Goal: Task Accomplishment & Management: Use online tool/utility

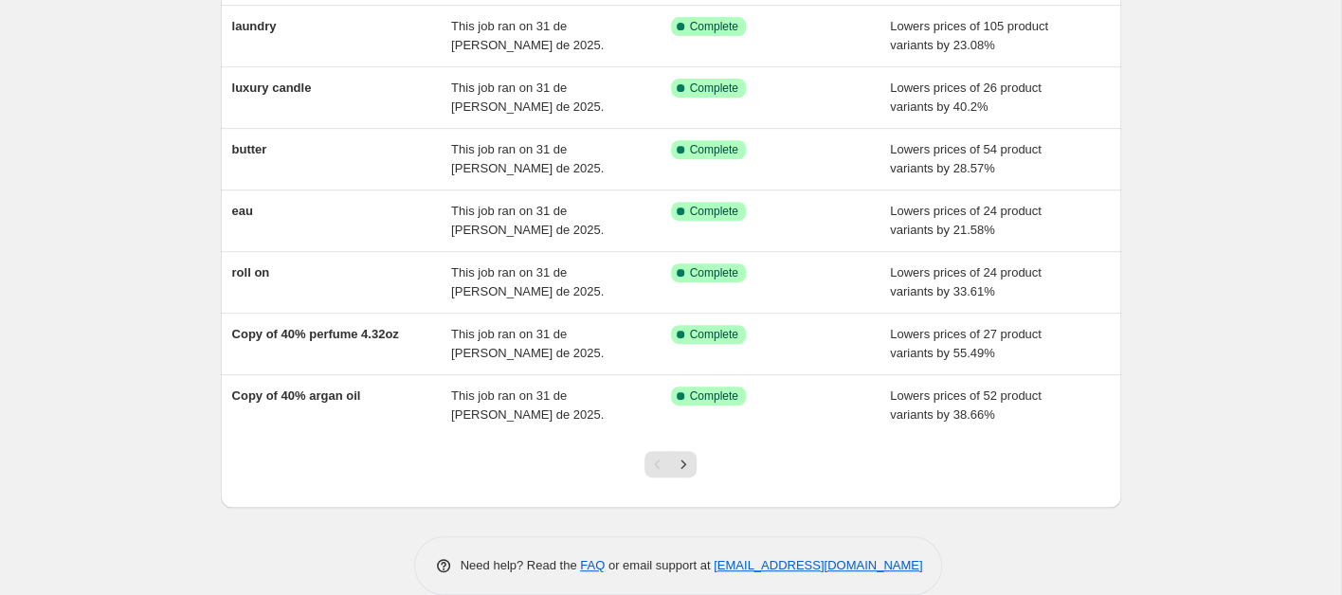
scroll to position [379, 0]
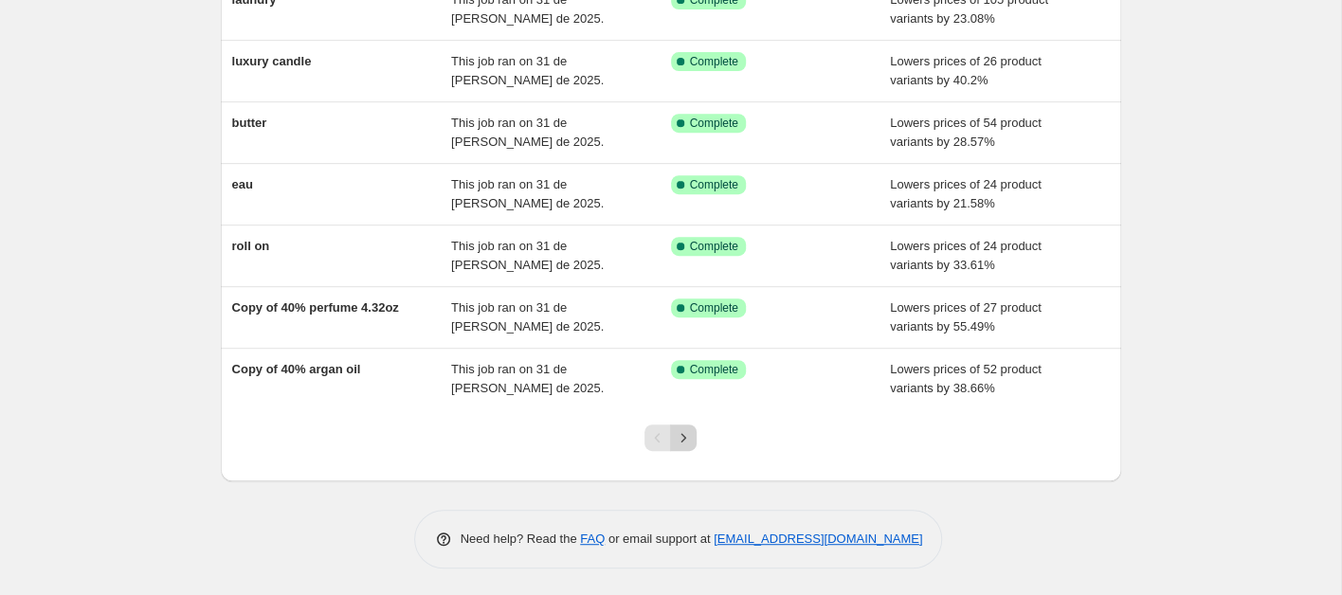
click at [688, 438] on icon "Next" at bounding box center [683, 437] width 19 height 19
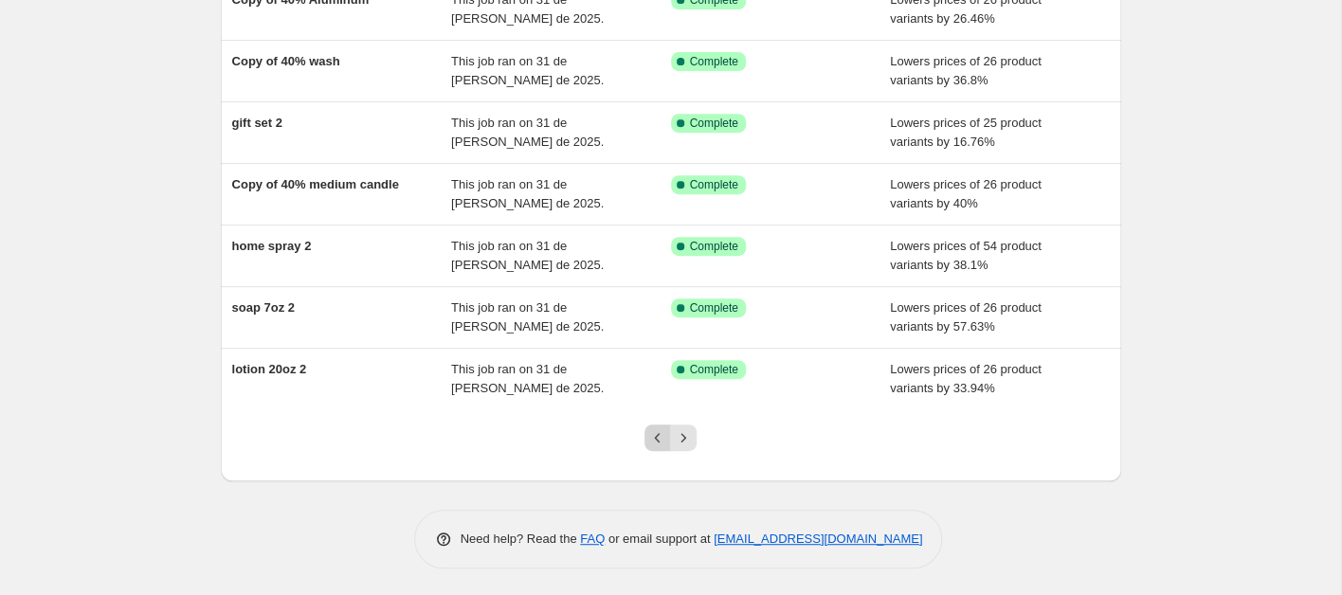
click at [657, 438] on icon "Previous" at bounding box center [657, 437] width 19 height 19
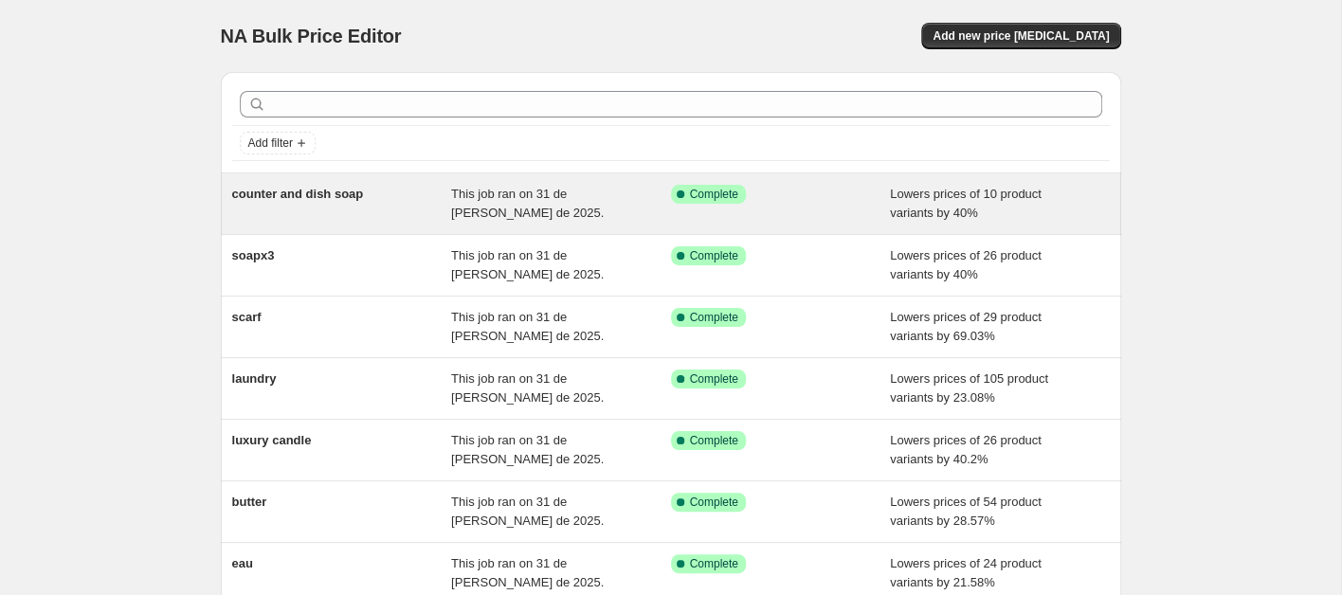
click at [402, 214] on div "counter and dish soap" at bounding box center [342, 204] width 220 height 38
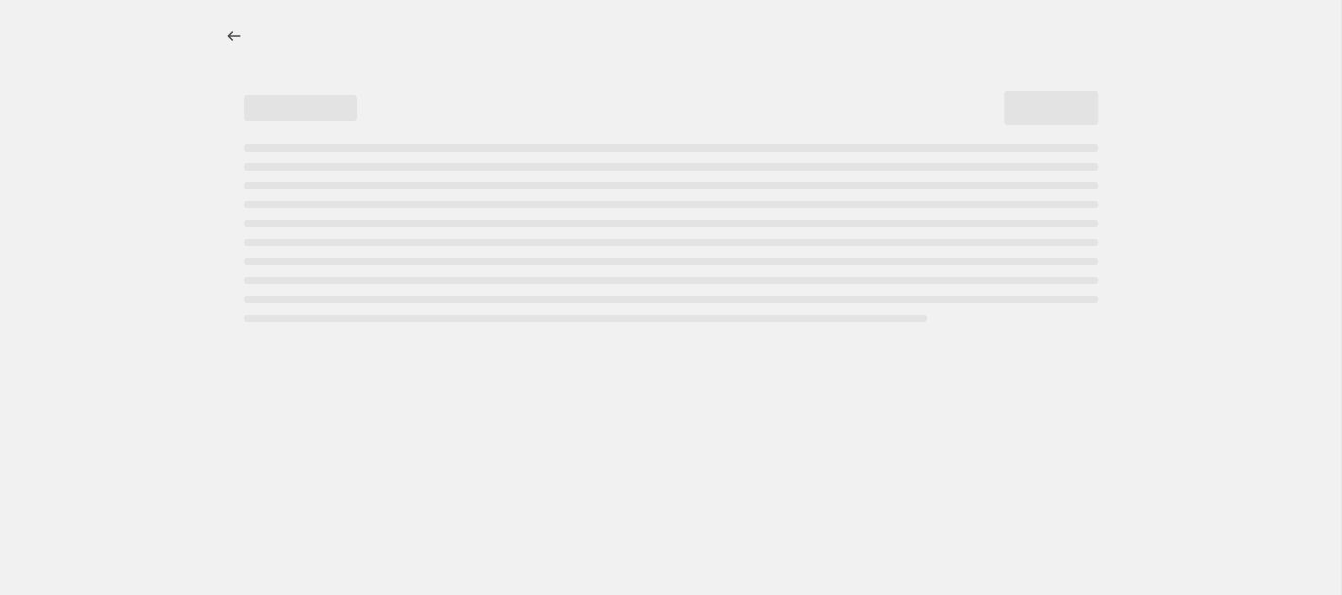
select select "percentage"
select select "collection"
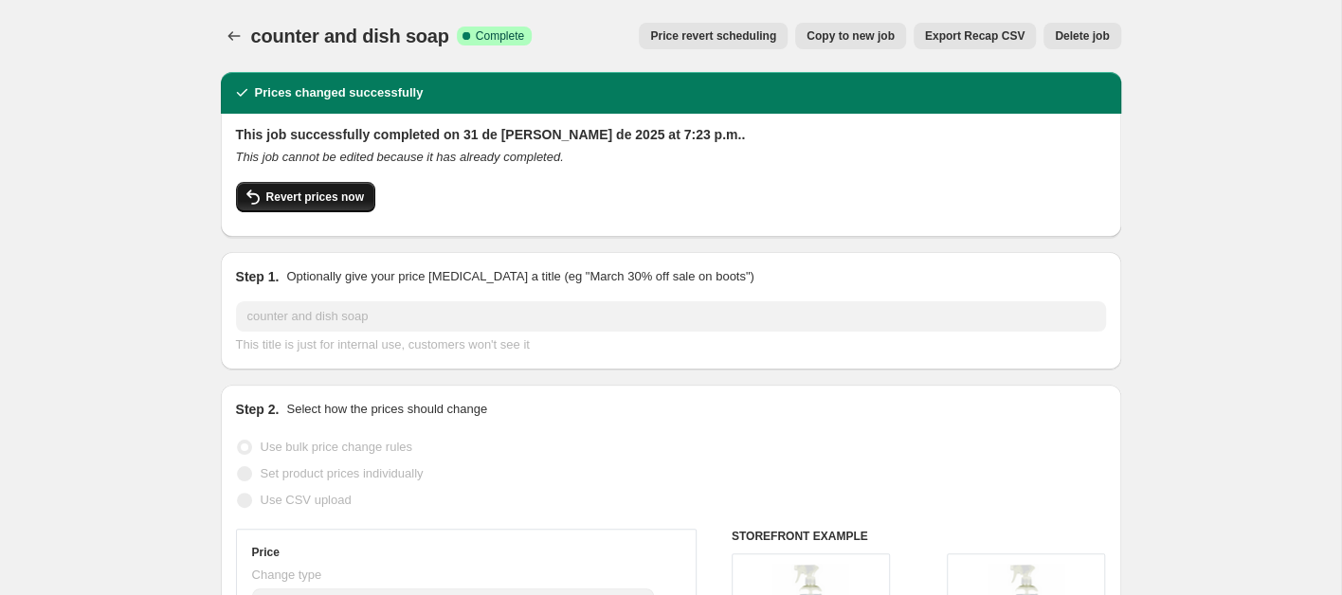
click at [316, 202] on span "Revert prices now" at bounding box center [315, 197] width 98 height 15
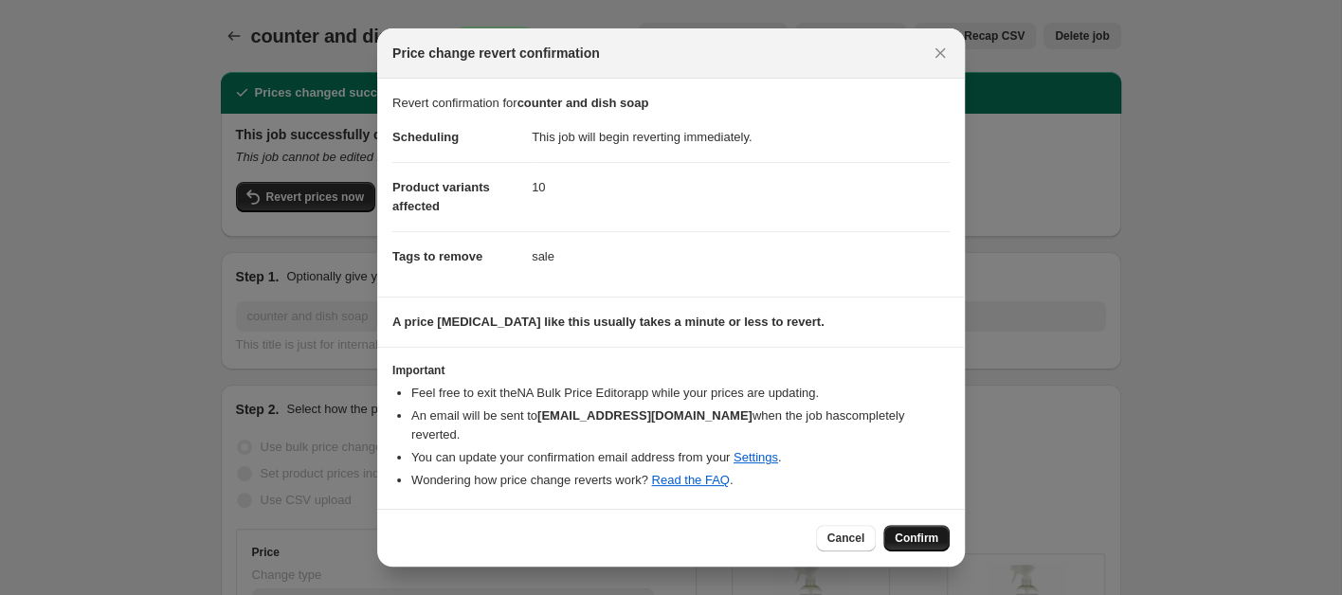
click at [912, 531] on span "Confirm" at bounding box center [917, 538] width 44 height 15
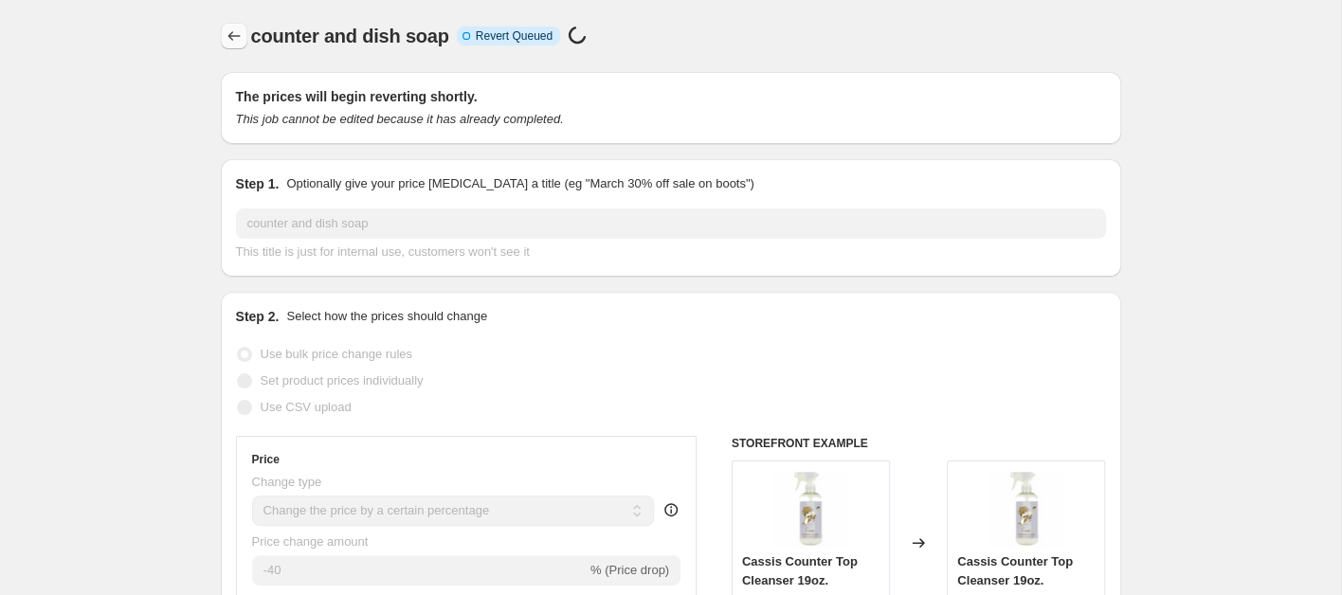
click at [234, 37] on icon "Price change jobs" at bounding box center [234, 36] width 19 height 19
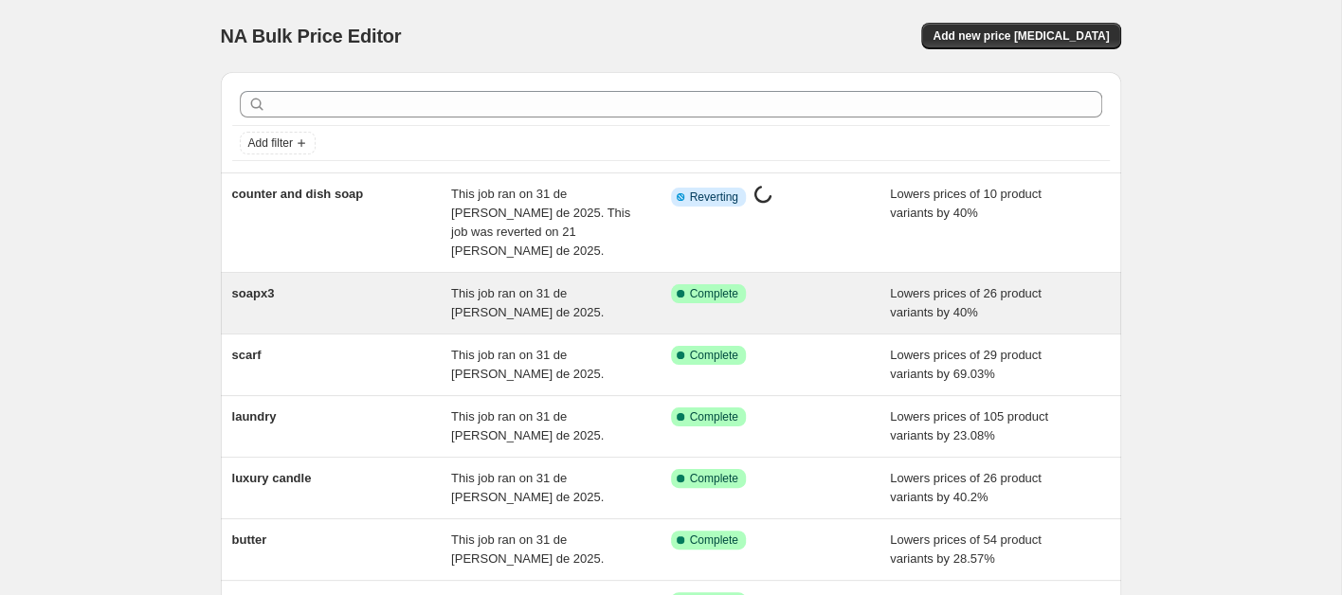
click at [325, 284] on div "soapx3" at bounding box center [342, 303] width 220 height 38
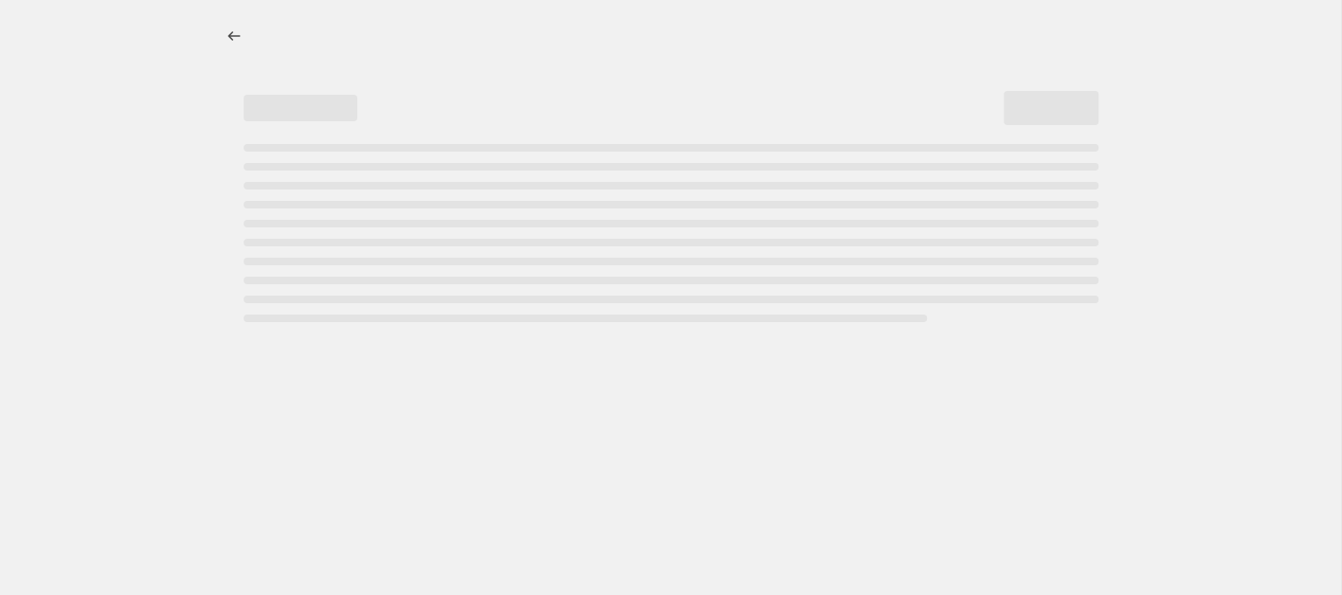
select select "percentage"
select select "collection"
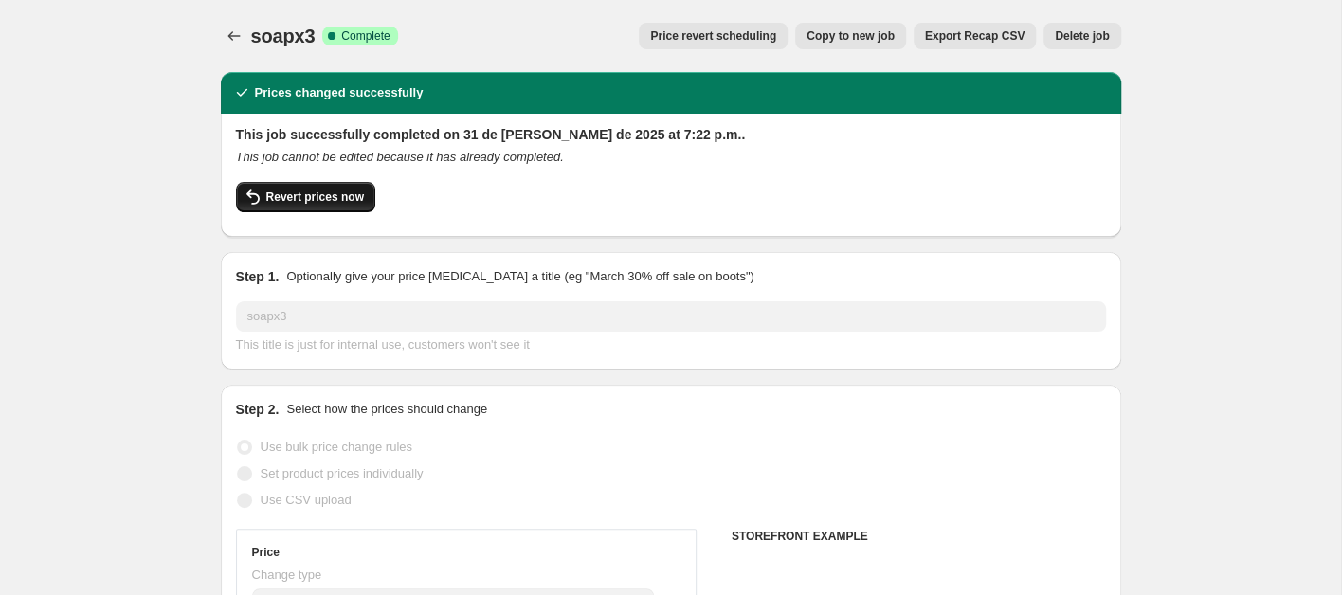
click at [312, 204] on span "Revert prices now" at bounding box center [315, 197] width 98 height 15
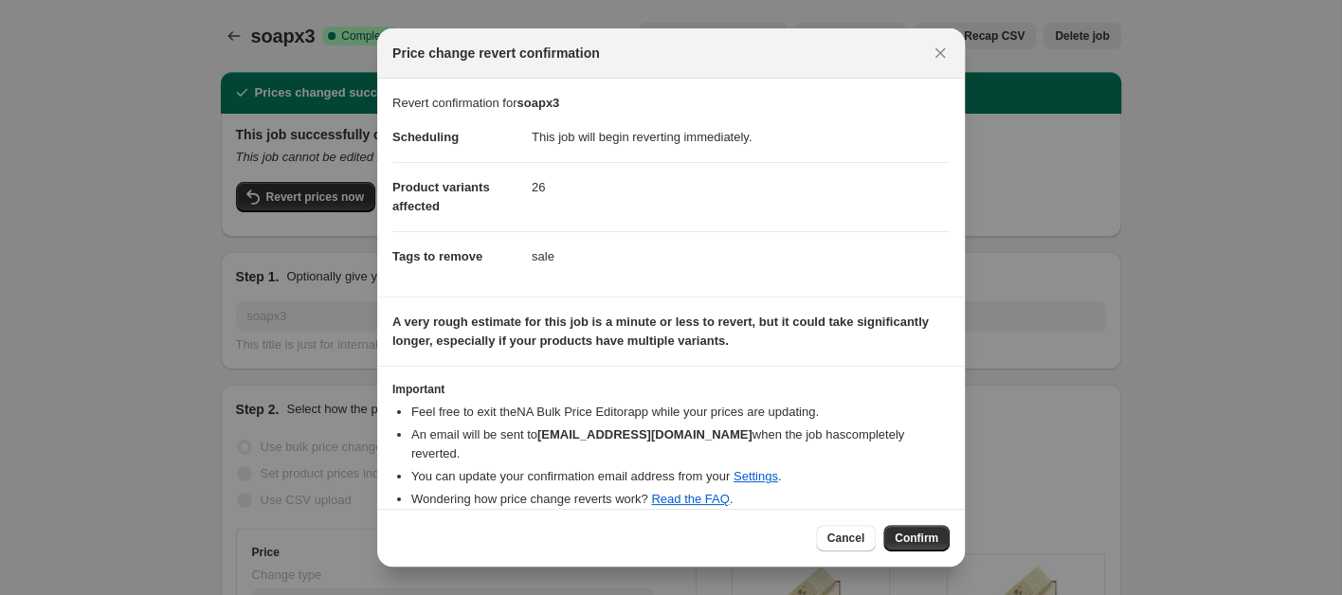
click at [900, 541] on span "Confirm" at bounding box center [917, 538] width 44 height 15
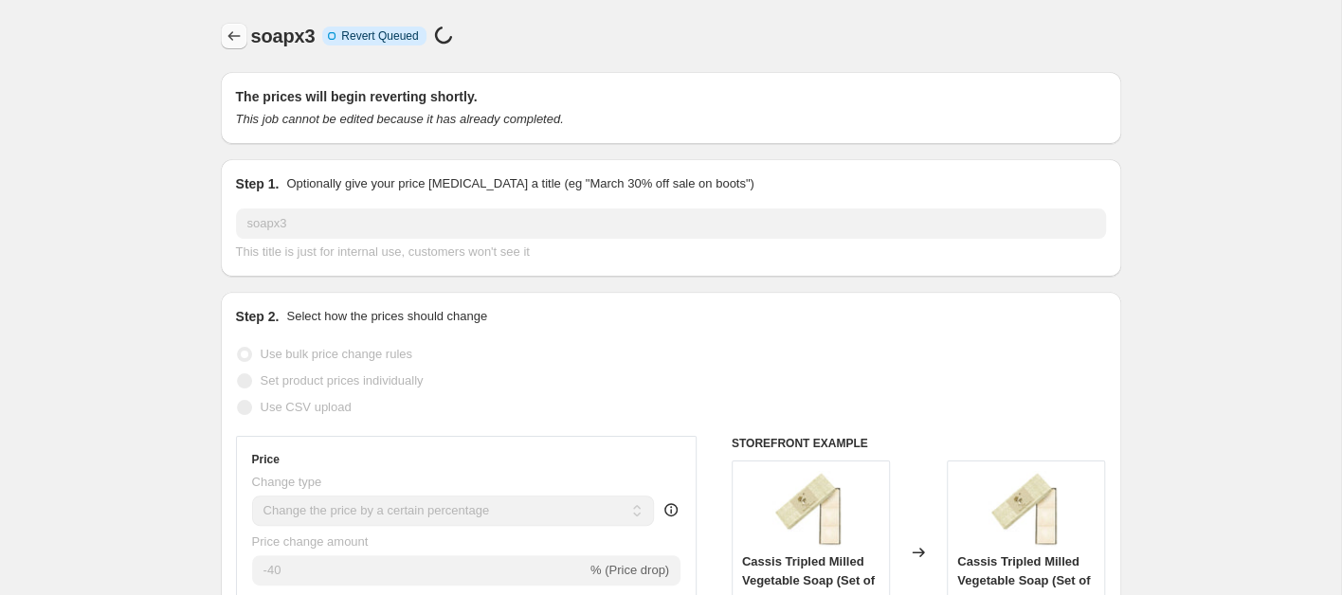
click at [226, 38] on icon "Price change jobs" at bounding box center [234, 36] width 19 height 19
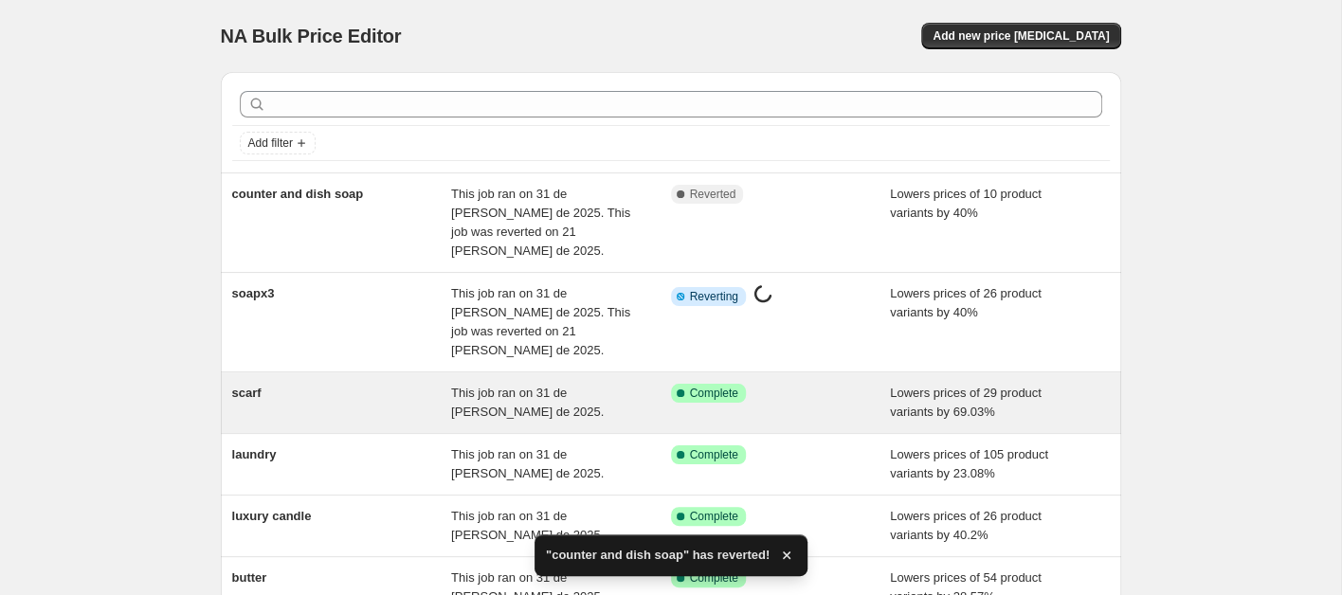
scroll to position [49, 0]
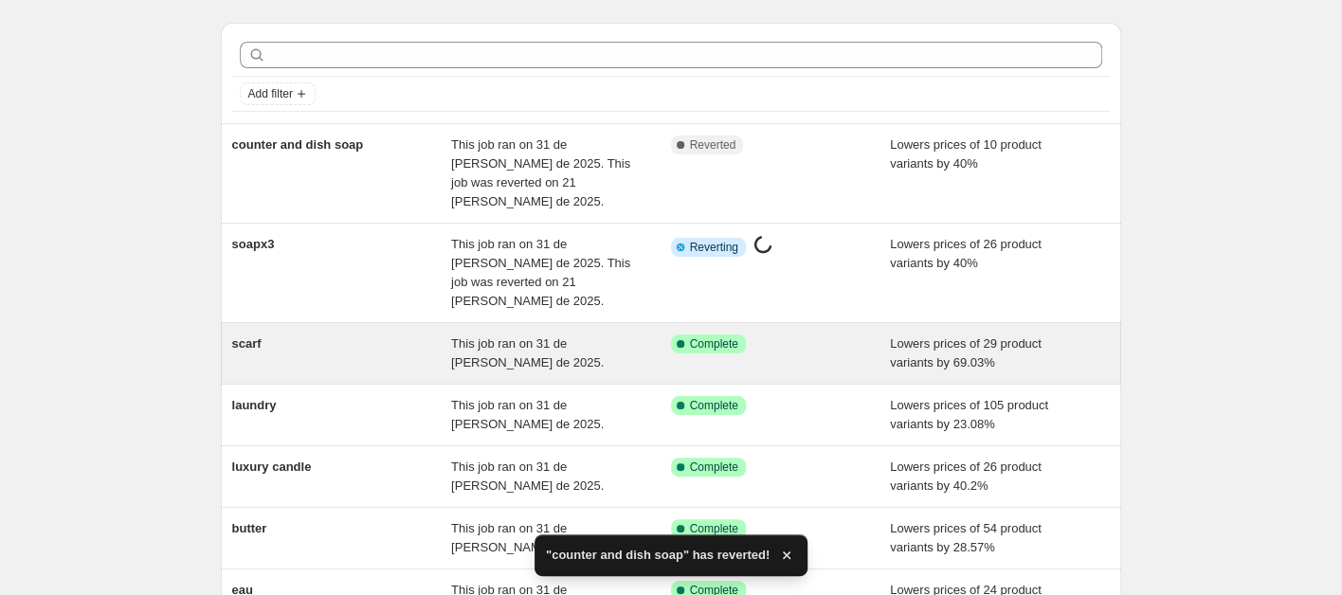
click at [316, 335] on div "scarf" at bounding box center [342, 354] width 220 height 38
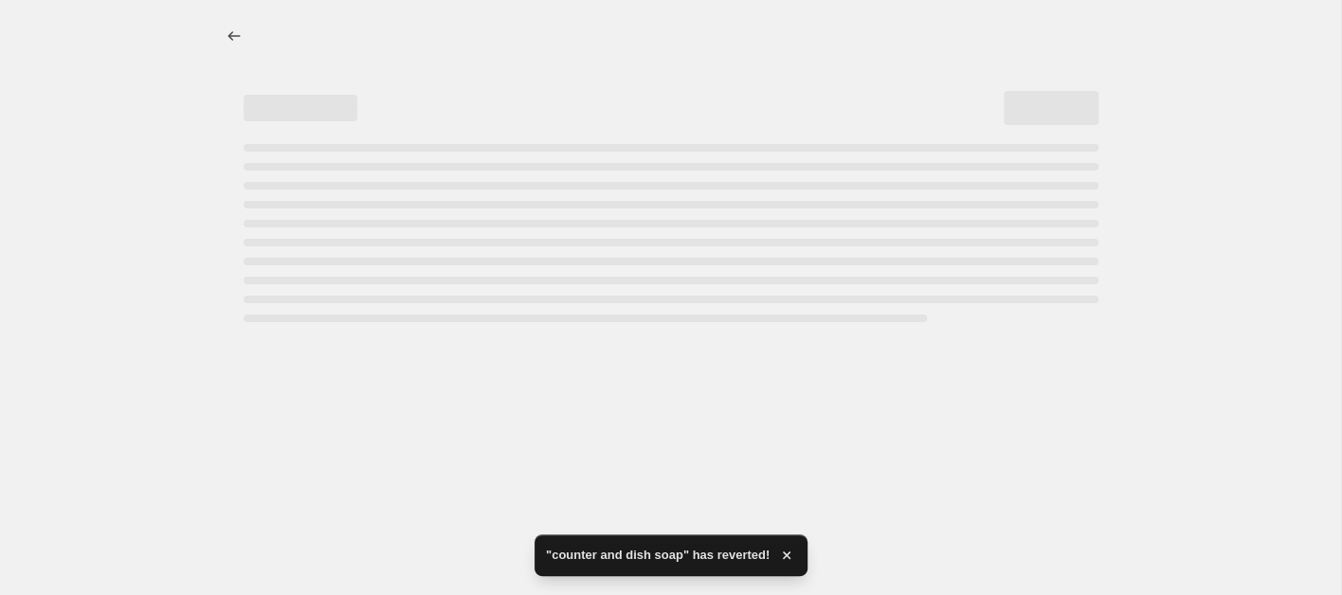
select select "percentage"
select select "collection"
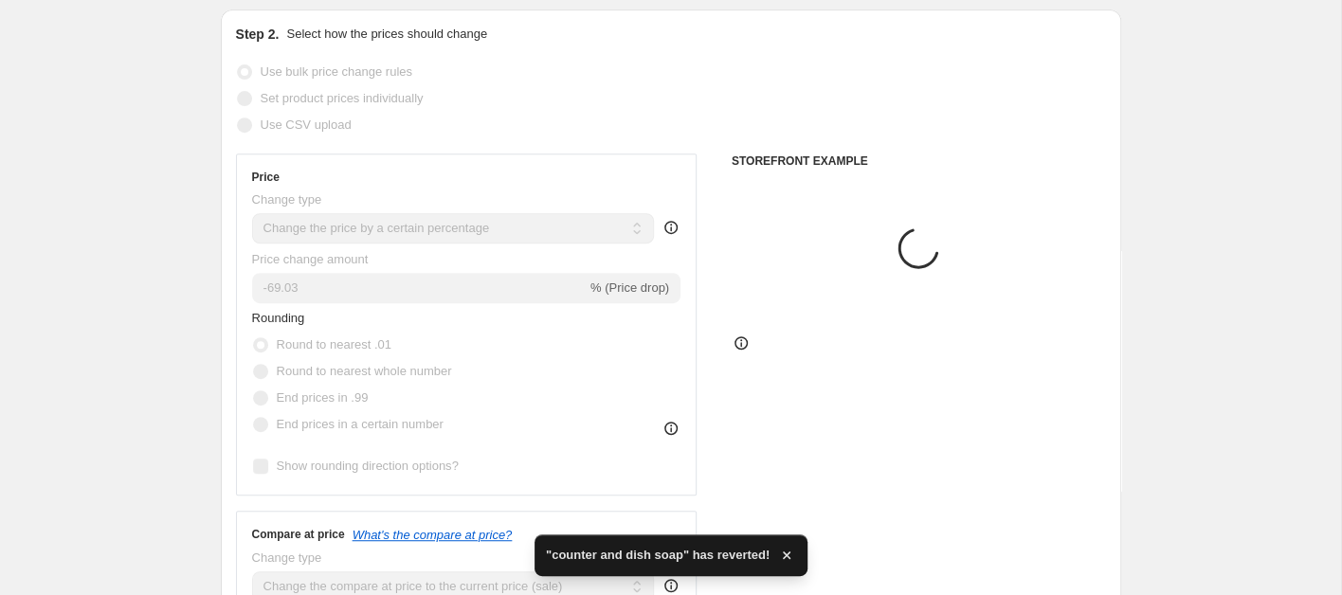
scroll to position [63, 0]
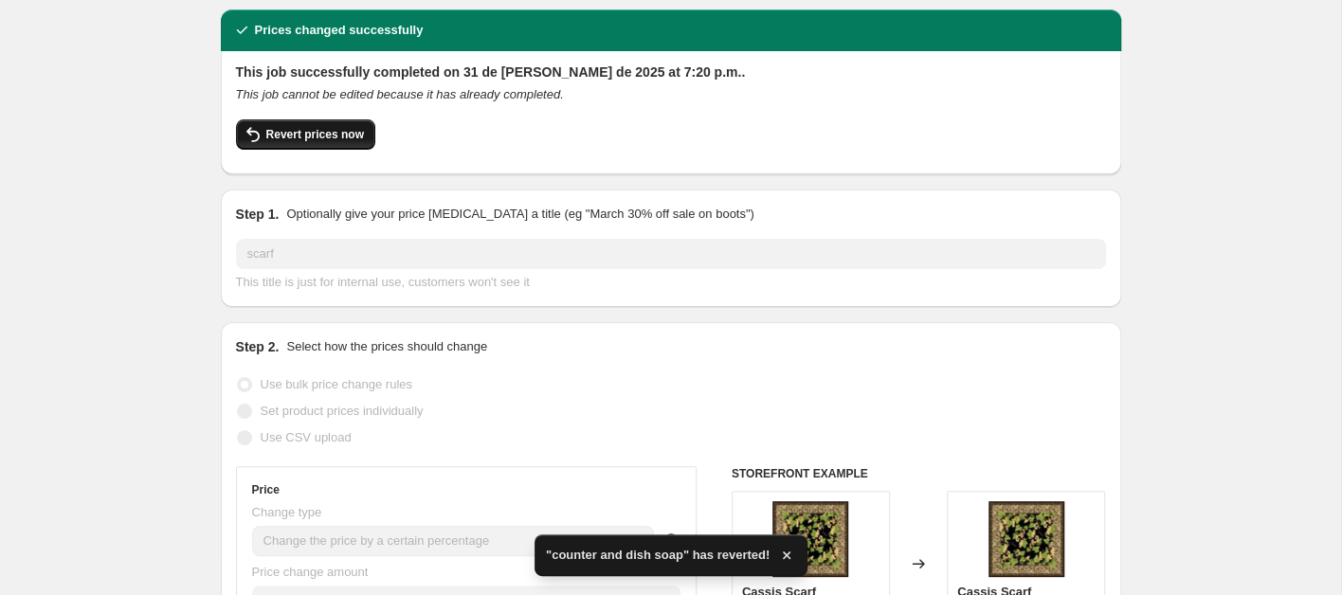
click at [321, 134] on span "Revert prices now" at bounding box center [315, 134] width 98 height 15
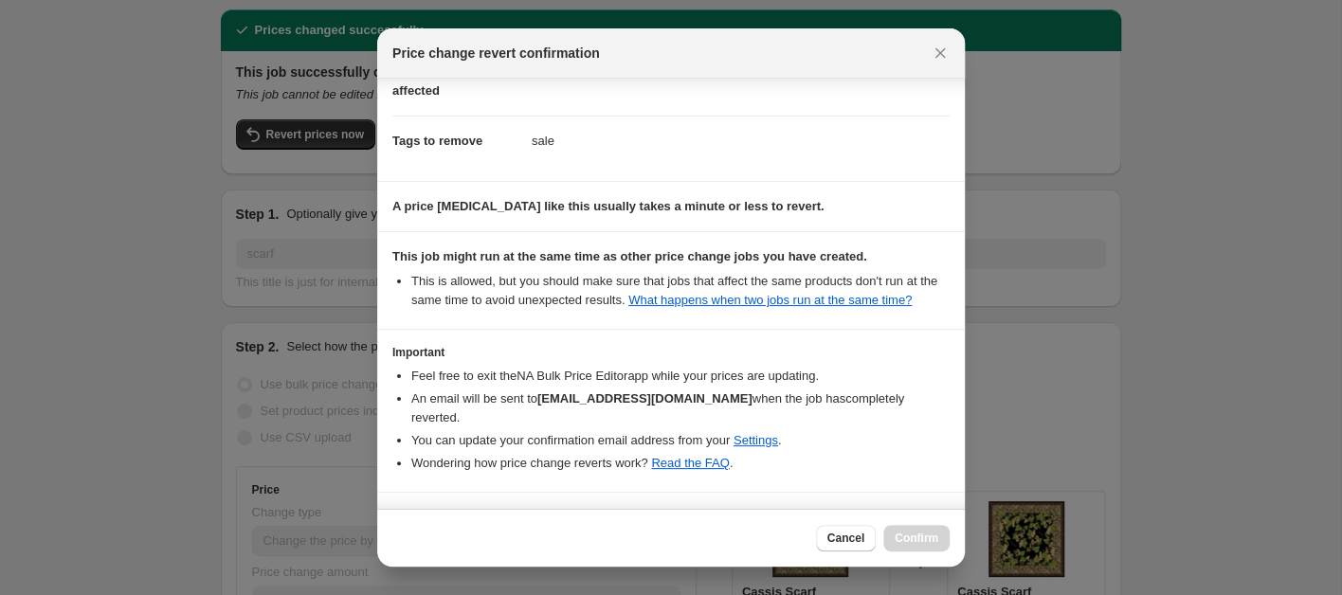
scroll to position [174, 0]
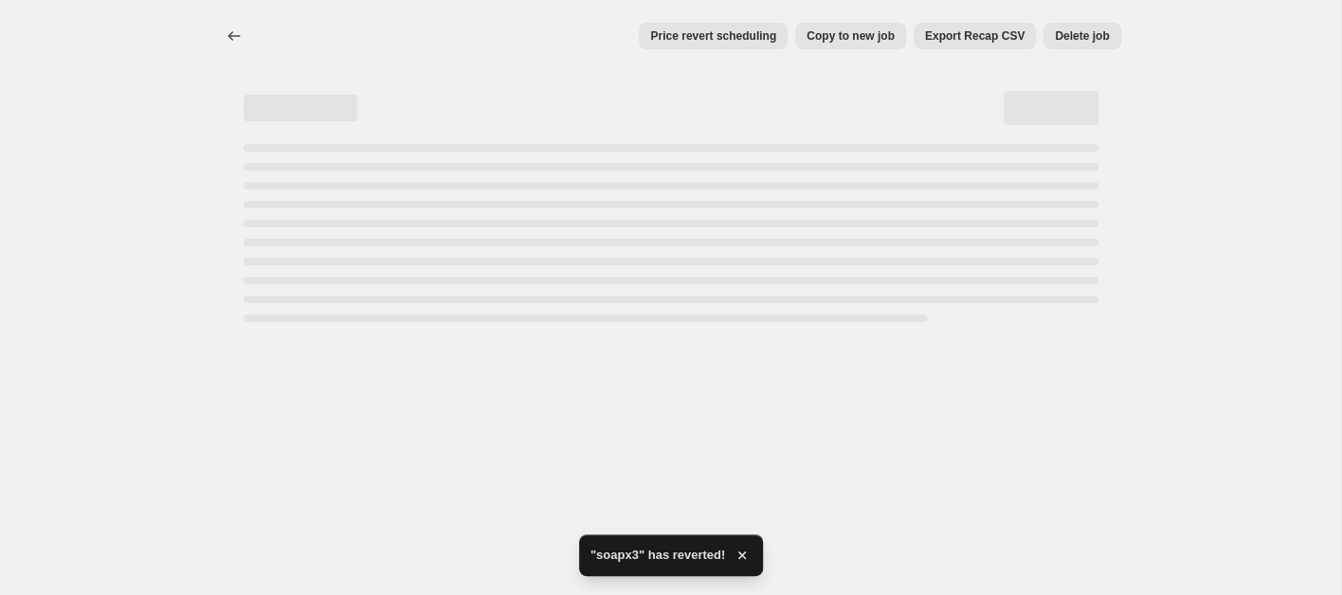
select select "percentage"
select select "collection"
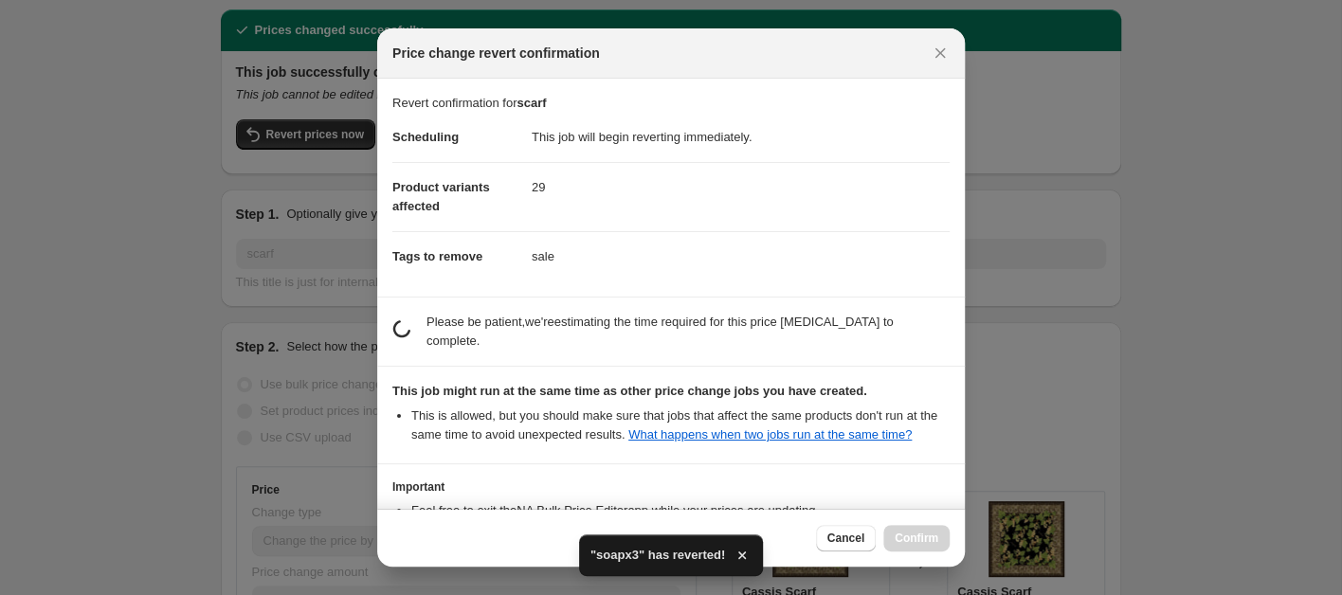
scroll to position [0, 0]
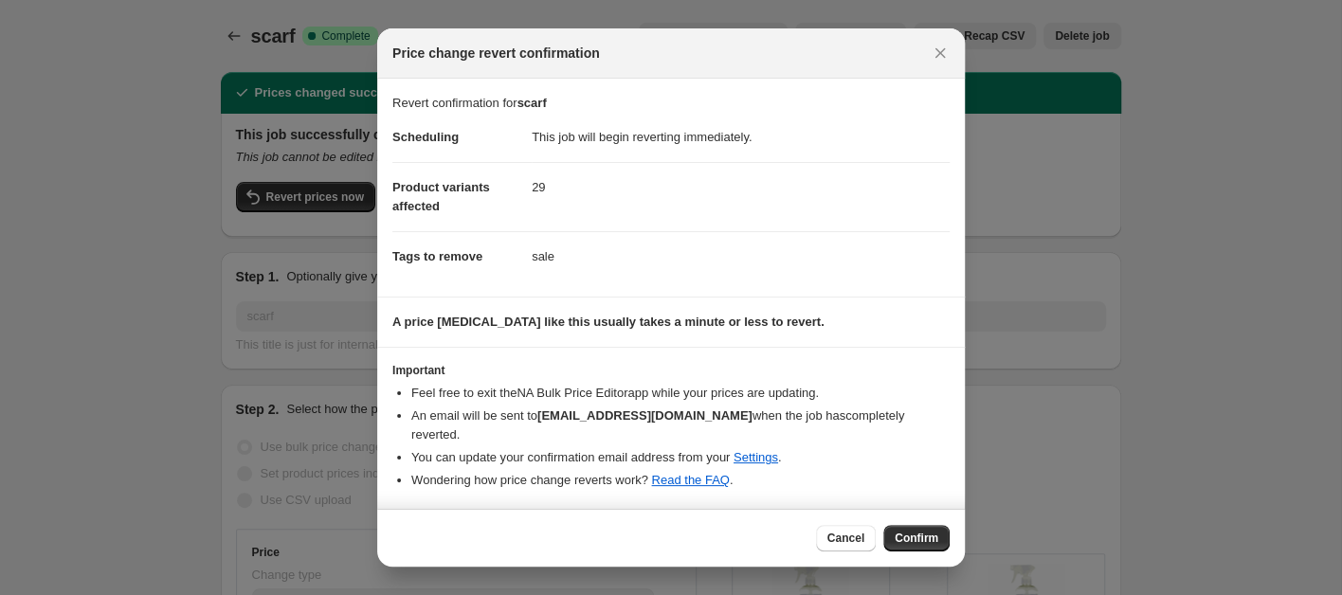
drag, startPoint x: 916, startPoint y: 522, endPoint x: 914, endPoint y: 511, distance: 11.5
click at [917, 531] on span "Confirm" at bounding box center [917, 538] width 44 height 15
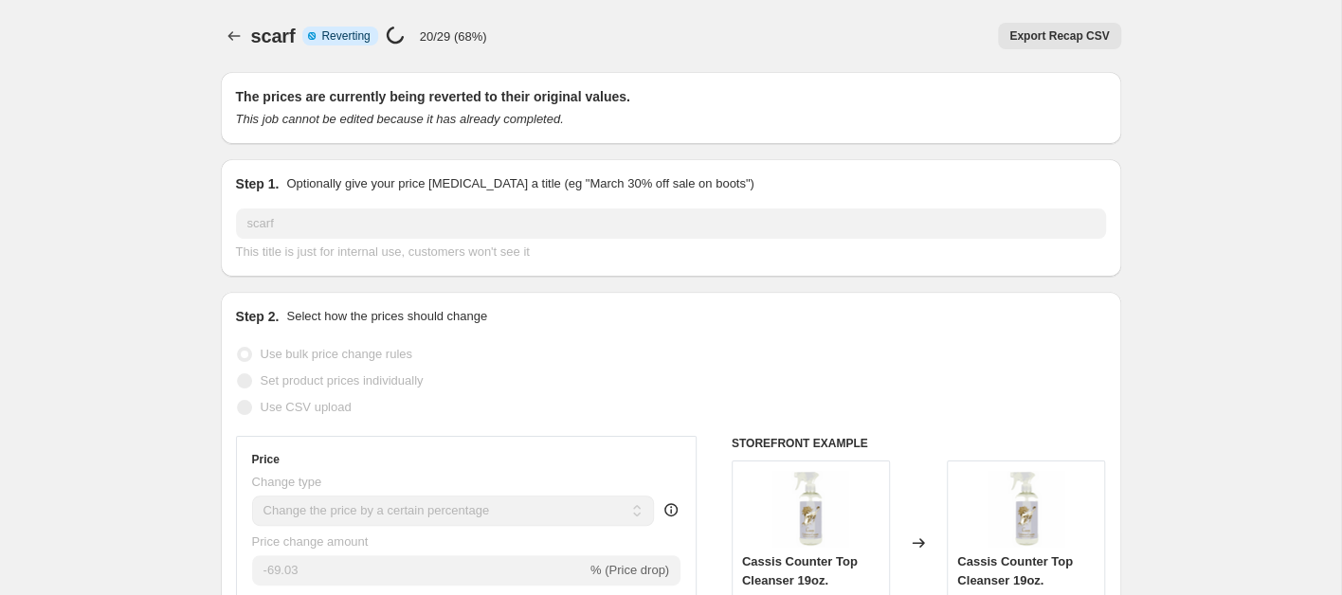
select select "percentage"
select select "collection"
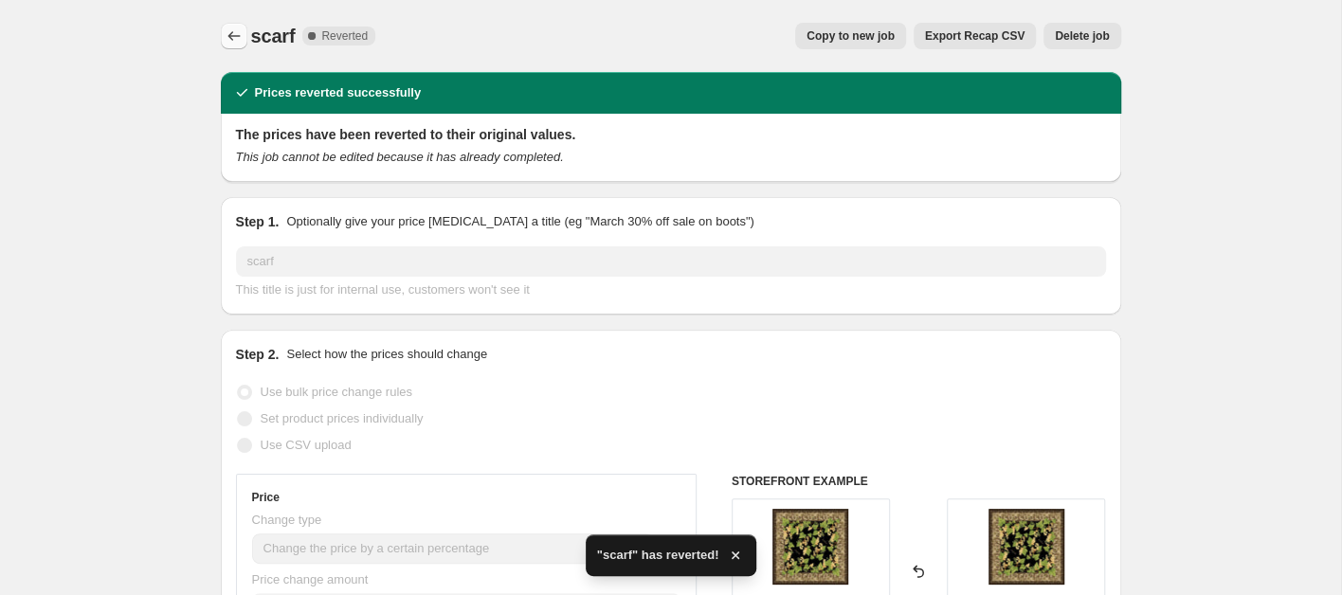
click at [231, 32] on icon "Price change jobs" at bounding box center [233, 35] width 12 height 9
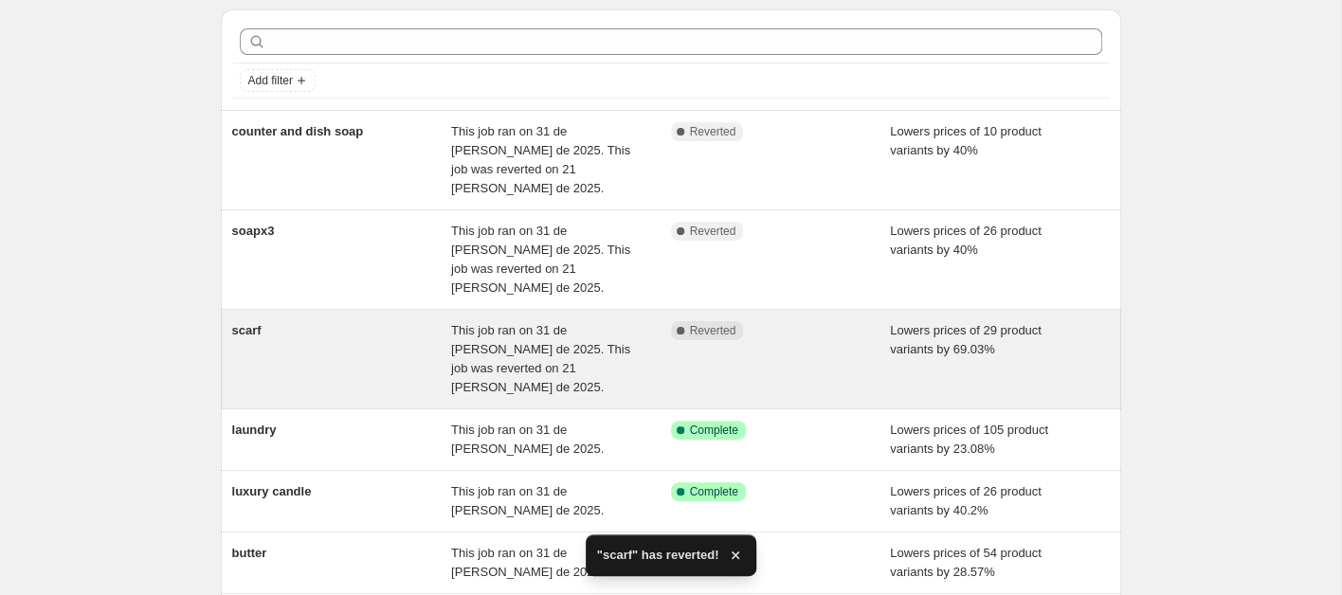
scroll to position [99, 0]
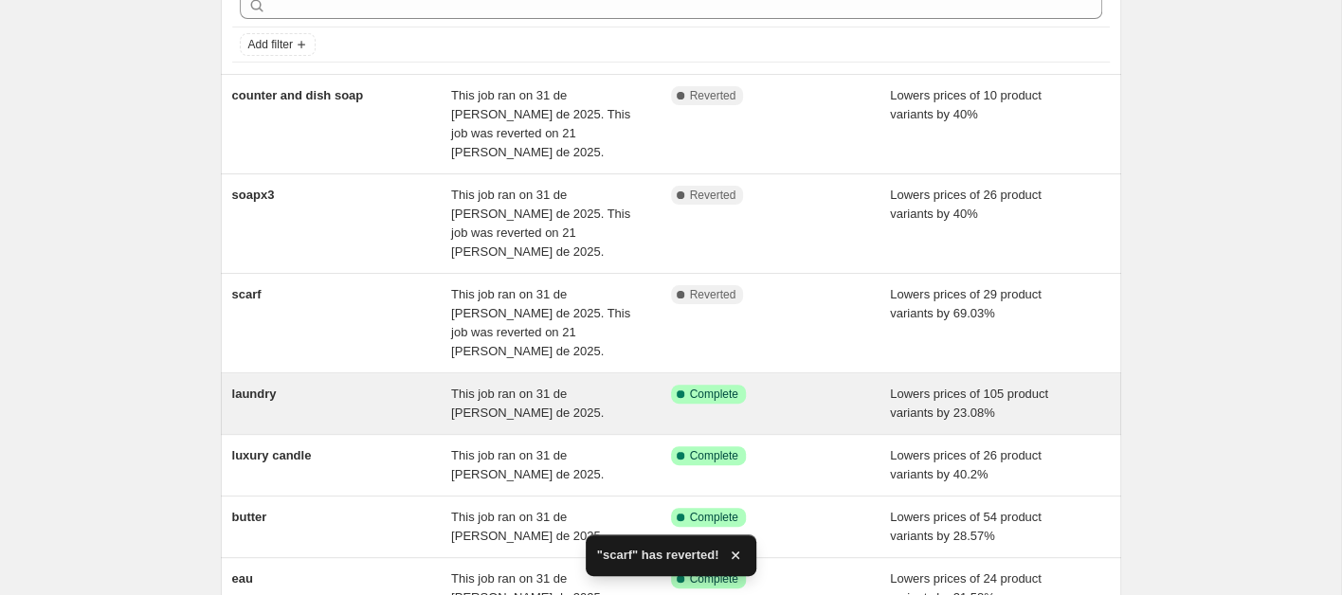
click at [293, 385] on div "laundry" at bounding box center [342, 404] width 220 height 38
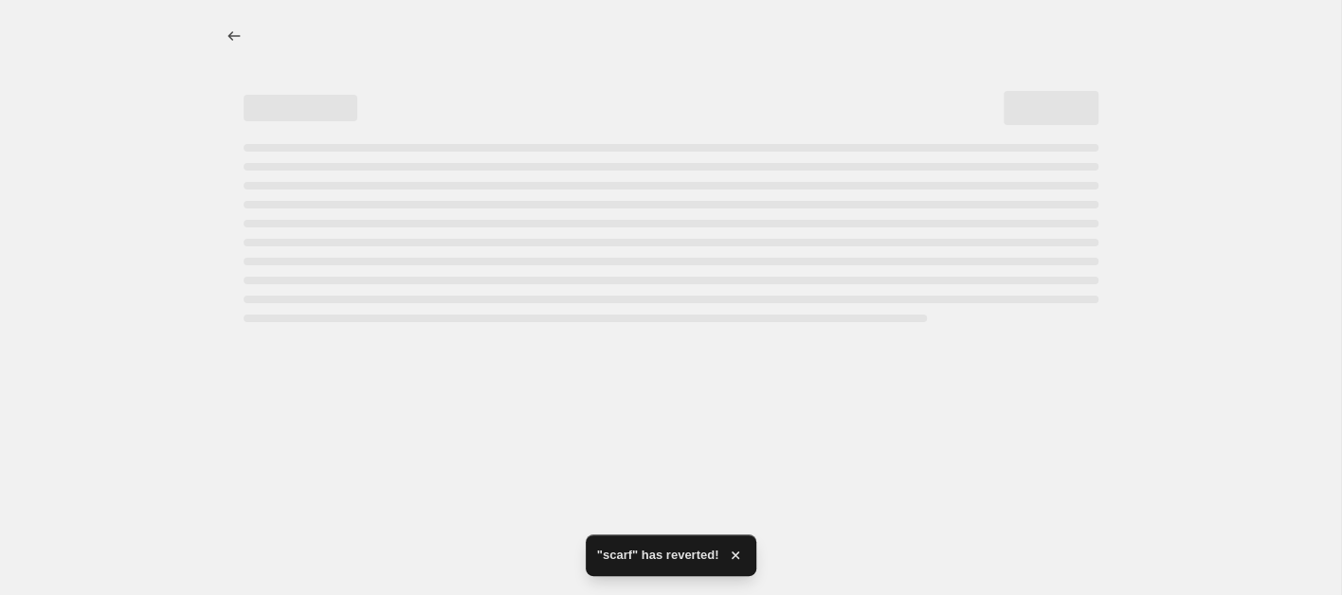
select select "percentage"
select select "collection"
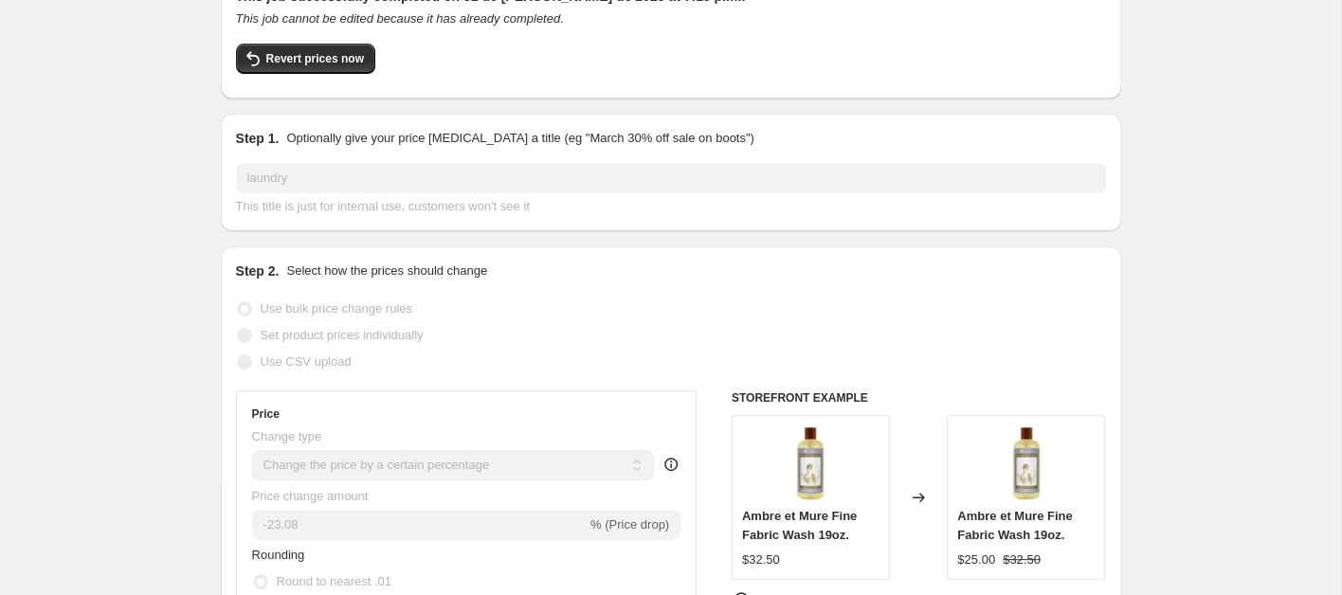
scroll to position [148, 0]
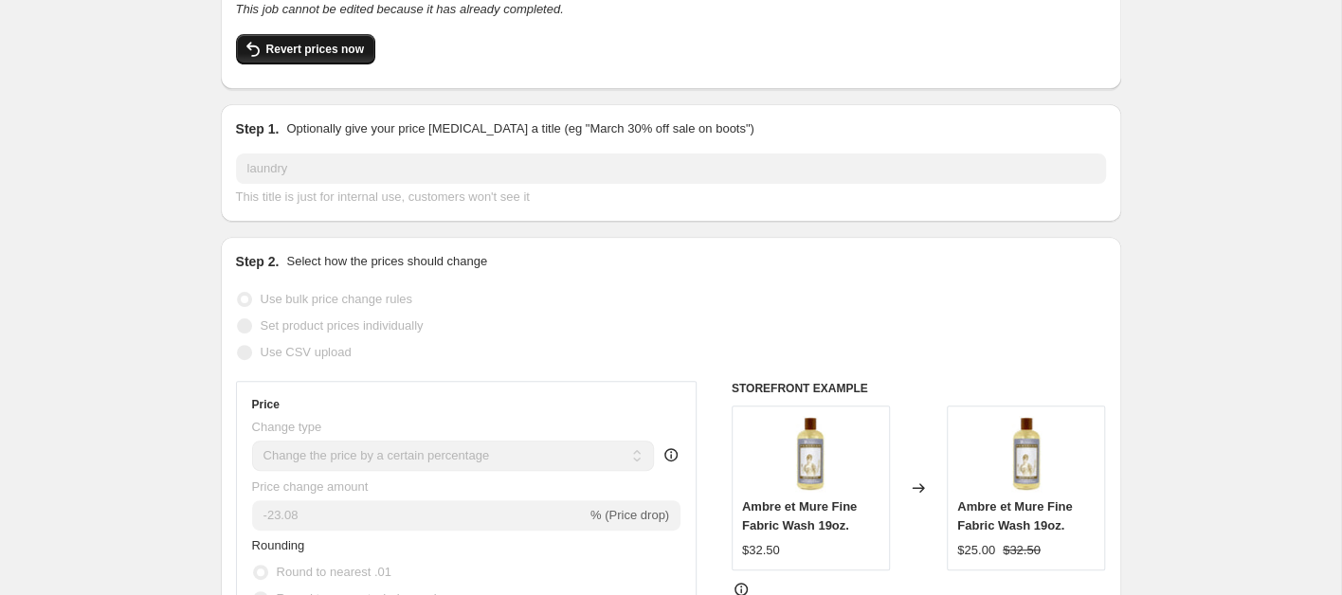
click at [333, 56] on button "Revert prices now" at bounding box center [305, 49] width 139 height 30
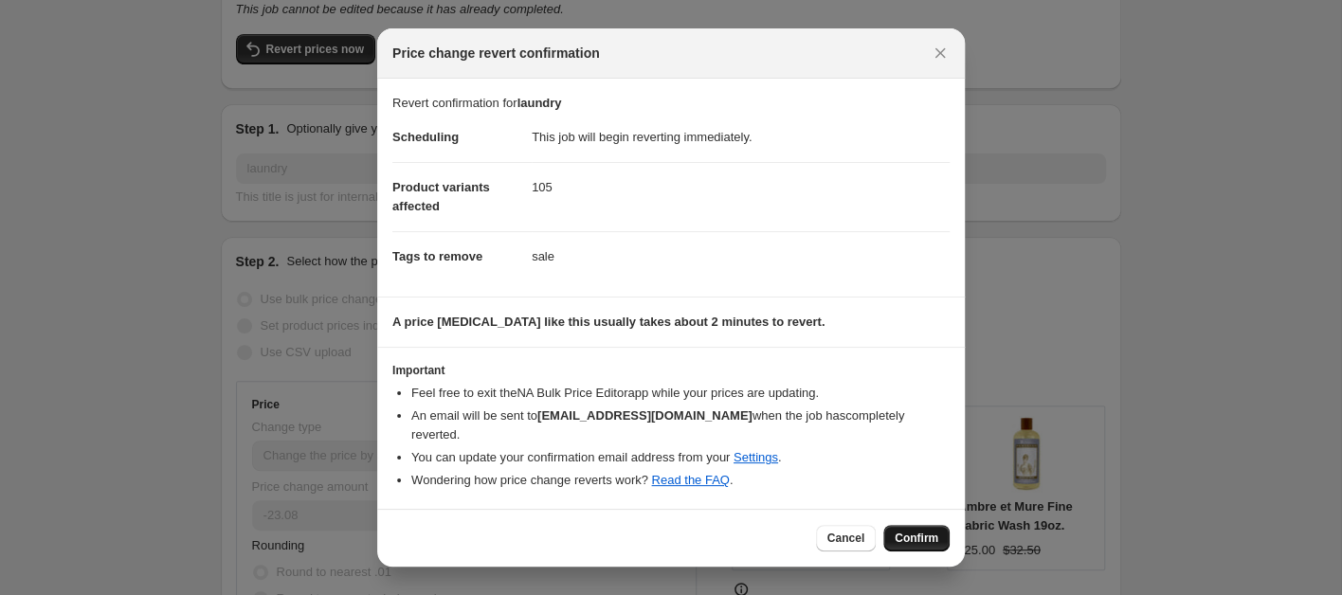
click at [919, 531] on span "Confirm" at bounding box center [917, 538] width 44 height 15
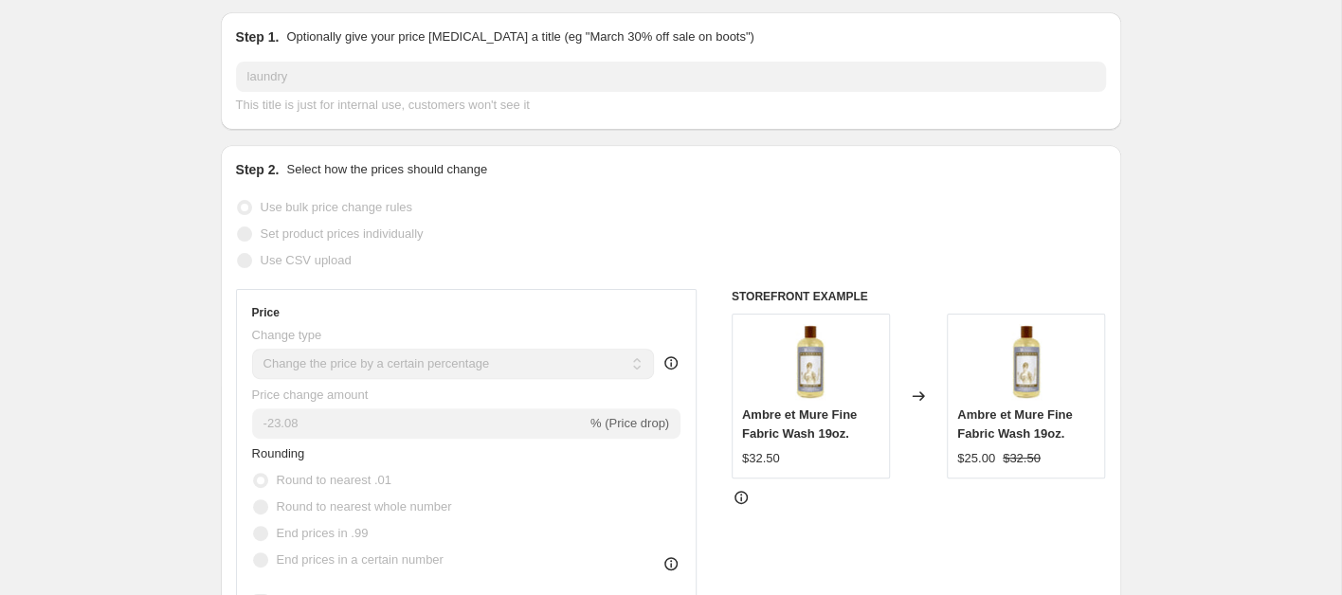
scroll to position [0, 0]
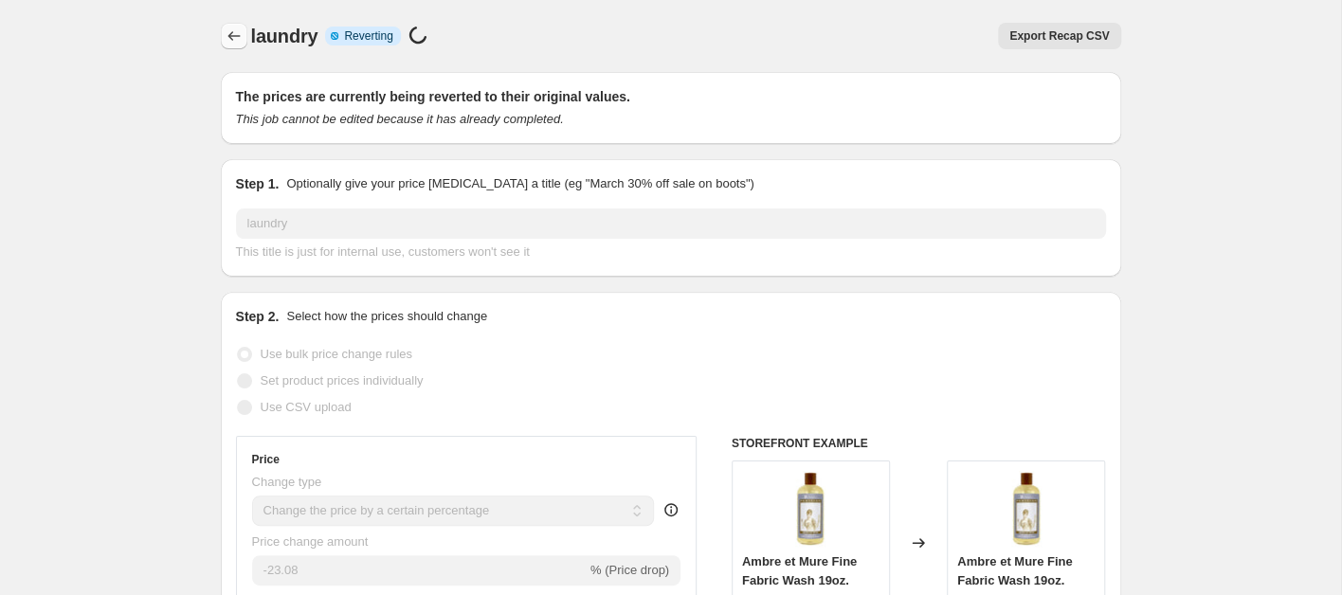
click at [239, 38] on icon "Price change jobs" at bounding box center [234, 36] width 19 height 19
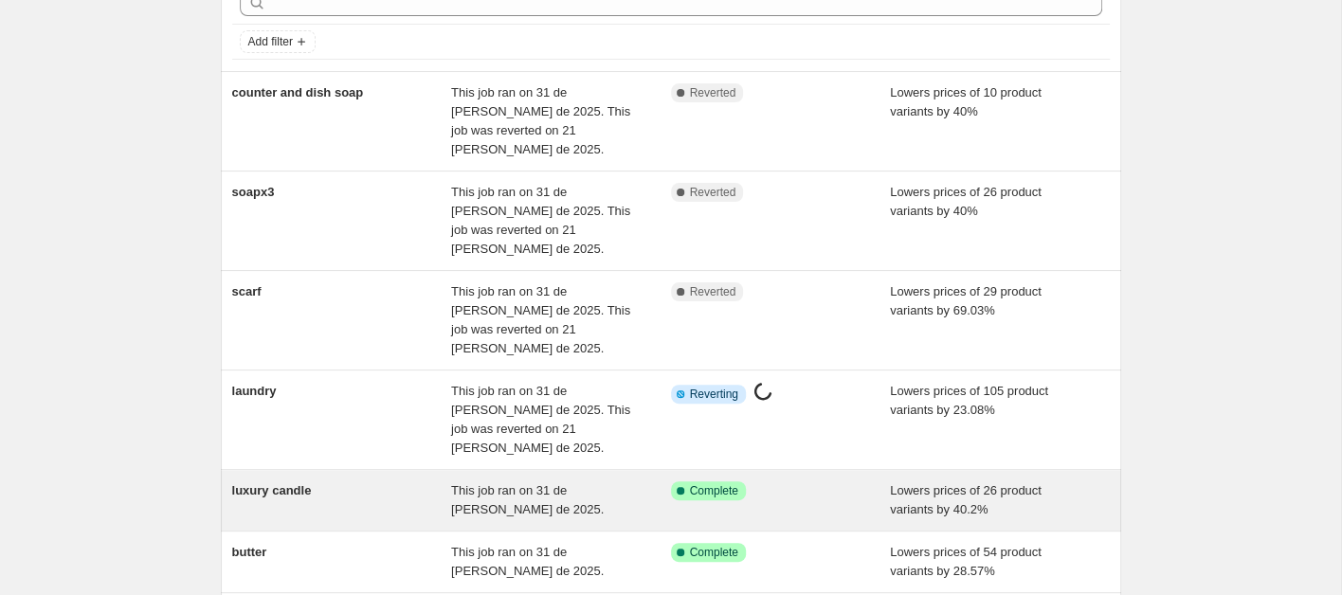
scroll to position [105, 0]
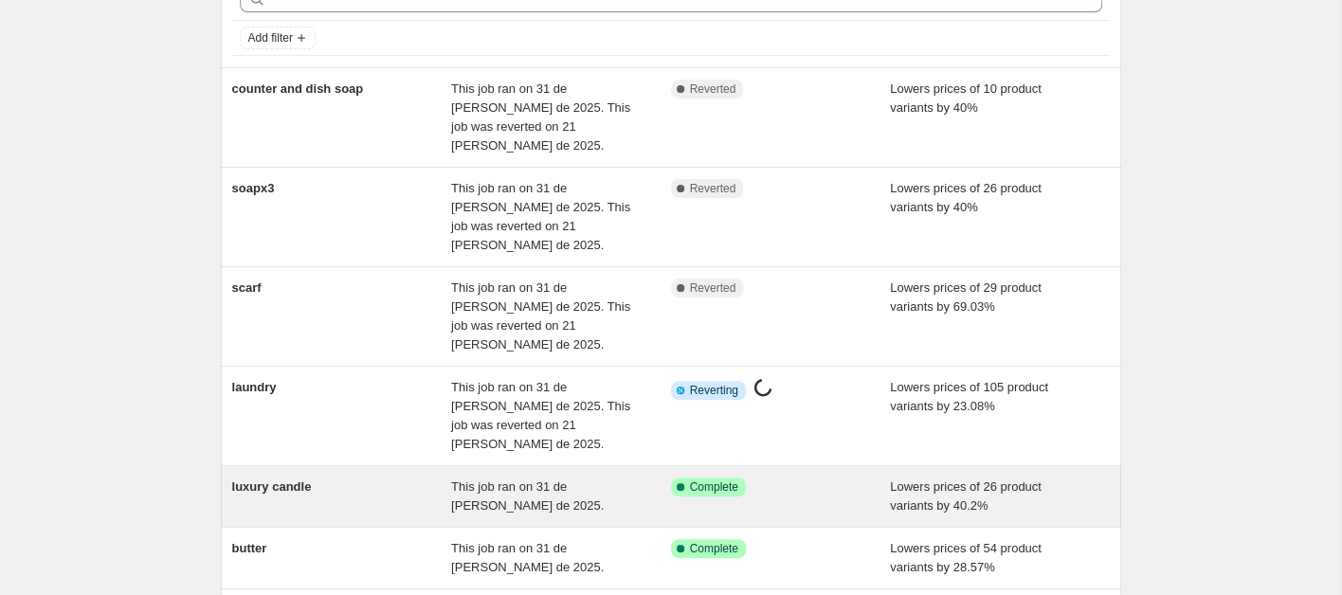
click at [297, 479] on span "luxury candle" at bounding box center [272, 486] width 80 height 14
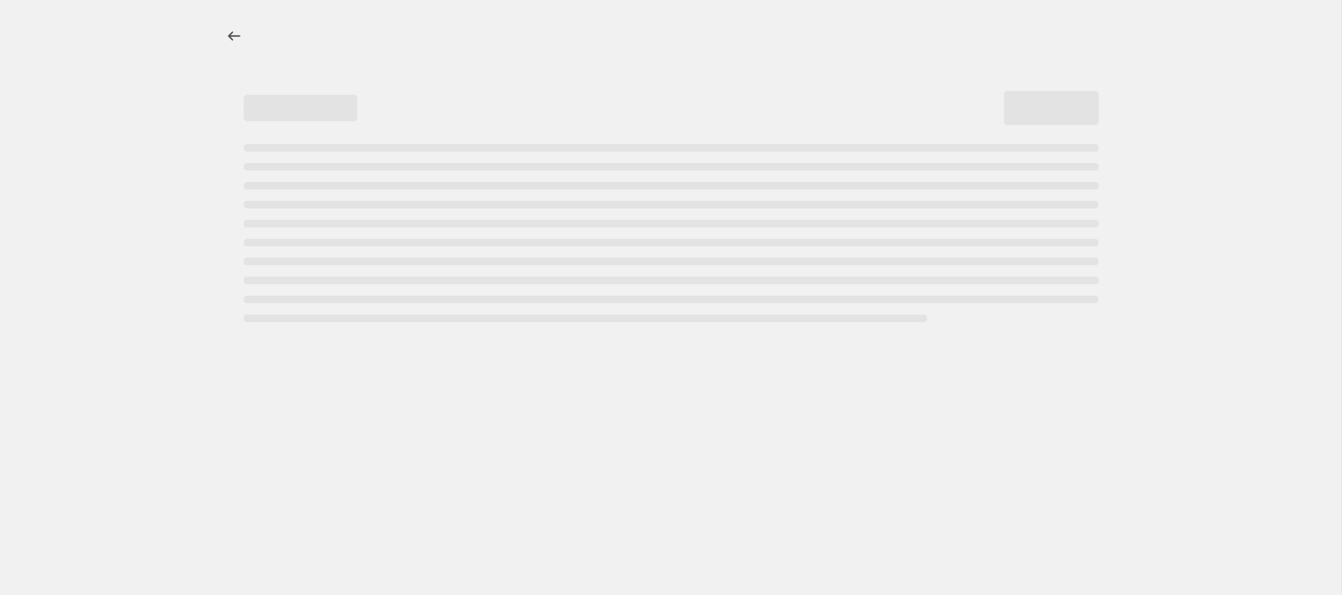
select select "percentage"
select select "collection"
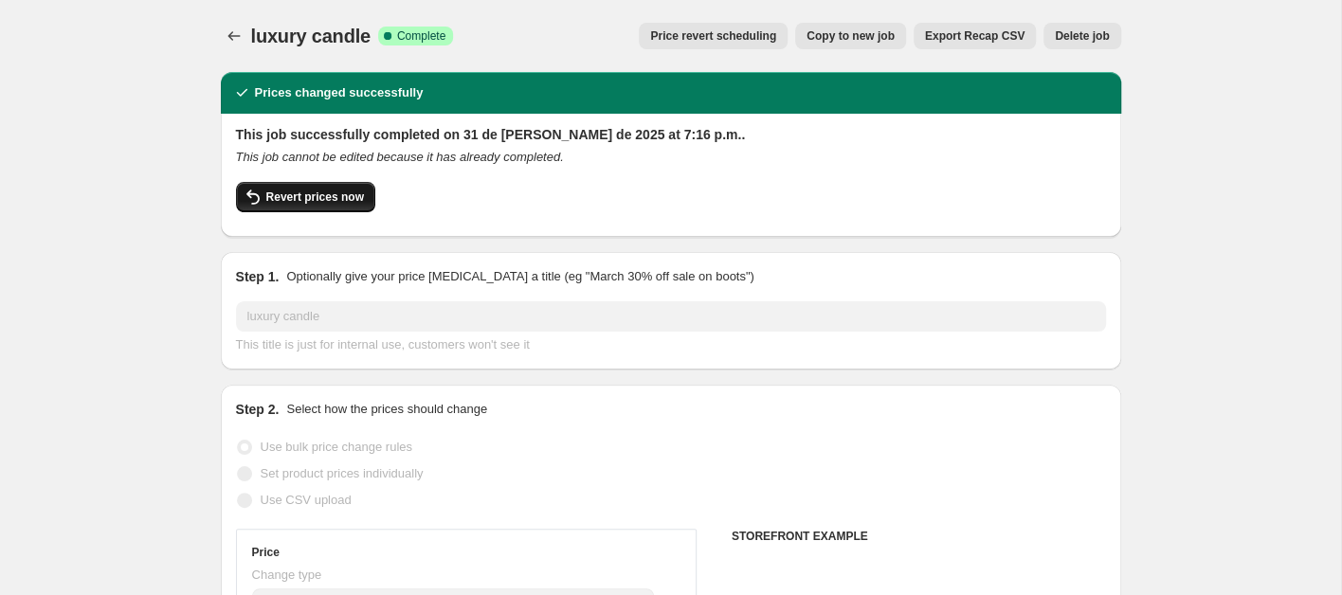
click at [307, 190] on span "Revert prices now" at bounding box center [315, 197] width 98 height 15
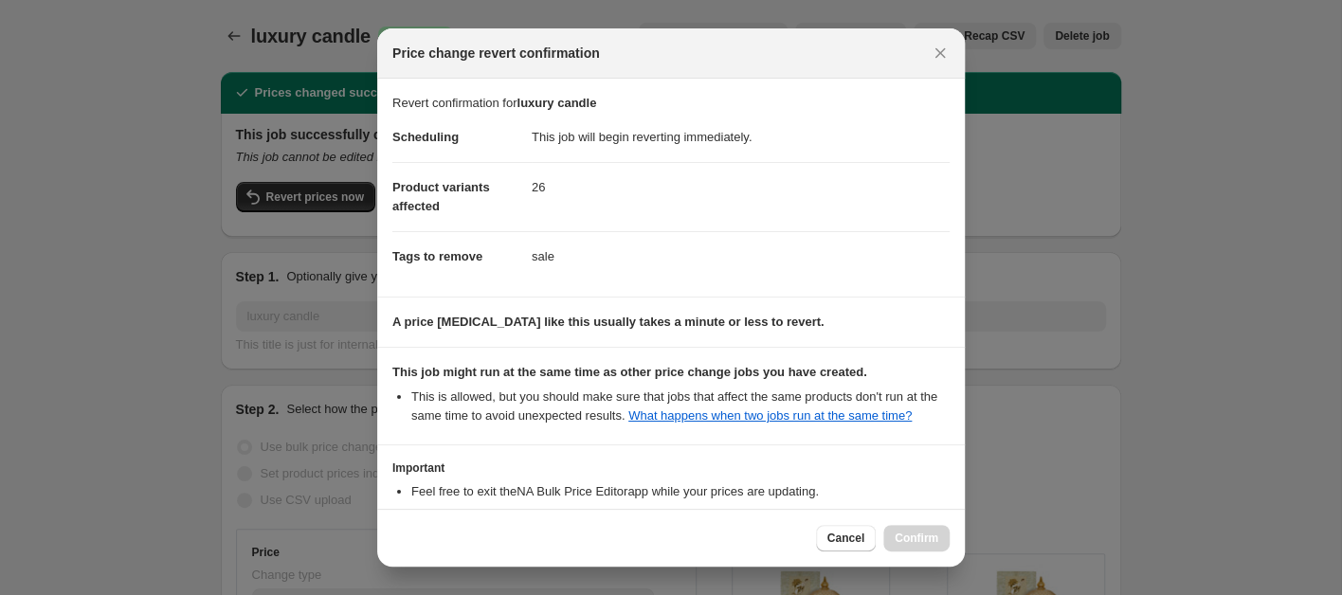
drag, startPoint x: 1131, startPoint y: 465, endPoint x: 1106, endPoint y: 467, distance: 24.7
click at [1125, 465] on div at bounding box center [671, 297] width 1342 height 595
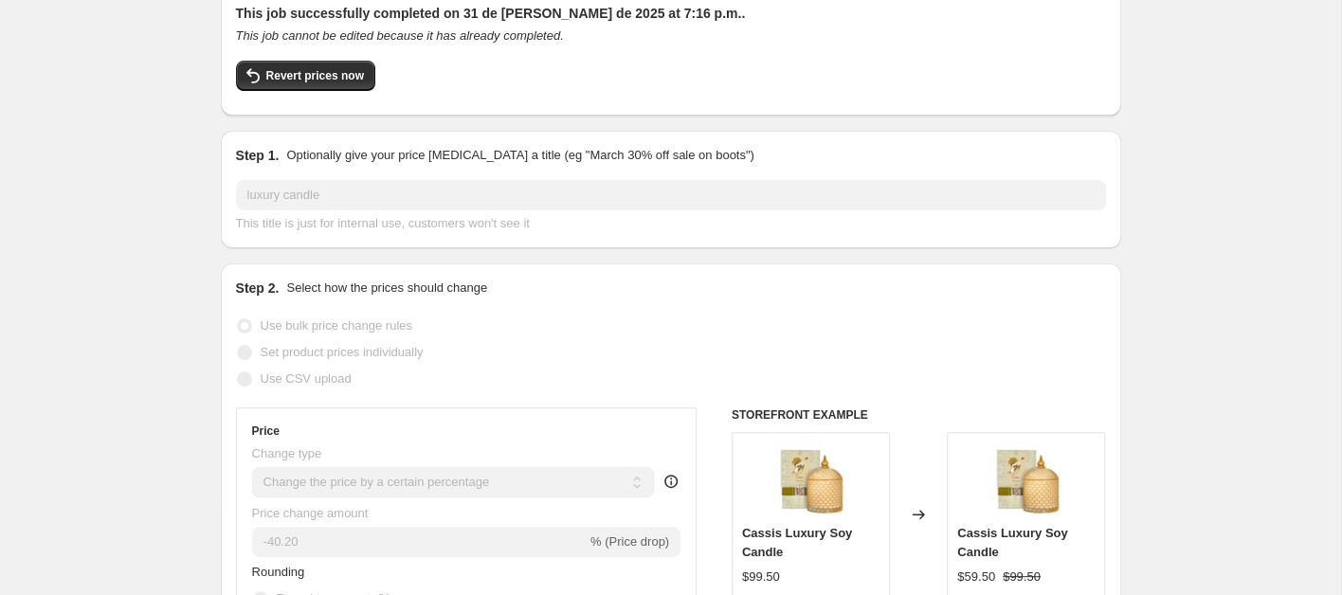
scroll to position [108, 0]
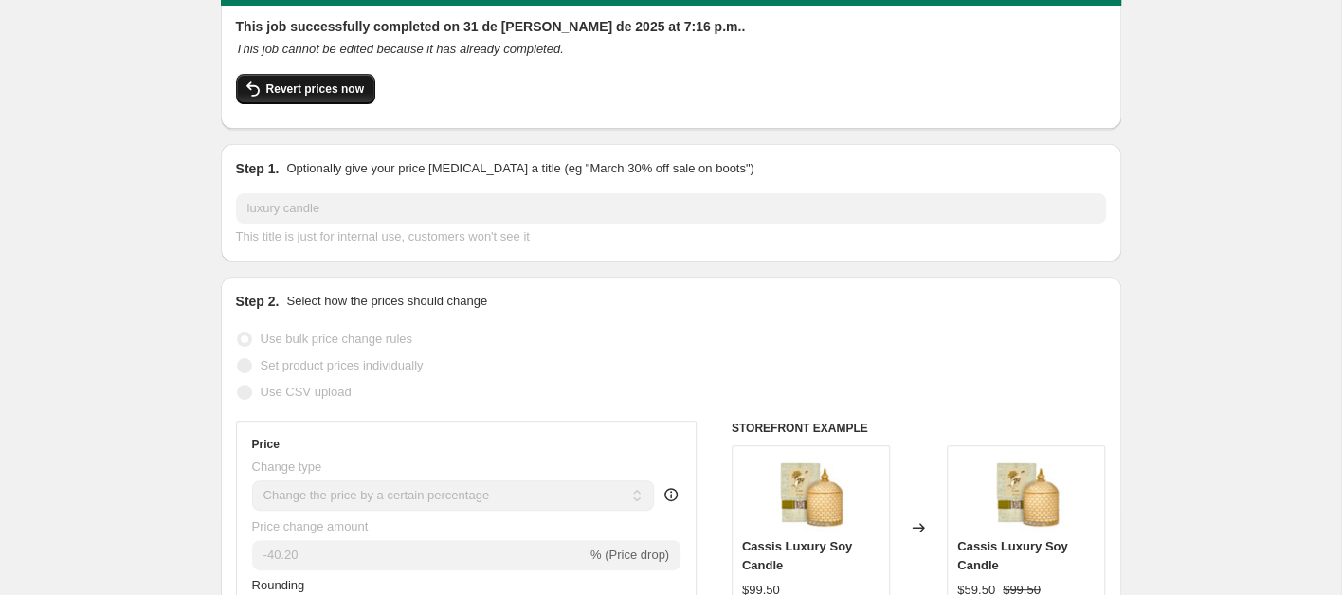
click at [303, 88] on span "Revert prices now" at bounding box center [315, 88] width 98 height 15
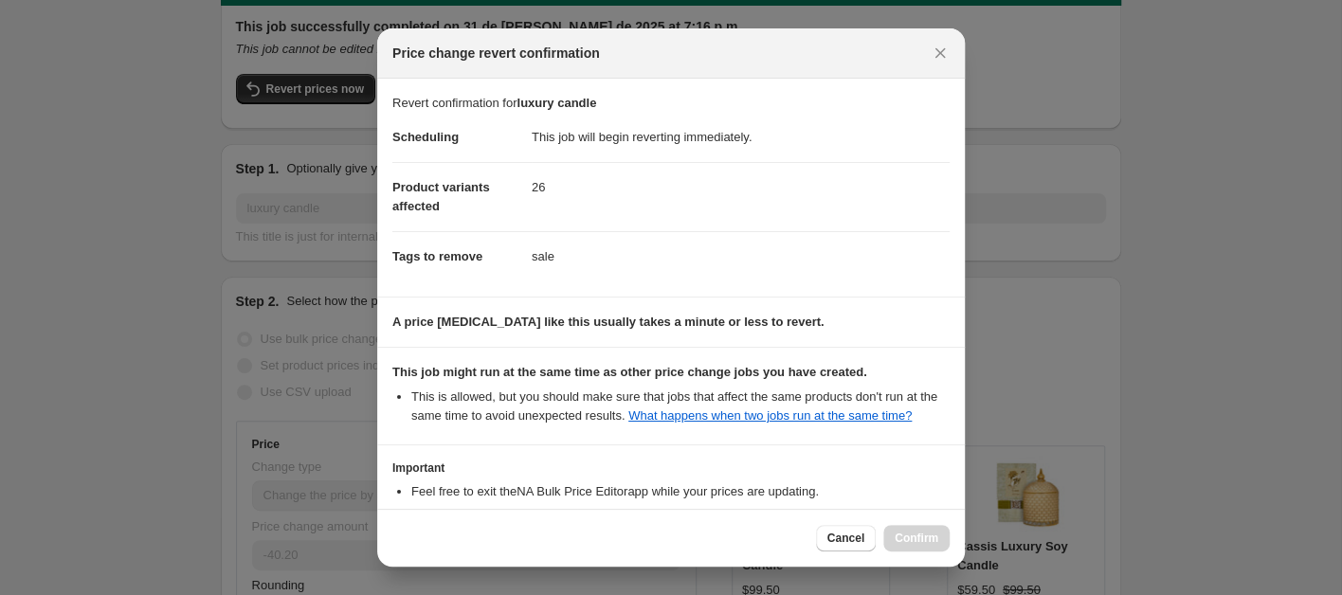
drag, startPoint x: 726, startPoint y: 540, endPoint x: 754, endPoint y: 536, distance: 28.7
click at [731, 540] on div "Cancel Confirm" at bounding box center [670, 538] width 557 height 27
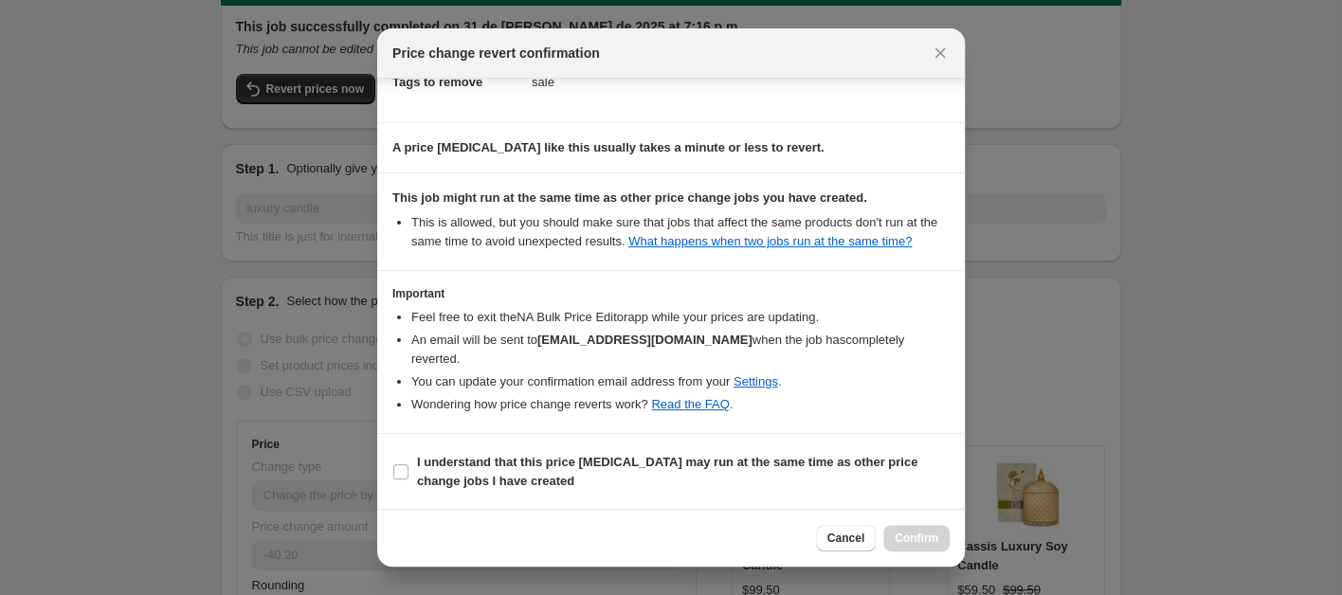
click at [924, 541] on div "Cancel Confirm" at bounding box center [883, 538] width 134 height 27
click at [913, 541] on div "Cancel Confirm" at bounding box center [883, 538] width 134 height 27
click at [766, 537] on div "Cancel Confirm" at bounding box center [670, 538] width 557 height 27
click at [828, 543] on span "Cancel" at bounding box center [845, 538] width 37 height 15
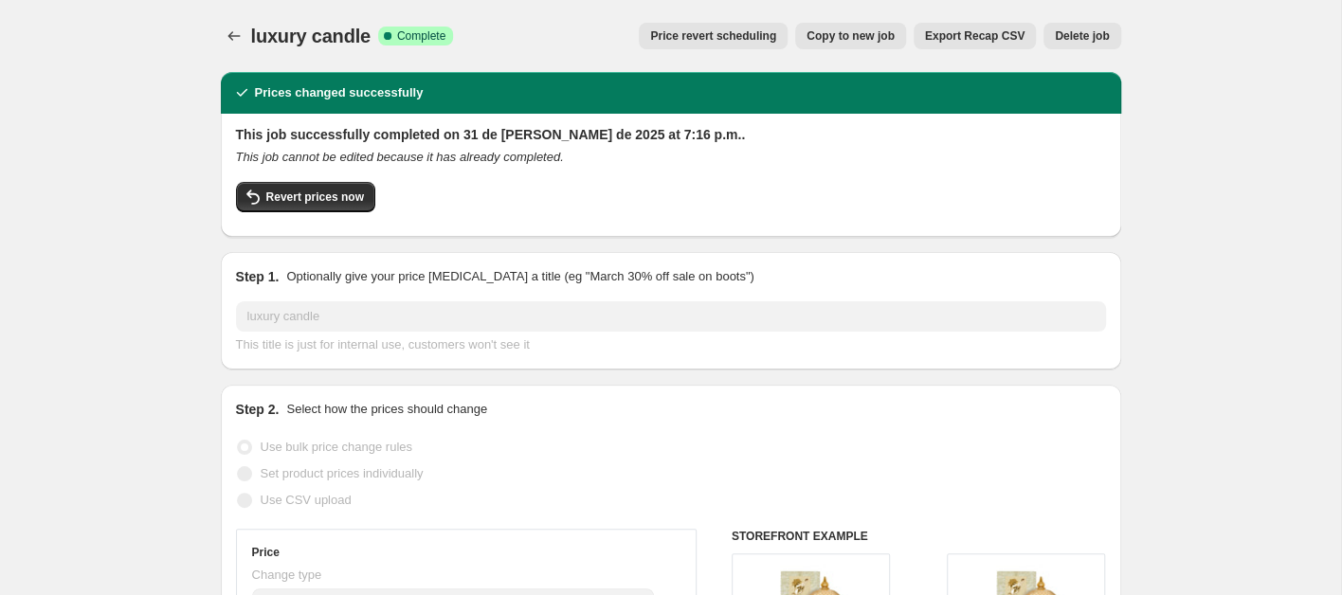
scroll to position [107, 0]
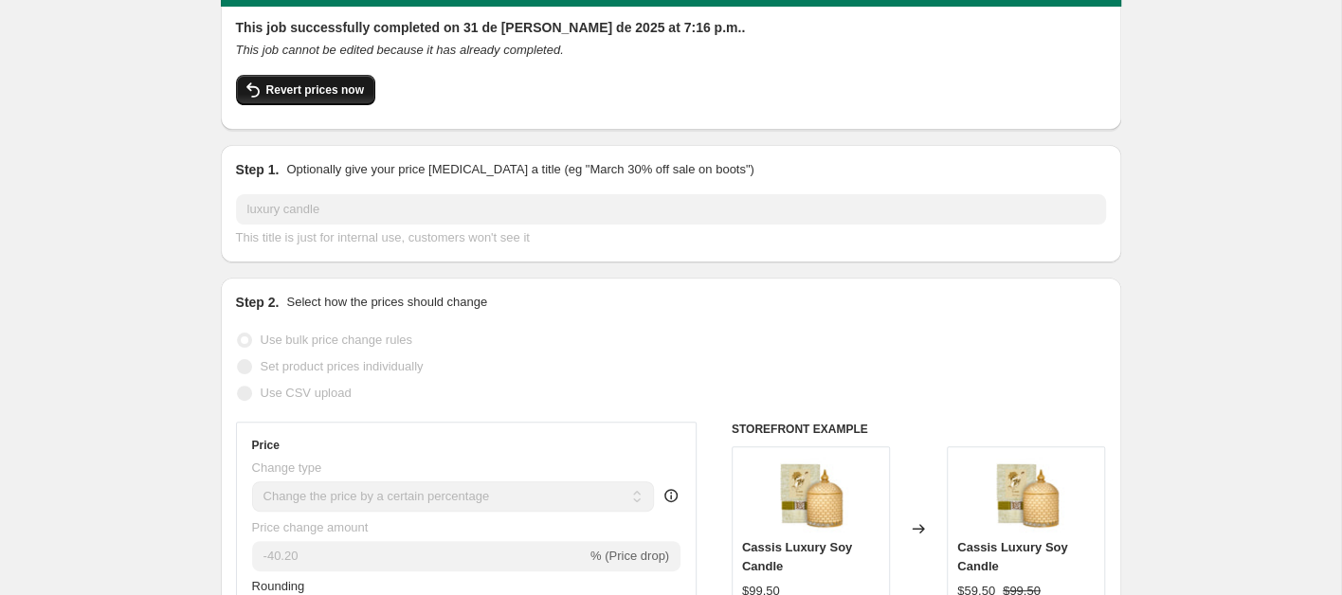
click at [289, 88] on span "Revert prices now" at bounding box center [315, 89] width 98 height 15
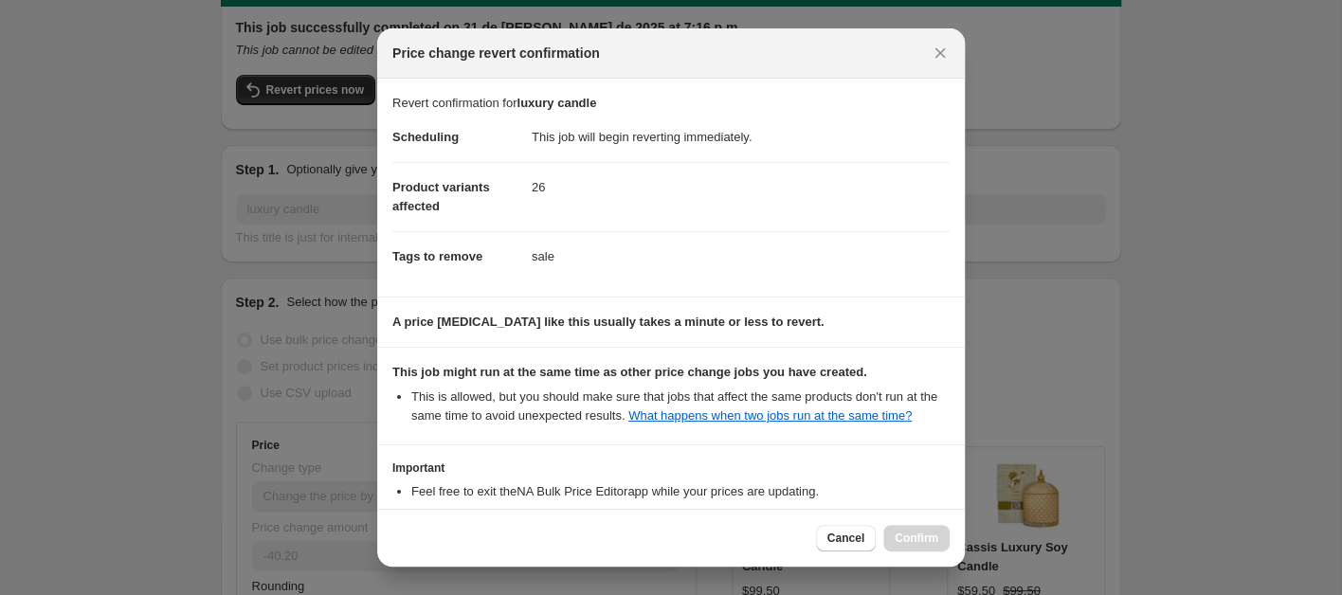
click at [906, 538] on div "Cancel Confirm" at bounding box center [883, 538] width 134 height 27
click at [902, 546] on div "Cancel Confirm" at bounding box center [883, 538] width 134 height 27
click at [937, 51] on icon "Close" at bounding box center [940, 53] width 10 height 10
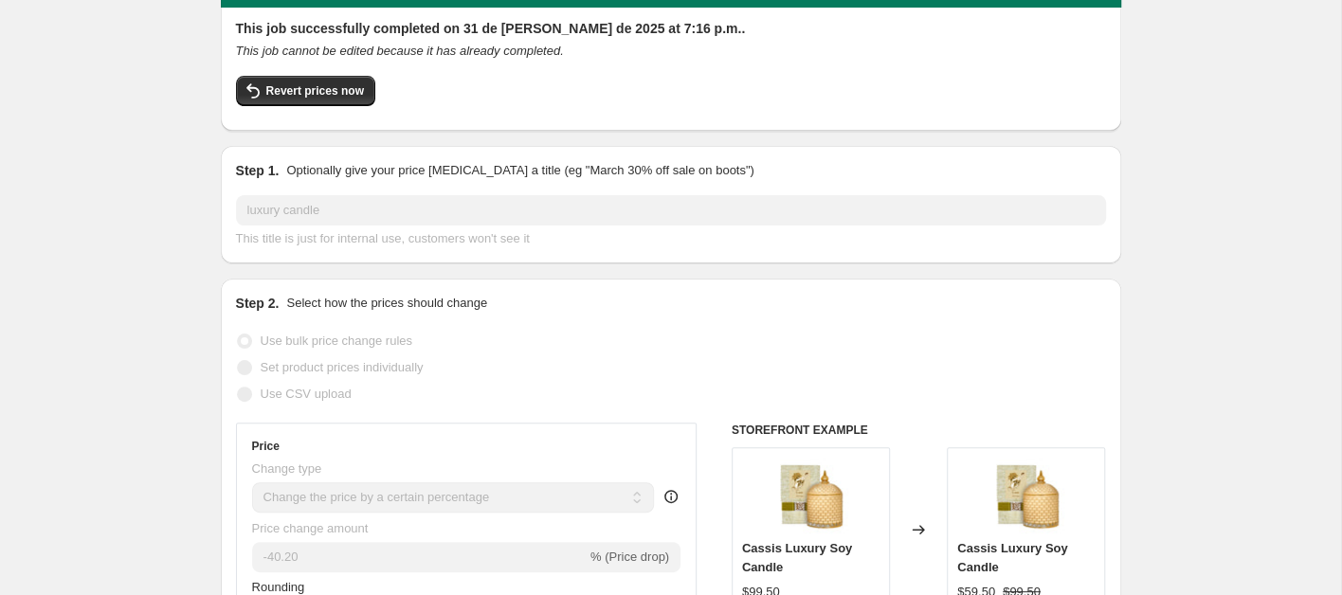
scroll to position [0, 0]
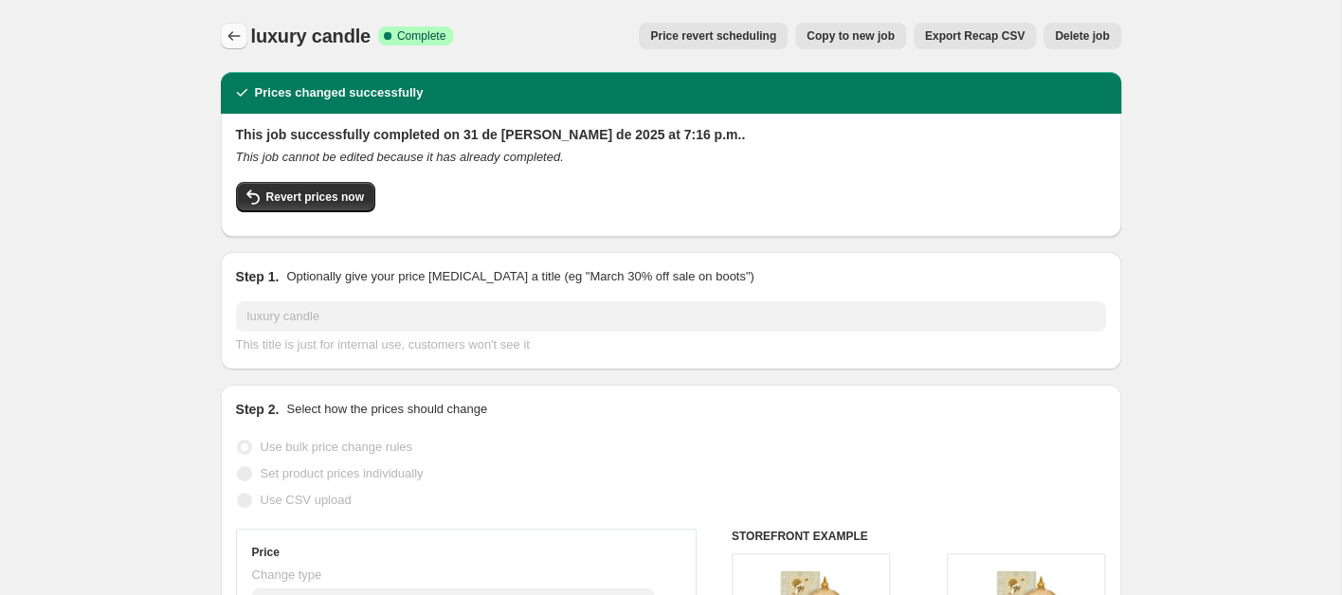
click at [226, 29] on icon "Price change jobs" at bounding box center [234, 36] width 19 height 19
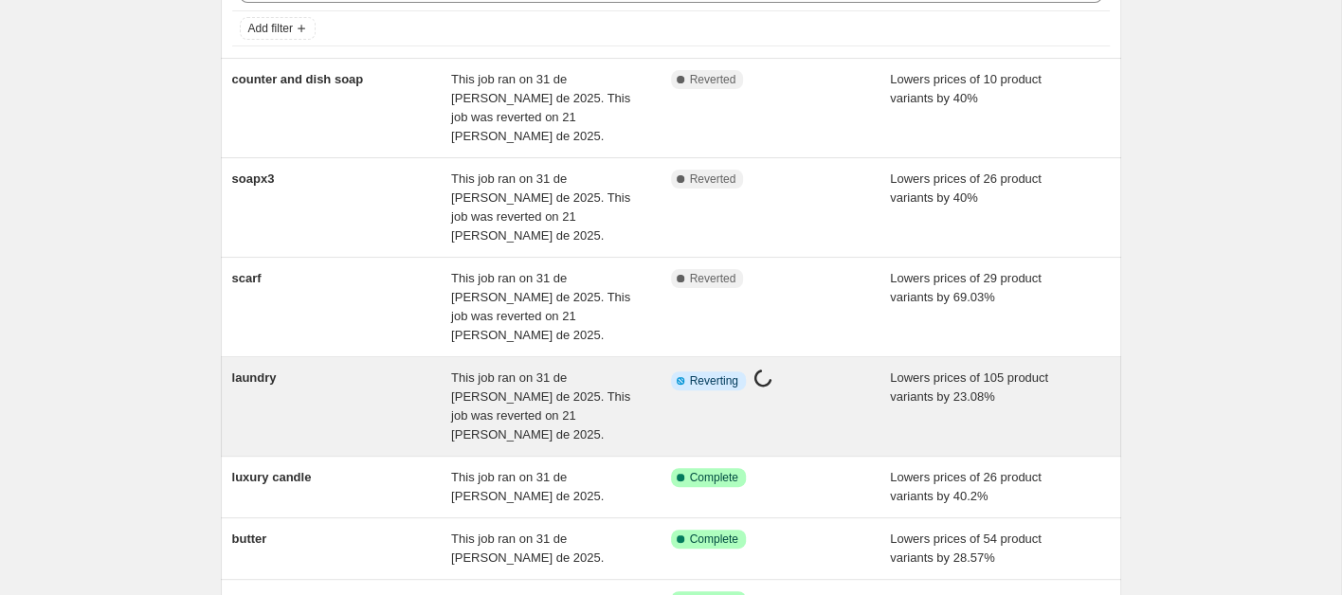
scroll to position [164, 0]
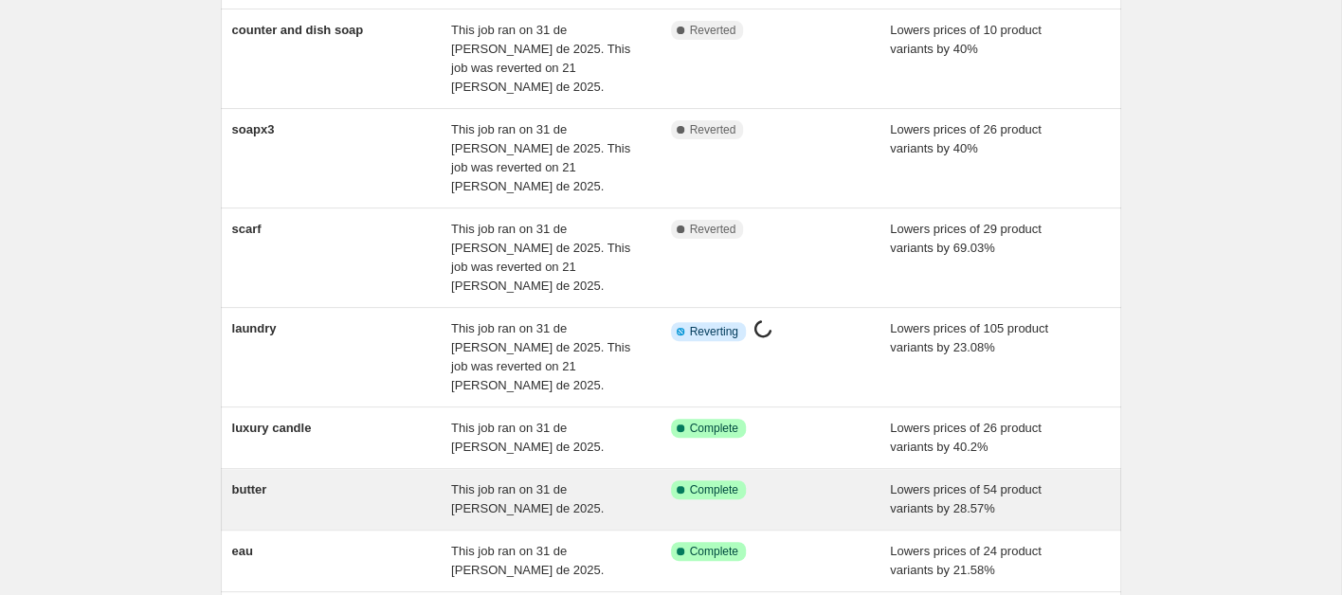
click at [250, 480] on div "butter" at bounding box center [342, 499] width 220 height 38
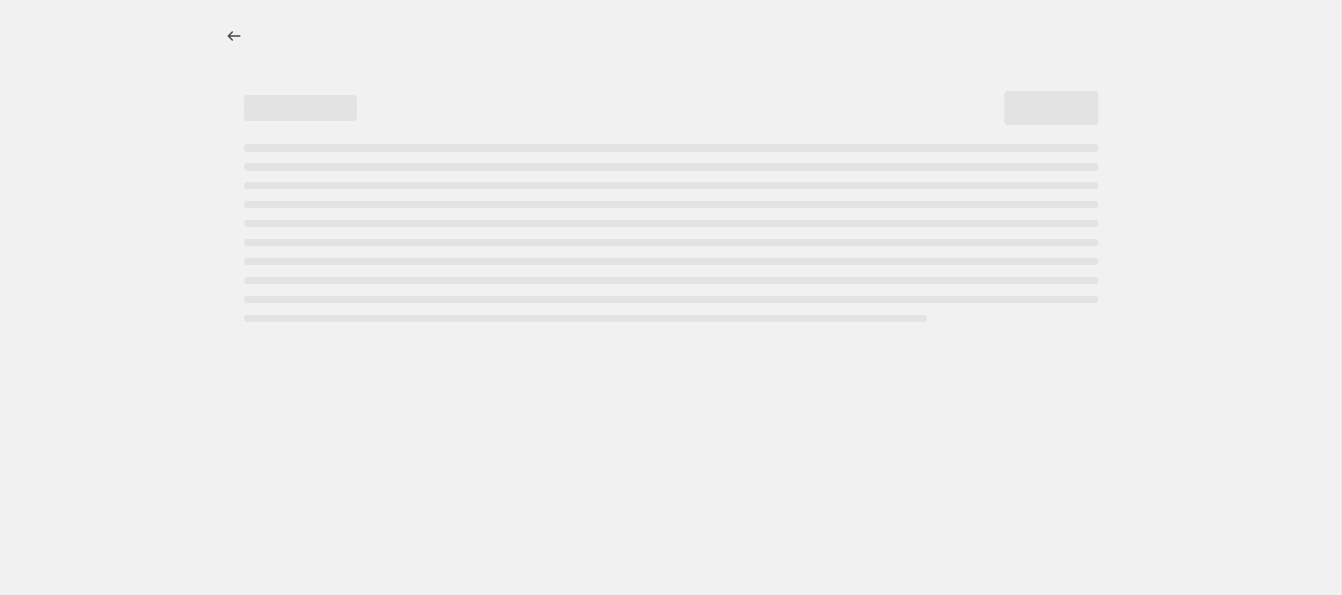
select select "percentage"
select select "collection"
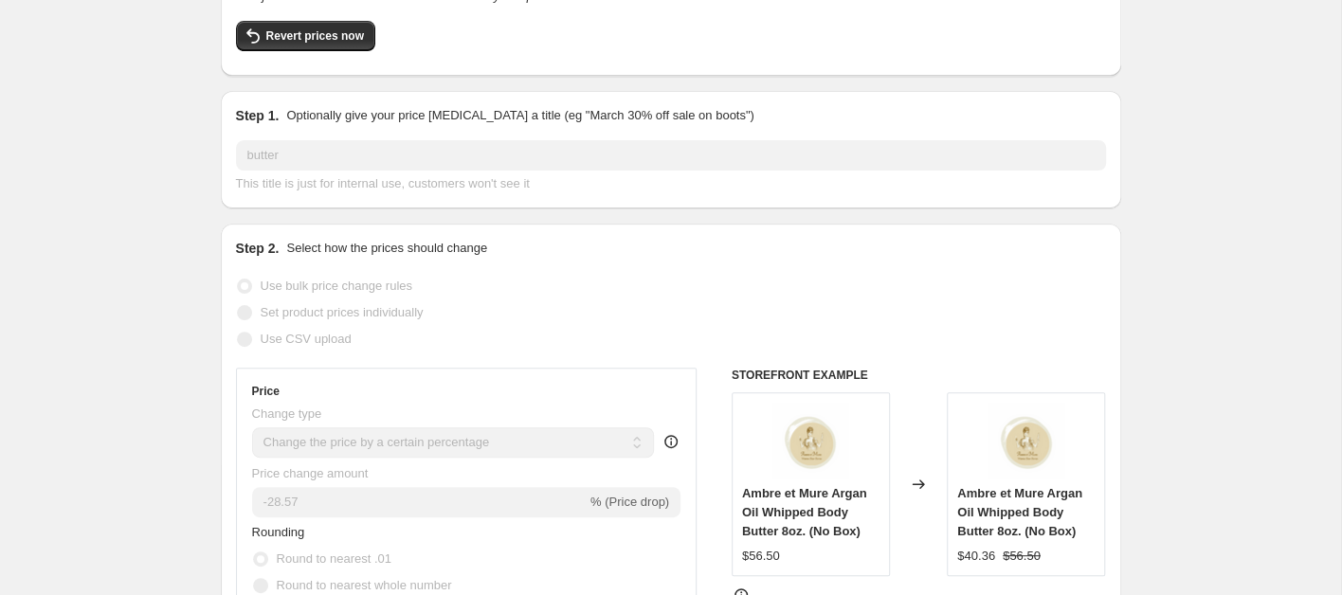
scroll to position [121, 0]
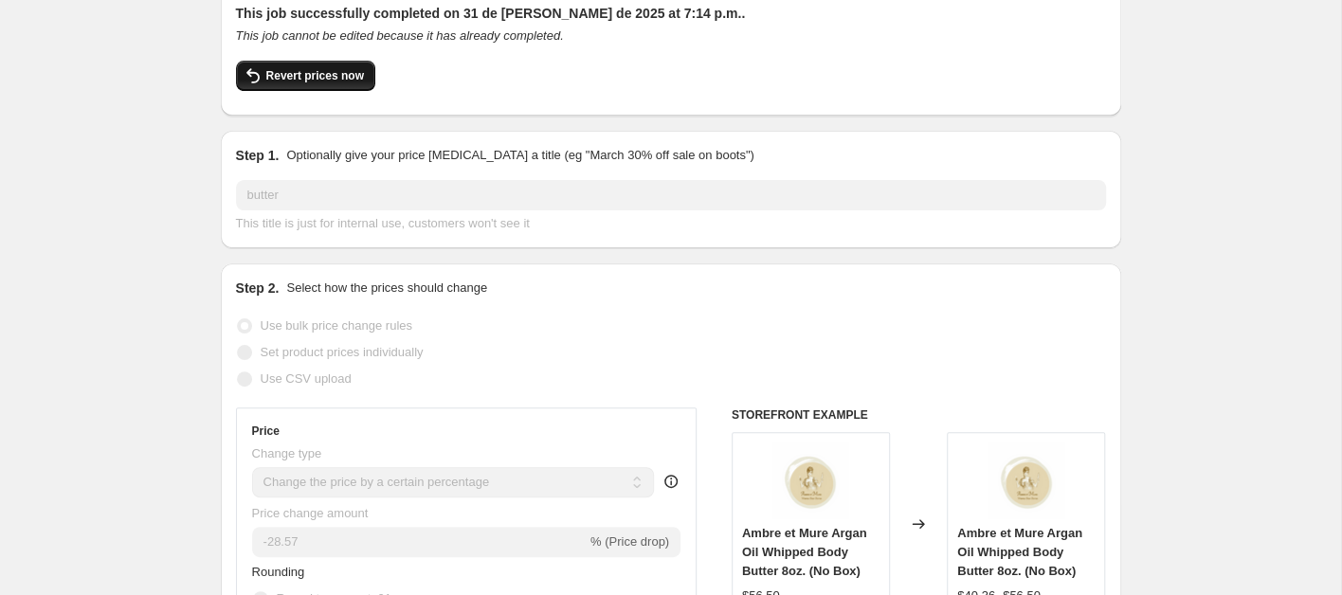
click at [329, 66] on button "Revert prices now" at bounding box center [305, 76] width 139 height 30
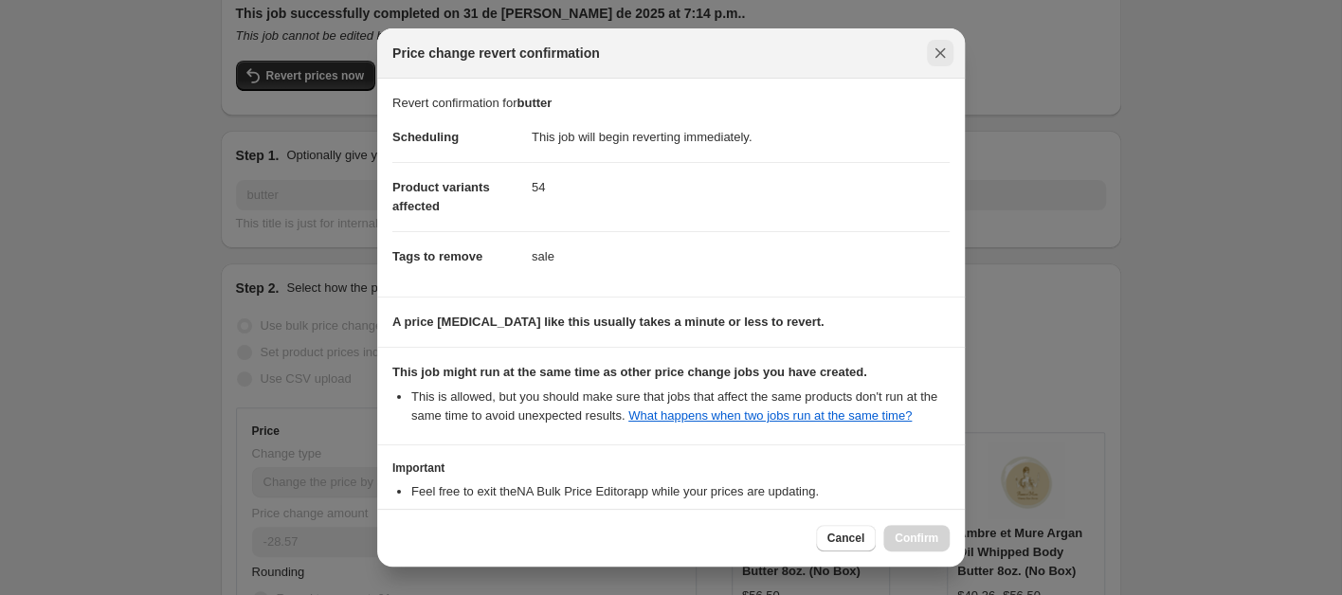
click at [939, 53] on icon "Close" at bounding box center [940, 53] width 10 height 10
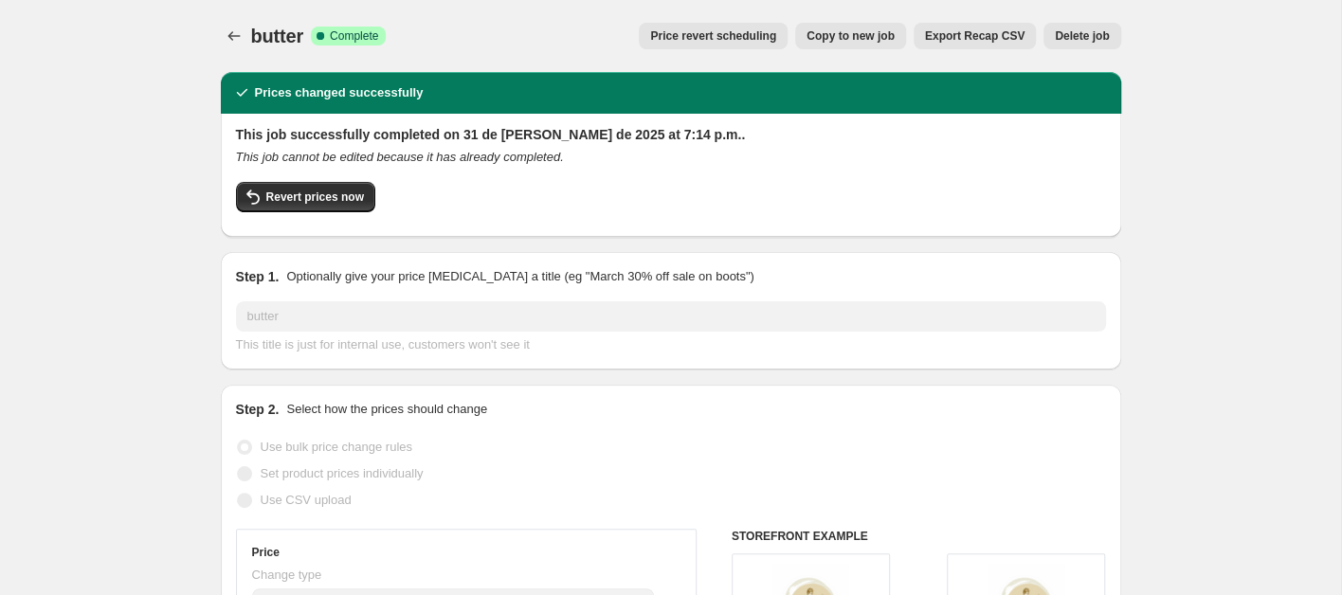
scroll to position [120, 0]
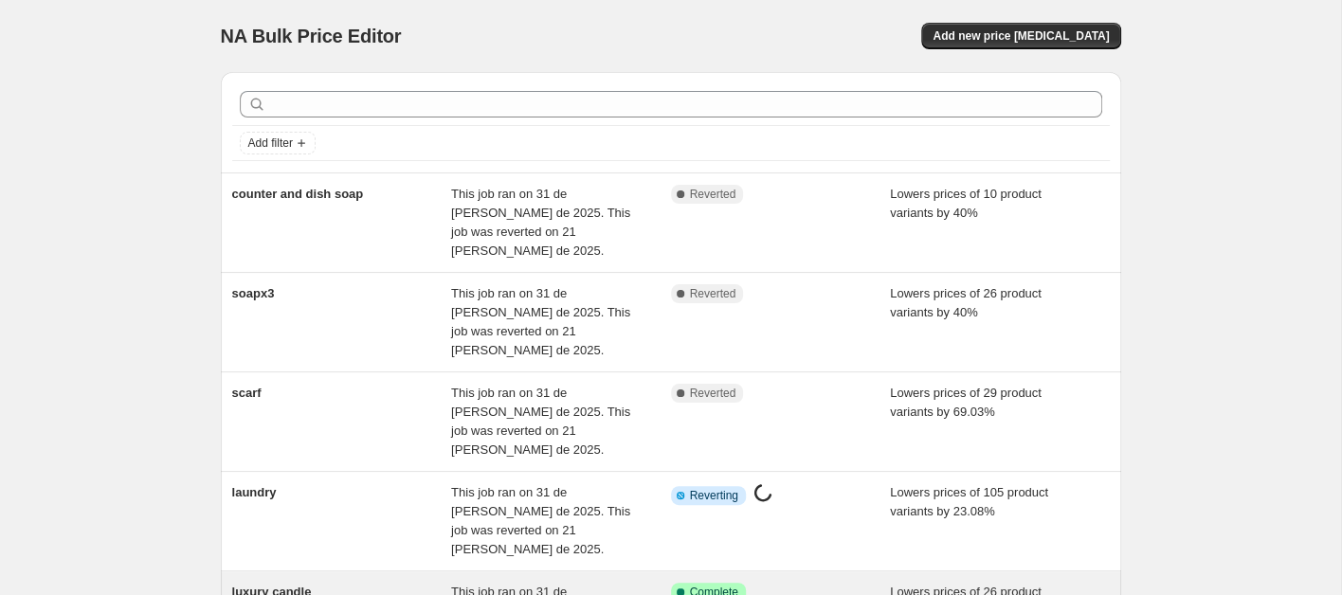
click at [292, 585] on span "luxury candle" at bounding box center [272, 592] width 80 height 14
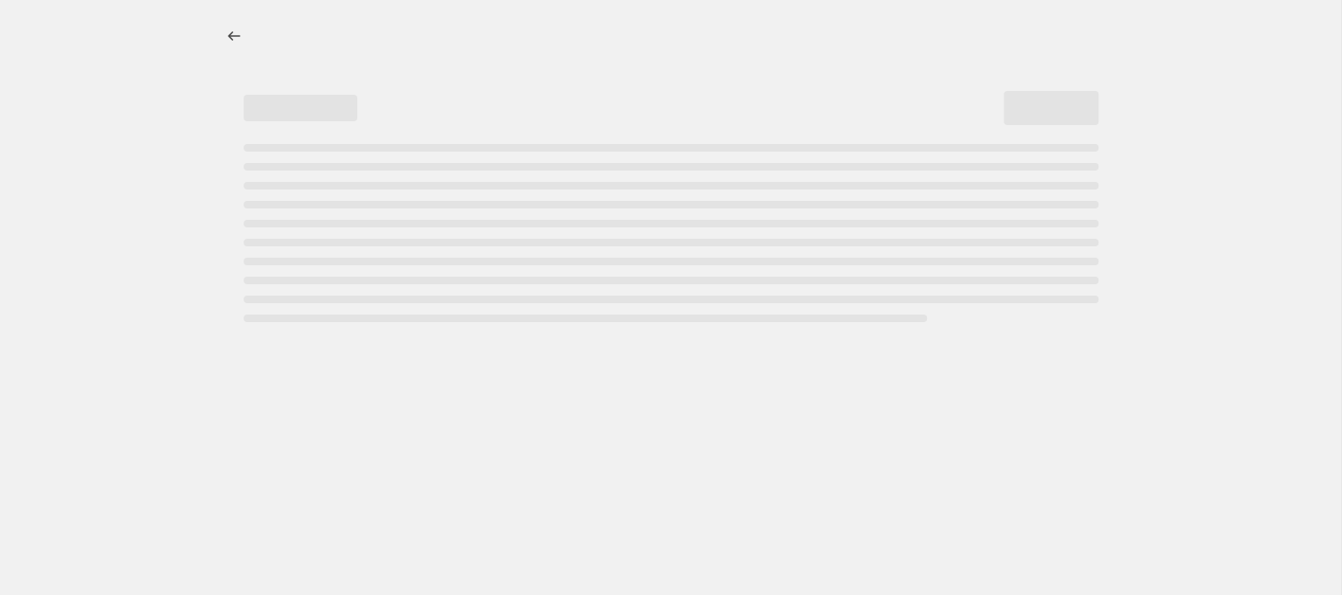
select select "percentage"
select select "collection"
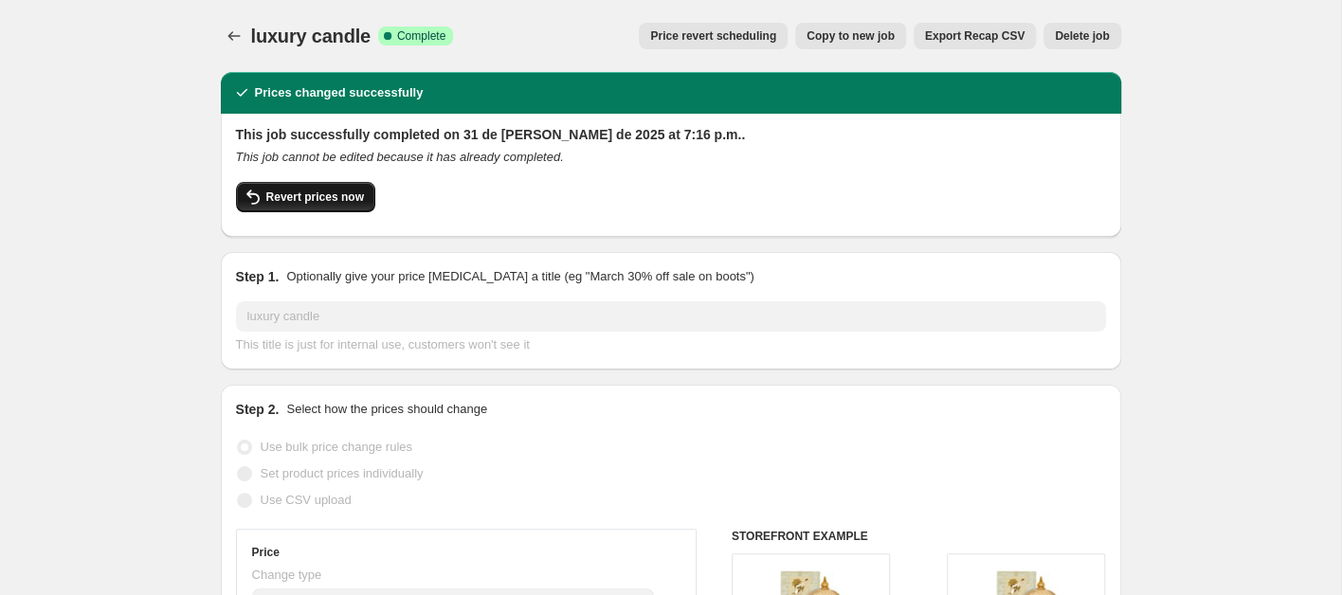
click at [326, 196] on span "Revert prices now" at bounding box center [315, 197] width 98 height 15
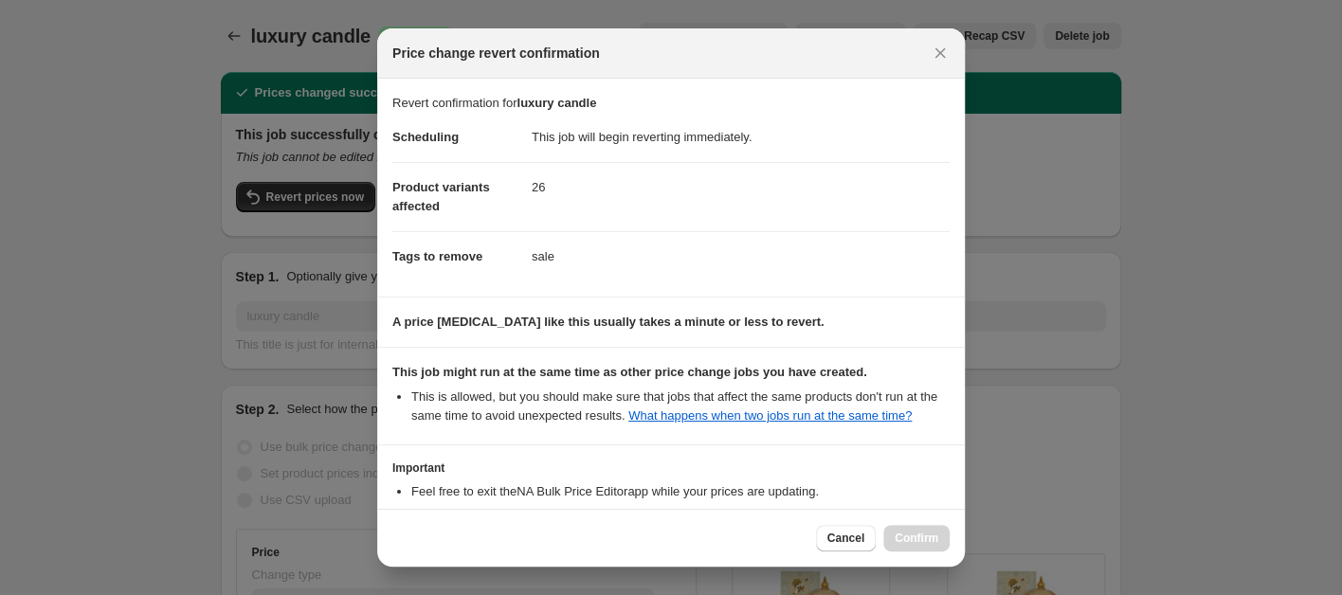
select select "percentage"
select select "collection"
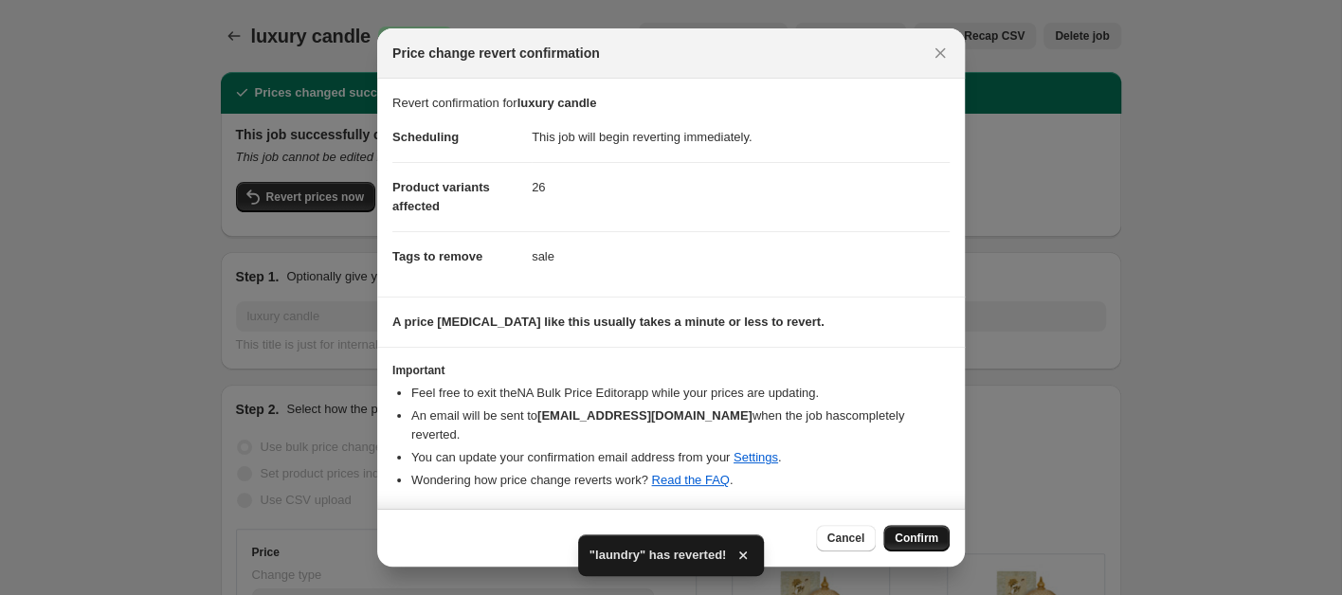
click at [916, 531] on span "Confirm" at bounding box center [917, 538] width 44 height 15
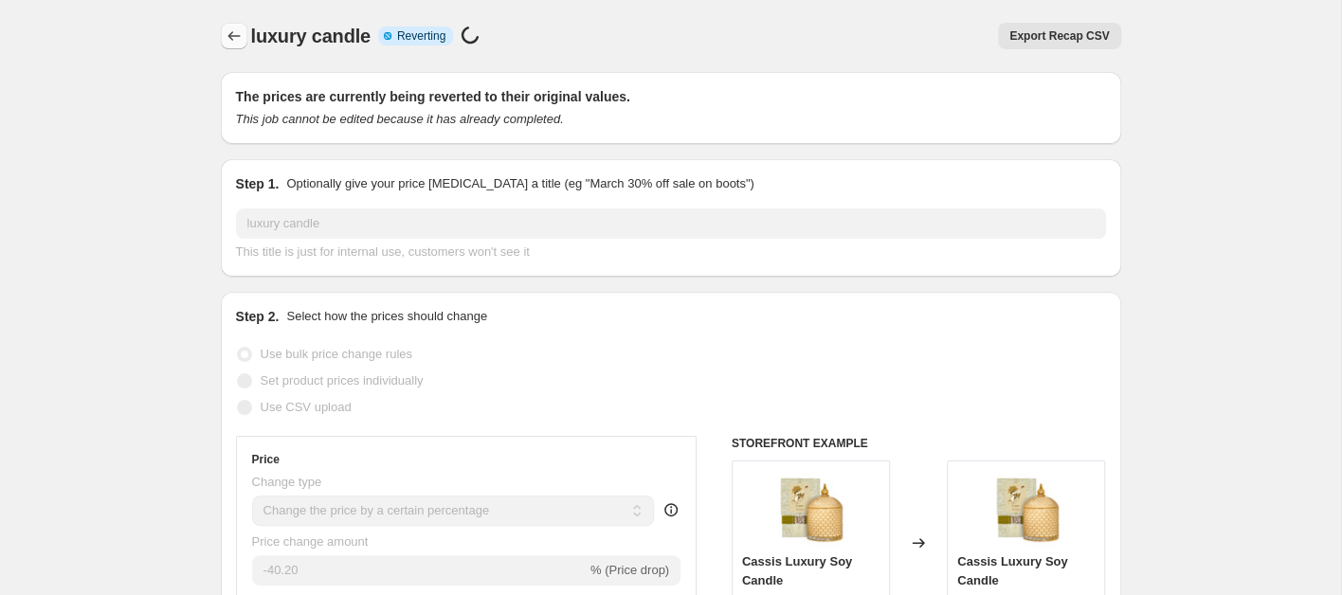
click at [231, 38] on icon "Price change jobs" at bounding box center [234, 36] width 19 height 19
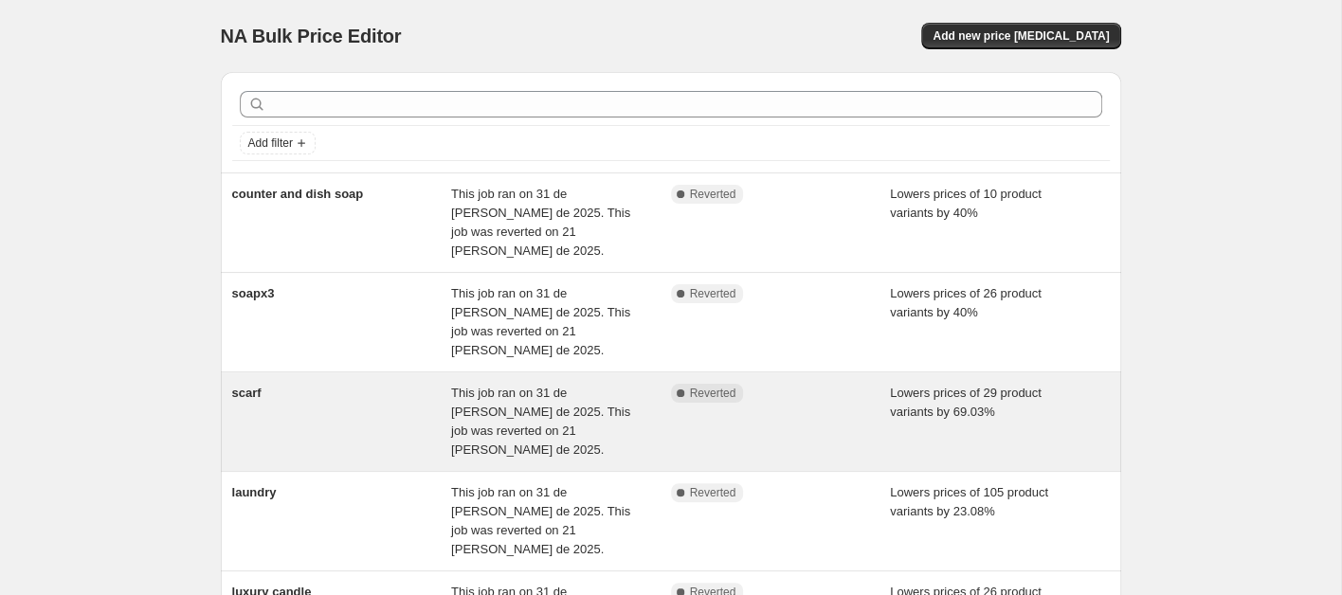
scroll to position [270, 0]
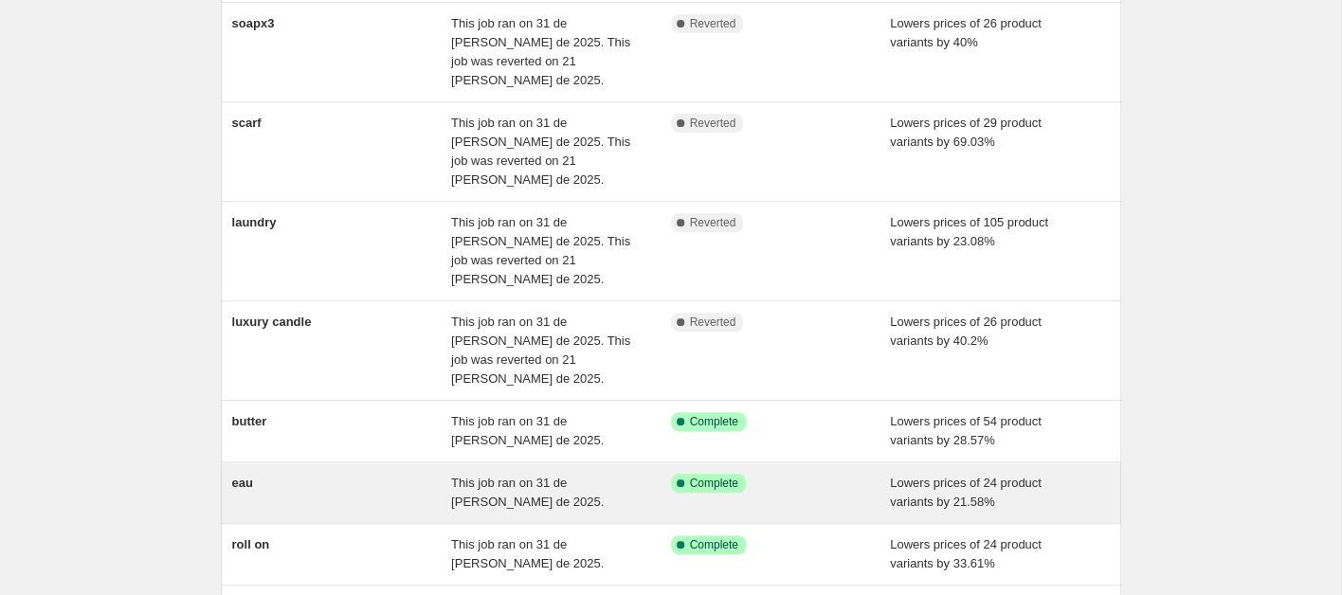
click at [297, 474] on div "eau" at bounding box center [342, 493] width 220 height 38
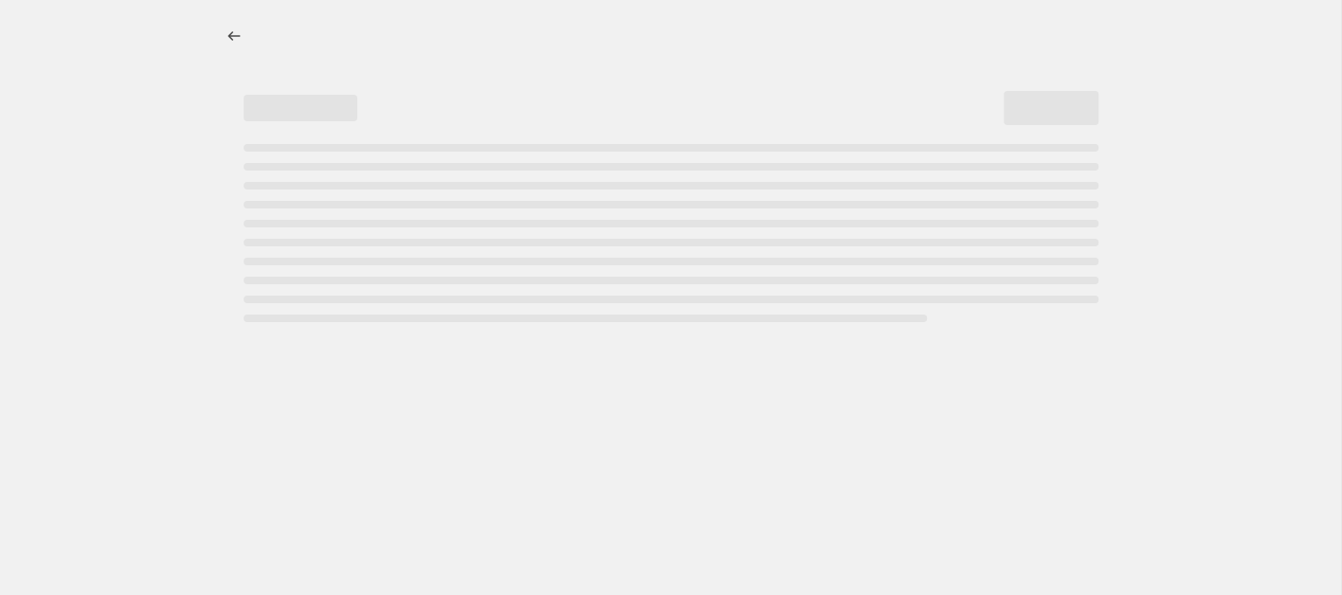
select select "percentage"
select select "collection"
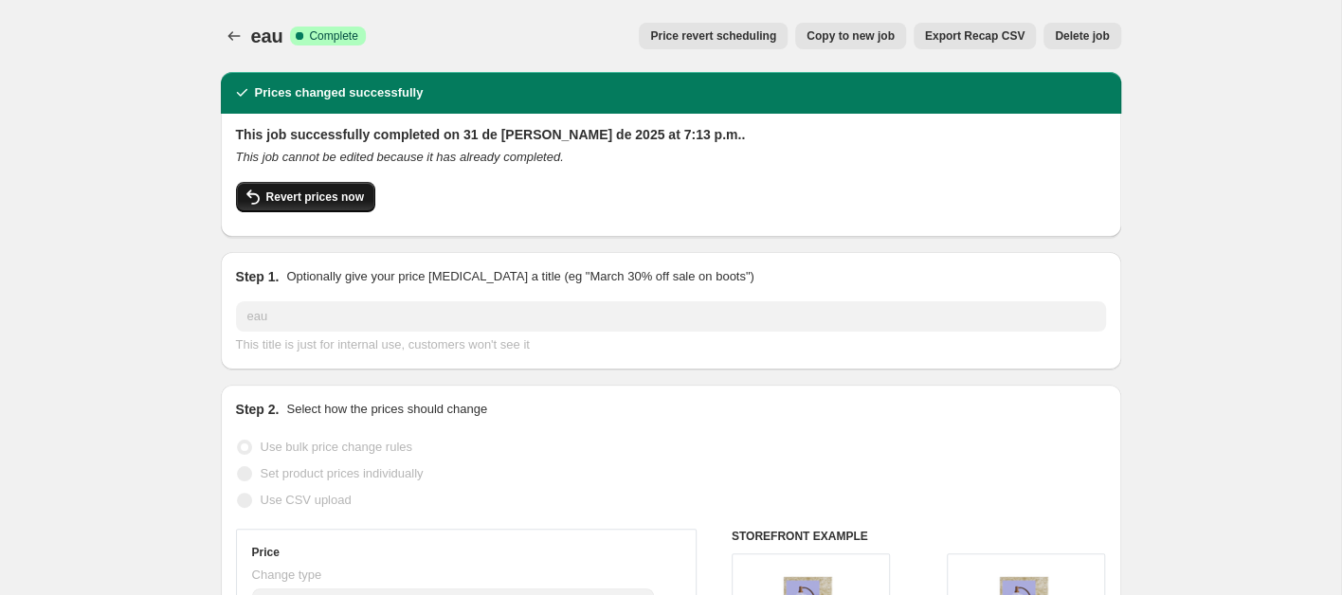
click at [310, 195] on span "Revert prices now" at bounding box center [315, 197] width 98 height 15
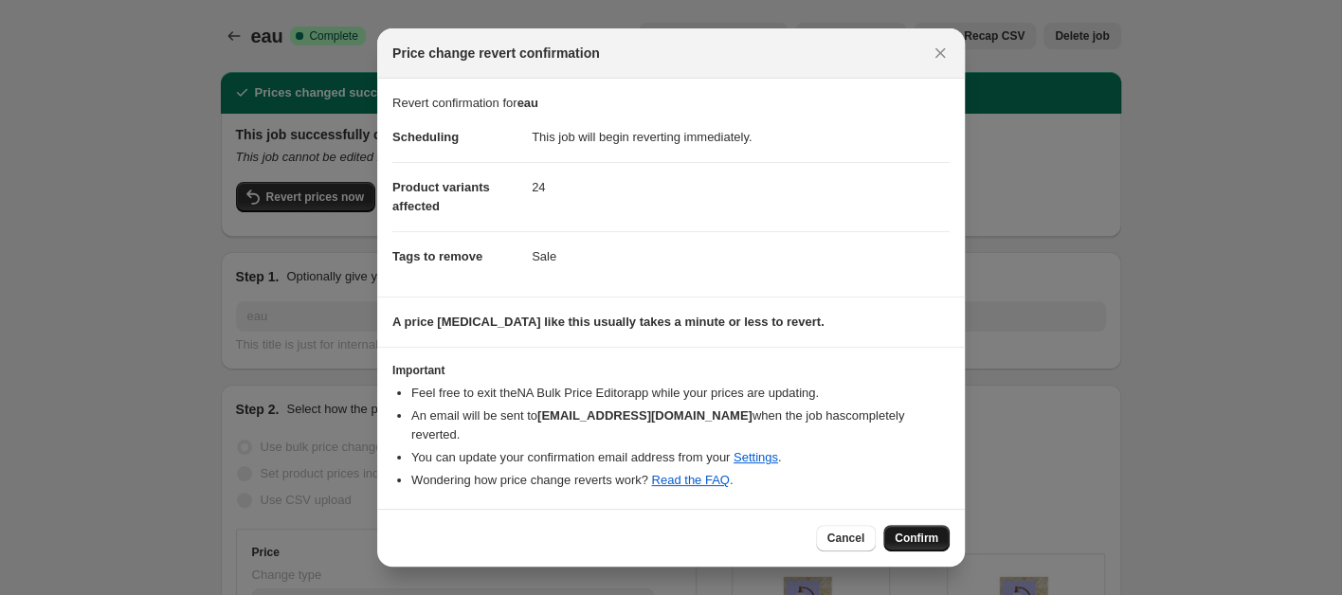
click at [916, 531] on span "Confirm" at bounding box center [917, 538] width 44 height 15
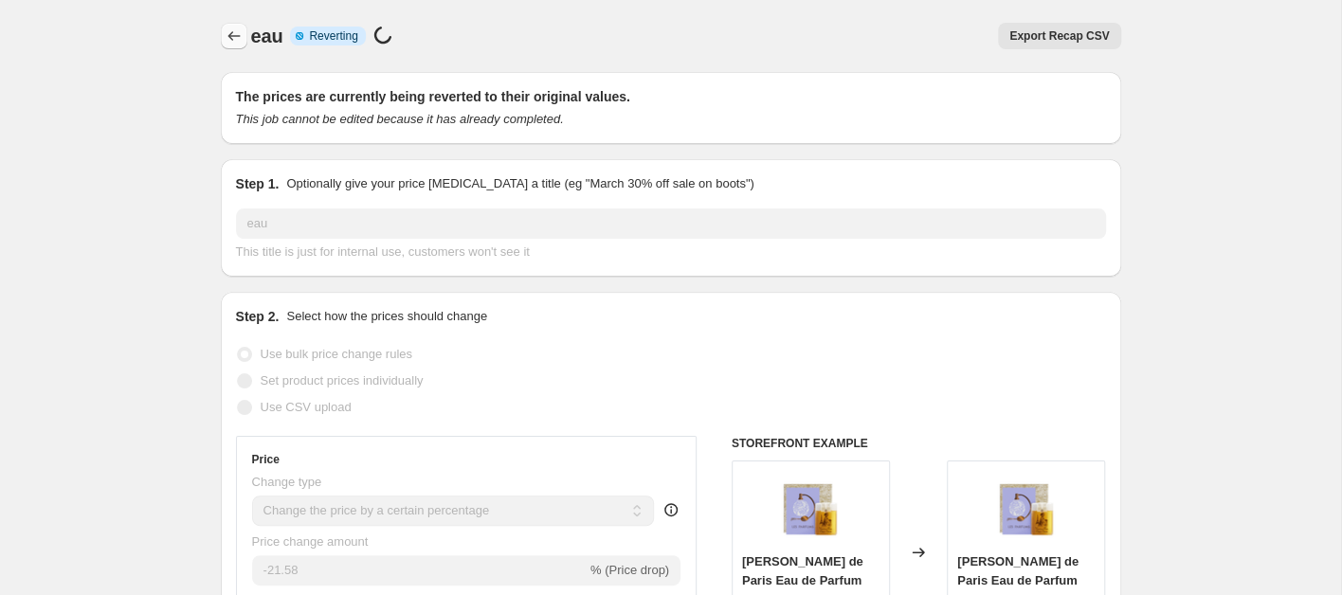
click at [233, 37] on icon "Price change jobs" at bounding box center [233, 35] width 12 height 9
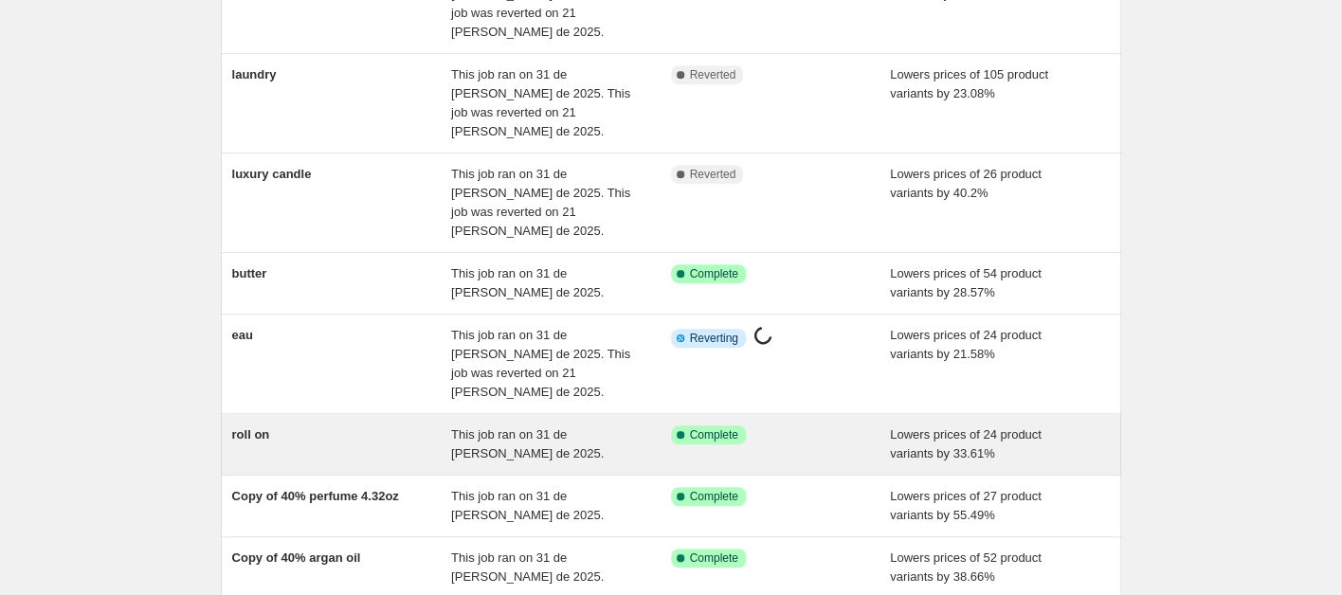
scroll to position [493, 0]
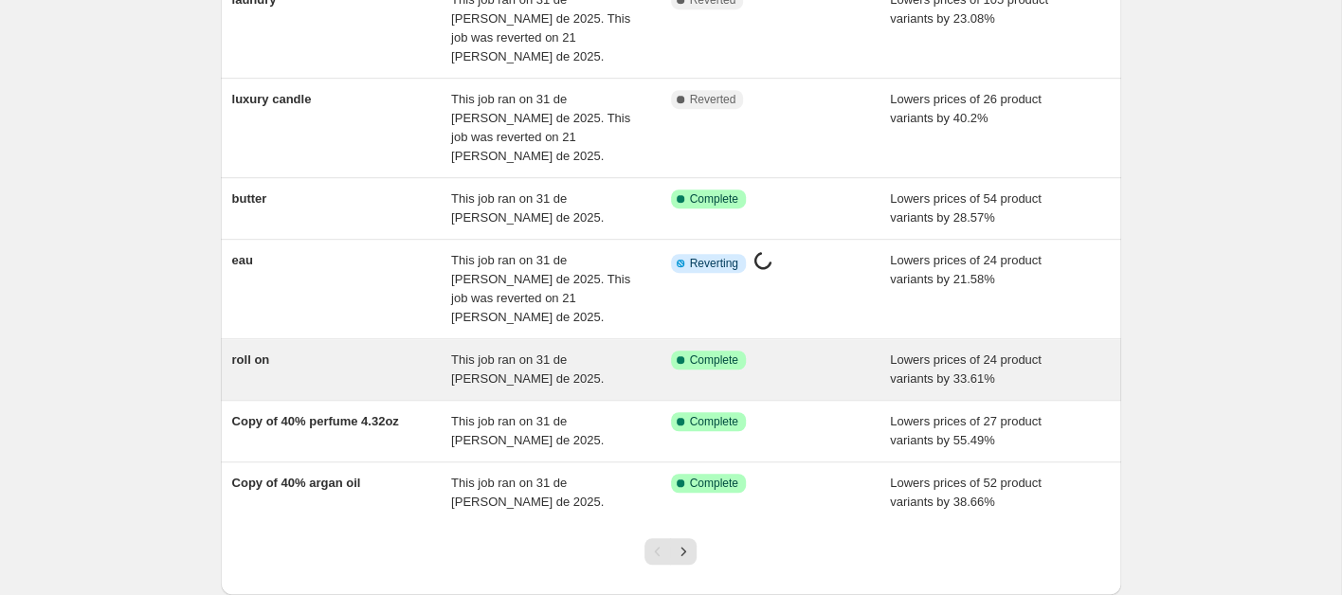
click at [320, 351] on div "roll on" at bounding box center [342, 370] width 220 height 38
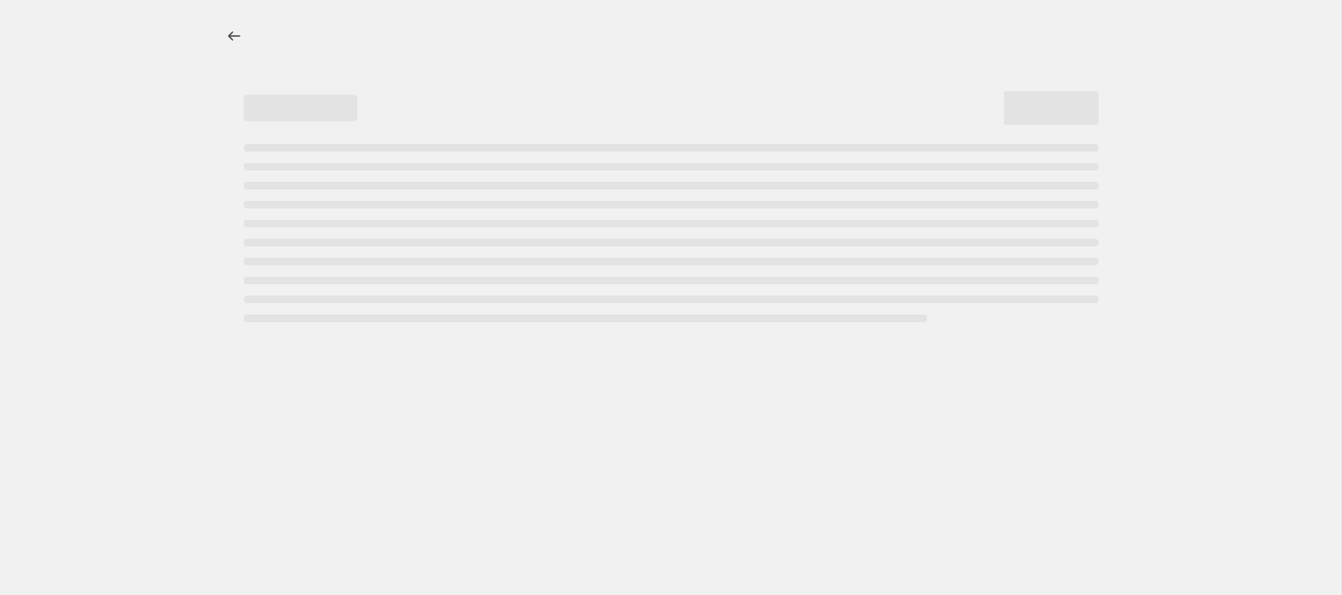
select select "percentage"
select select "collection"
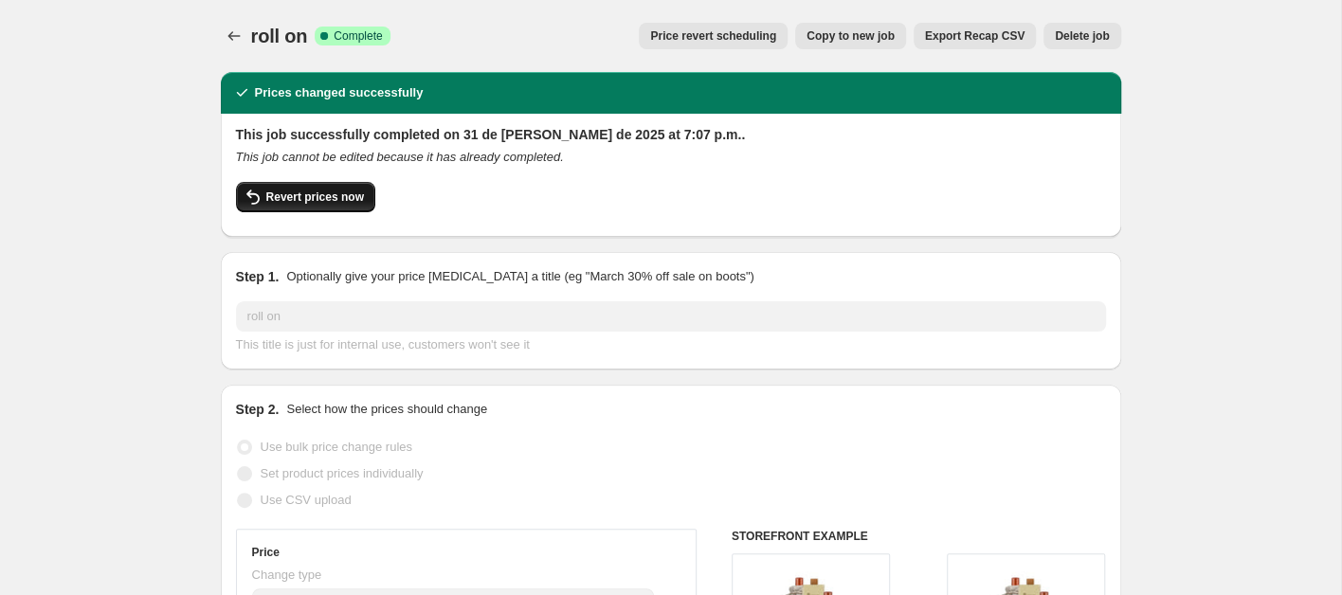
click at [342, 196] on span "Revert prices now" at bounding box center [315, 197] width 98 height 15
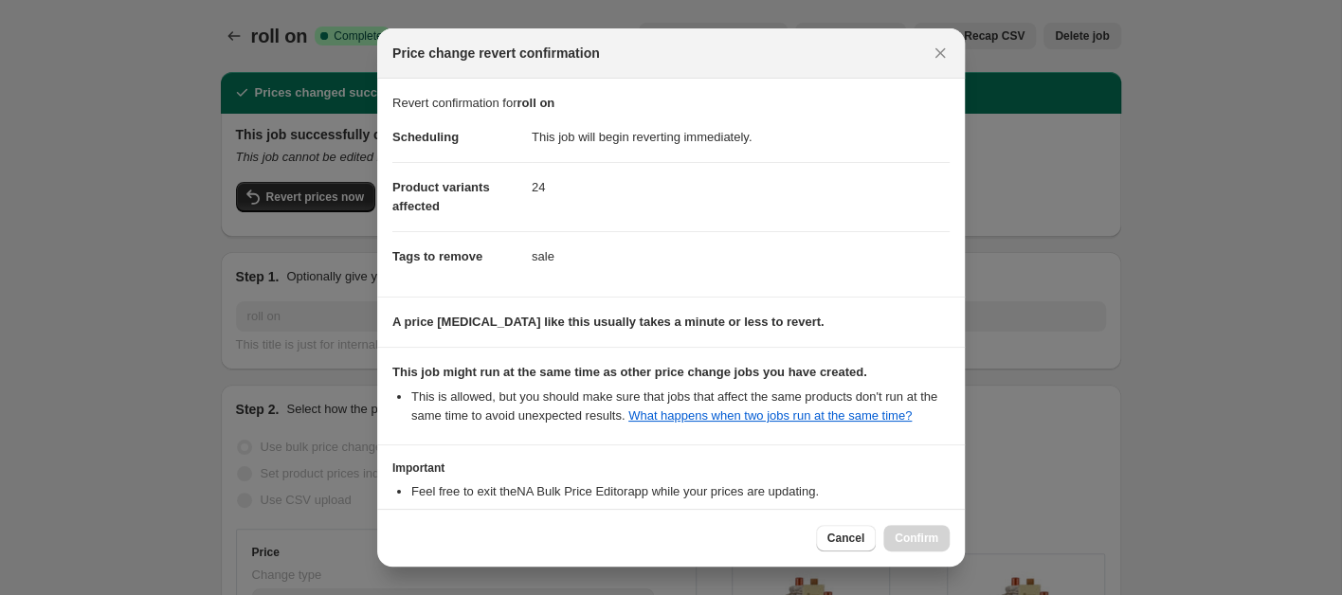
click at [757, 540] on div "Cancel Confirm" at bounding box center [670, 538] width 557 height 27
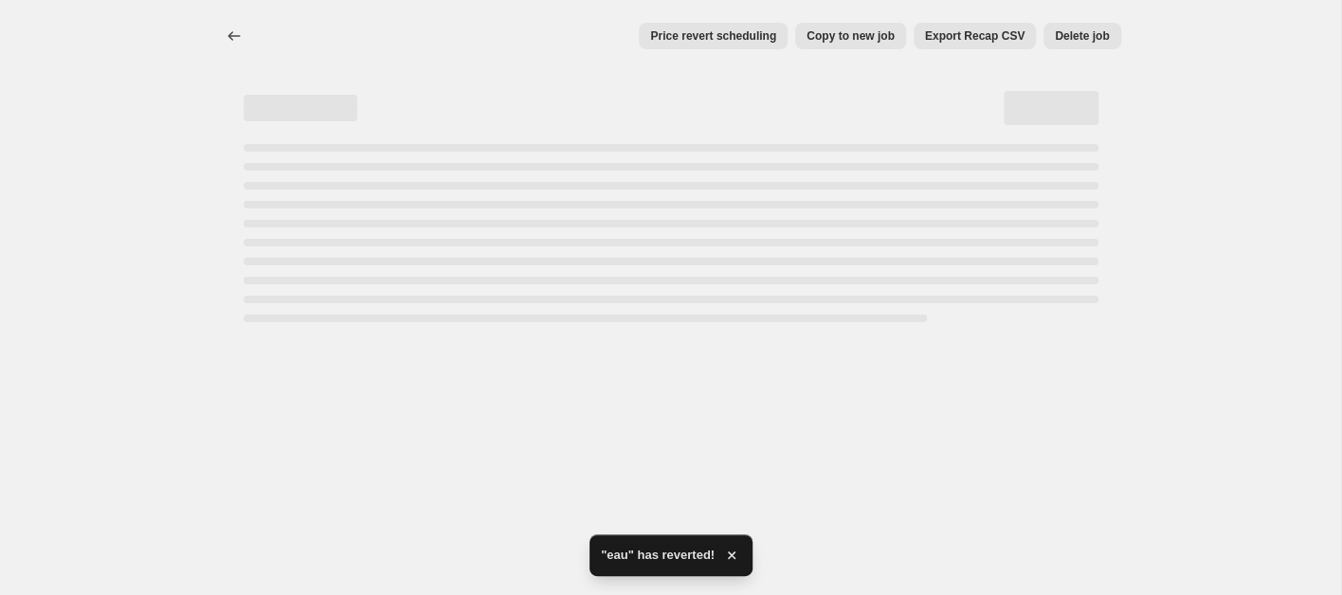
select select "percentage"
select select "collection"
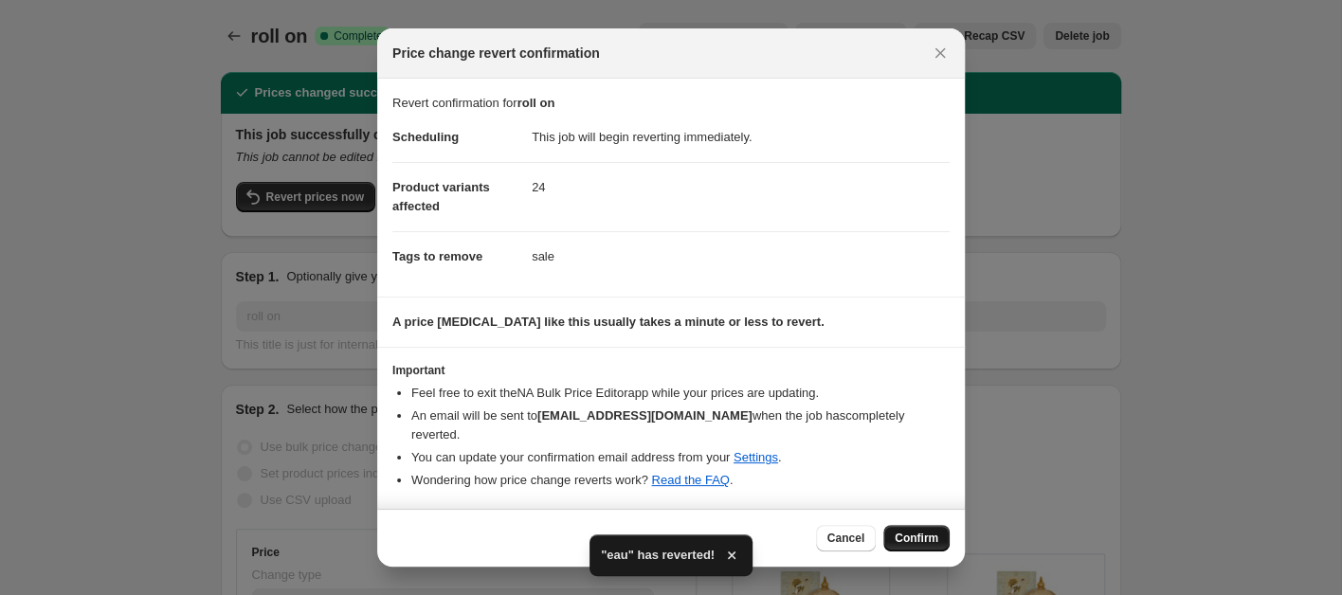
click at [913, 531] on span "Confirm" at bounding box center [917, 538] width 44 height 15
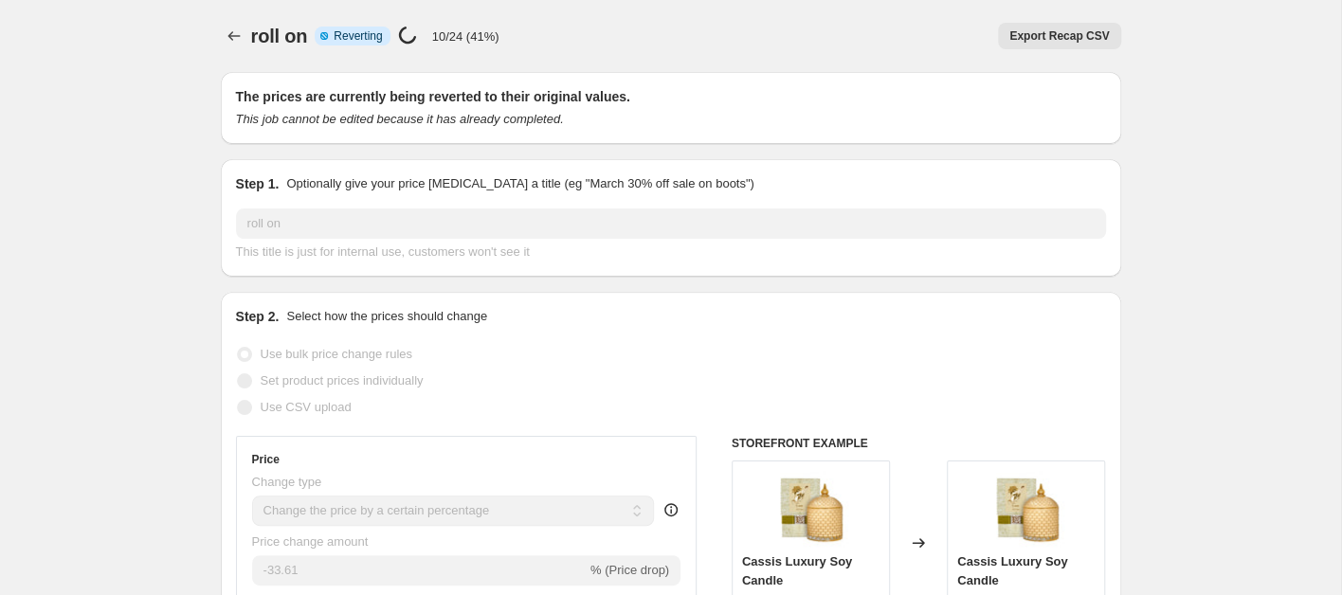
select select "percentage"
select select "collection"
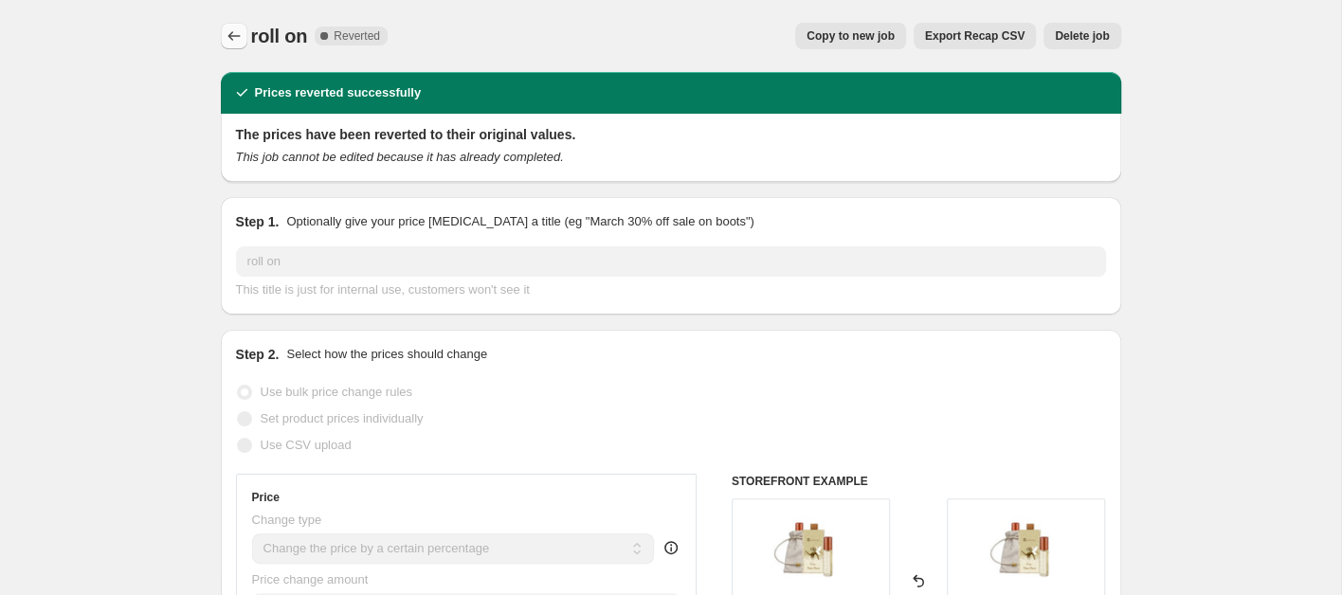
click at [238, 33] on icon "Price change jobs" at bounding box center [234, 36] width 19 height 19
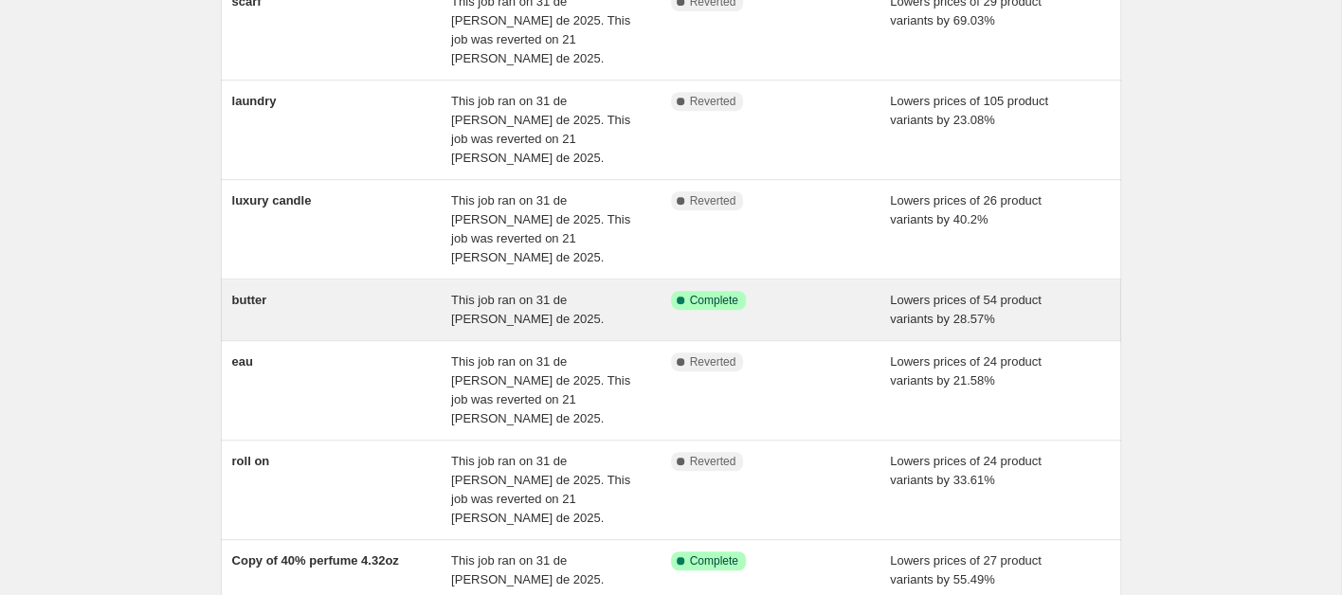
scroll to position [512, 0]
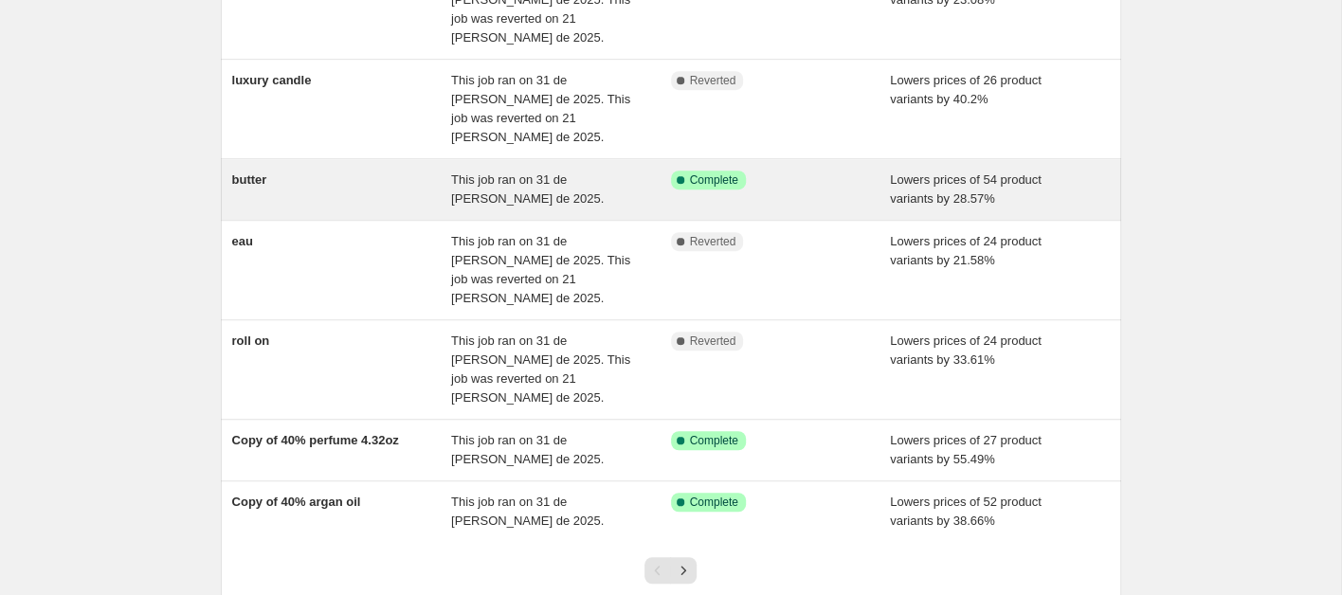
click at [287, 171] on div "butter" at bounding box center [342, 190] width 220 height 38
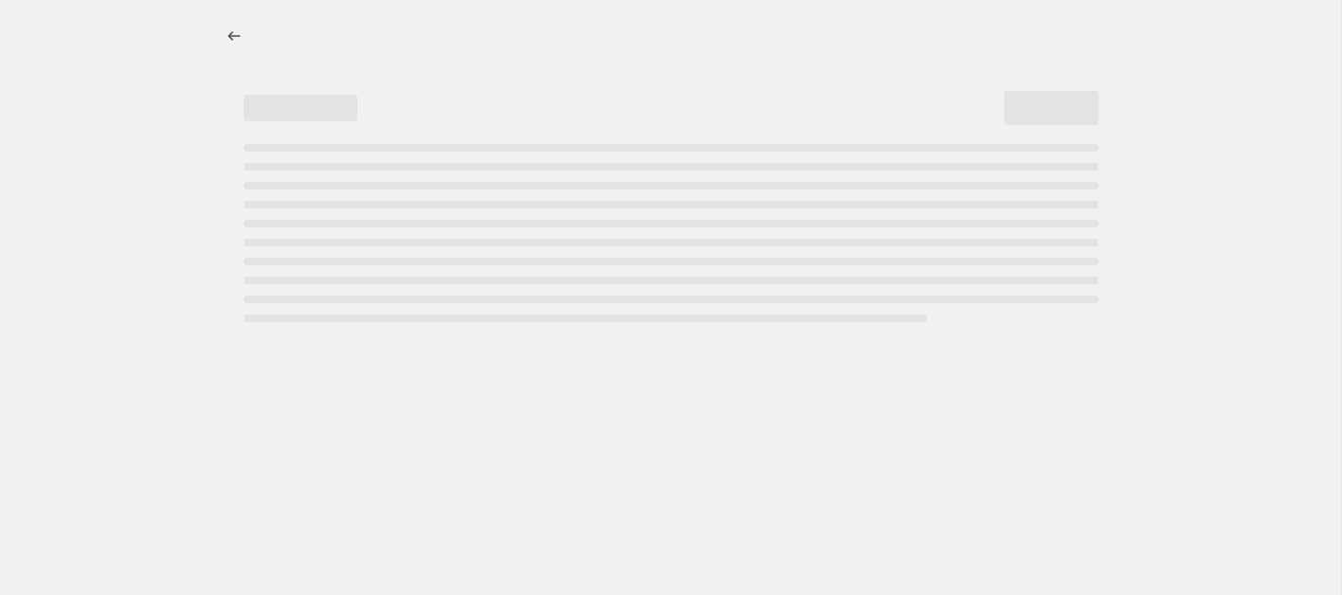
select select "percentage"
select select "collection"
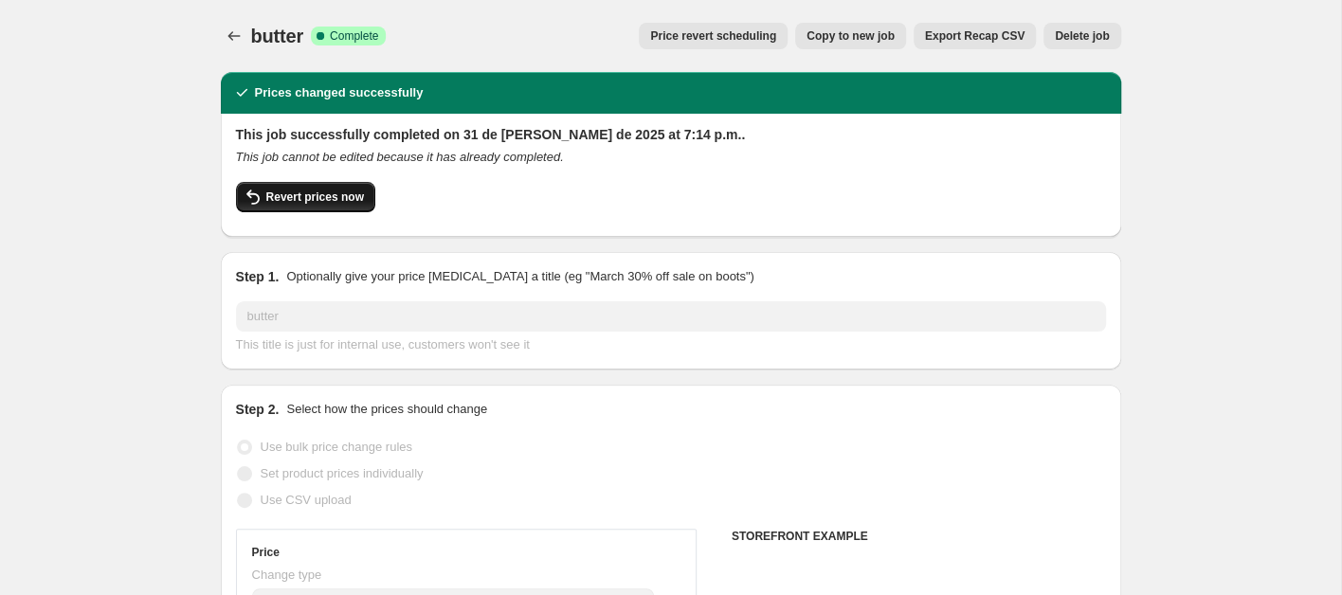
click at [343, 200] on span "Revert prices now" at bounding box center [315, 197] width 98 height 15
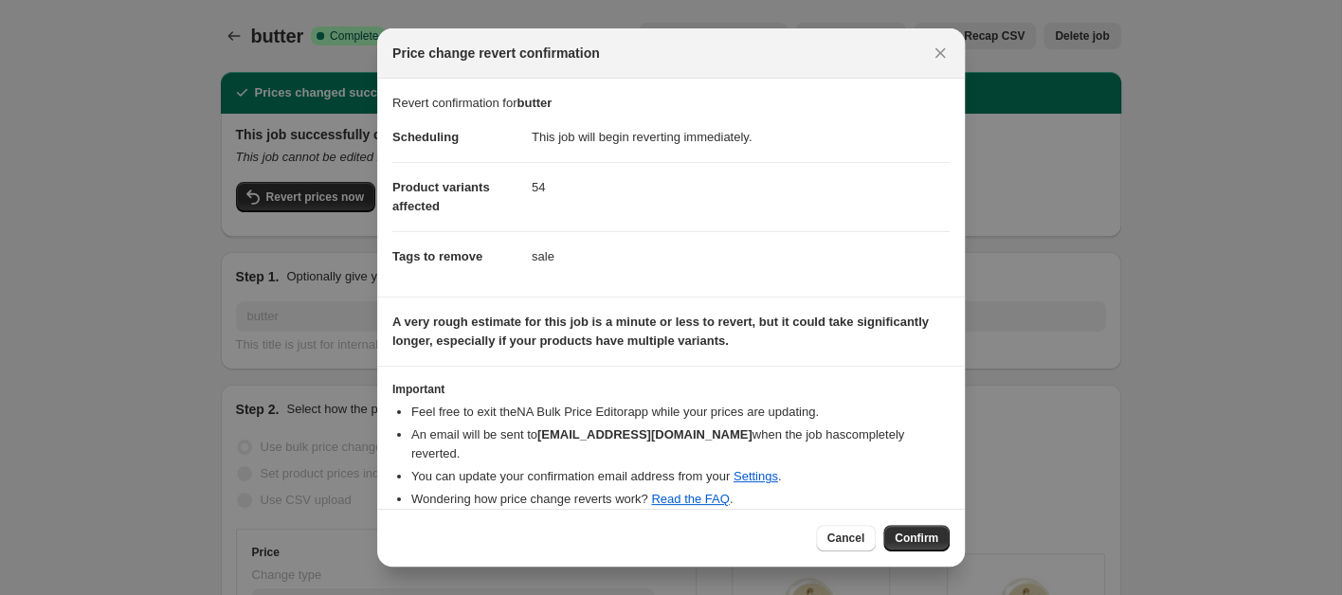
click at [913, 538] on span "Confirm" at bounding box center [917, 538] width 44 height 15
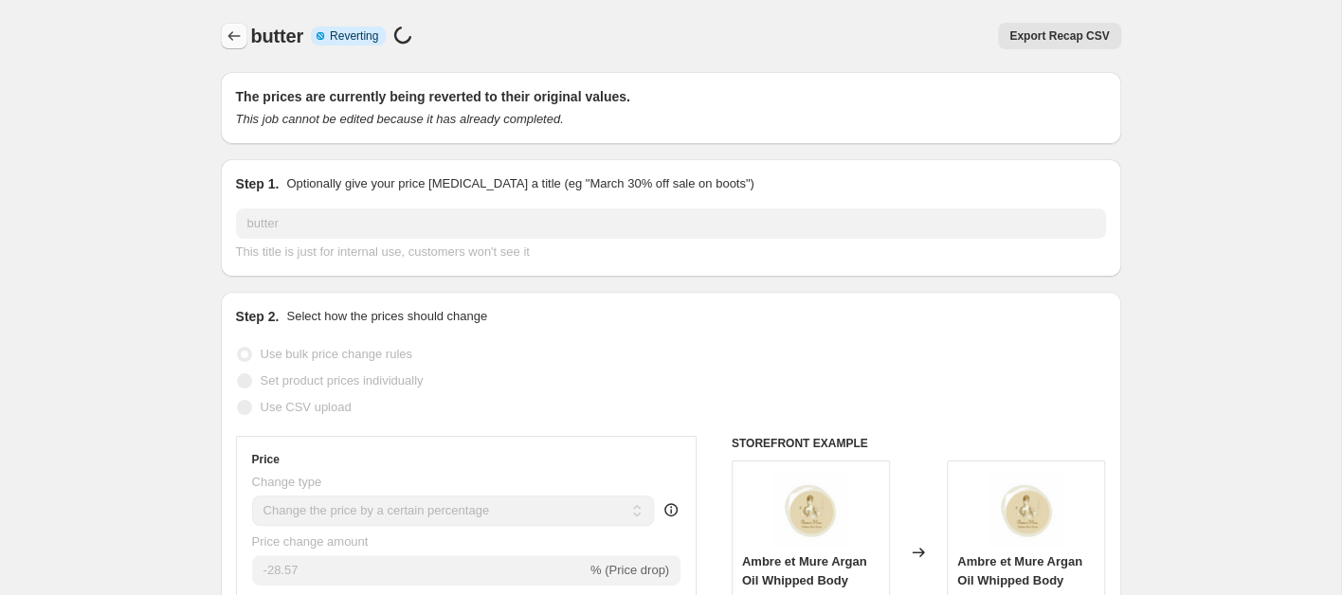
click at [235, 35] on icon "Price change jobs" at bounding box center [234, 36] width 19 height 19
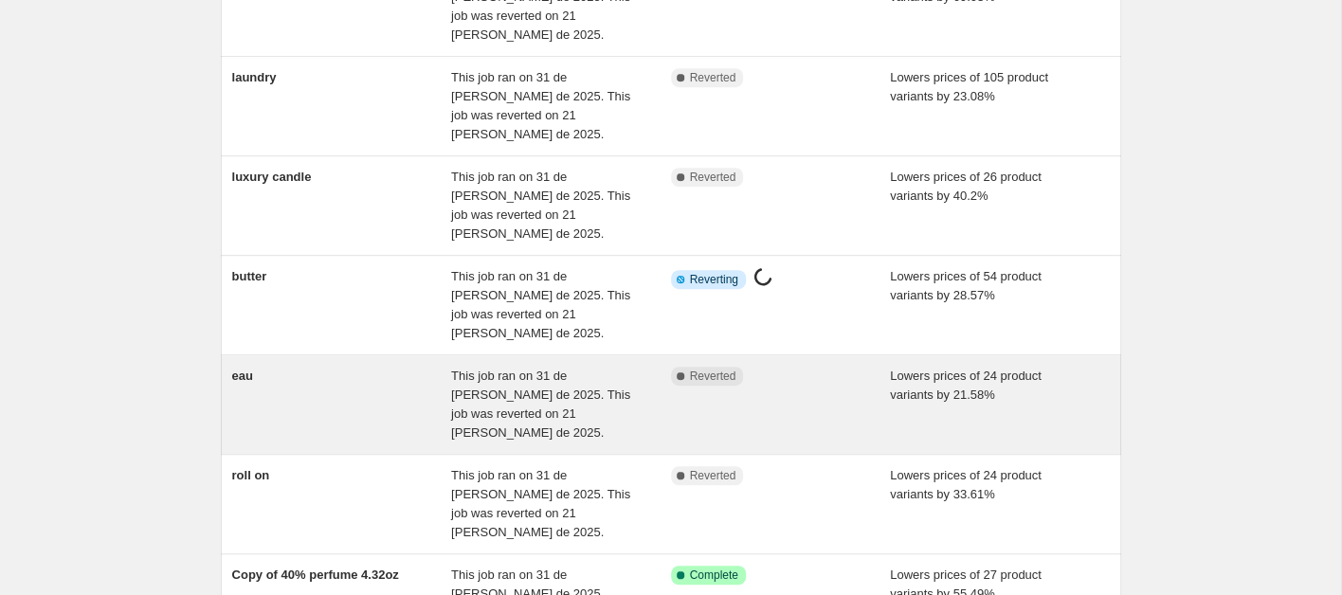
scroll to position [507, 0]
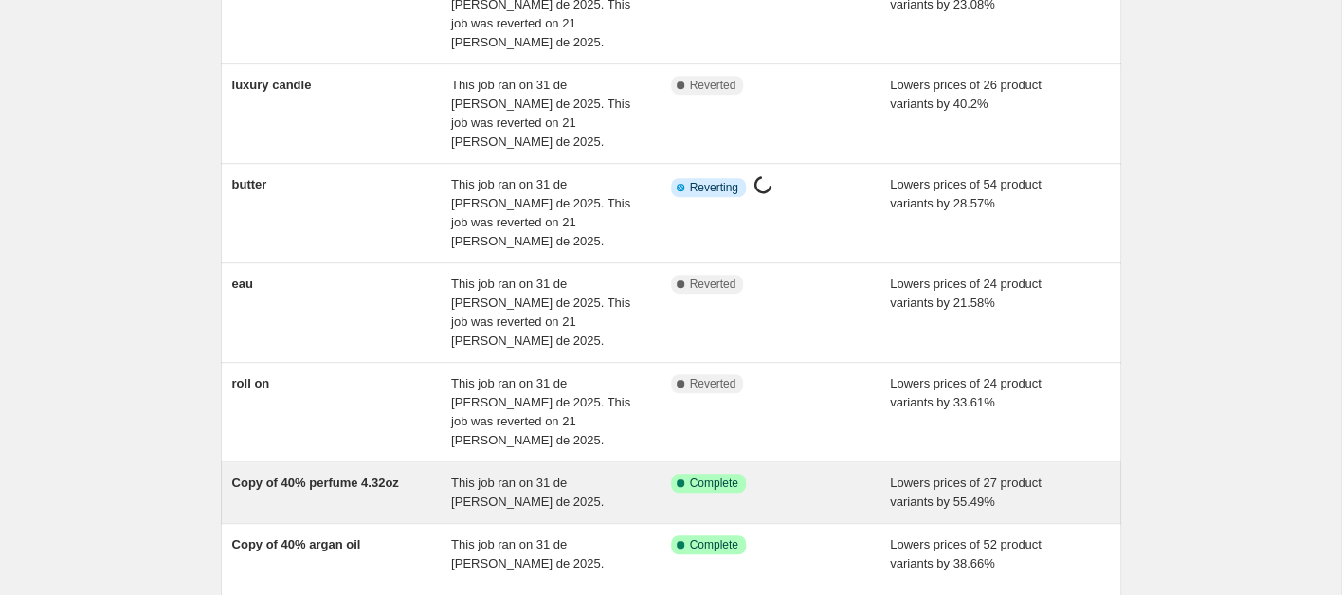
click at [323, 476] on span "Copy of 40% perfume 4.32oz" at bounding box center [315, 483] width 167 height 14
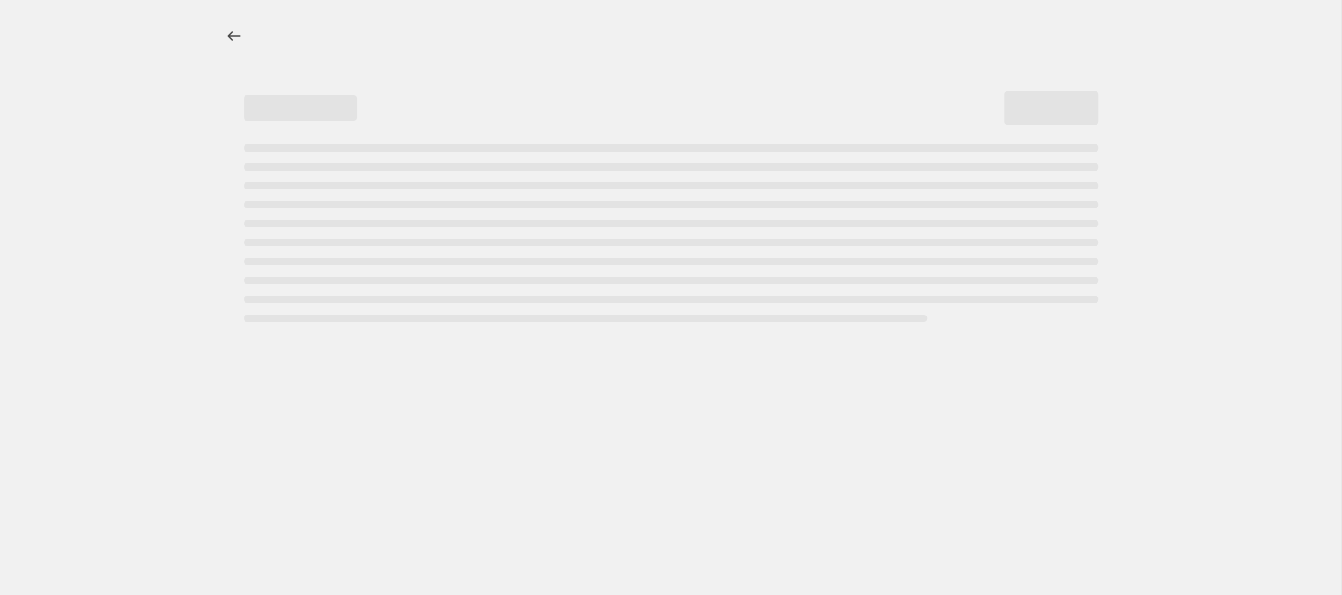
select select "percentage"
select select "collection"
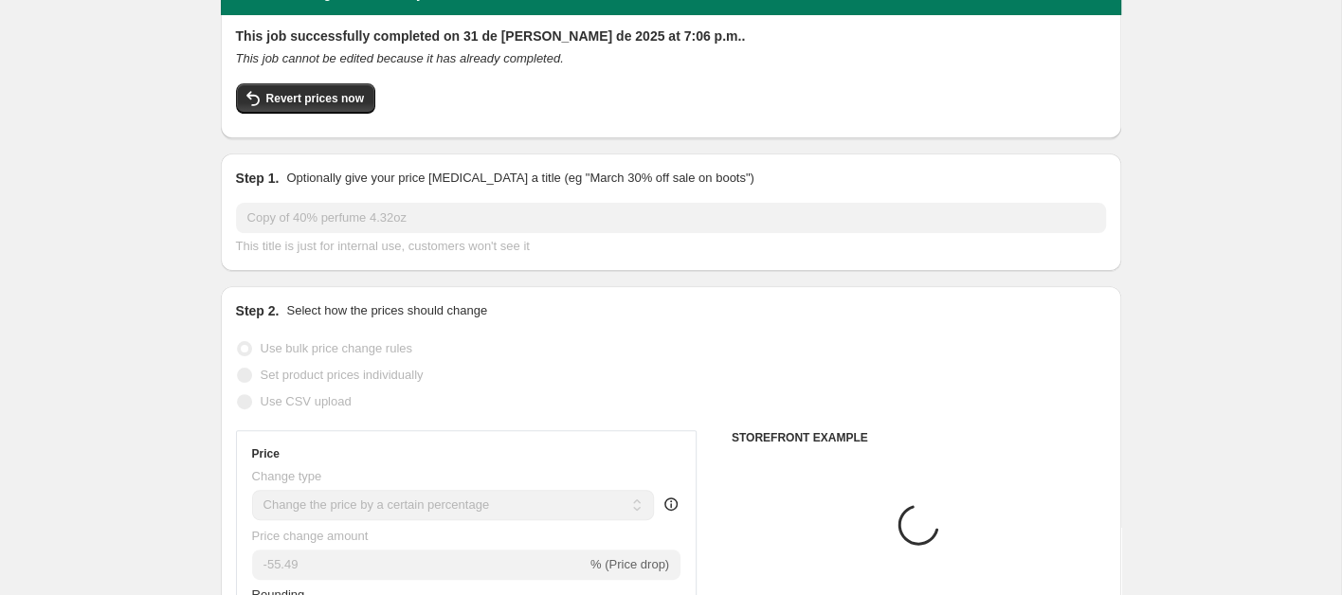
scroll to position [19, 0]
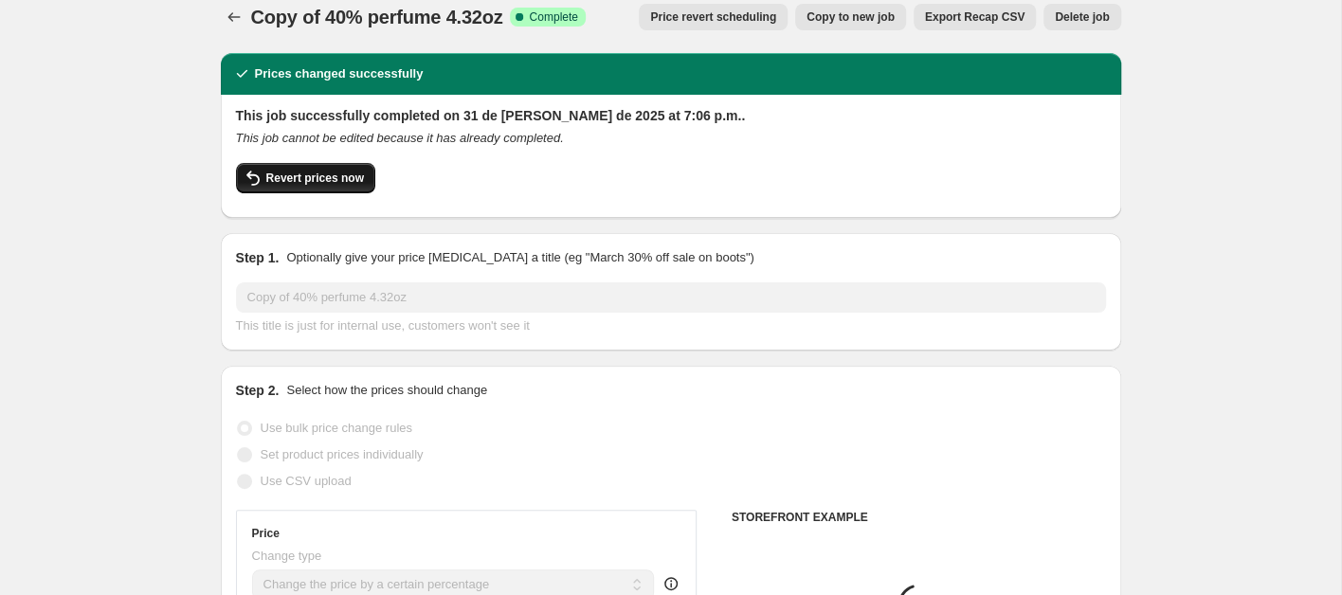
click at [312, 170] on button "Revert prices now" at bounding box center [305, 178] width 139 height 30
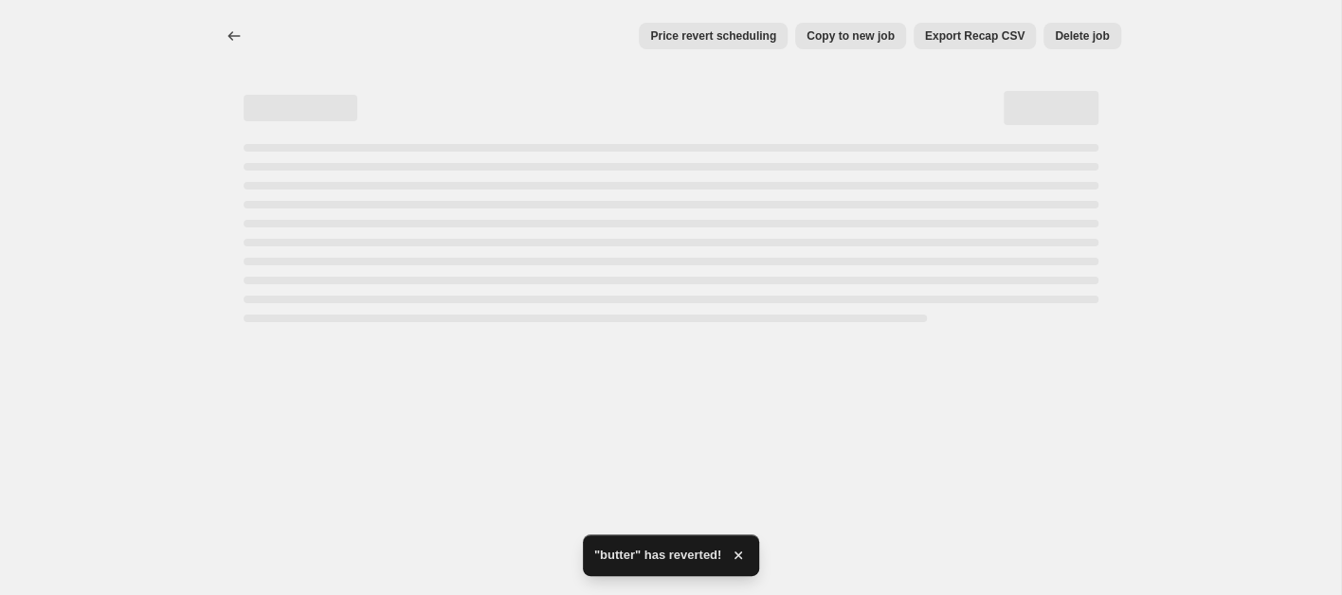
select select "percentage"
select select "collection"
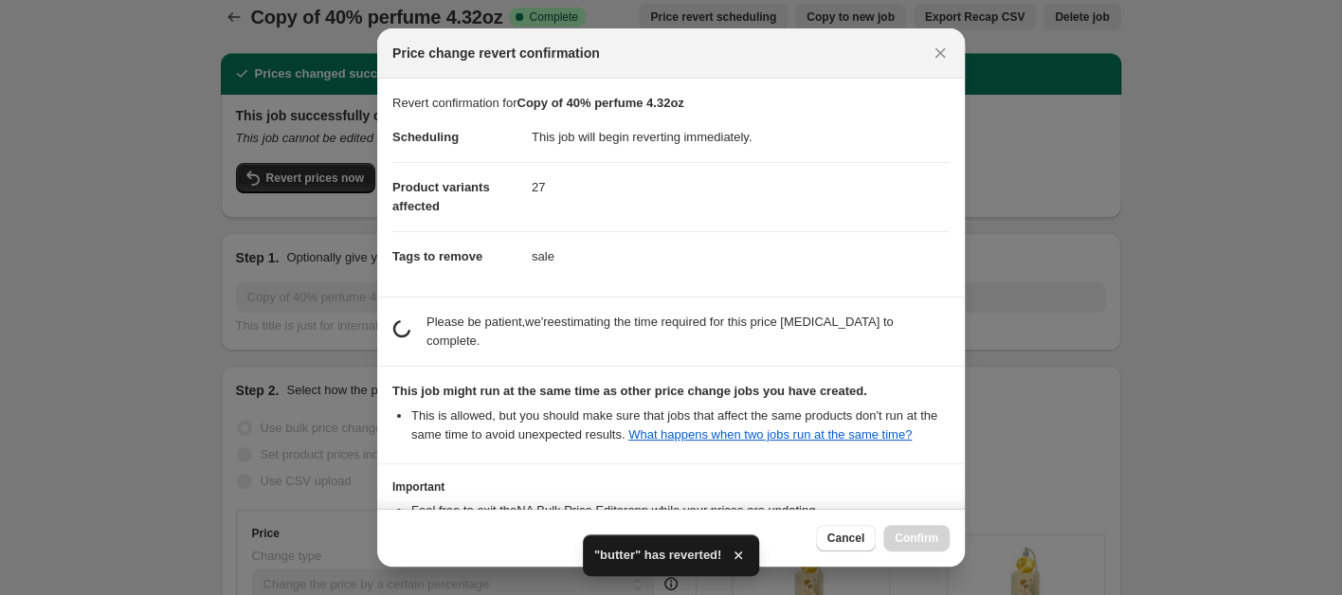
scroll to position [0, 0]
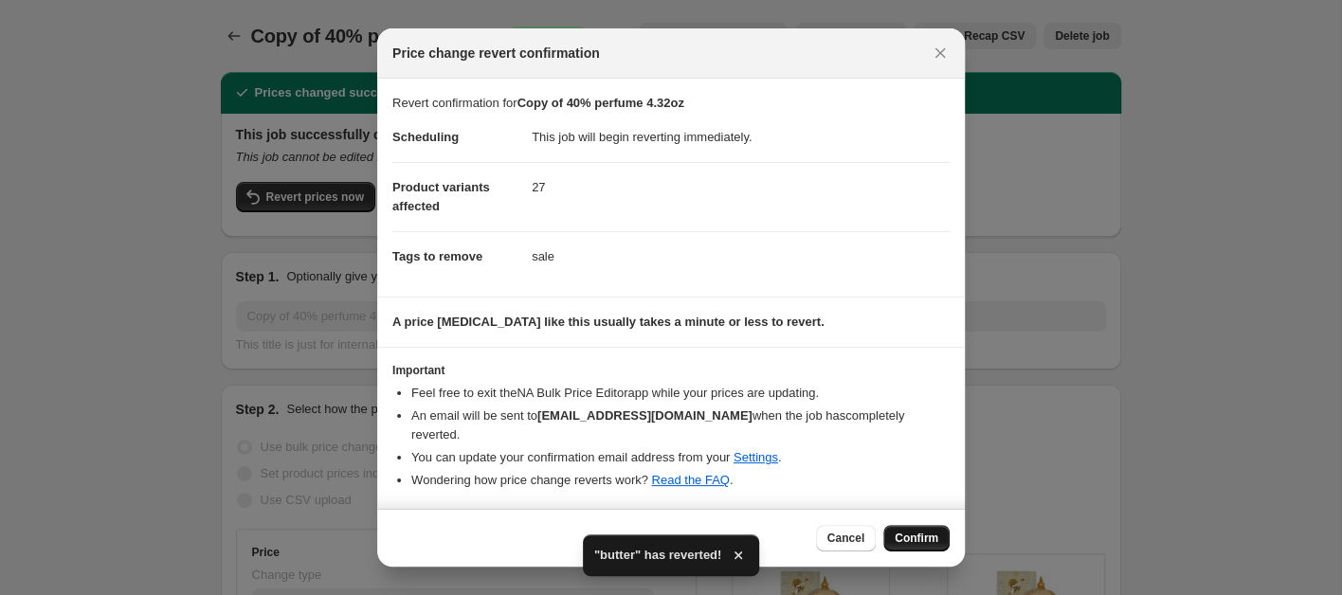
click at [916, 531] on span "Confirm" at bounding box center [917, 538] width 44 height 15
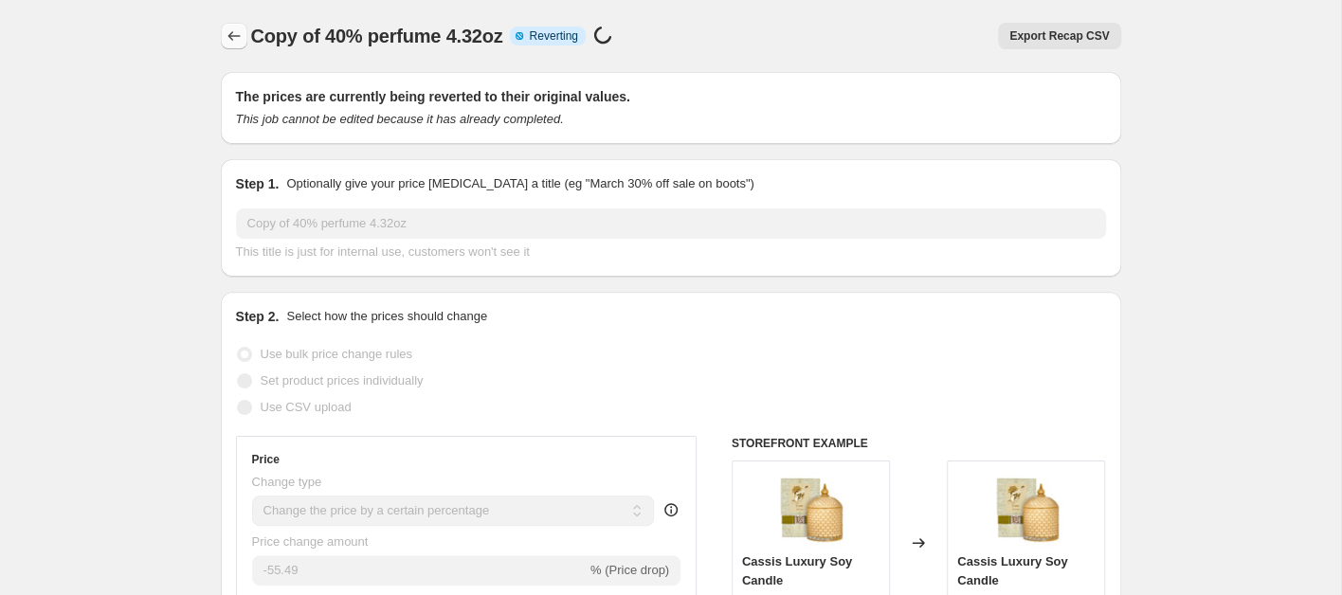
click at [227, 42] on icon "Price change jobs" at bounding box center [234, 36] width 19 height 19
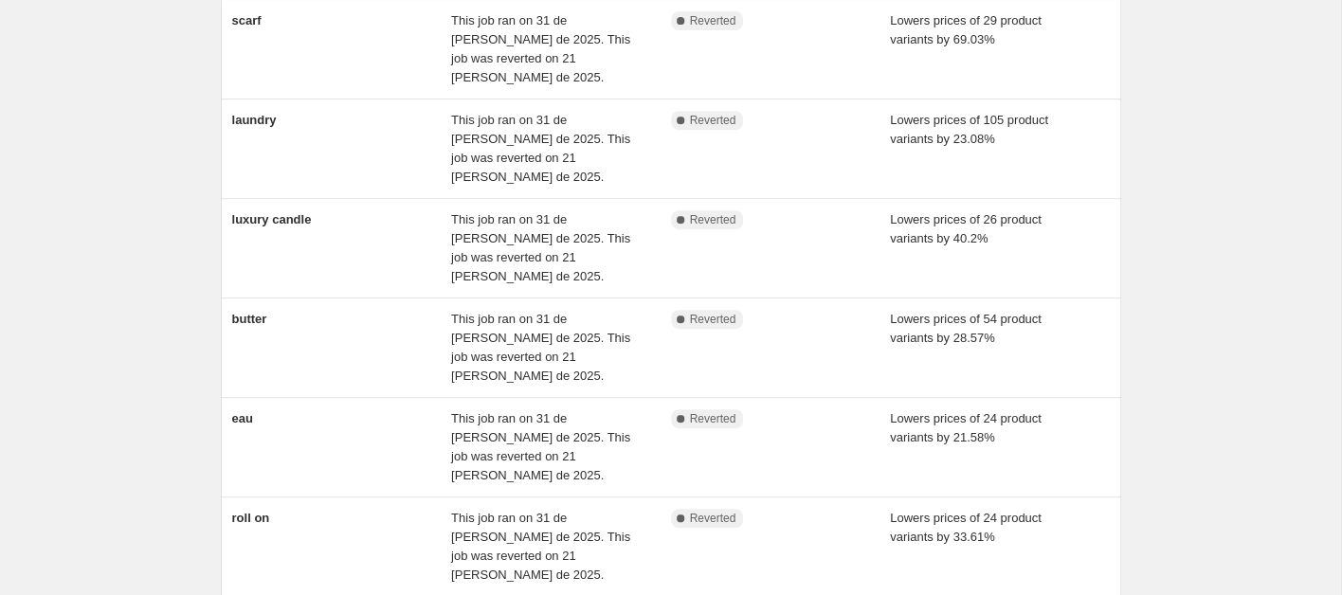
scroll to position [411, 0]
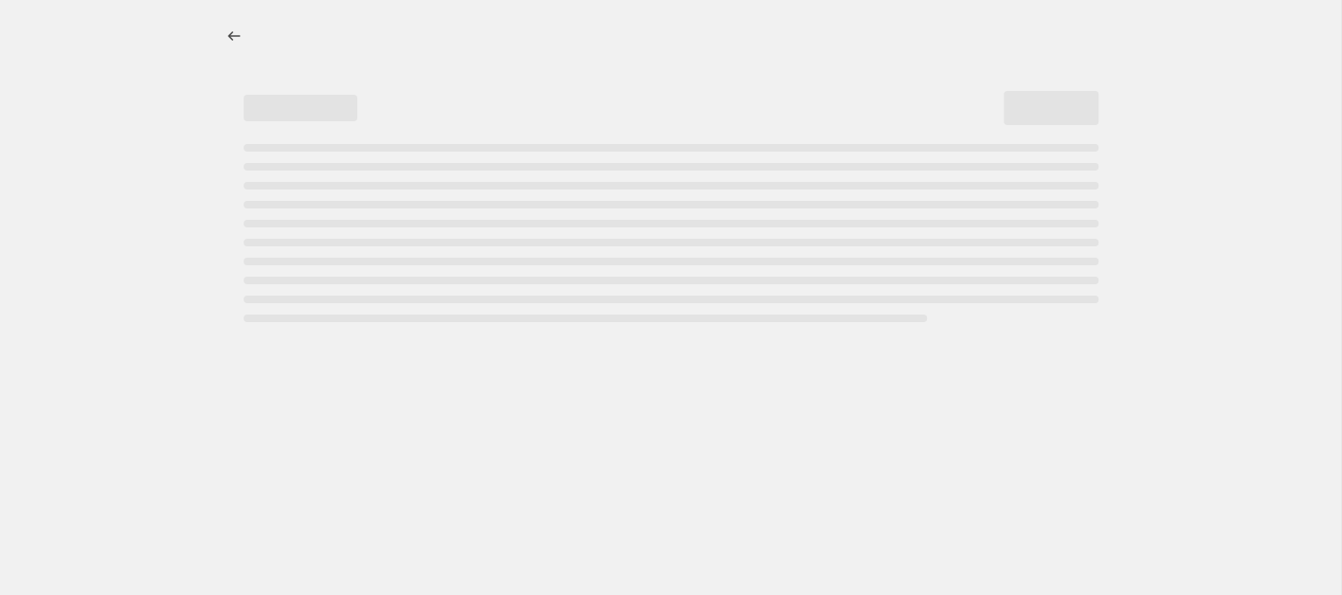
select select "percentage"
select select "collection"
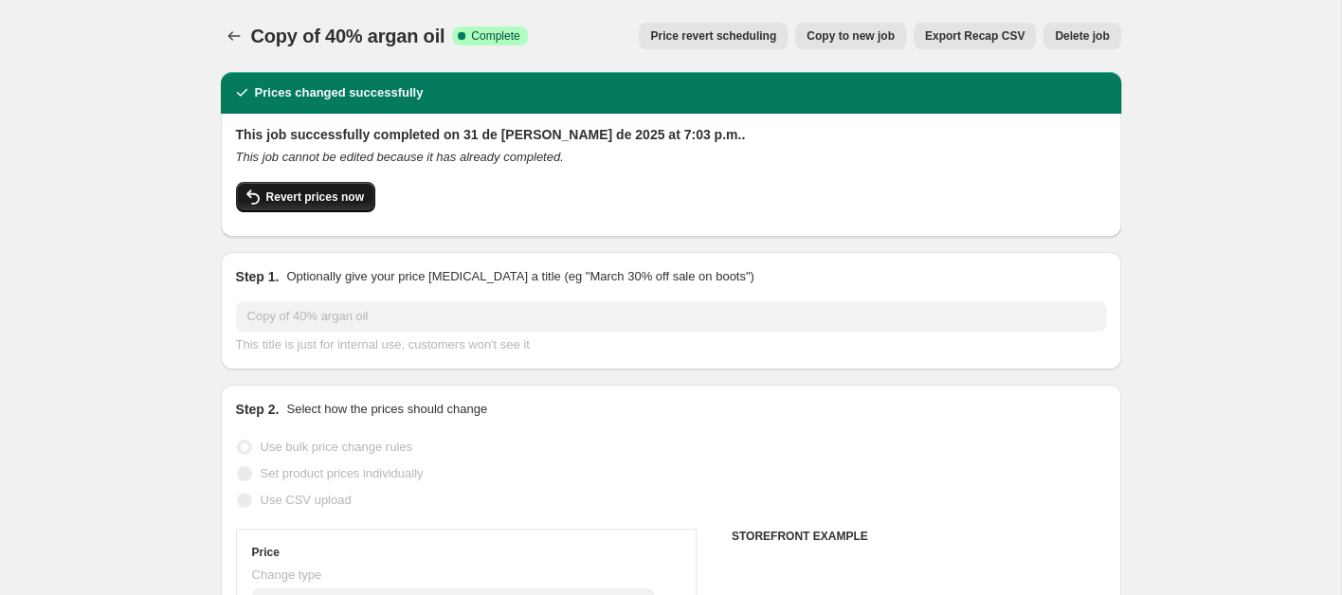
click at [300, 194] on span "Revert prices now" at bounding box center [315, 197] width 98 height 15
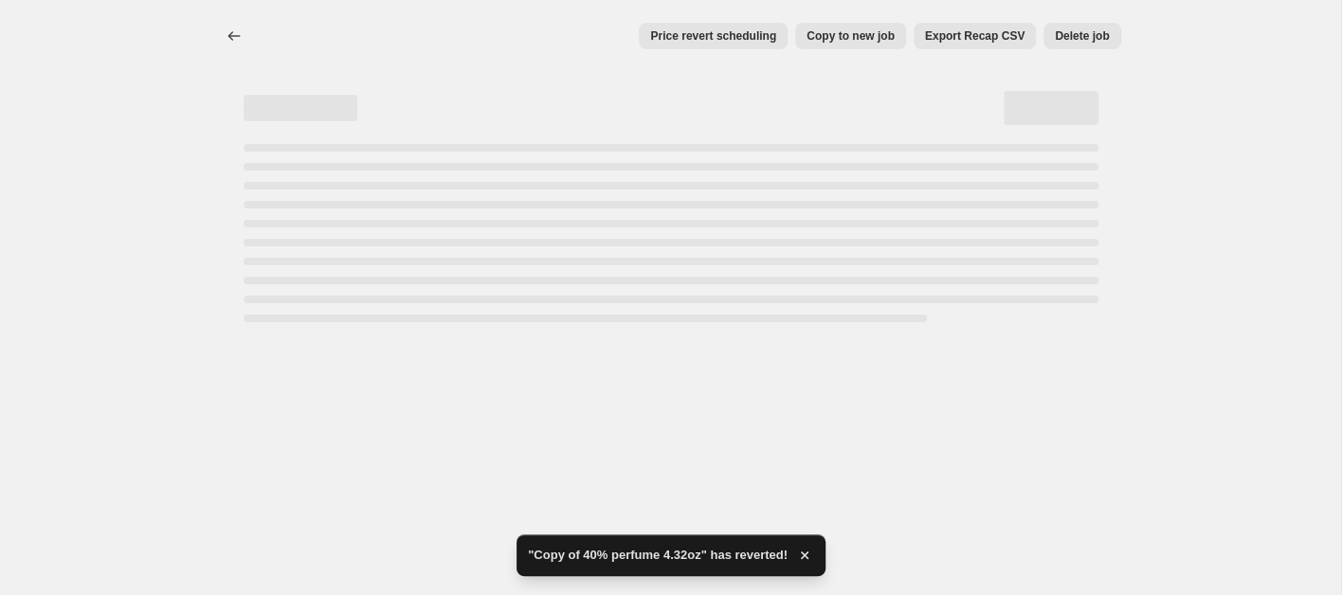
select select "percentage"
select select "collection"
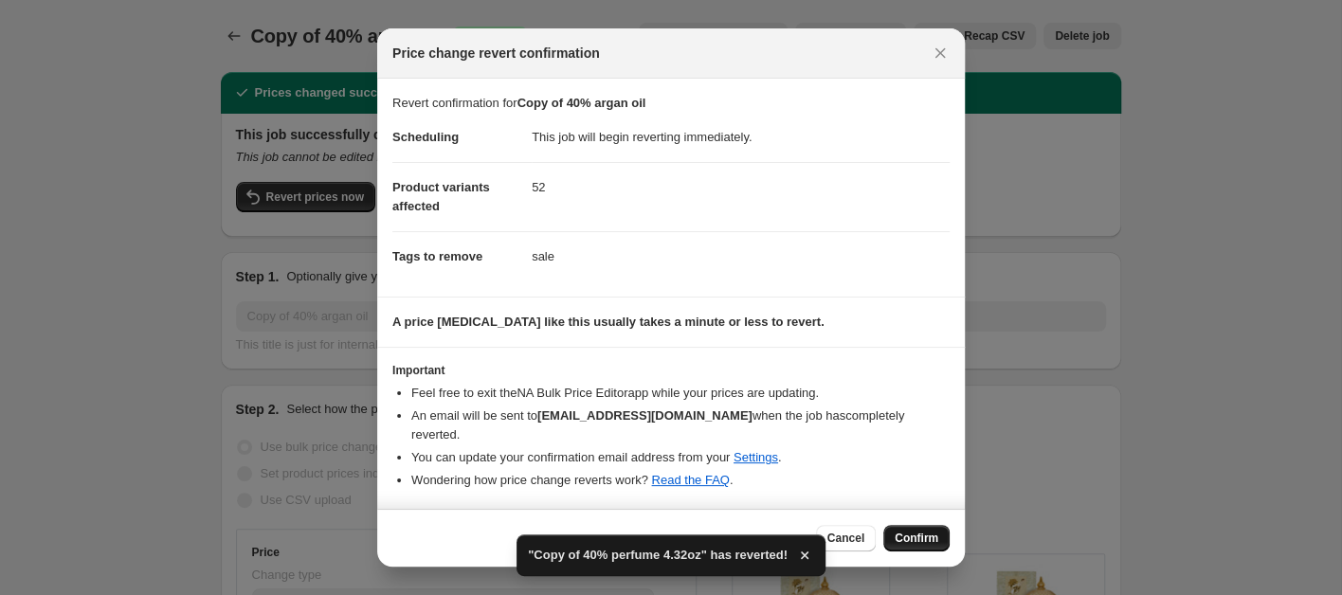
click at [907, 536] on button "Confirm" at bounding box center [916, 538] width 66 height 27
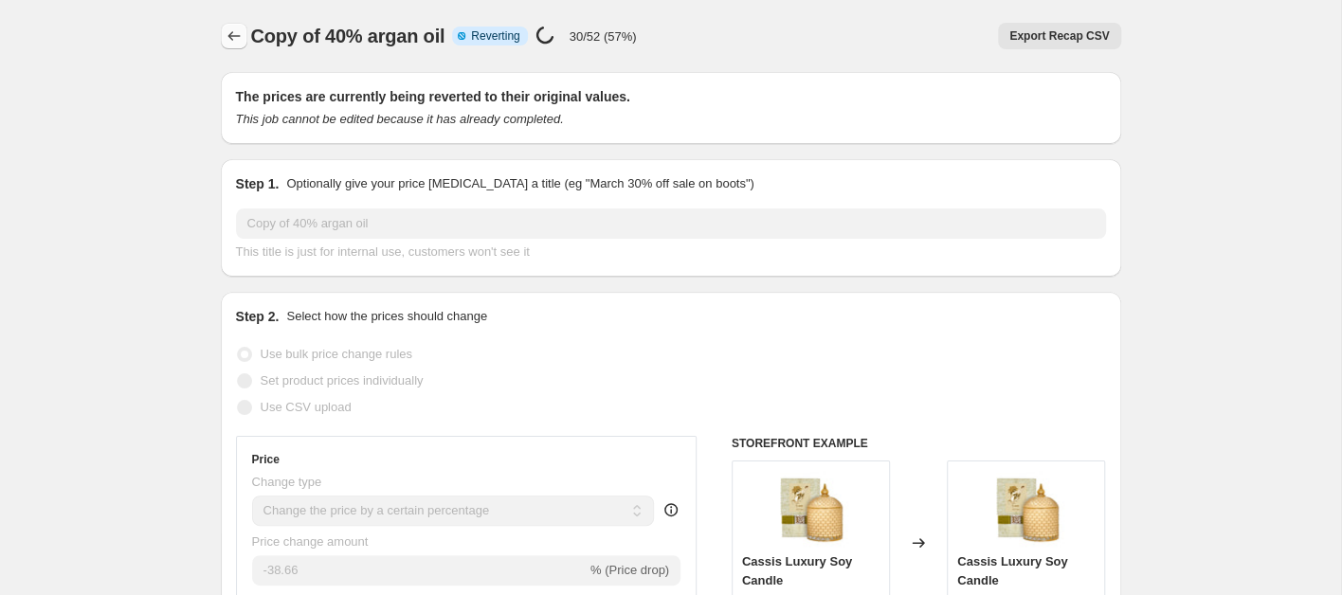
click at [231, 38] on icon "Price change jobs" at bounding box center [234, 36] width 19 height 19
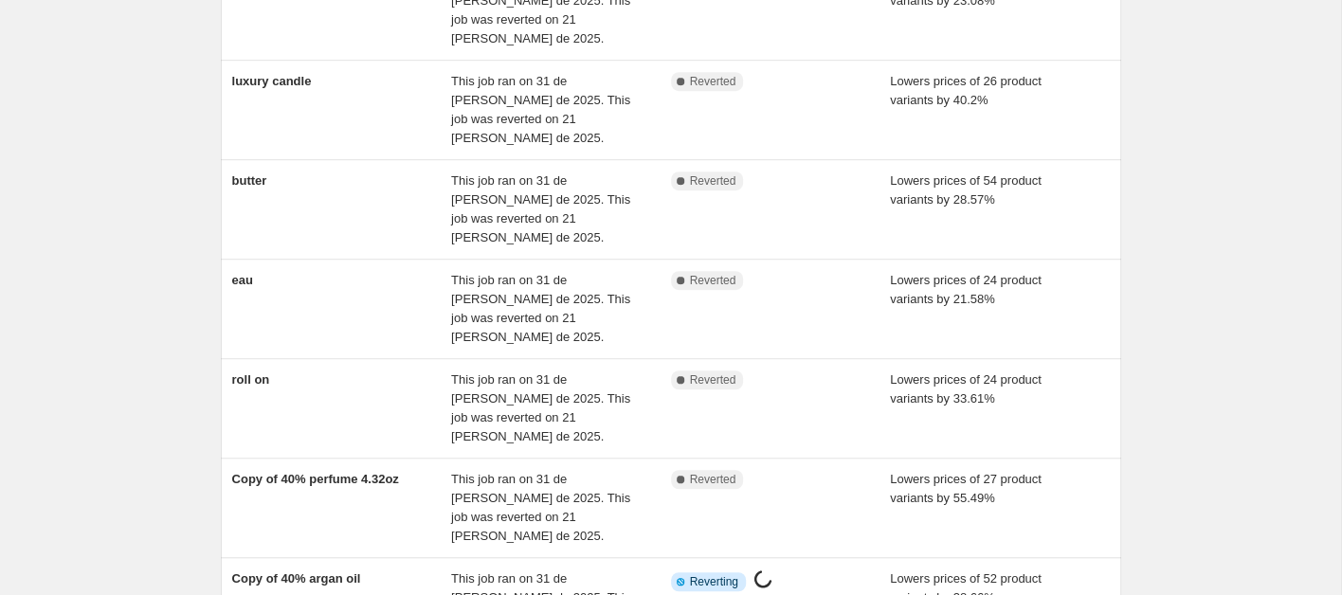
scroll to position [569, 0]
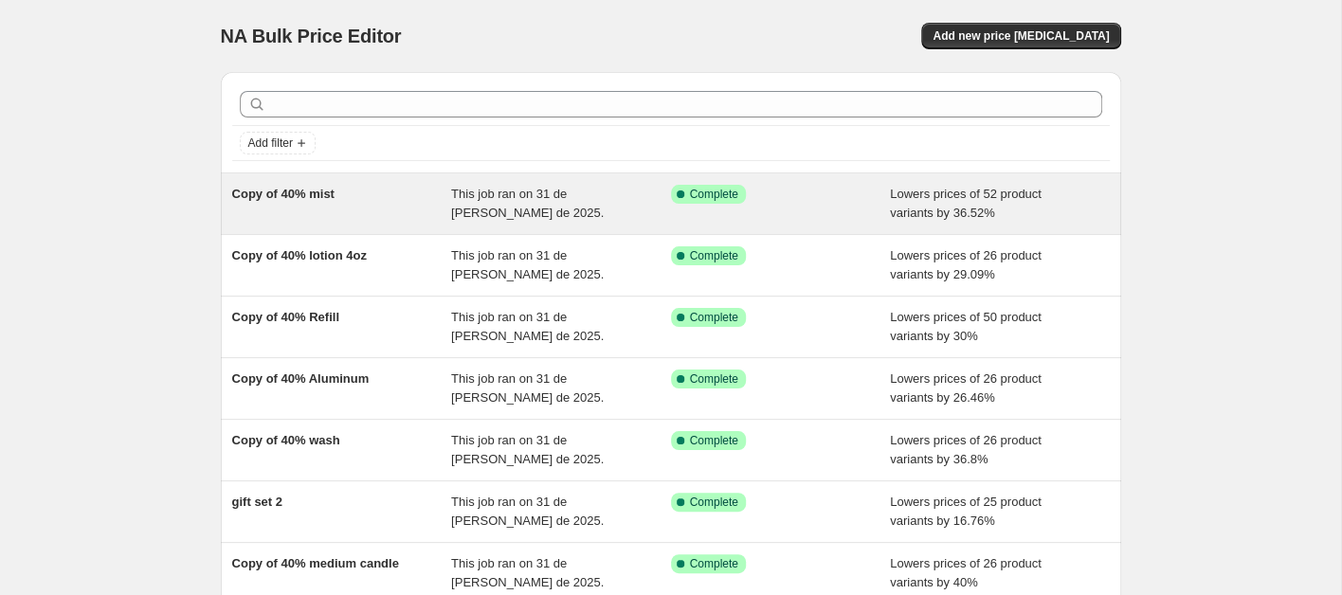
click at [330, 200] on span "Copy of 40% mist" at bounding box center [283, 194] width 102 height 14
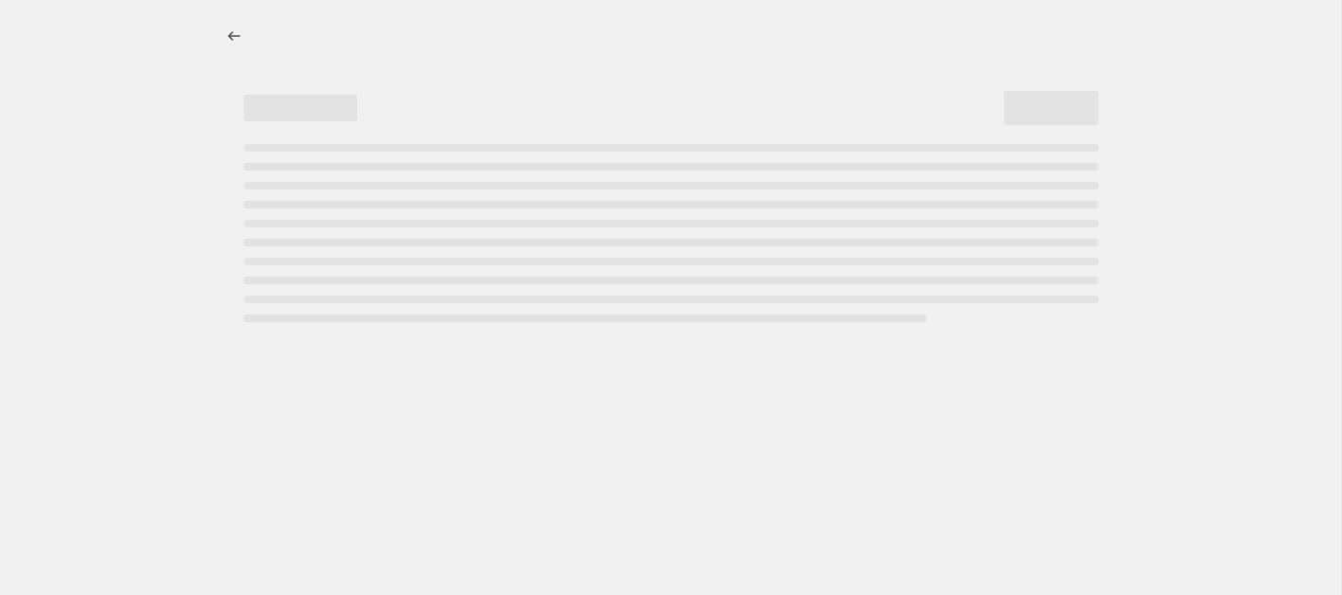
select select "percentage"
select select "collection"
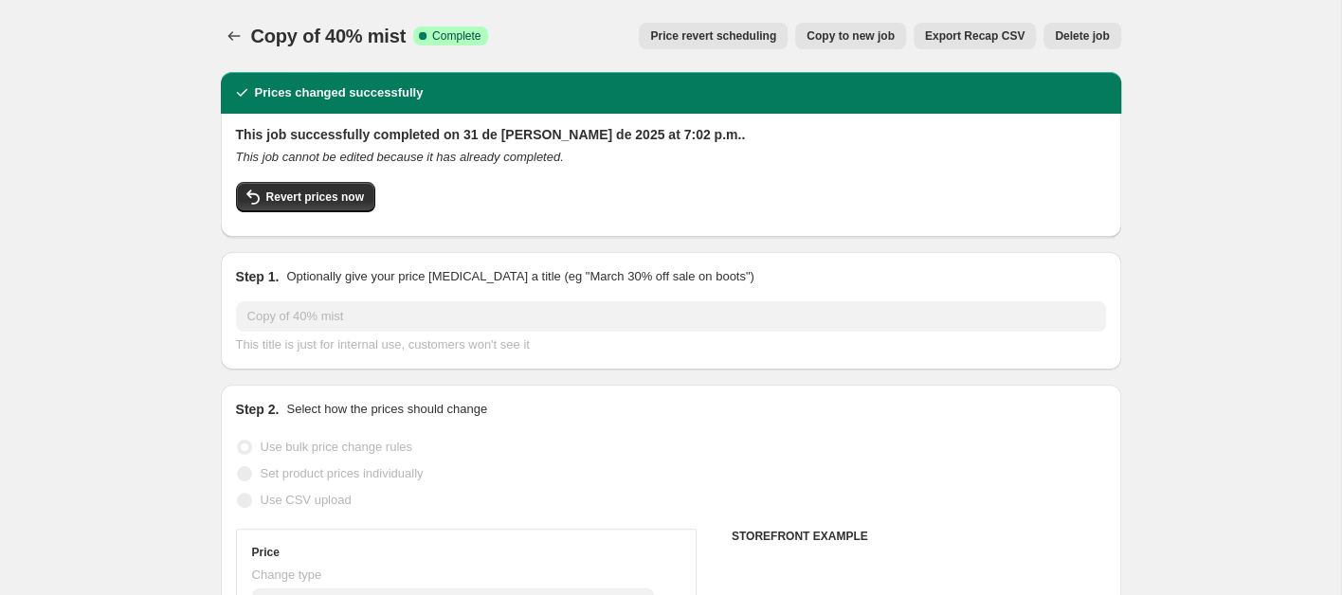
select select "percentage"
select select "collection"
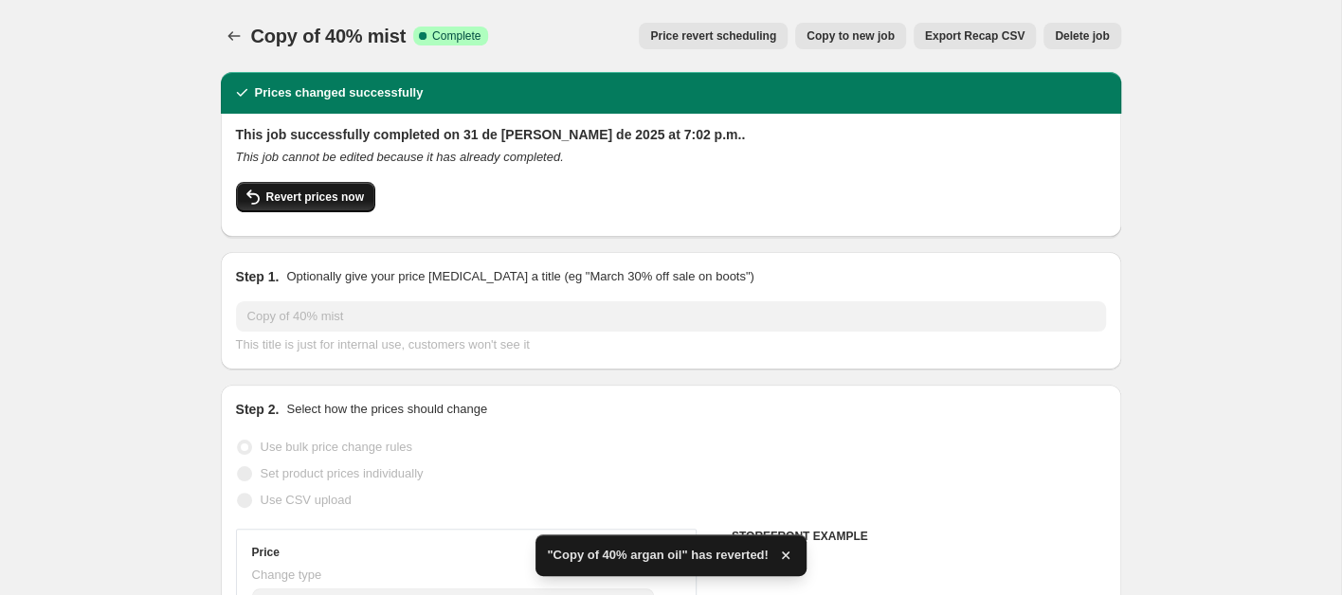
click at [326, 194] on span "Revert prices now" at bounding box center [315, 197] width 98 height 15
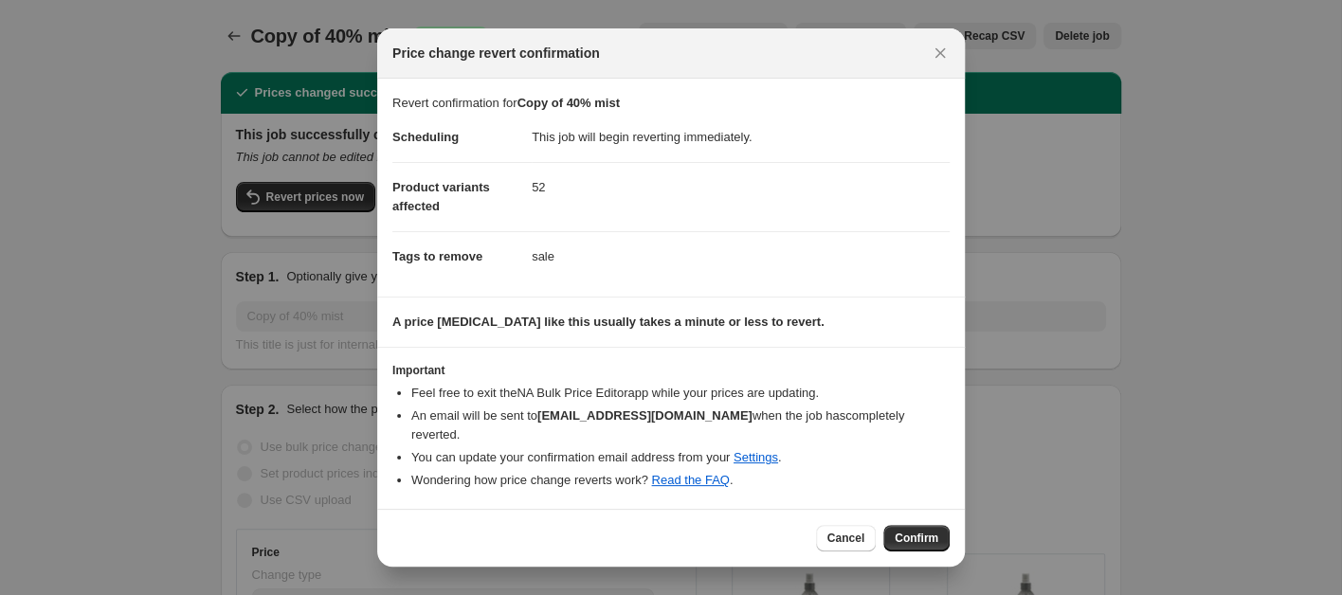
click at [903, 531] on span "Confirm" at bounding box center [917, 538] width 44 height 15
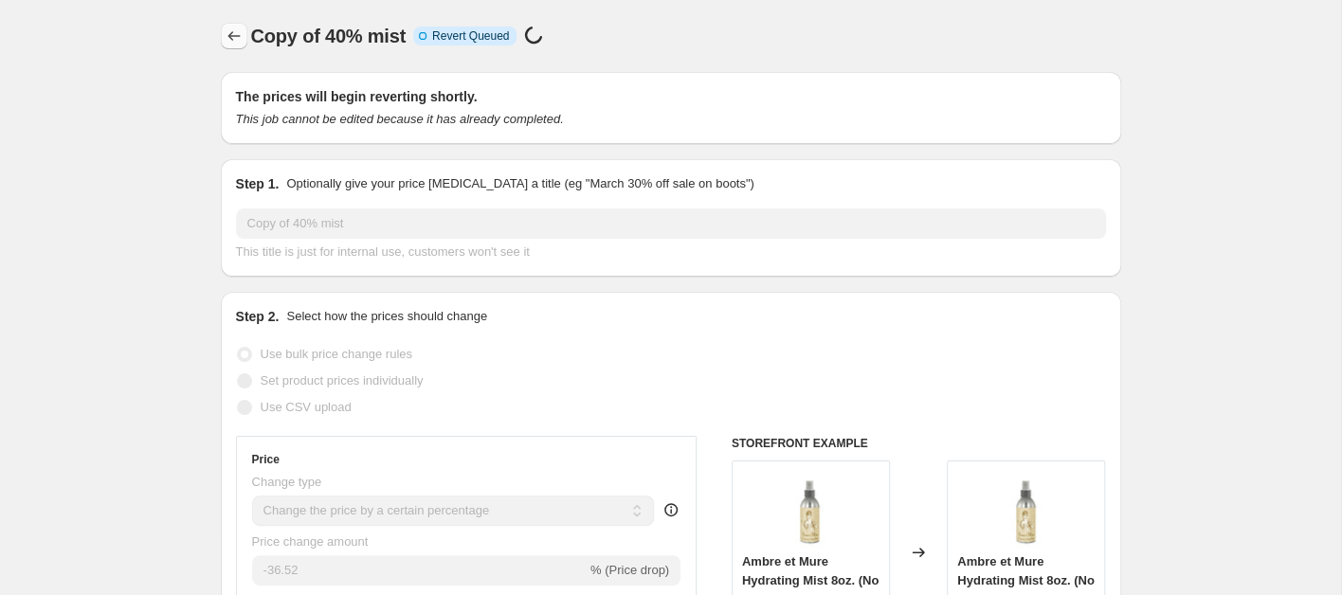
click at [233, 41] on icon "Price change jobs" at bounding box center [234, 36] width 19 height 19
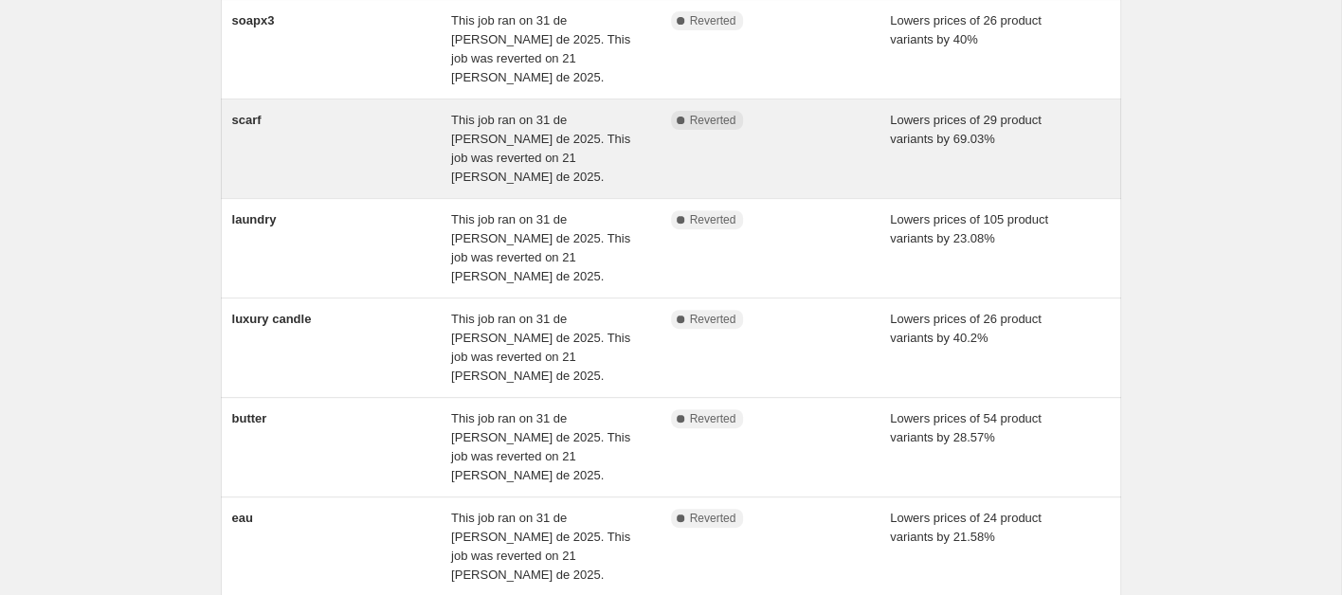
scroll to position [569, 0]
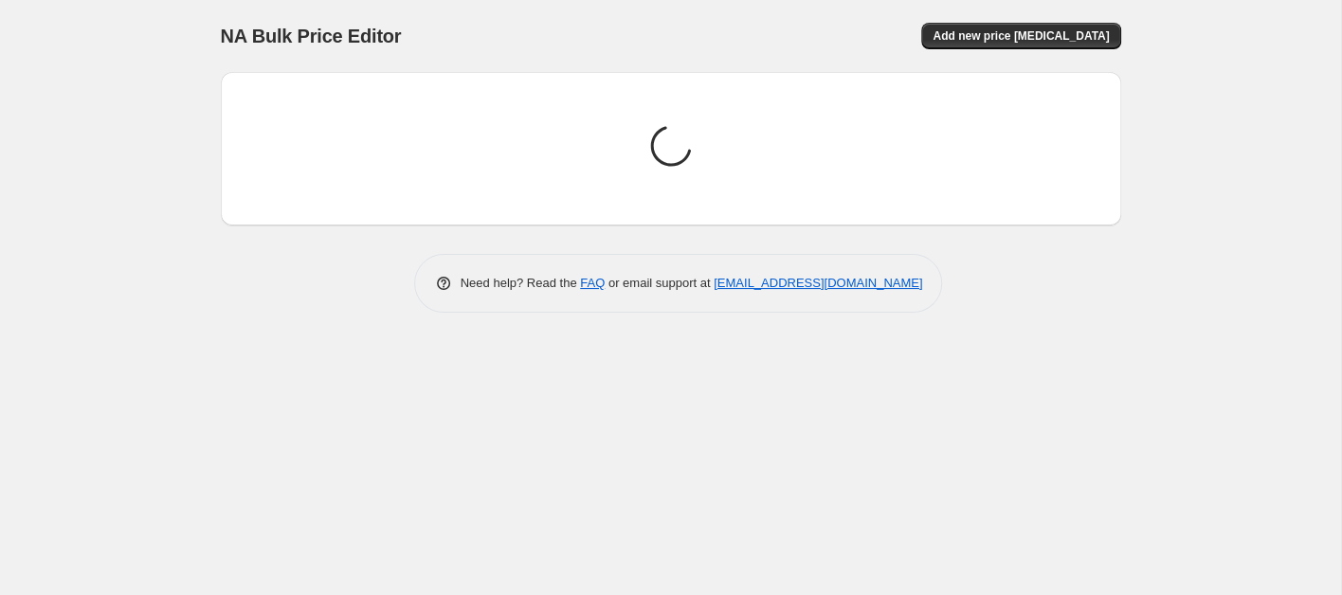
scroll to position [0, 0]
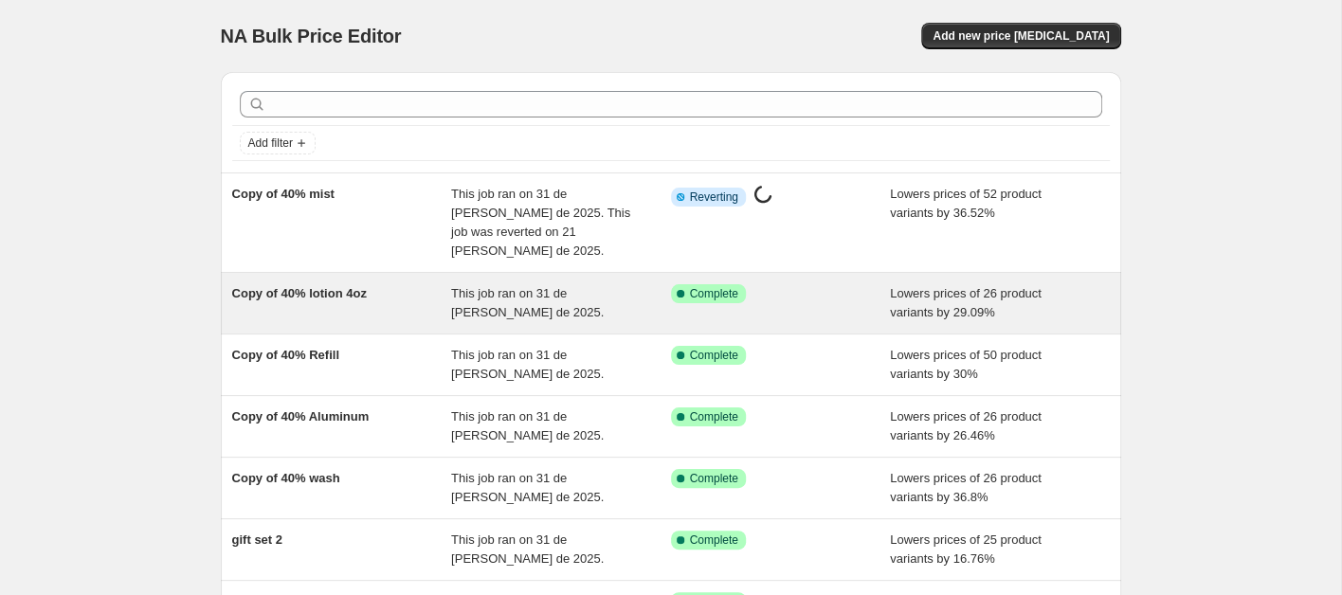
click at [307, 284] on div "Copy of 40% lotion 4oz" at bounding box center [342, 303] width 220 height 38
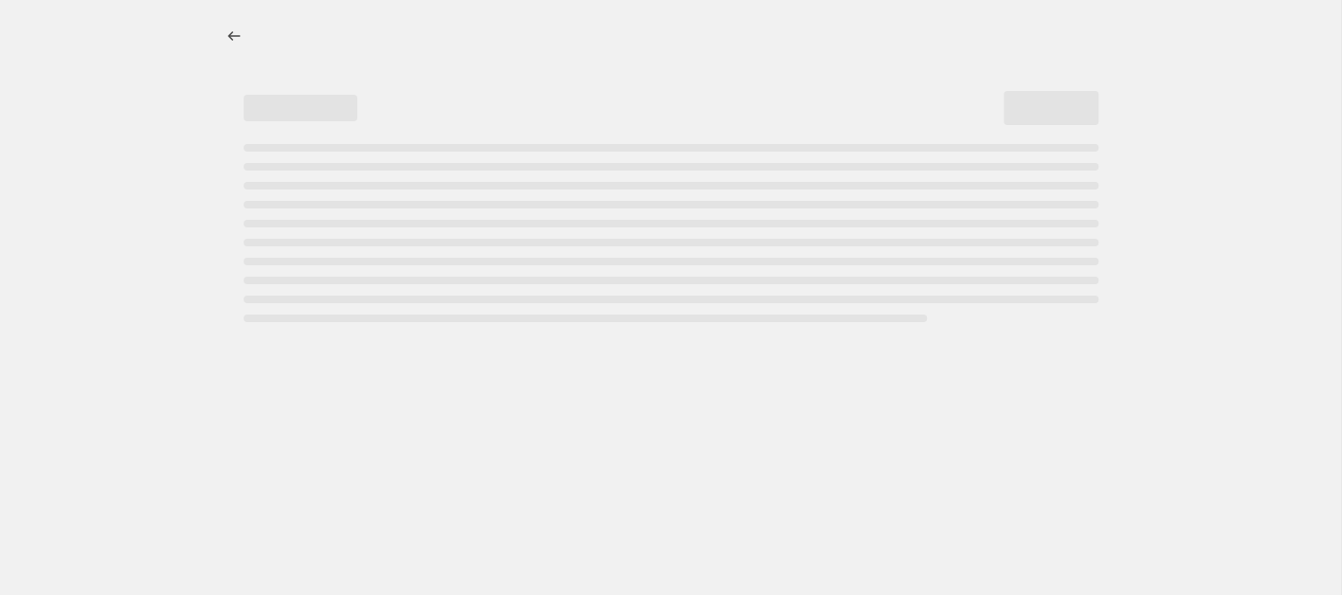
select select "percentage"
select select "collection"
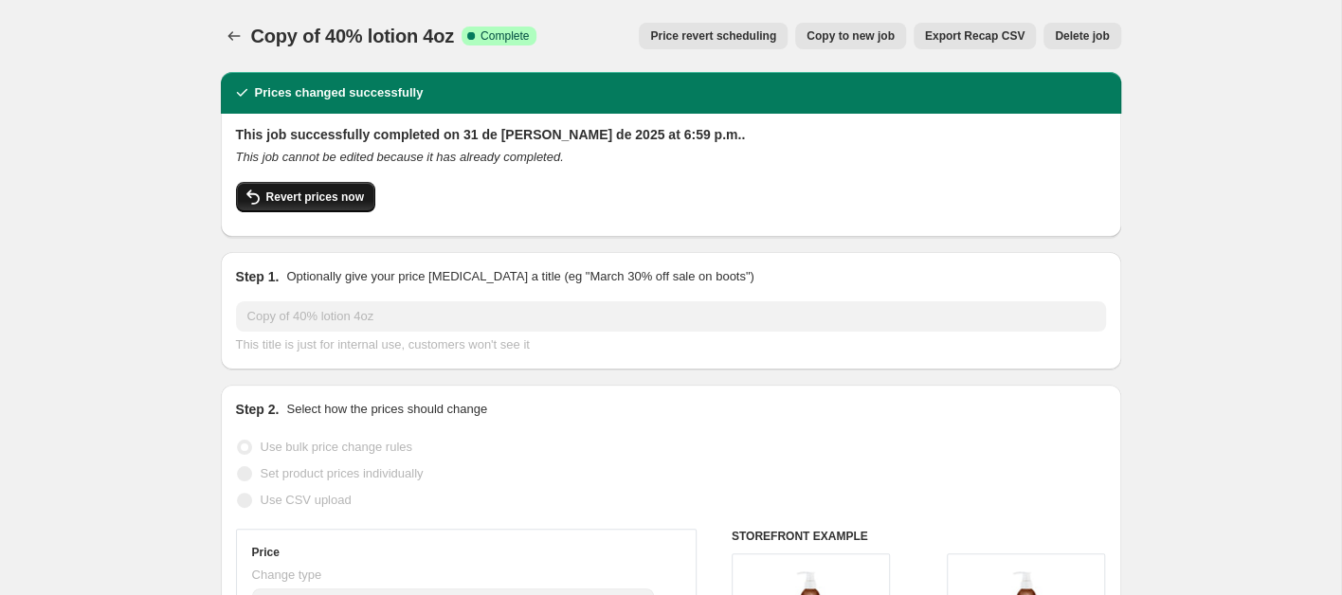
click at [327, 202] on span "Revert prices now" at bounding box center [315, 197] width 98 height 15
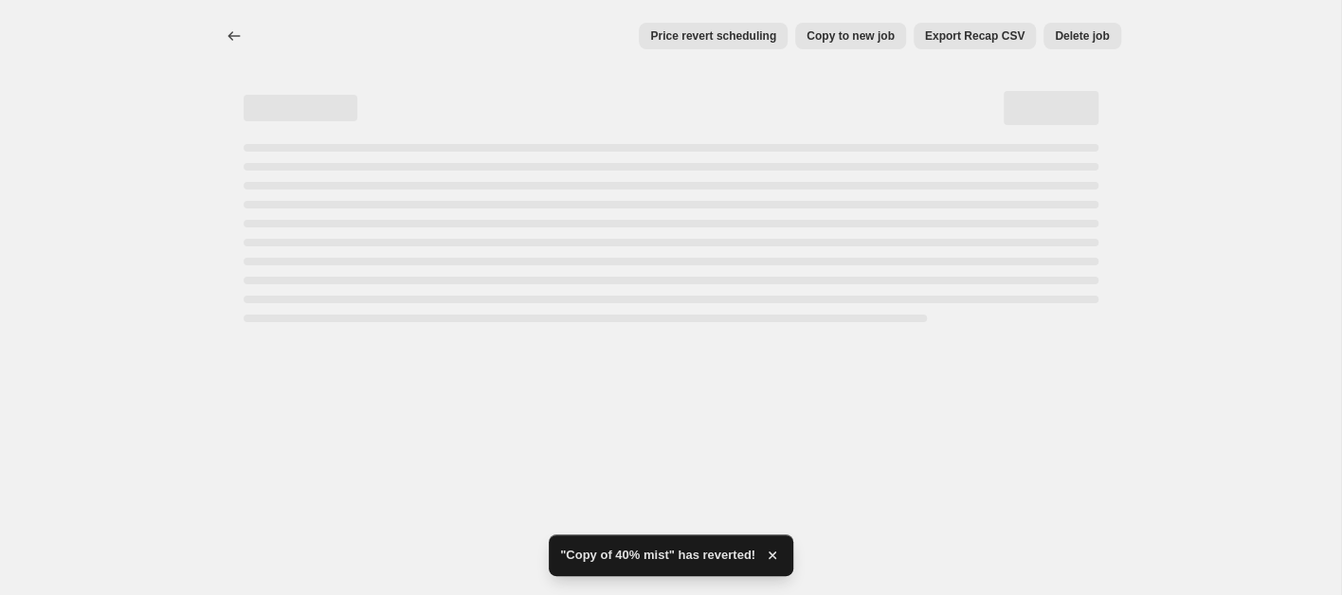
select select "percentage"
select select "collection"
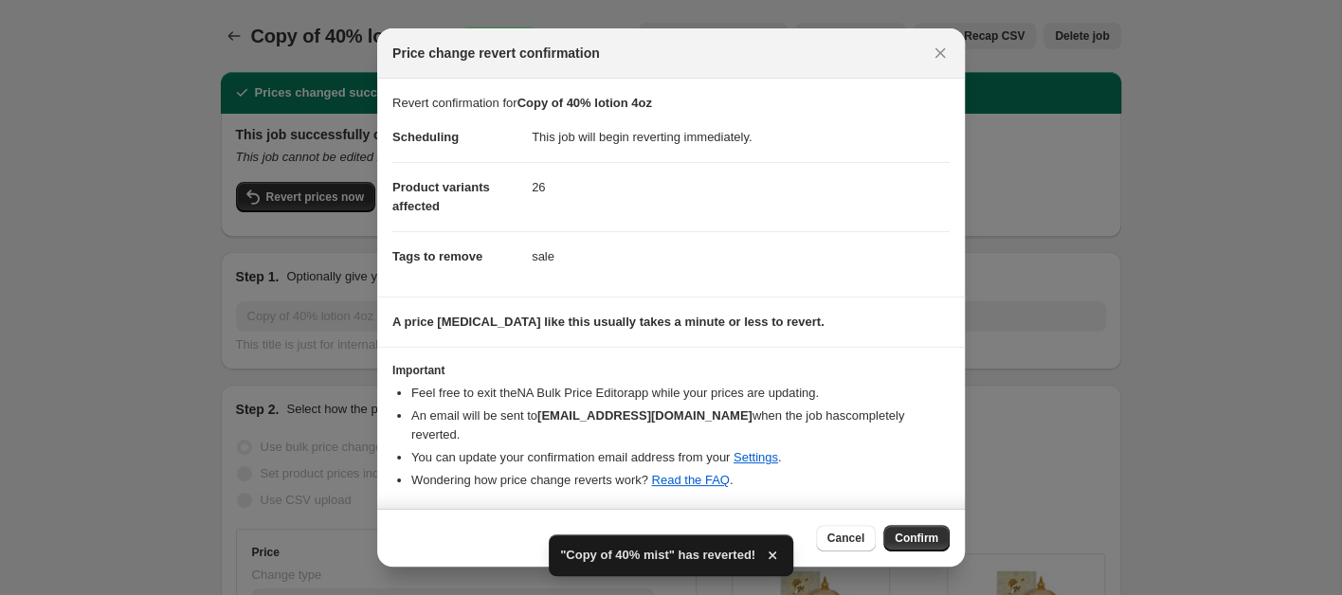
click at [899, 531] on span "Confirm" at bounding box center [917, 538] width 44 height 15
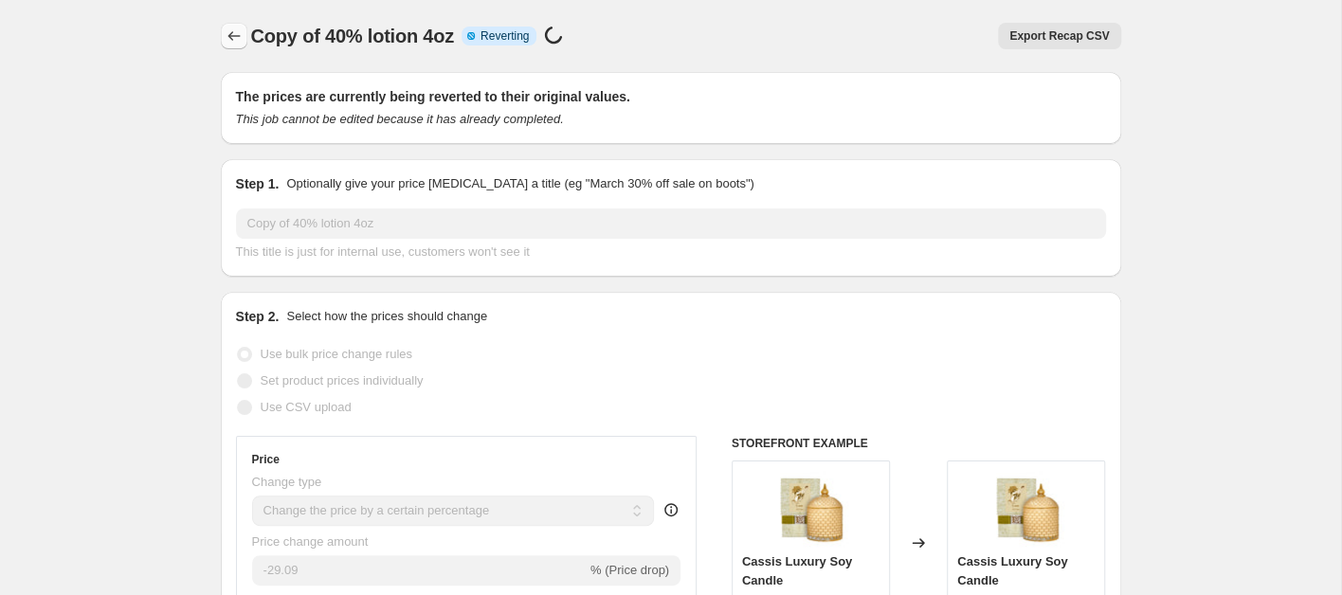
click at [228, 41] on icon "Price change jobs" at bounding box center [234, 36] width 19 height 19
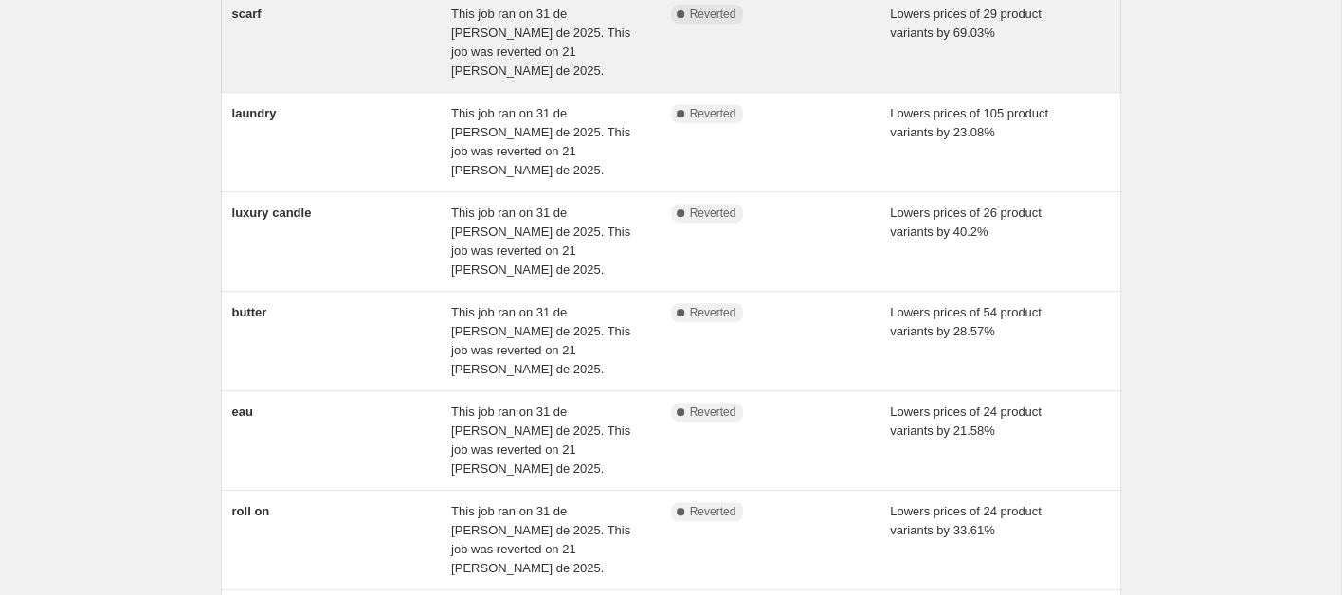
scroll to position [569, 0]
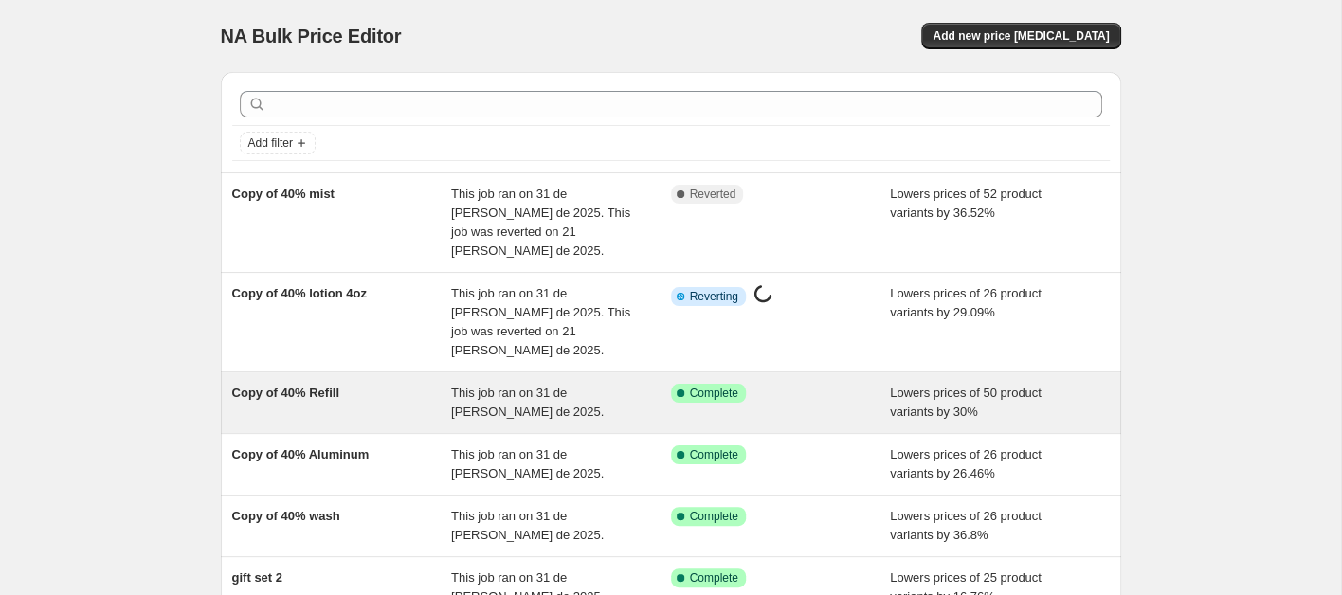
click at [363, 384] on div "Copy of 40% Refill" at bounding box center [342, 403] width 220 height 38
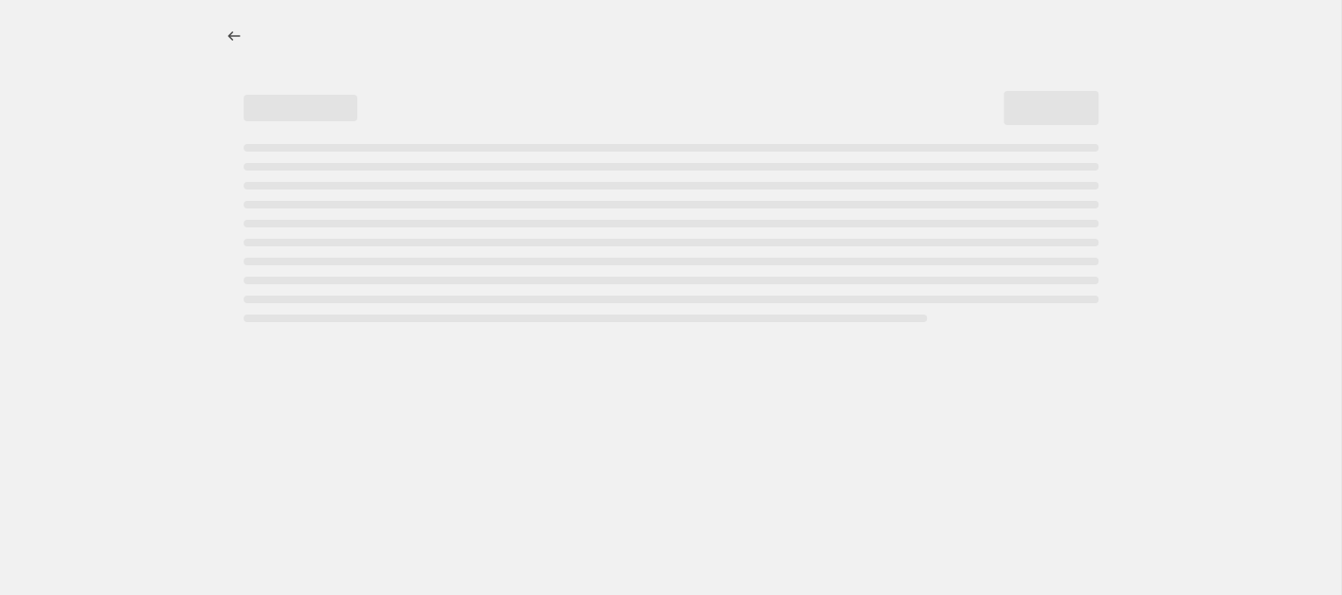
select select "percentage"
select select "collection"
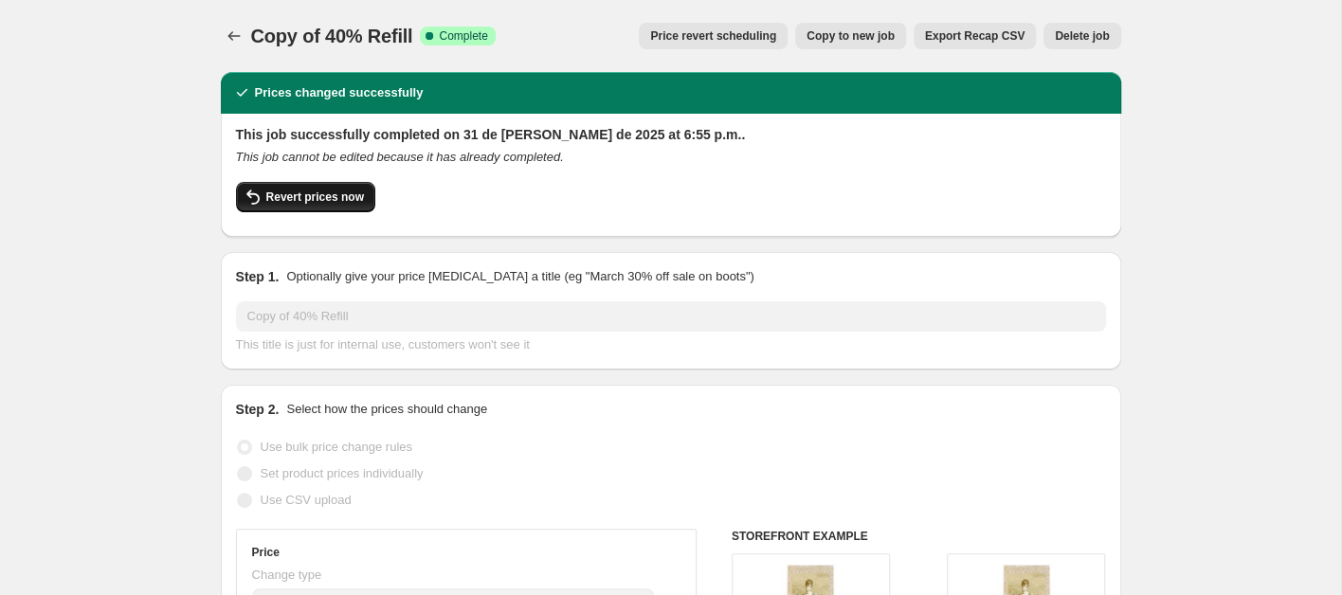
click at [319, 195] on span "Revert prices now" at bounding box center [315, 197] width 98 height 15
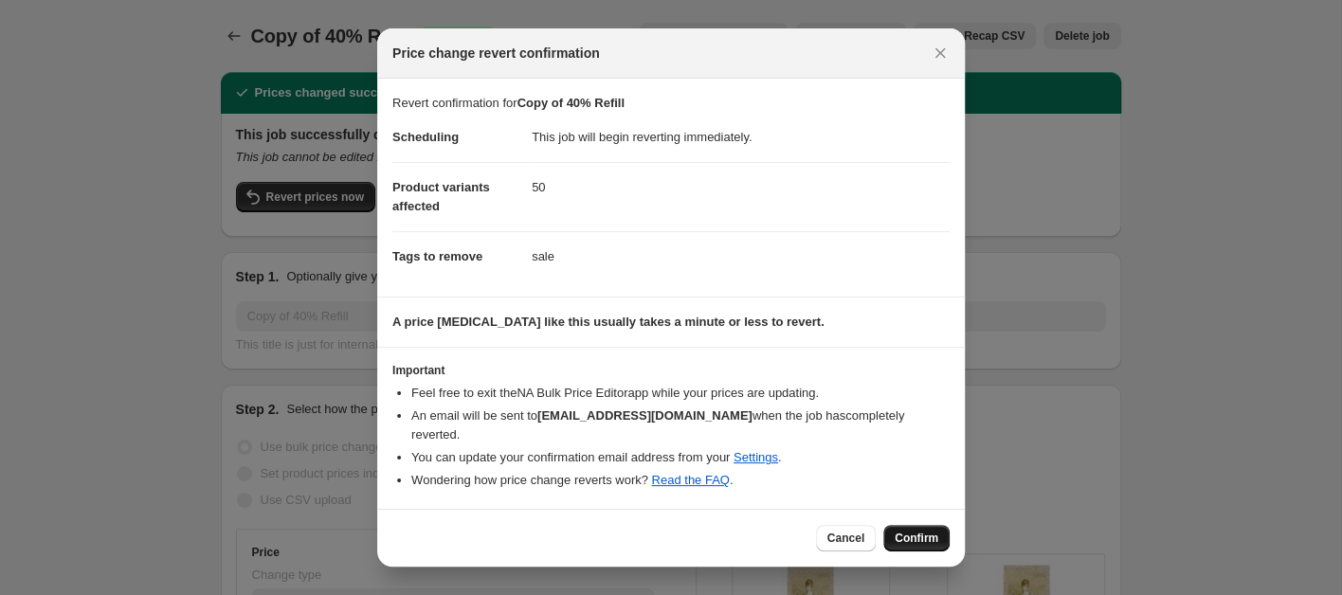
click at [908, 531] on span "Confirm" at bounding box center [917, 538] width 44 height 15
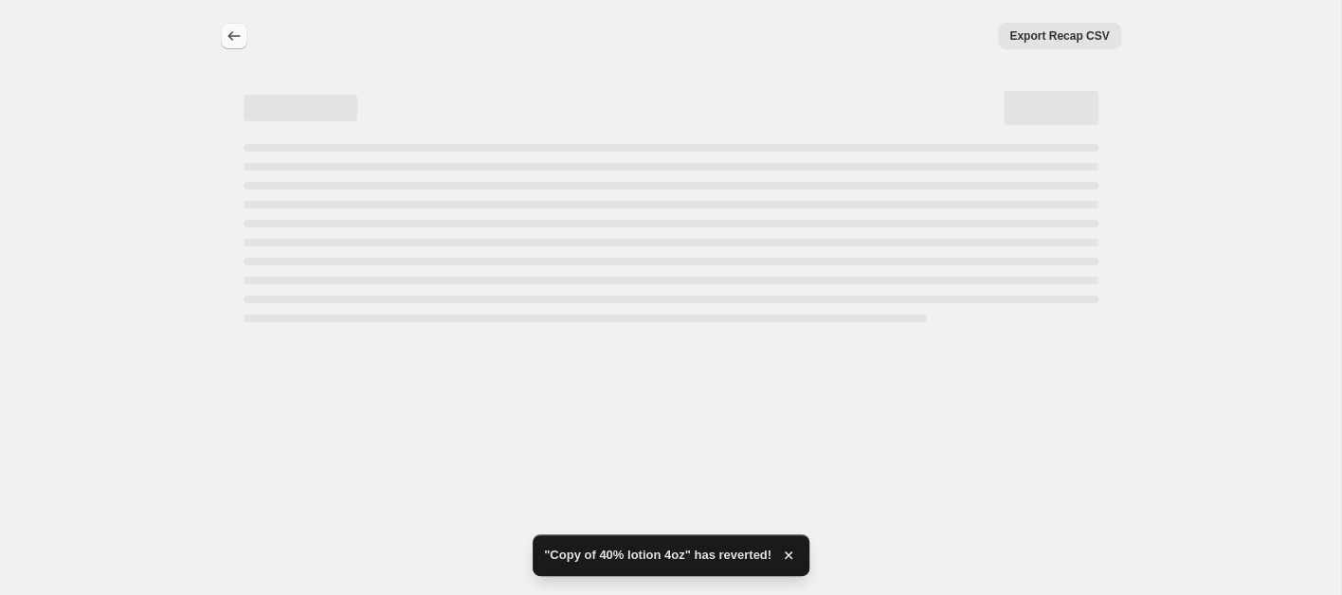
click at [230, 35] on icon "Price change jobs" at bounding box center [234, 36] width 19 height 19
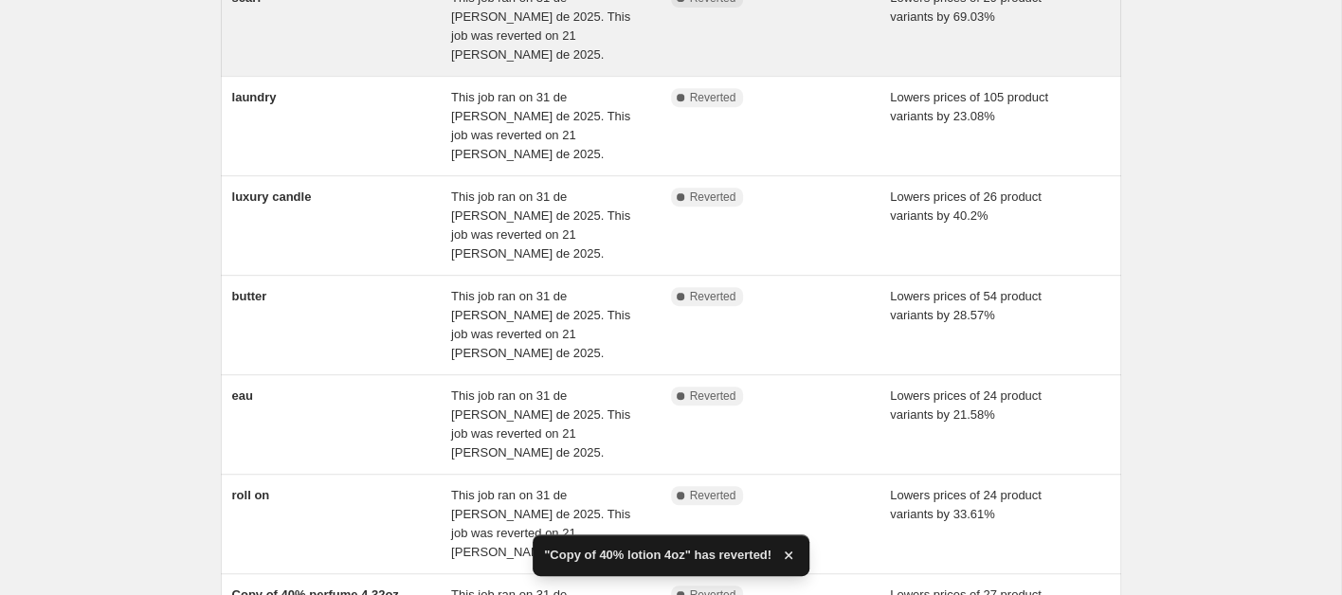
scroll to position [569, 0]
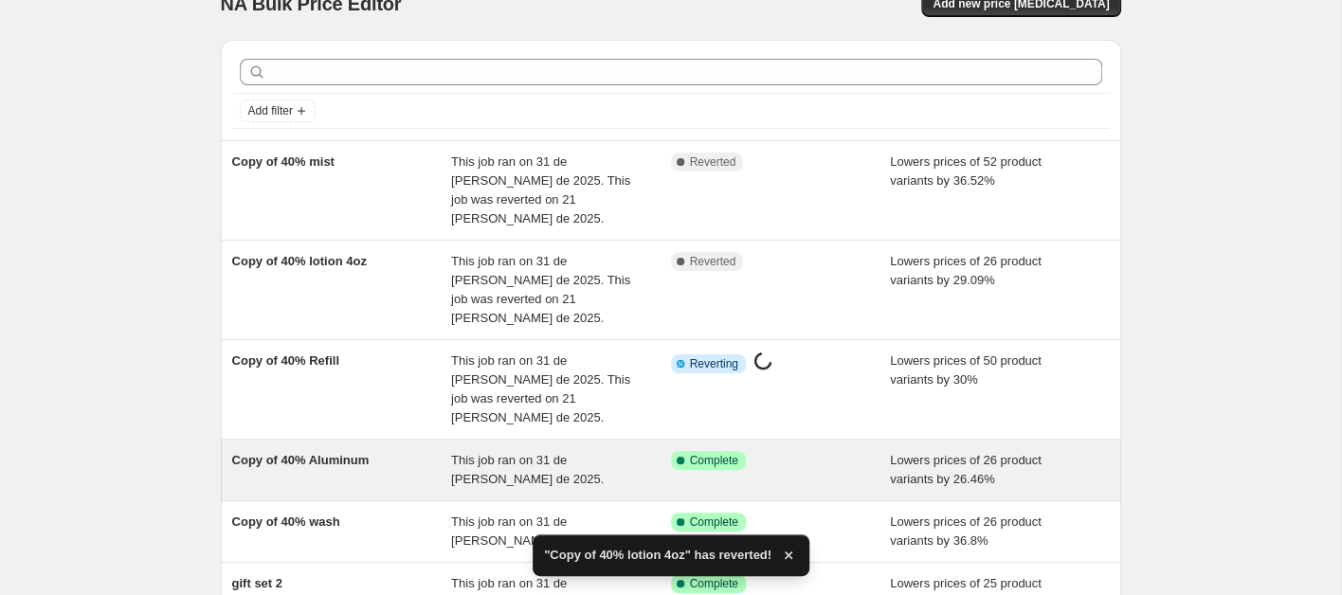
scroll to position [45, 0]
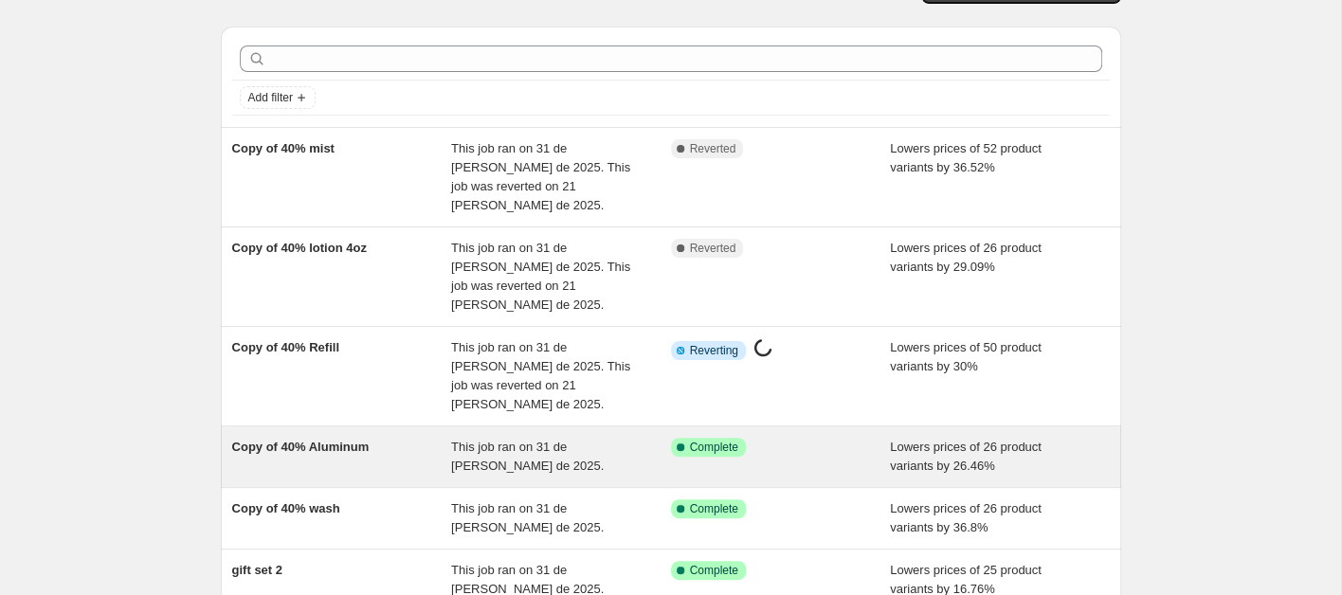
click at [373, 438] on div "Copy of 40% Aluminum" at bounding box center [342, 457] width 220 height 38
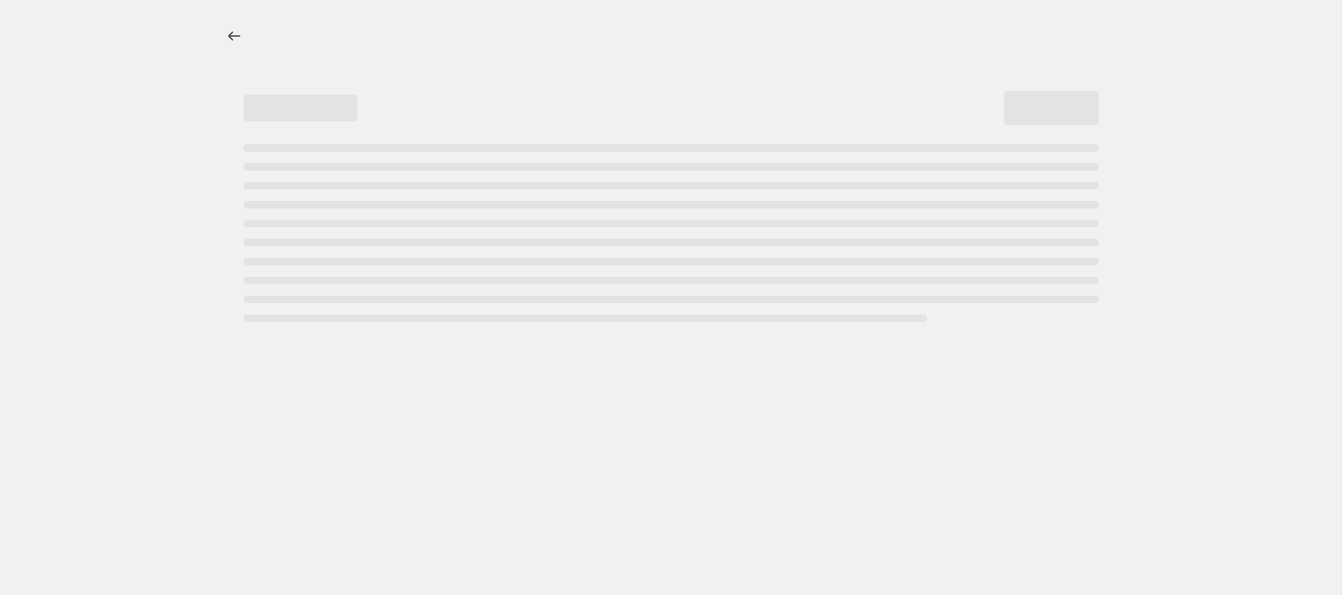
select select "percentage"
select select "collection"
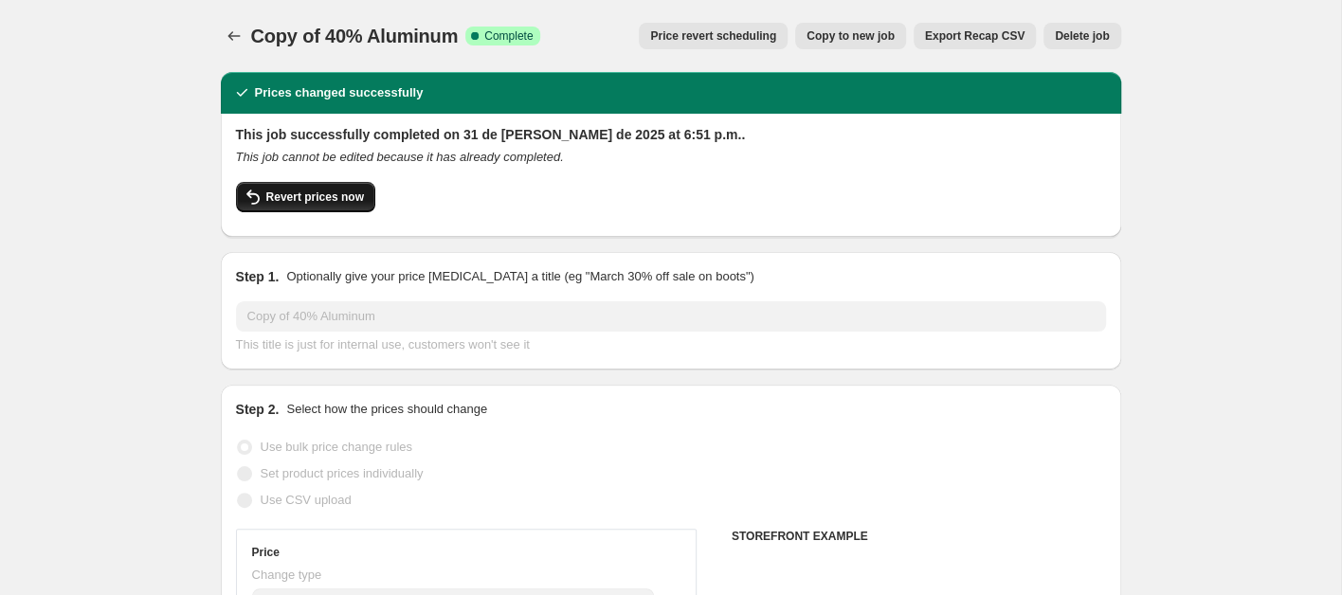
click at [335, 188] on button "Revert prices now" at bounding box center [305, 197] width 139 height 30
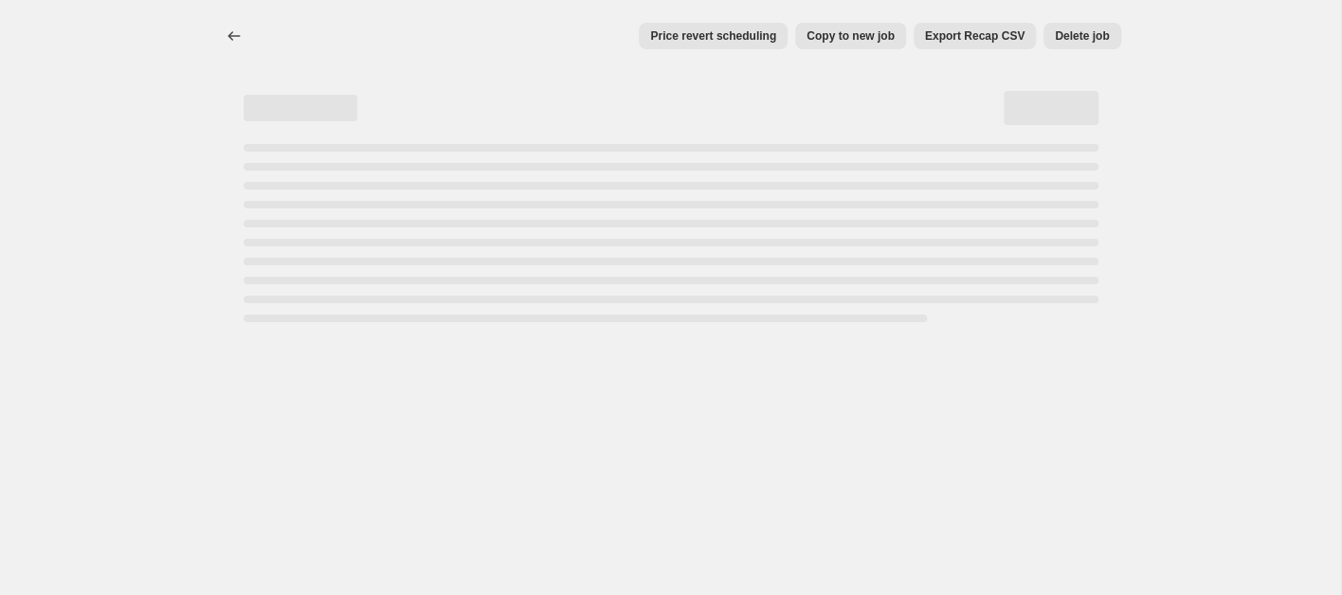
select select "percentage"
select select "collection"
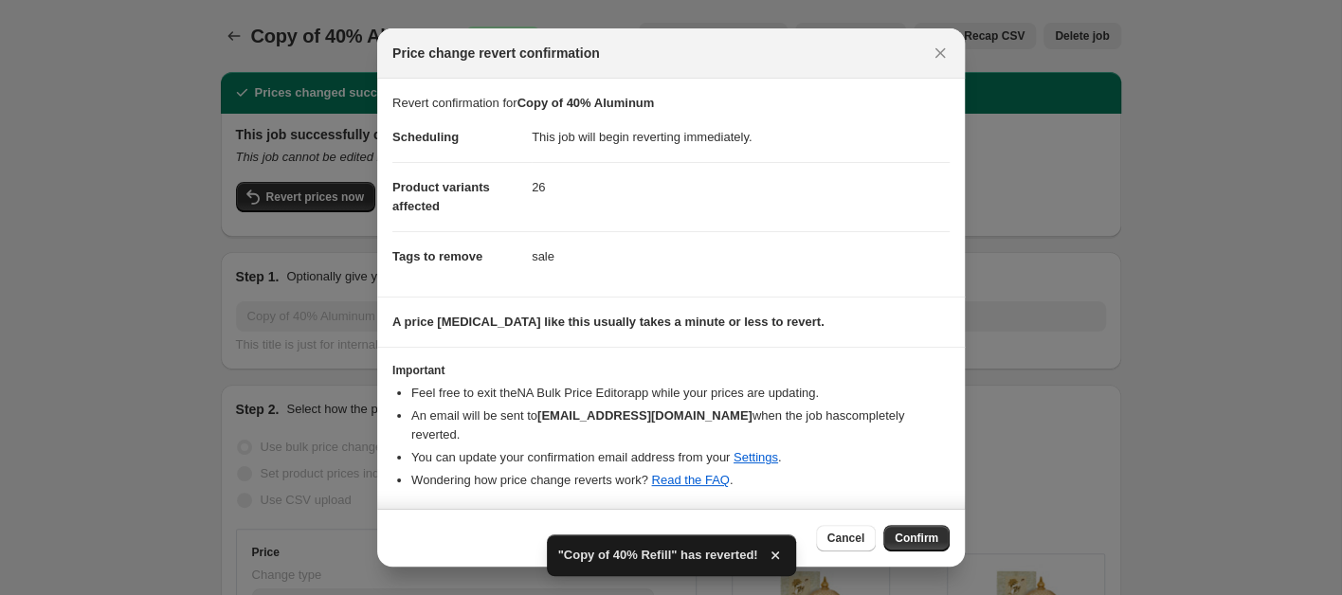
click at [912, 531] on span "Confirm" at bounding box center [917, 538] width 44 height 15
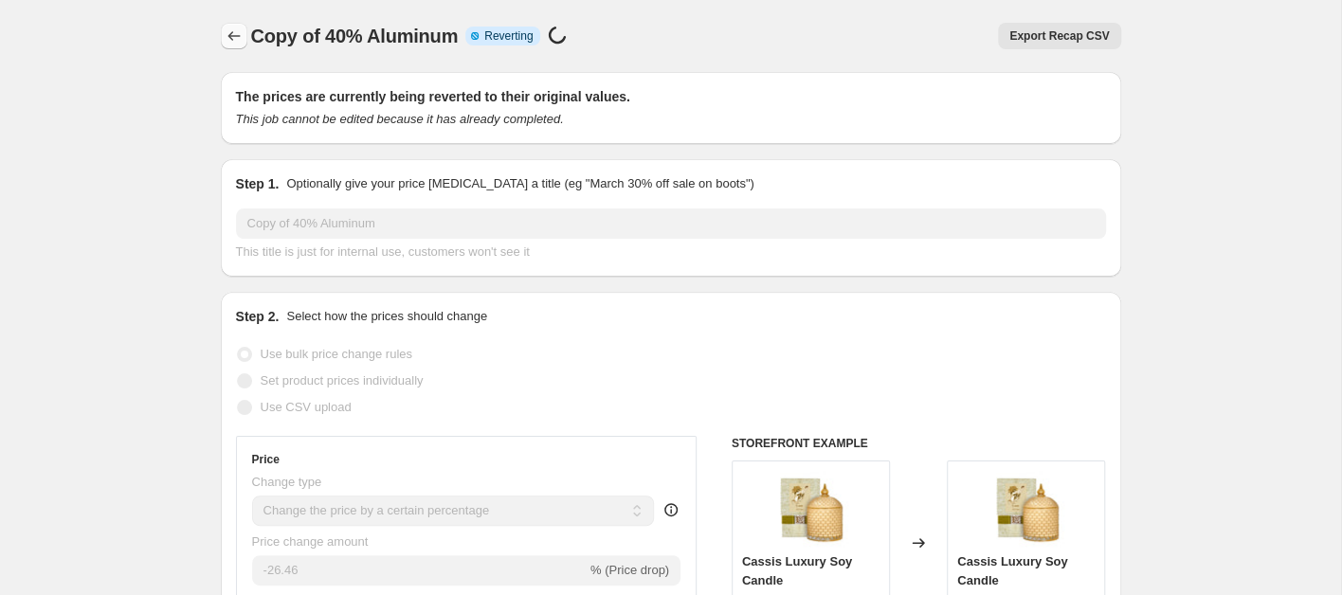
click at [240, 33] on icon "Price change jobs" at bounding box center [234, 36] width 19 height 19
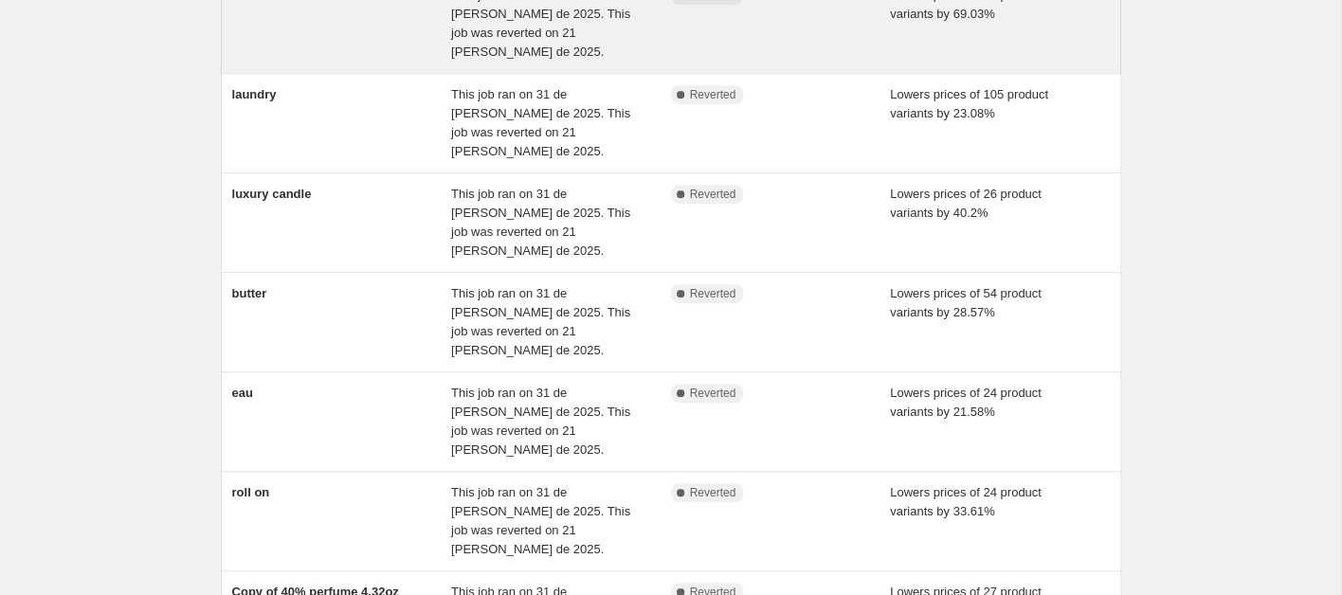
scroll to position [569, 0]
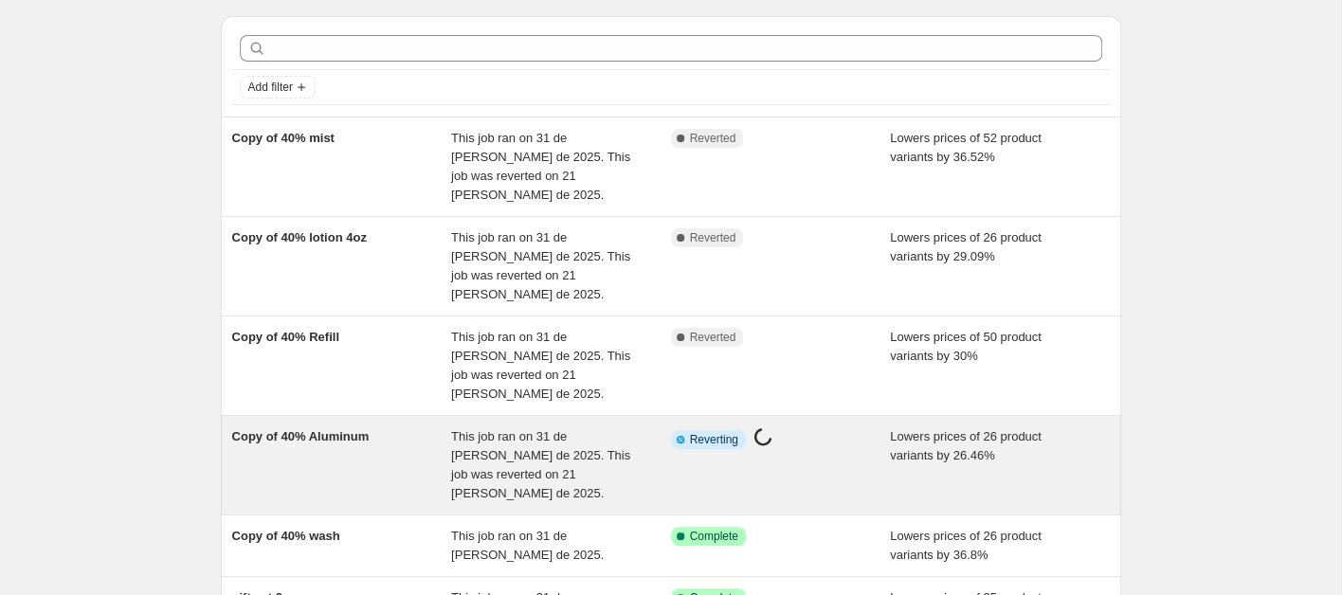
scroll to position [95, 0]
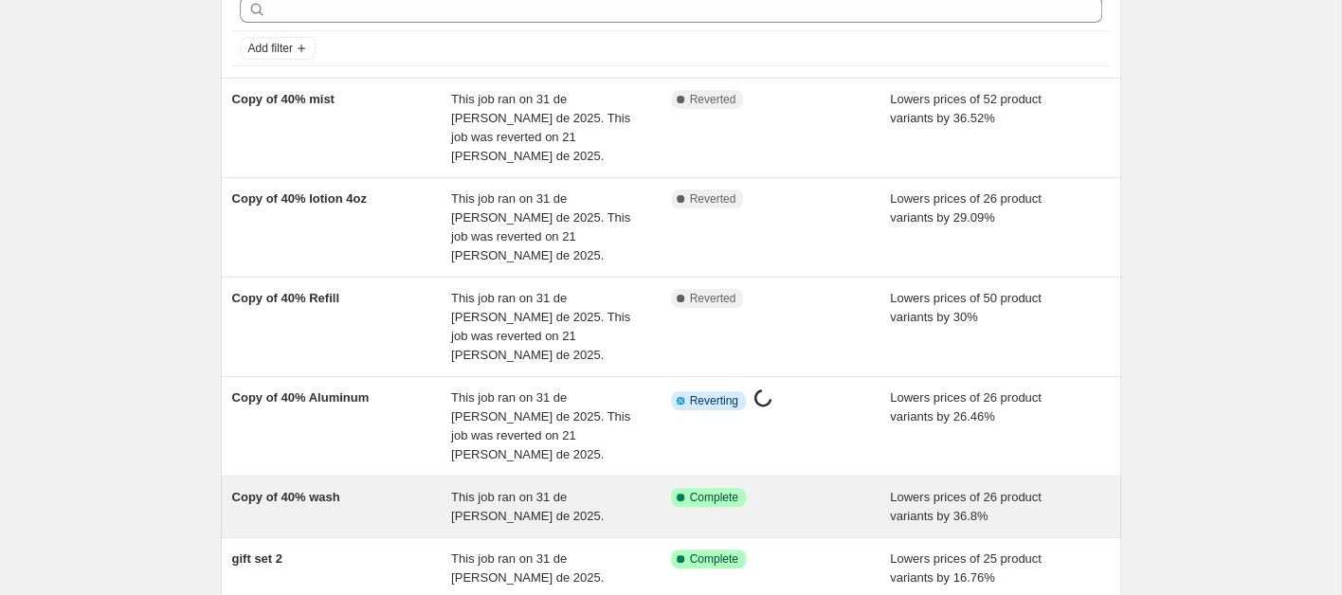
click at [348, 488] on div "Copy of 40% wash" at bounding box center [342, 507] width 220 height 38
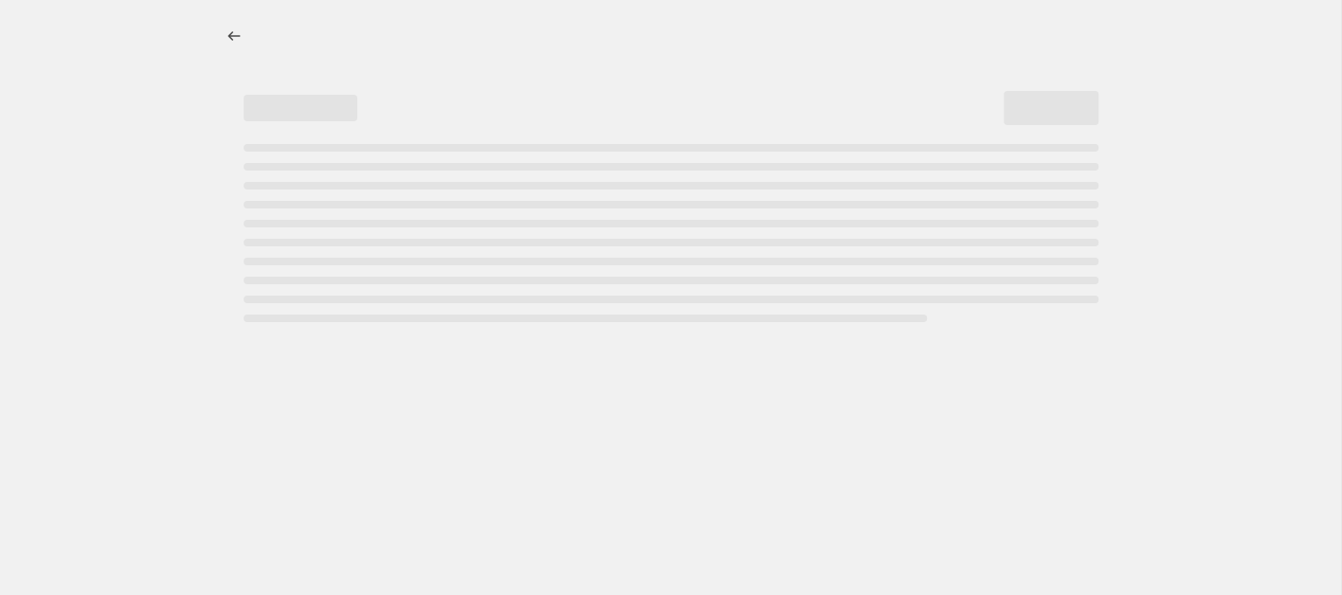
select select "percentage"
select select "collection"
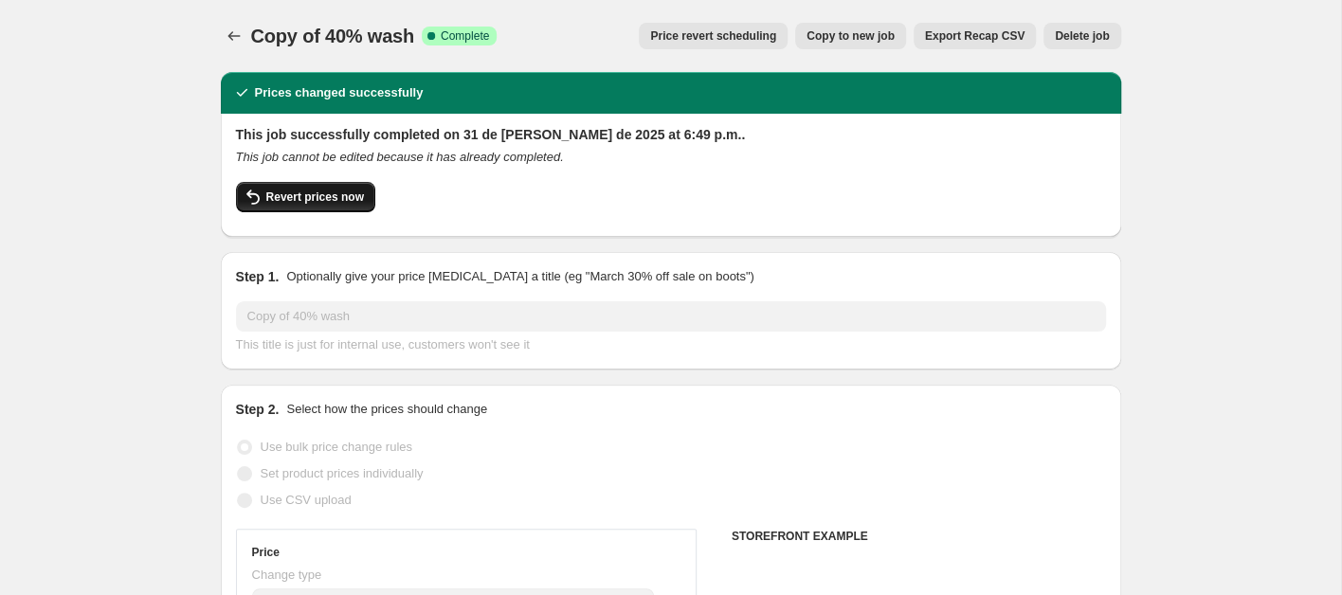
click at [338, 198] on span "Revert prices now" at bounding box center [315, 197] width 98 height 15
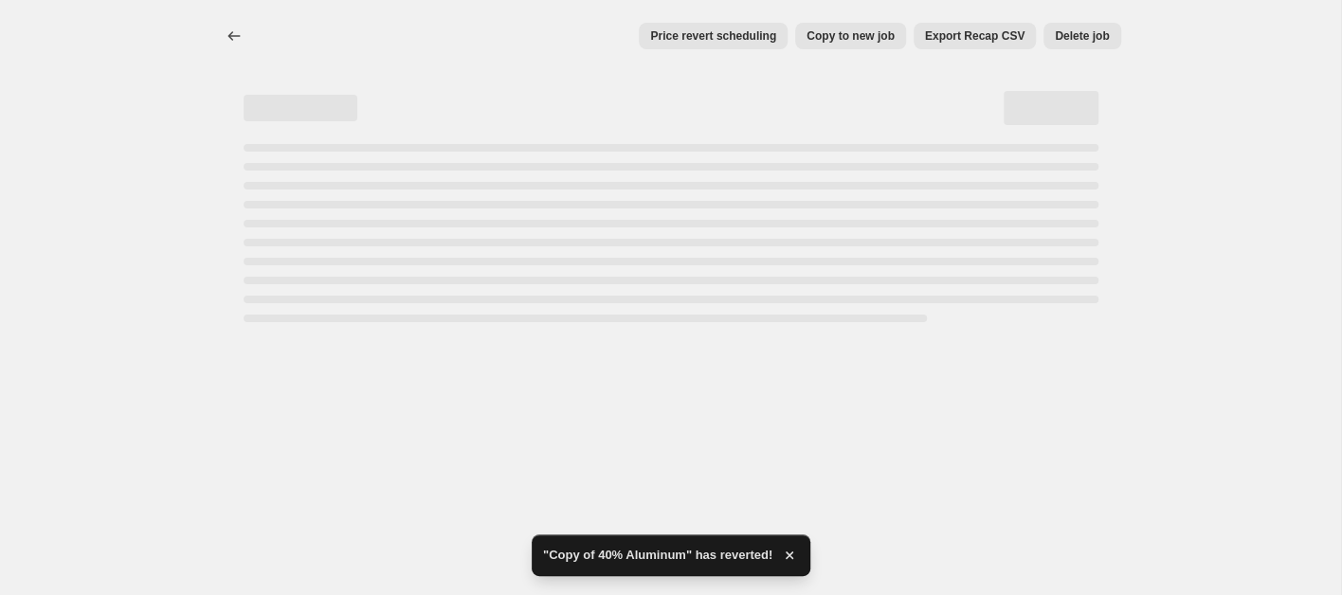
select select "percentage"
select select "collection"
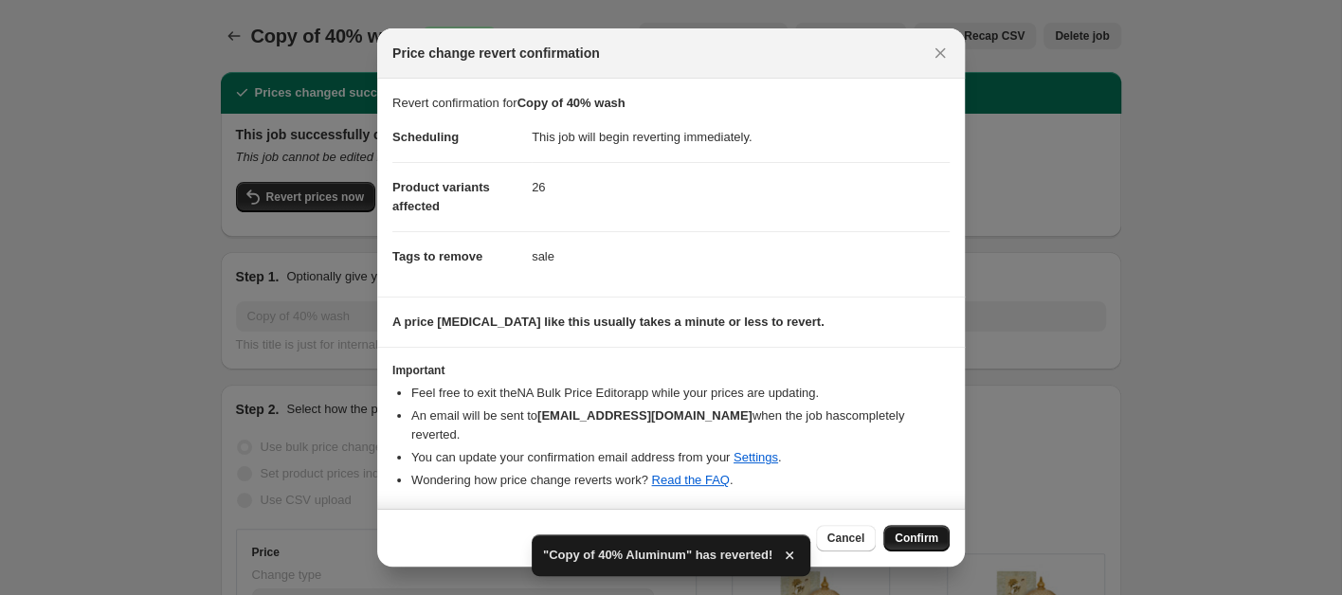
click at [907, 531] on span "Confirm" at bounding box center [917, 538] width 44 height 15
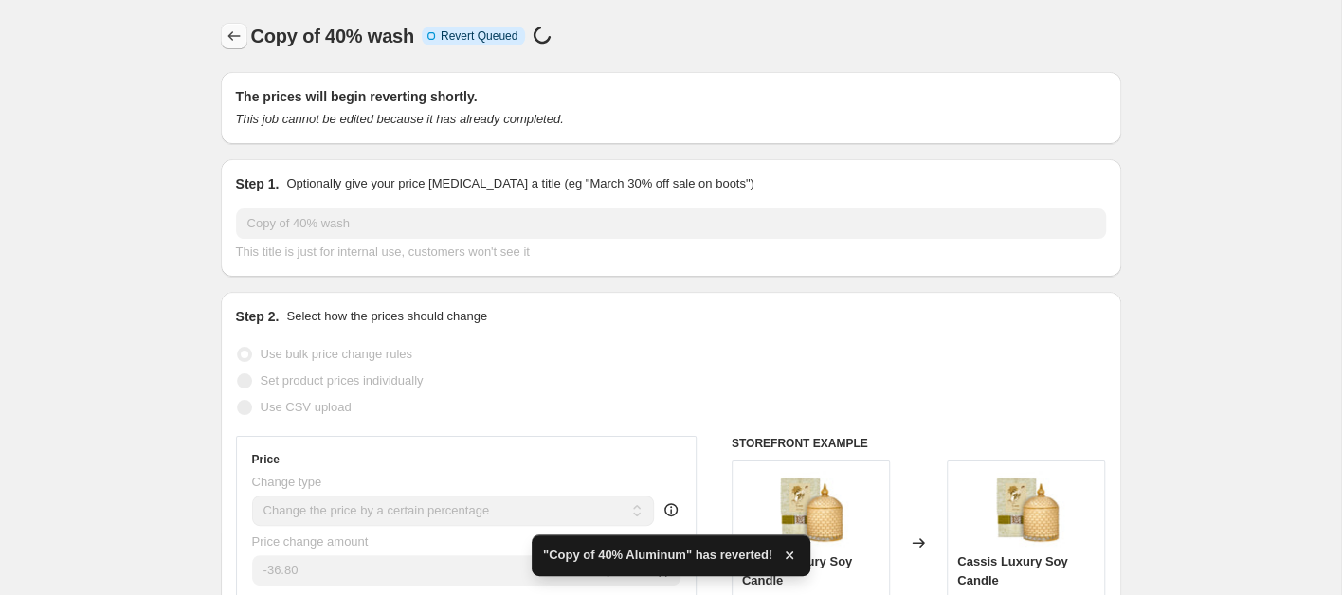
click at [236, 38] on icon "Price change jobs" at bounding box center [234, 36] width 19 height 19
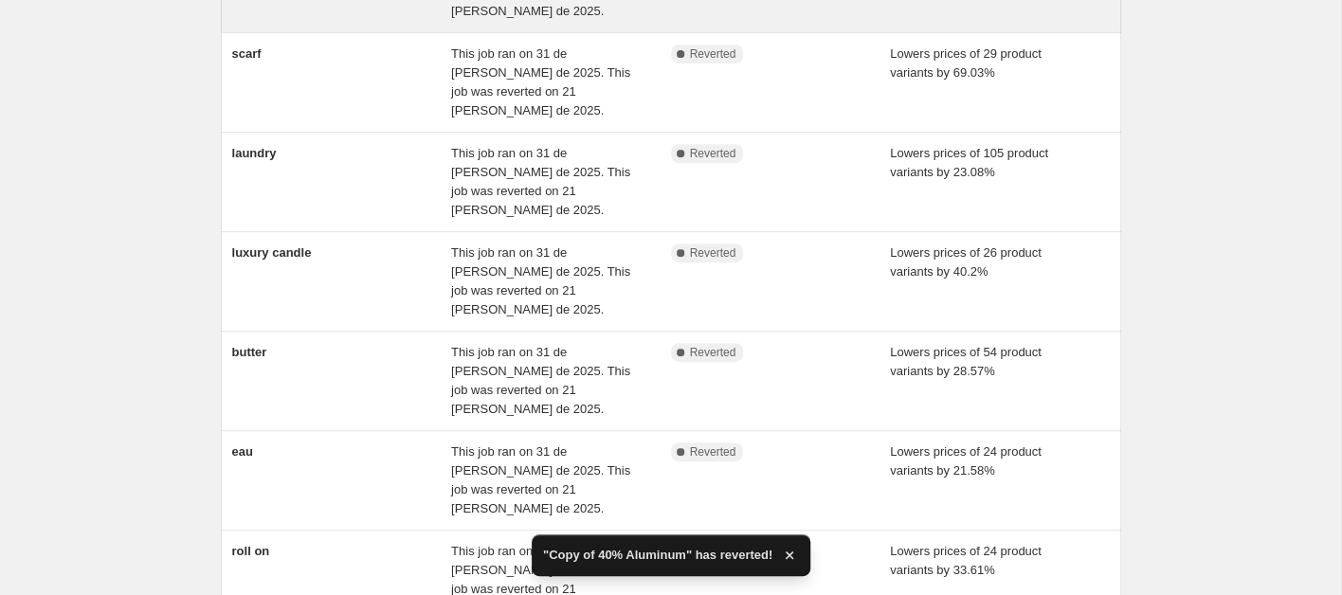
scroll to position [569, 0]
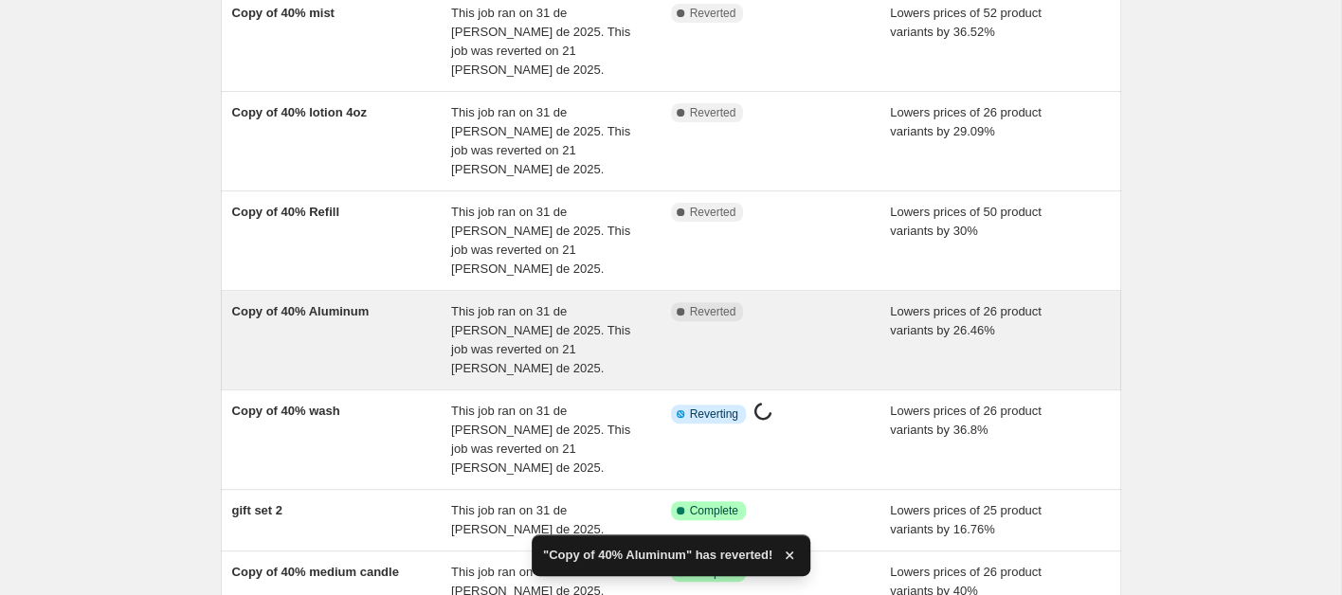
scroll to position [188, 0]
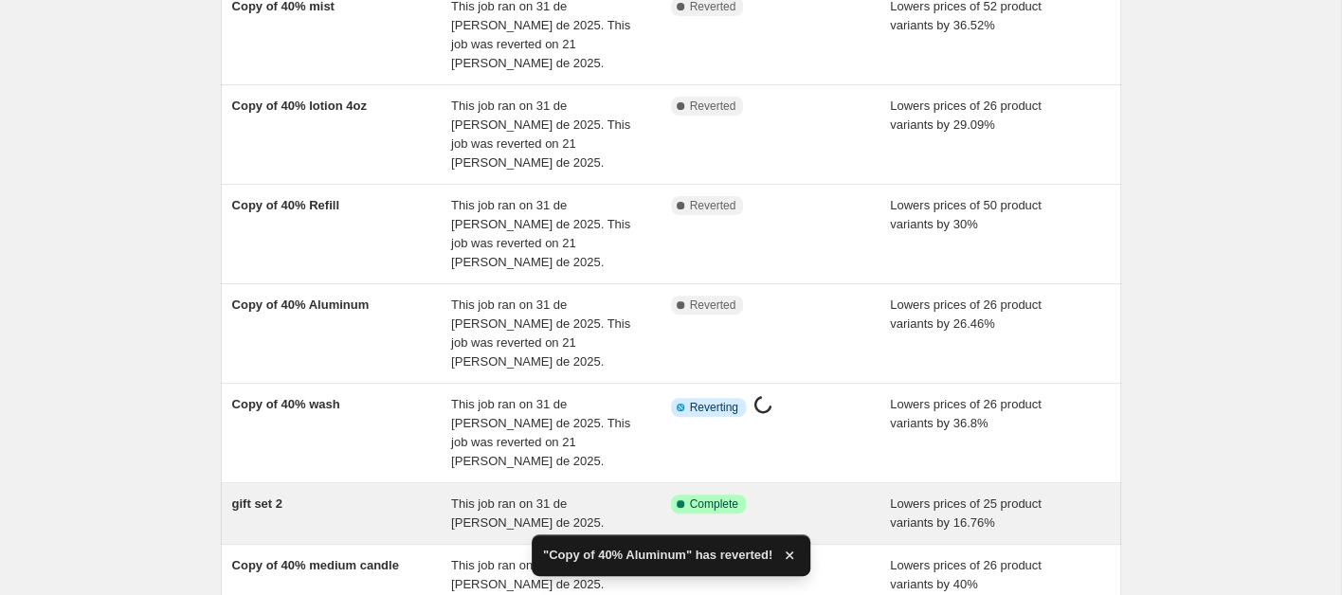
click at [276, 497] on span "gift set 2" at bounding box center [257, 504] width 50 height 14
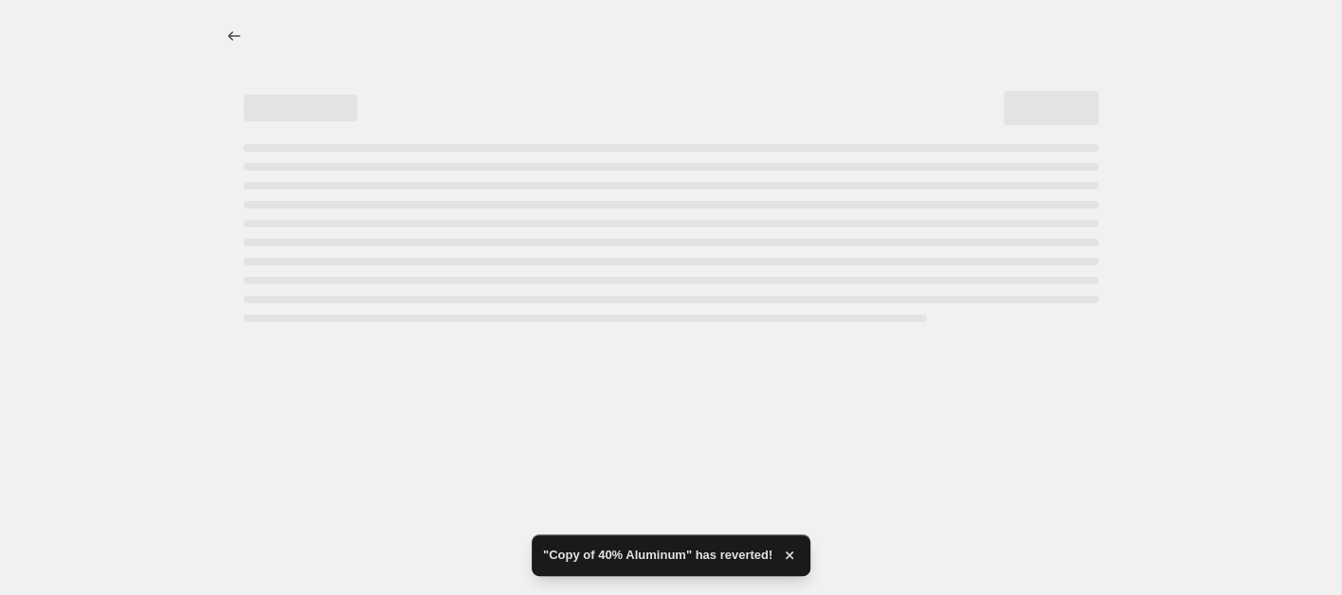
select select "percentage"
select select "collection"
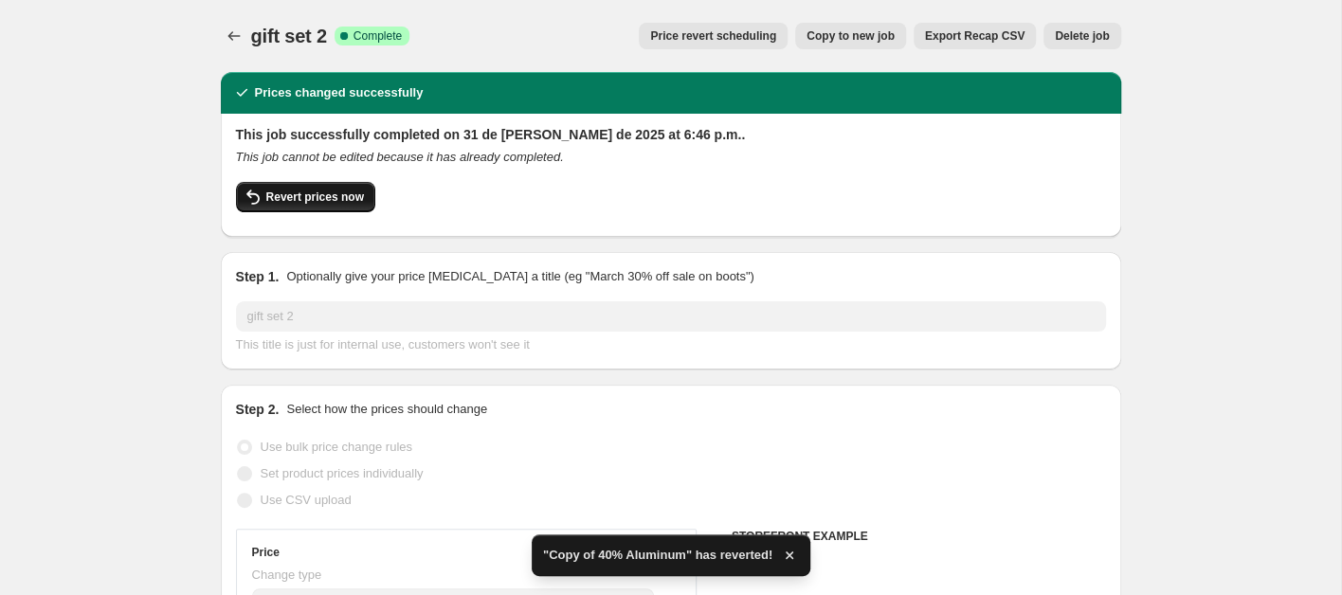
click at [327, 183] on button "Revert prices now" at bounding box center [305, 197] width 139 height 30
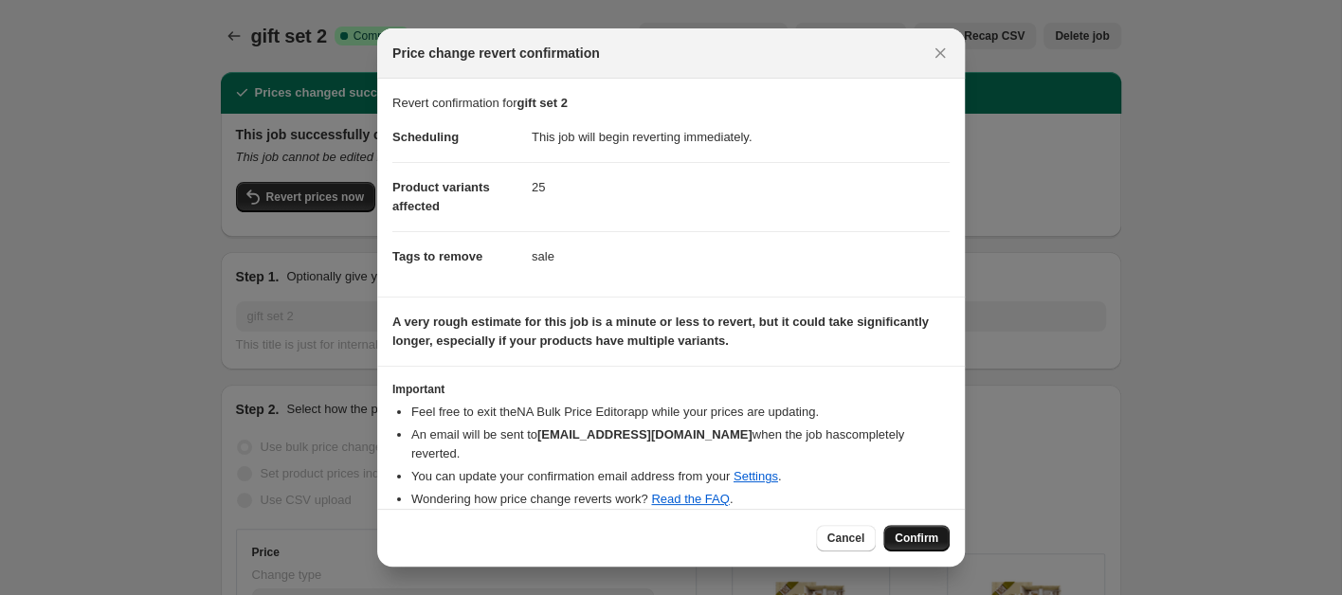
click at [909, 536] on span "Confirm" at bounding box center [917, 538] width 44 height 15
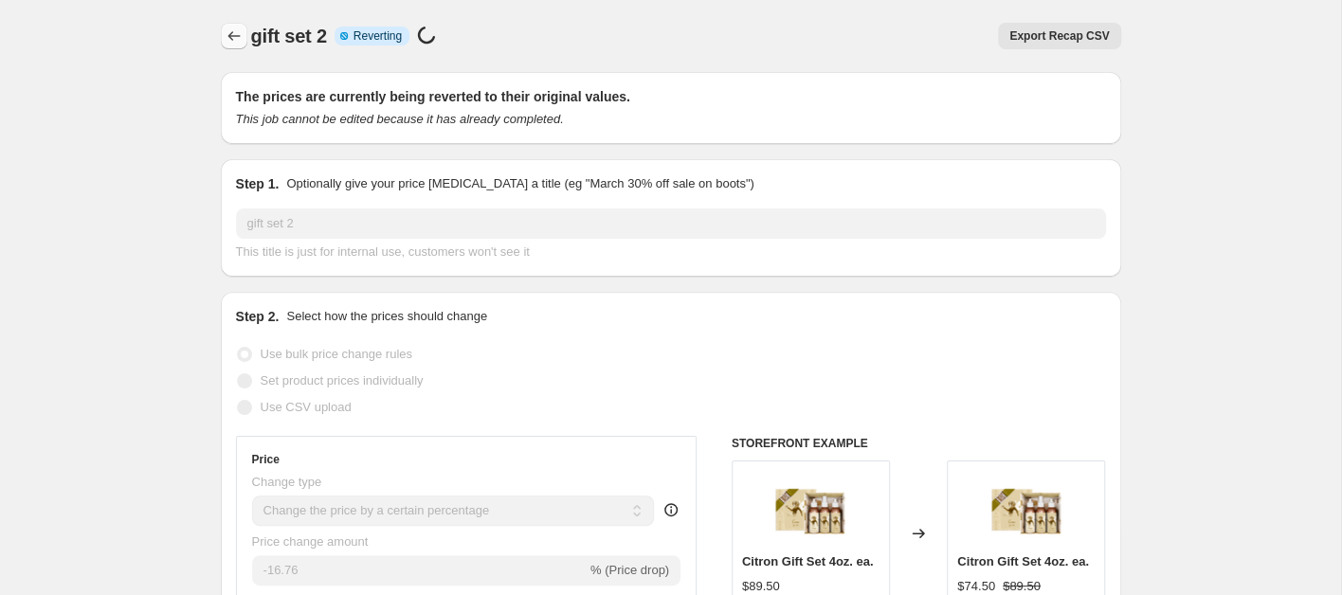
click at [239, 28] on icon "Price change jobs" at bounding box center [234, 36] width 19 height 19
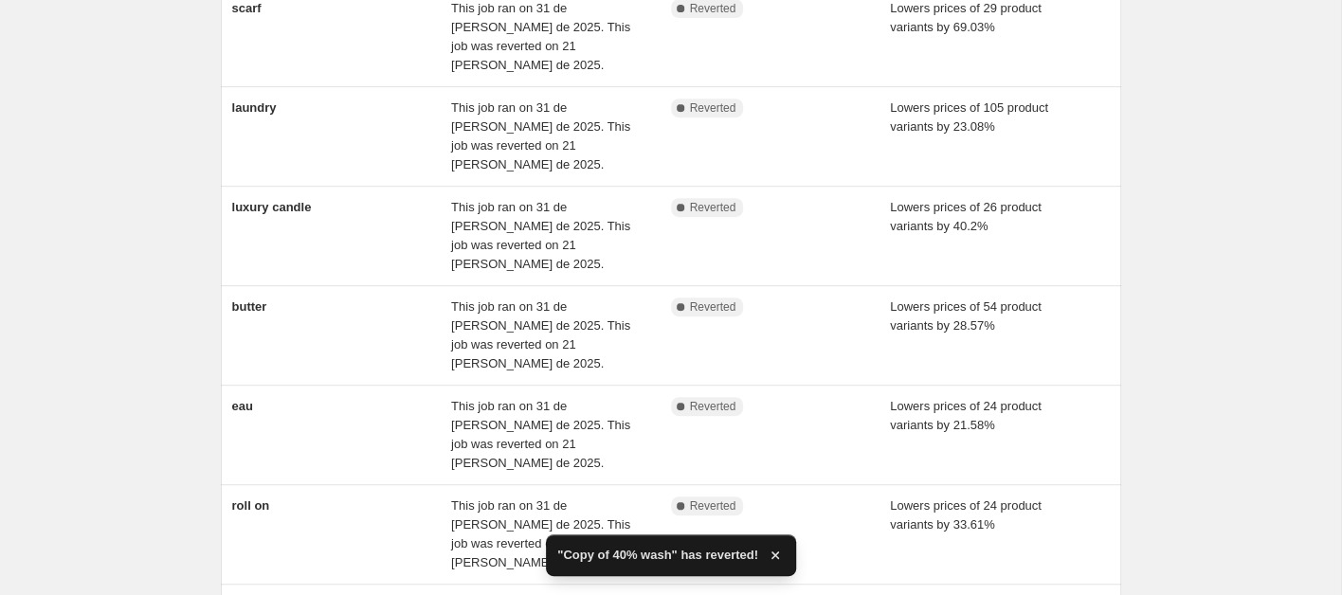
scroll to position [569, 0]
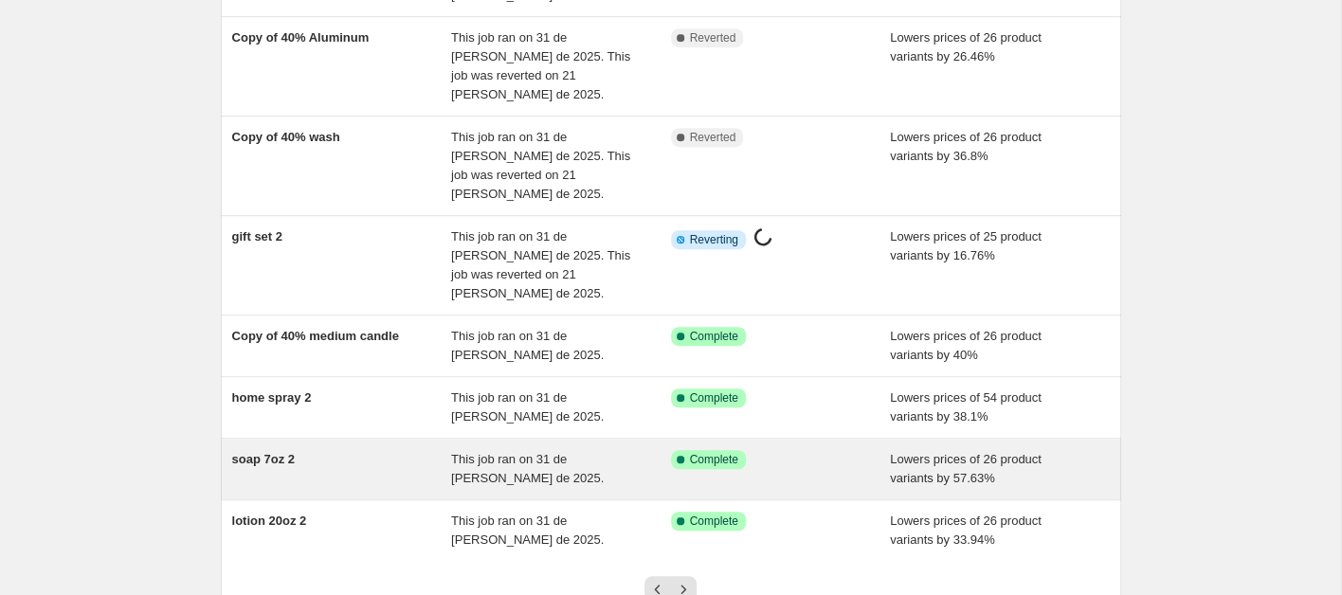
scroll to position [493, 0]
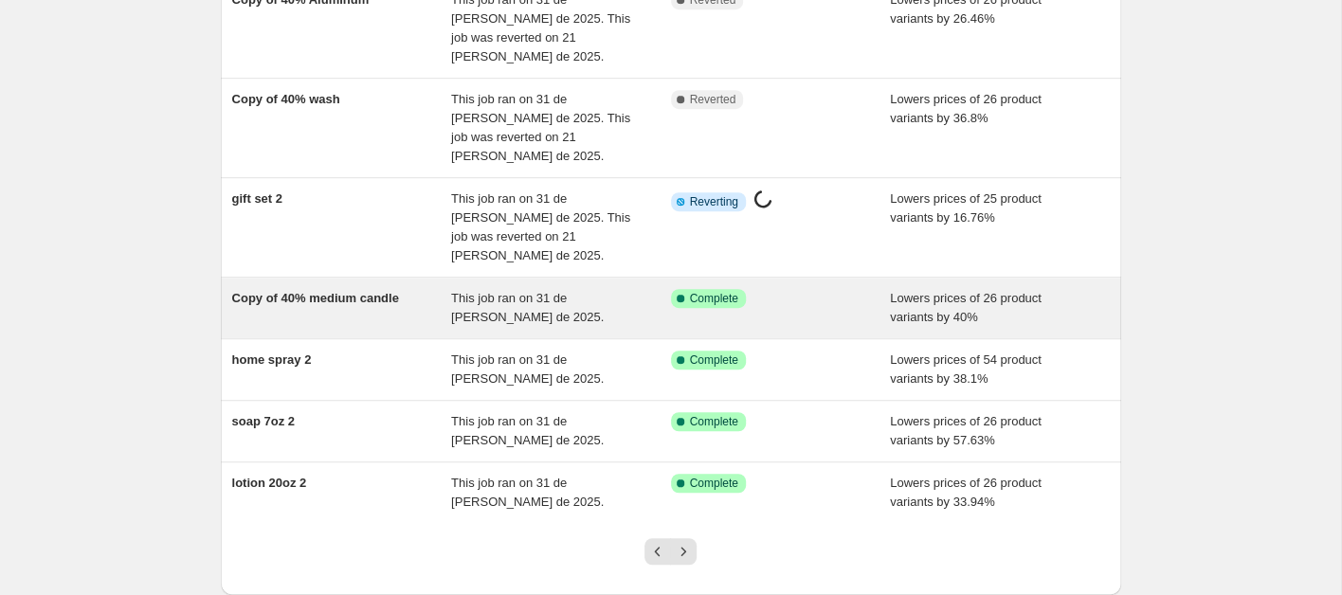
click at [348, 289] on div "Copy of 40% medium candle" at bounding box center [342, 308] width 220 height 38
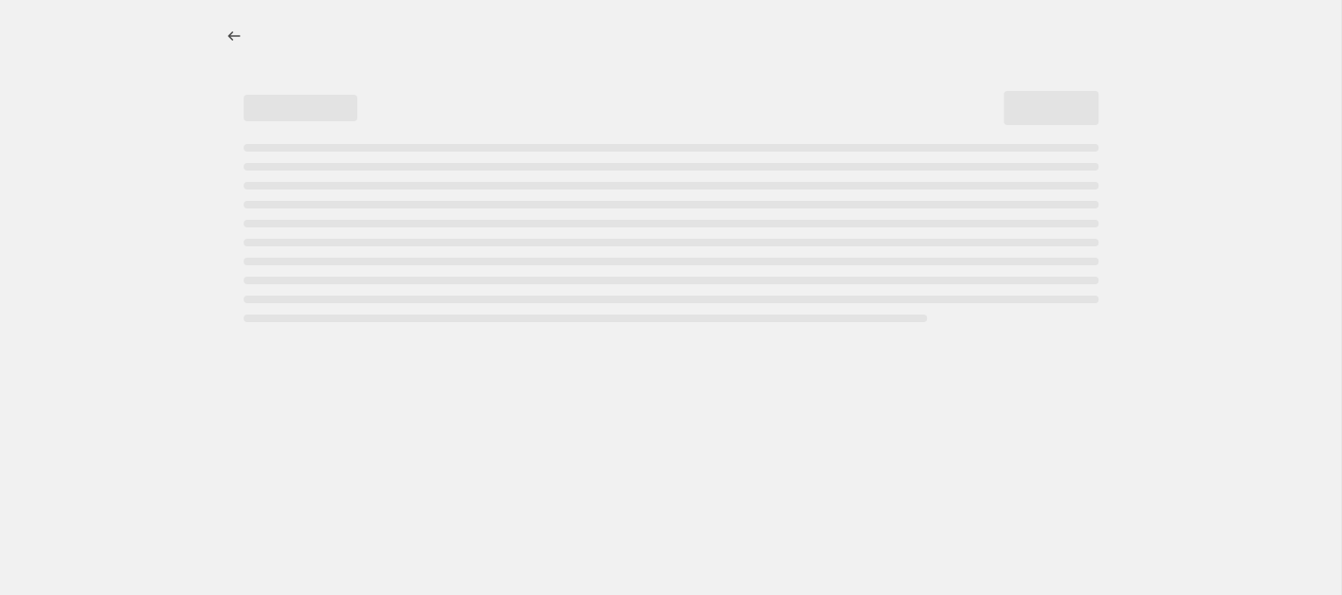
select select "percentage"
select select "collection"
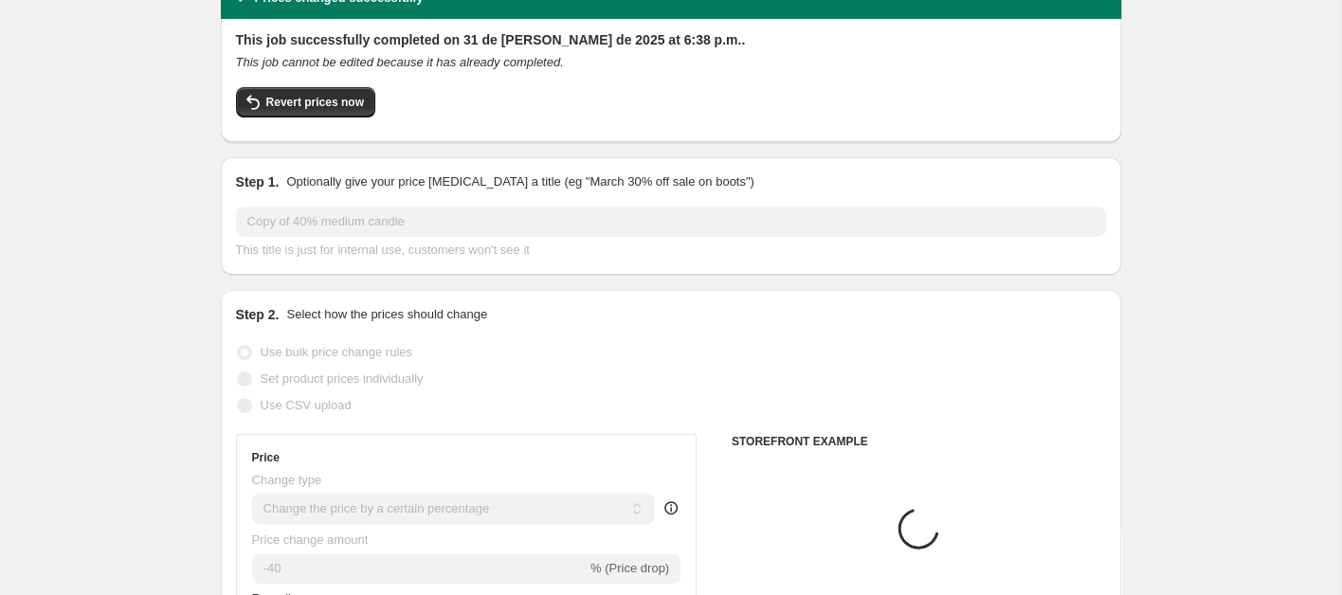
scroll to position [118, 0]
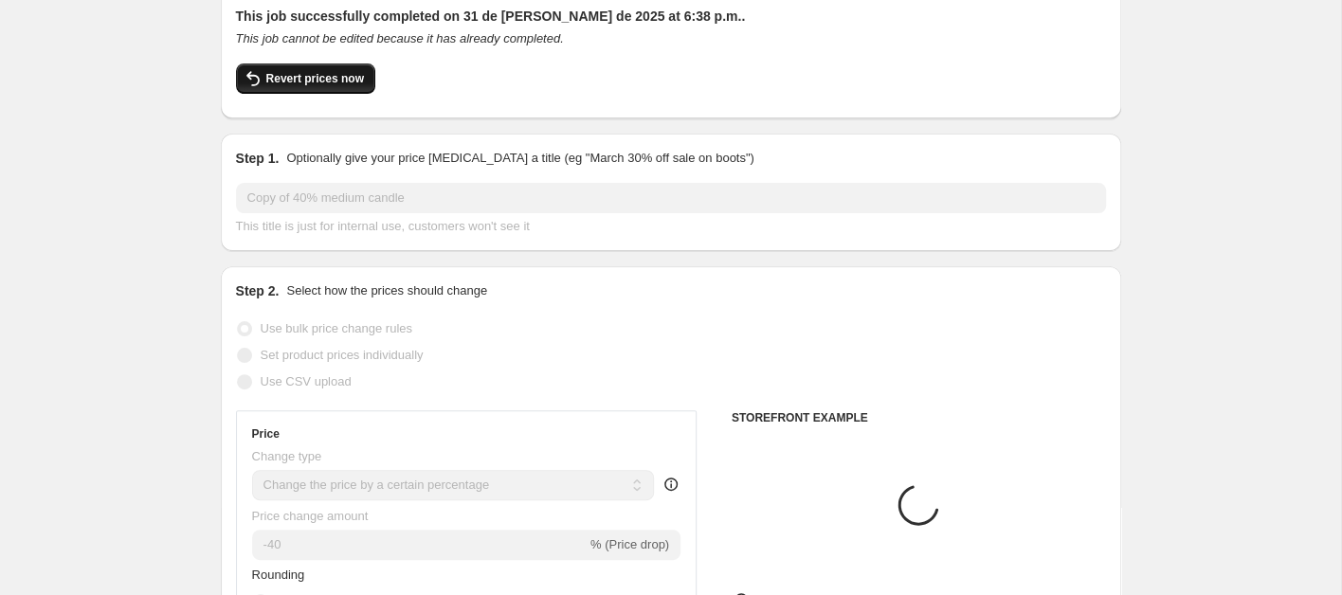
click at [336, 79] on span "Revert prices now" at bounding box center [315, 78] width 98 height 15
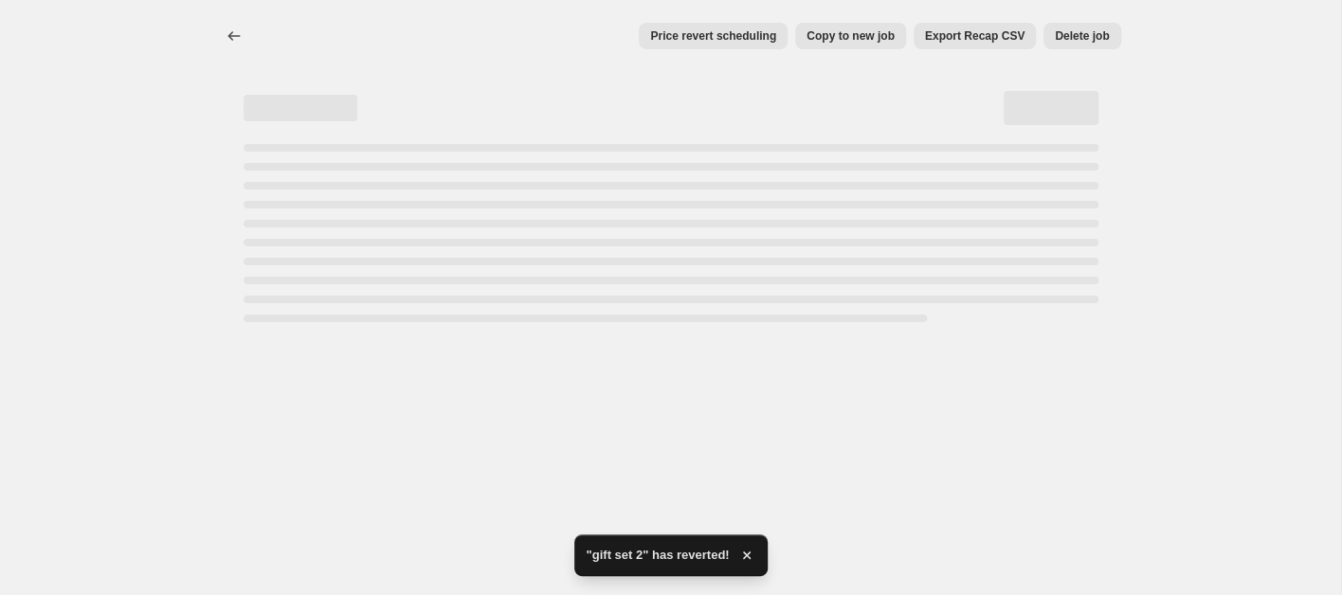
select select "percentage"
select select "collection"
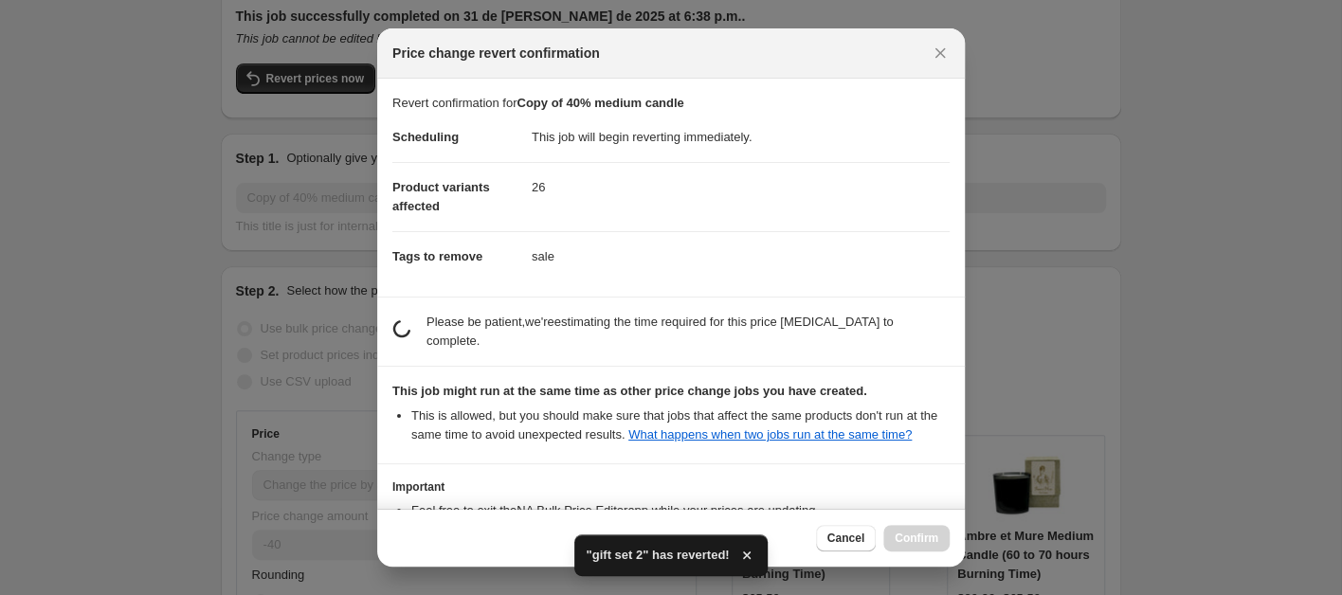
scroll to position [0, 0]
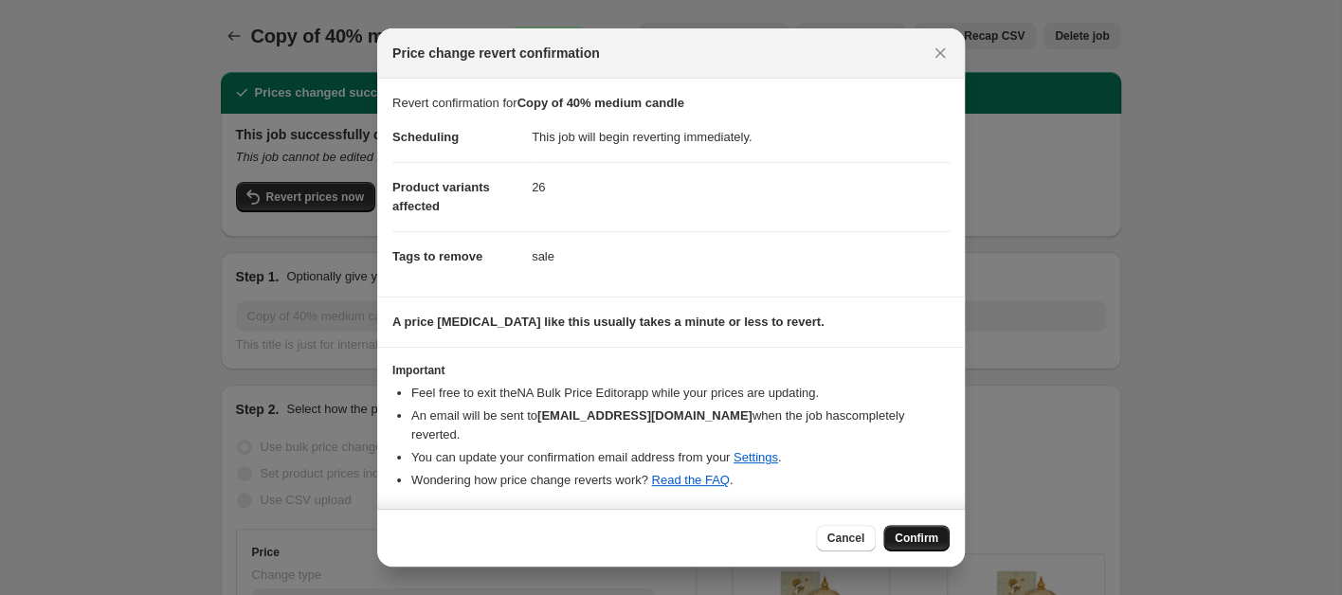
click at [913, 531] on span "Confirm" at bounding box center [917, 538] width 44 height 15
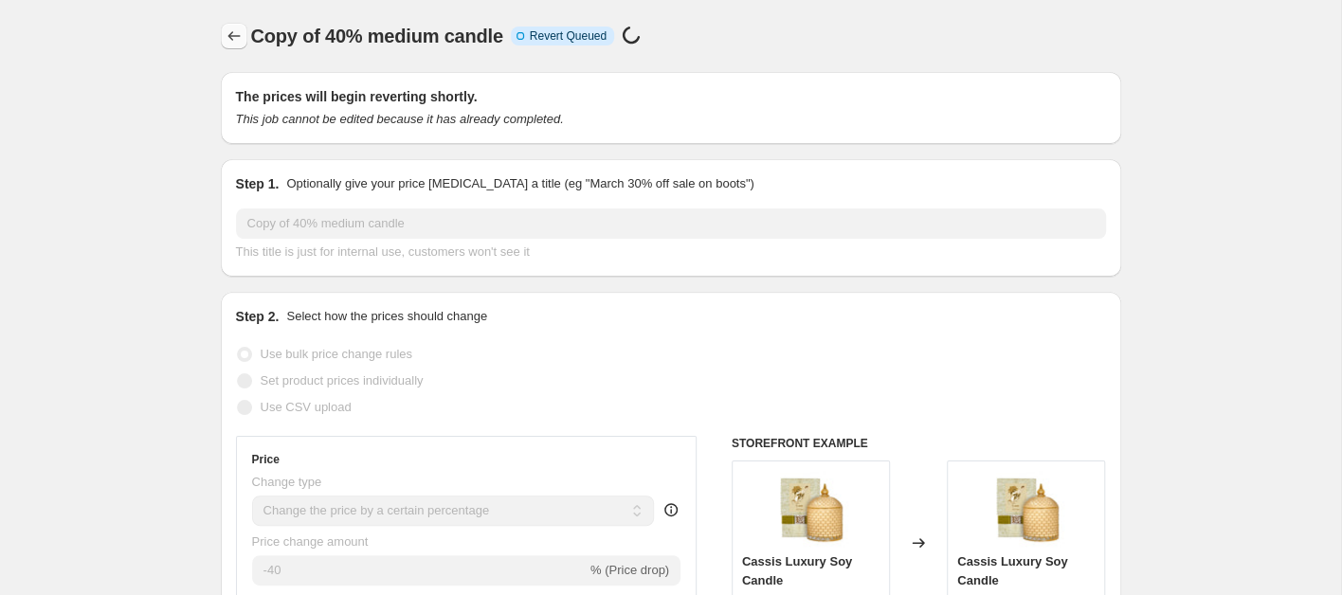
click at [244, 40] on button "Price change jobs" at bounding box center [234, 36] width 27 height 27
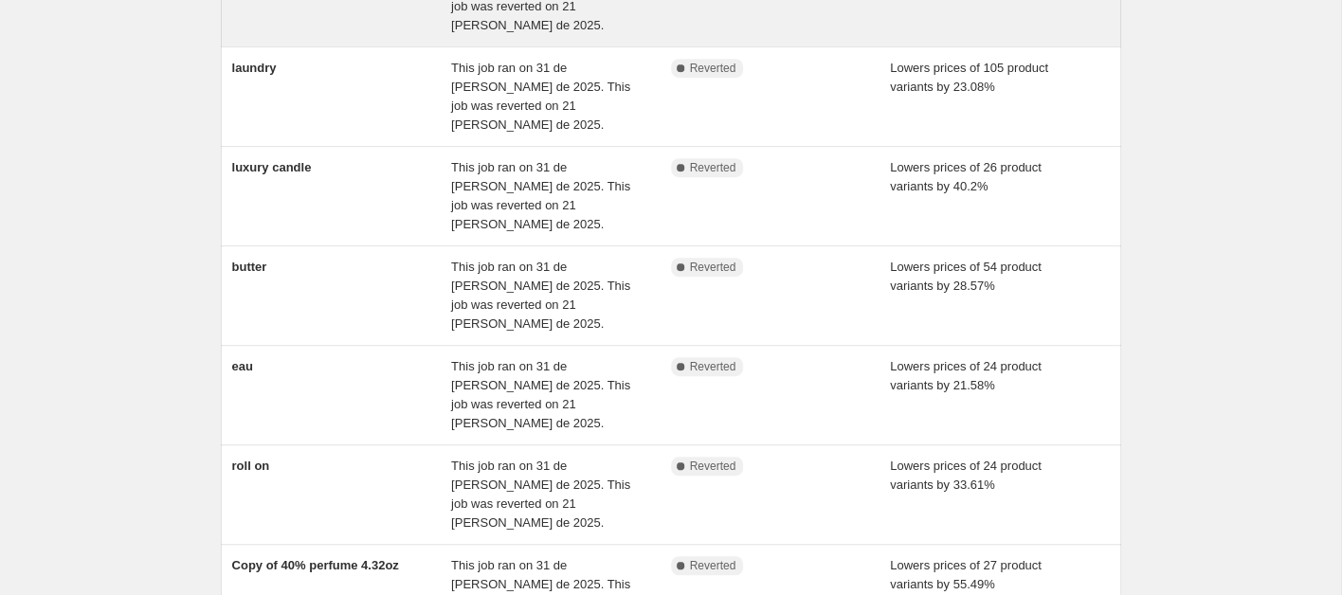
scroll to position [569, 0]
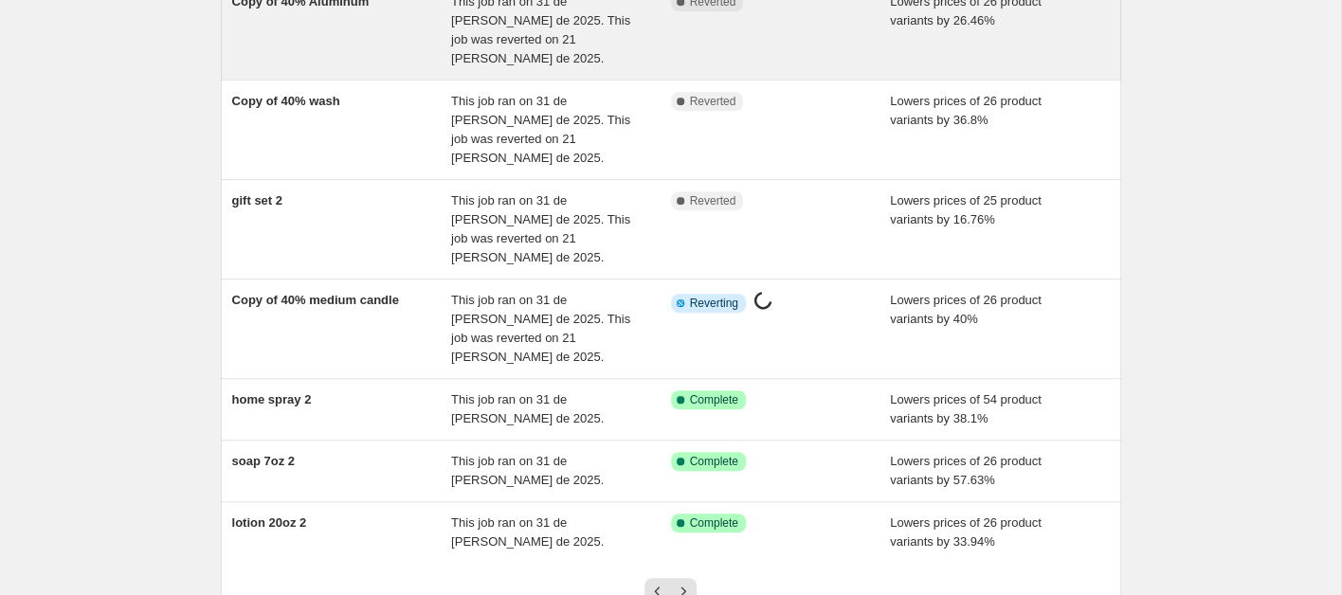
scroll to position [512, 0]
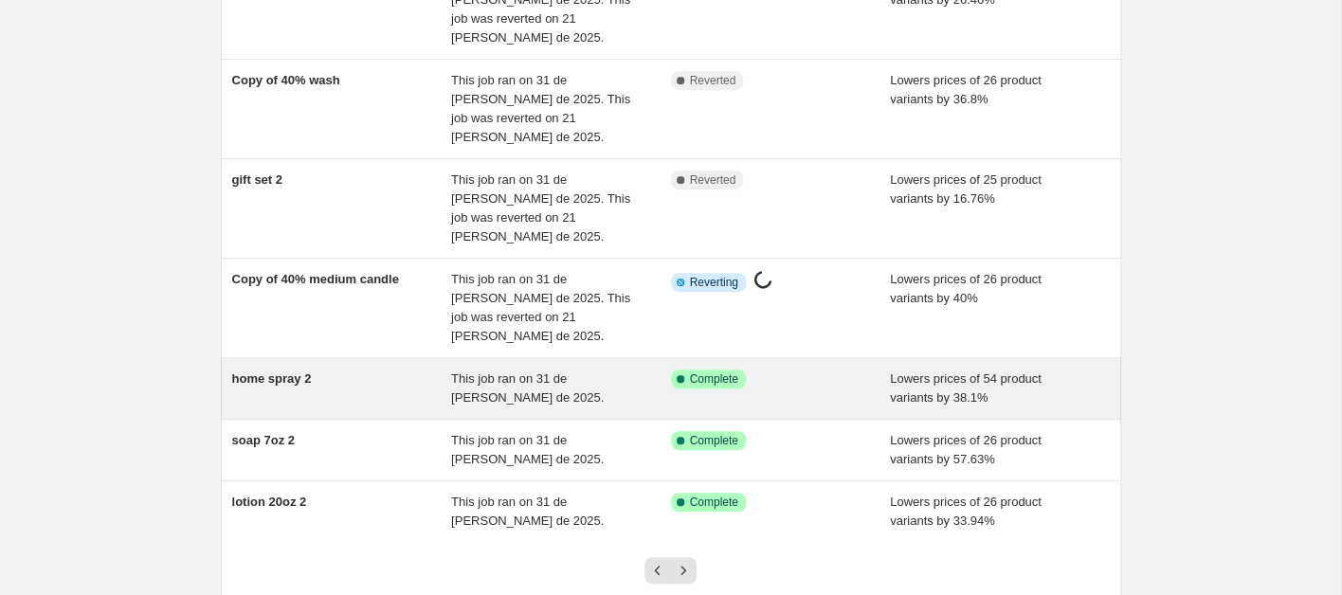
click at [328, 370] on div "home spray 2" at bounding box center [342, 389] width 220 height 38
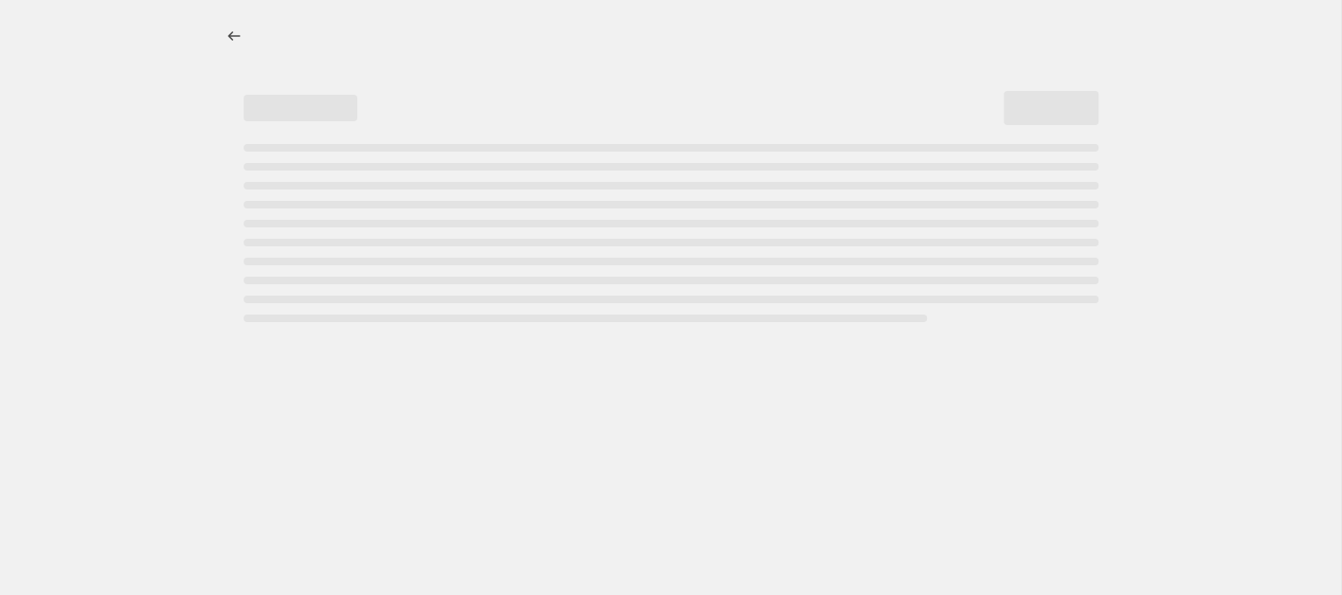
select select "percentage"
select select "collection"
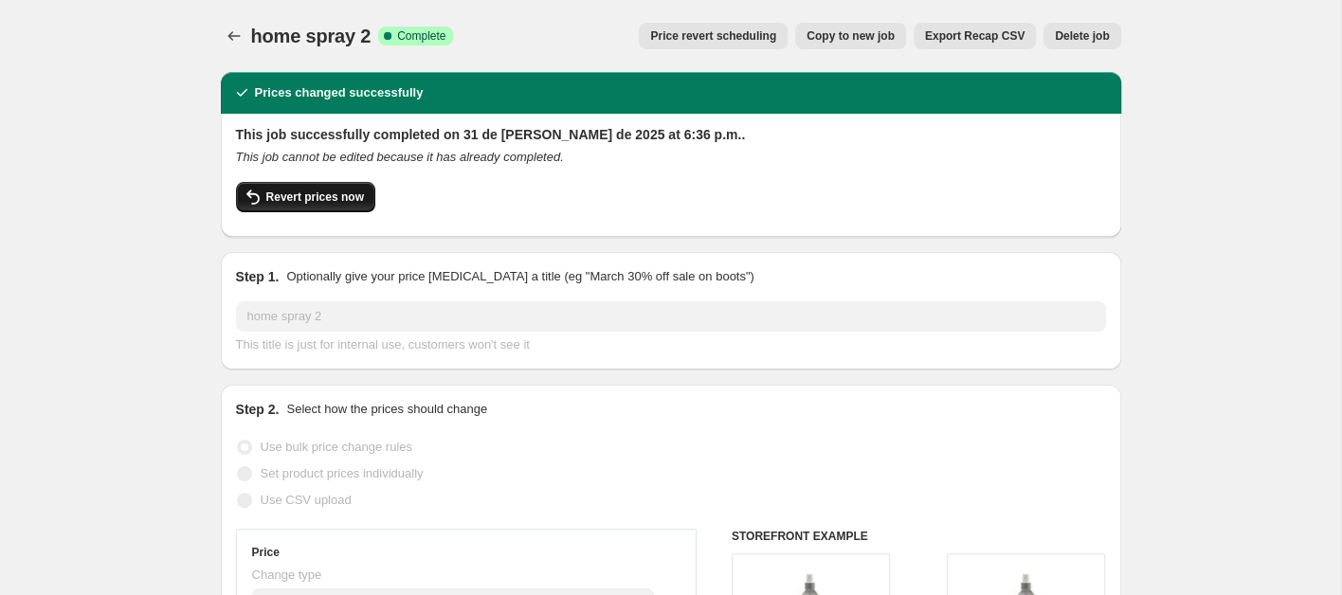
click at [343, 195] on span "Revert prices now" at bounding box center [315, 197] width 98 height 15
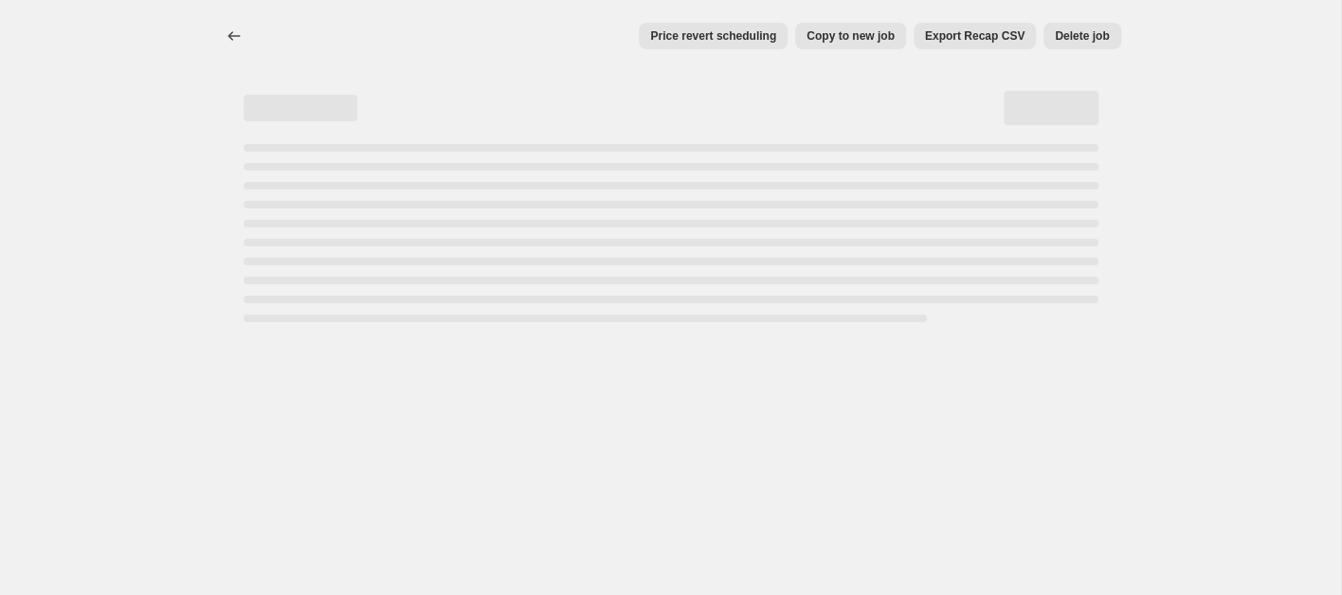
select select "percentage"
select select "collection"
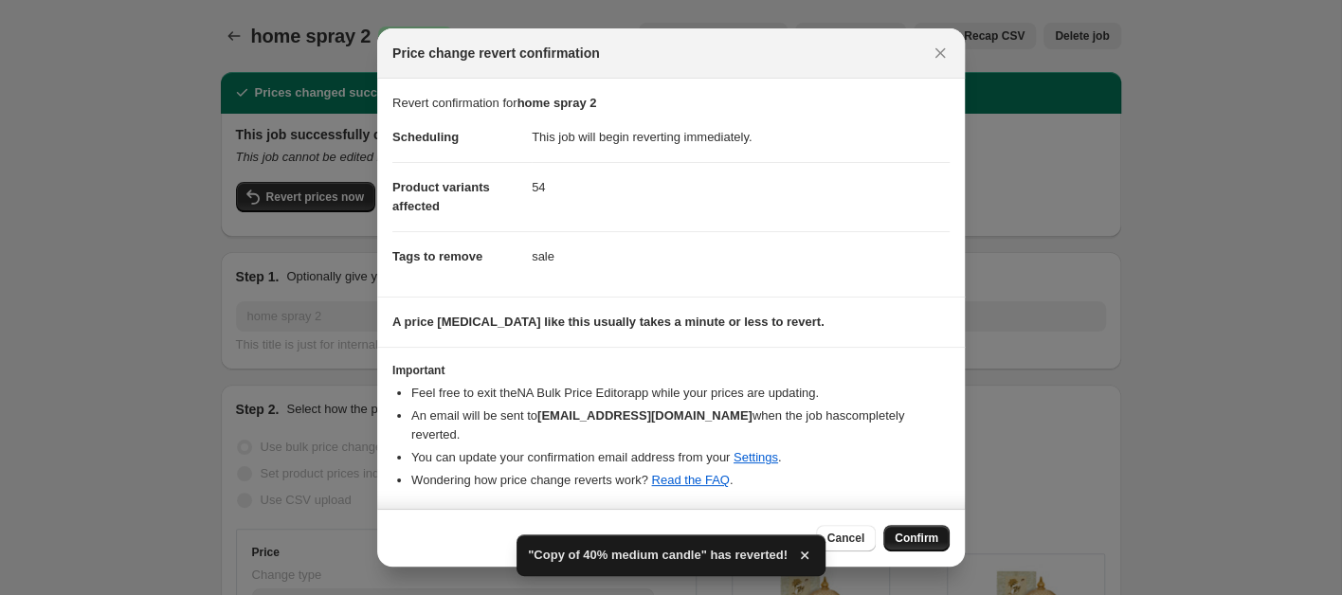
click at [915, 531] on span "Confirm" at bounding box center [917, 538] width 44 height 15
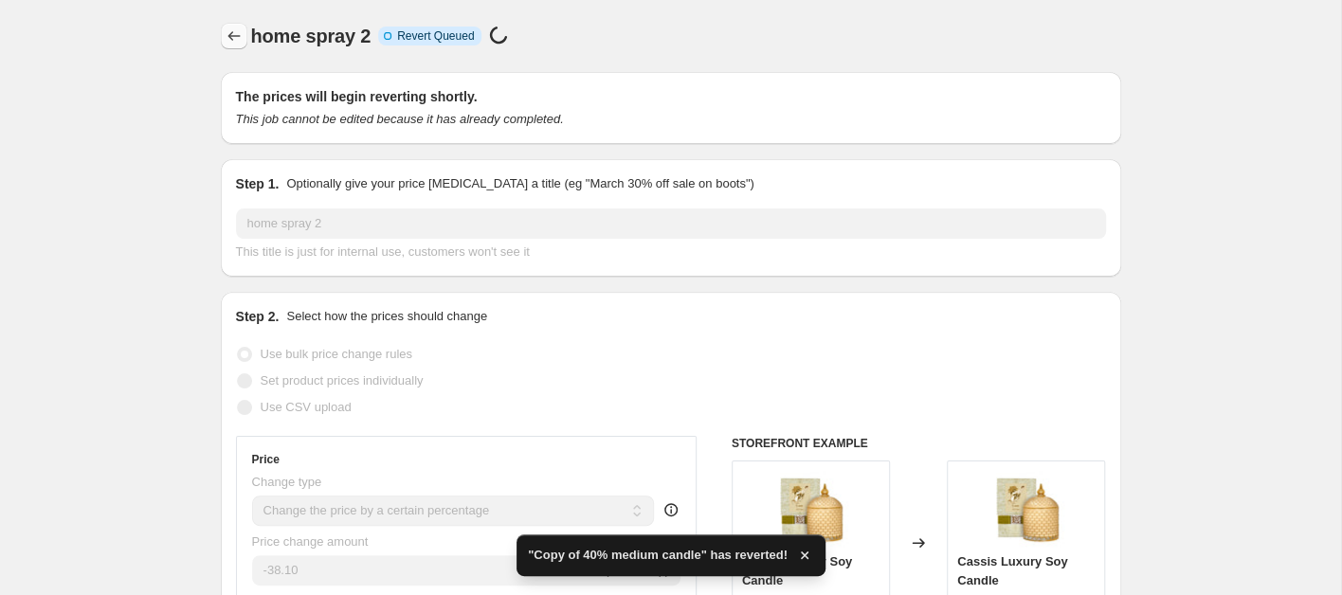
click at [233, 35] on icon "Price change jobs" at bounding box center [234, 36] width 19 height 19
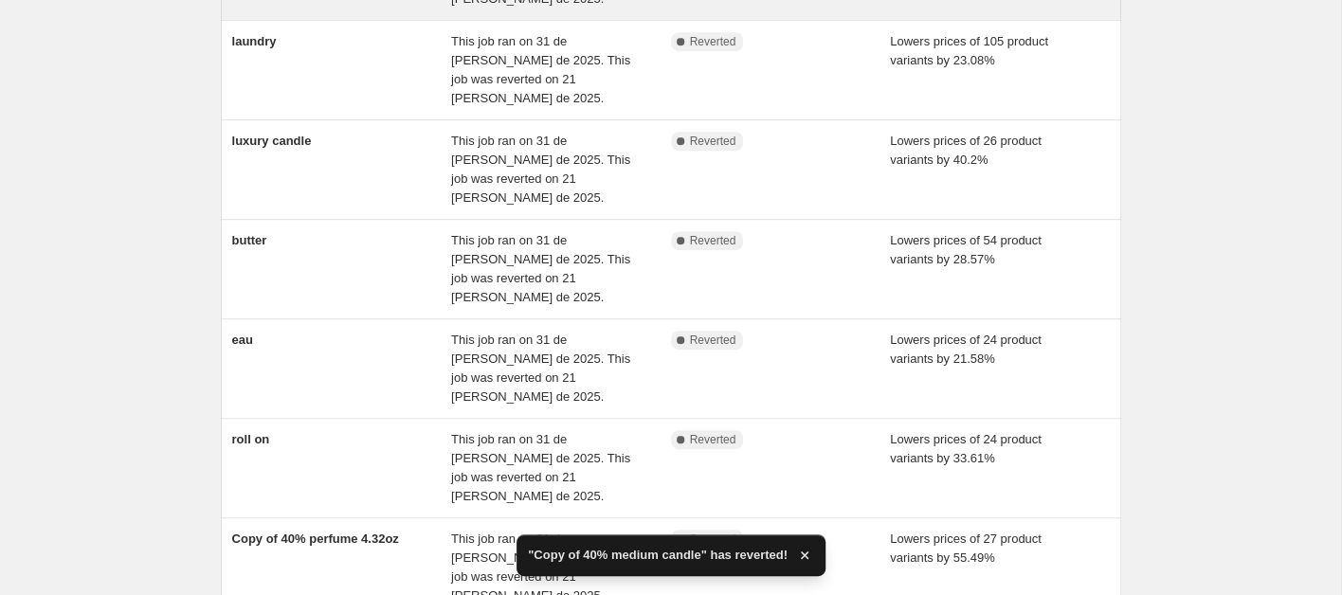
scroll to position [569, 0]
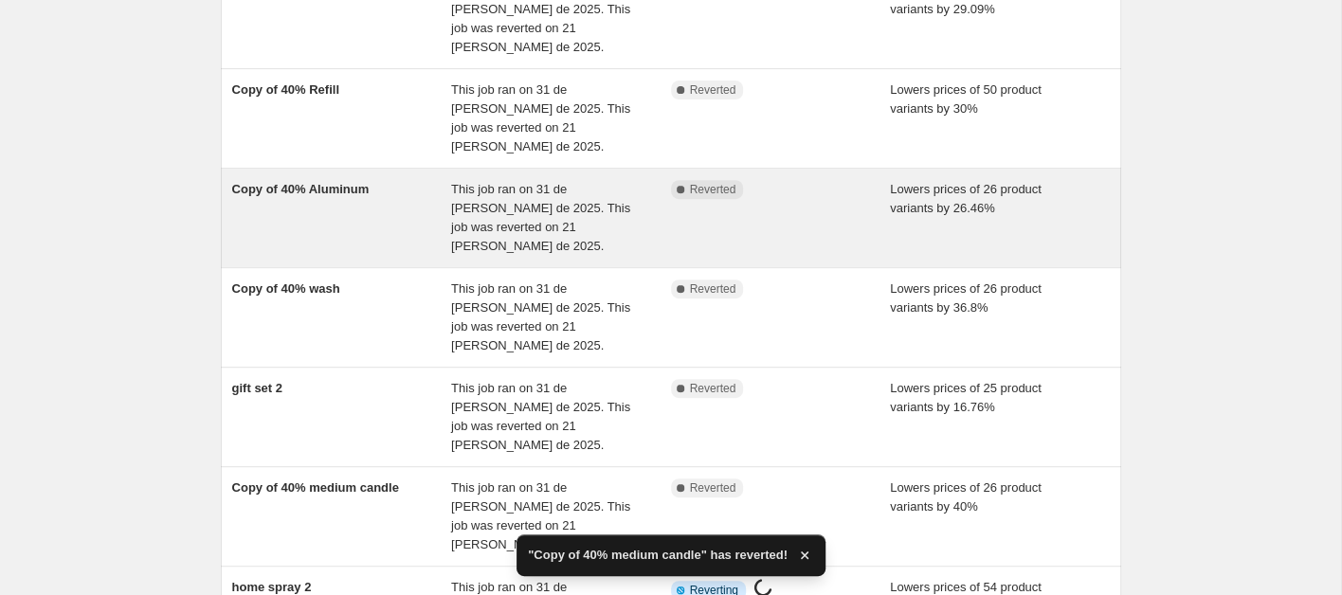
scroll to position [531, 0]
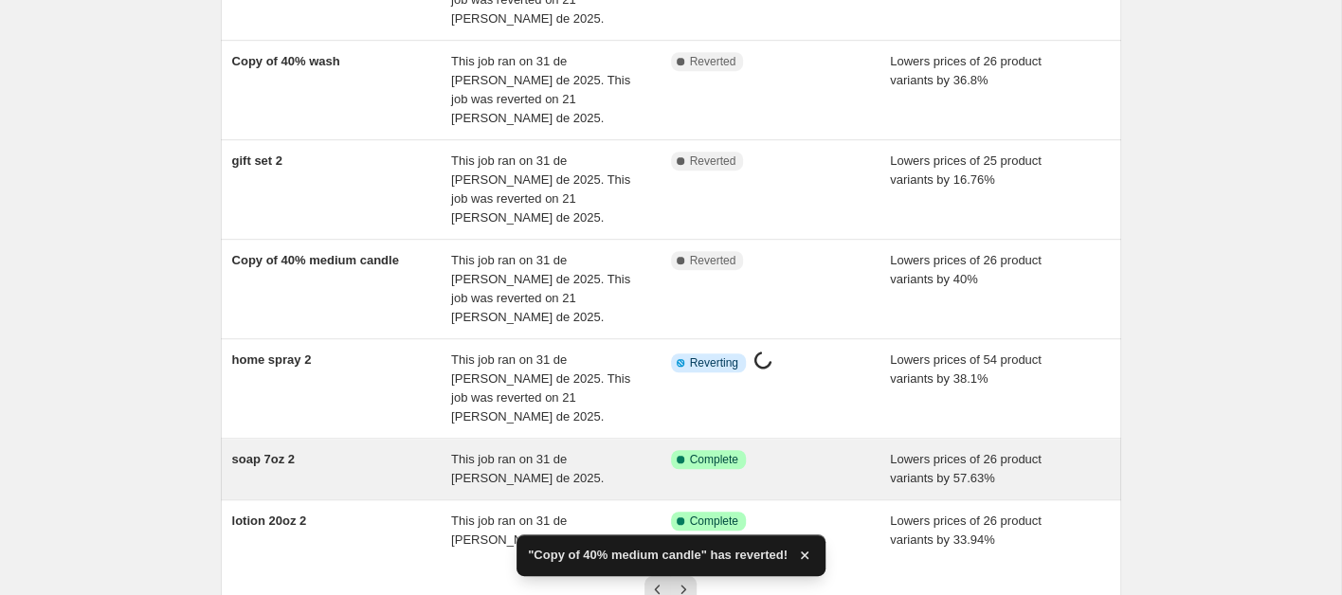
click at [345, 450] on div "soap 7oz 2" at bounding box center [342, 469] width 220 height 38
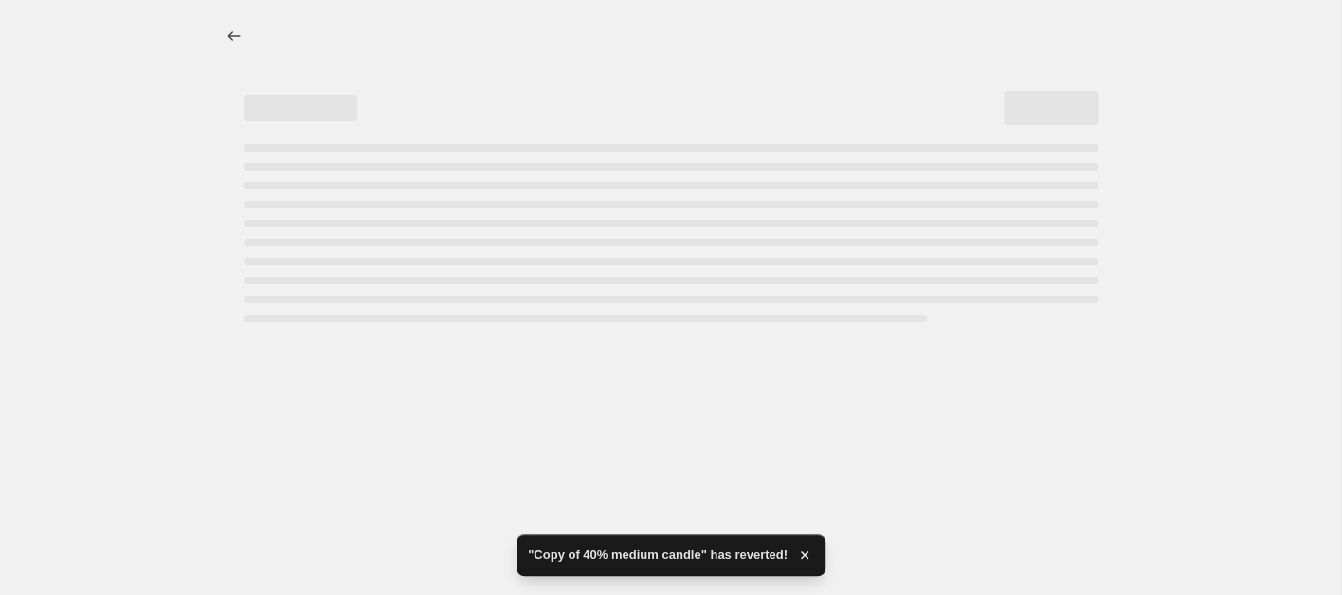
select select "percentage"
select select "collection"
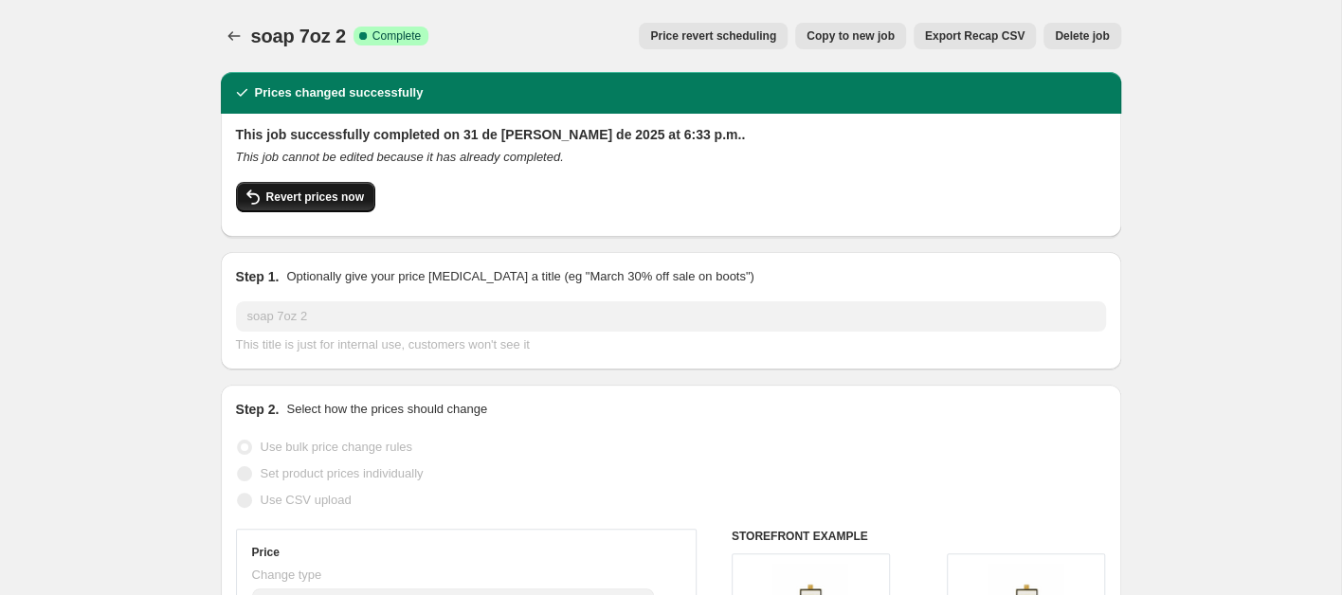
click at [318, 202] on span "Revert prices now" at bounding box center [315, 197] width 98 height 15
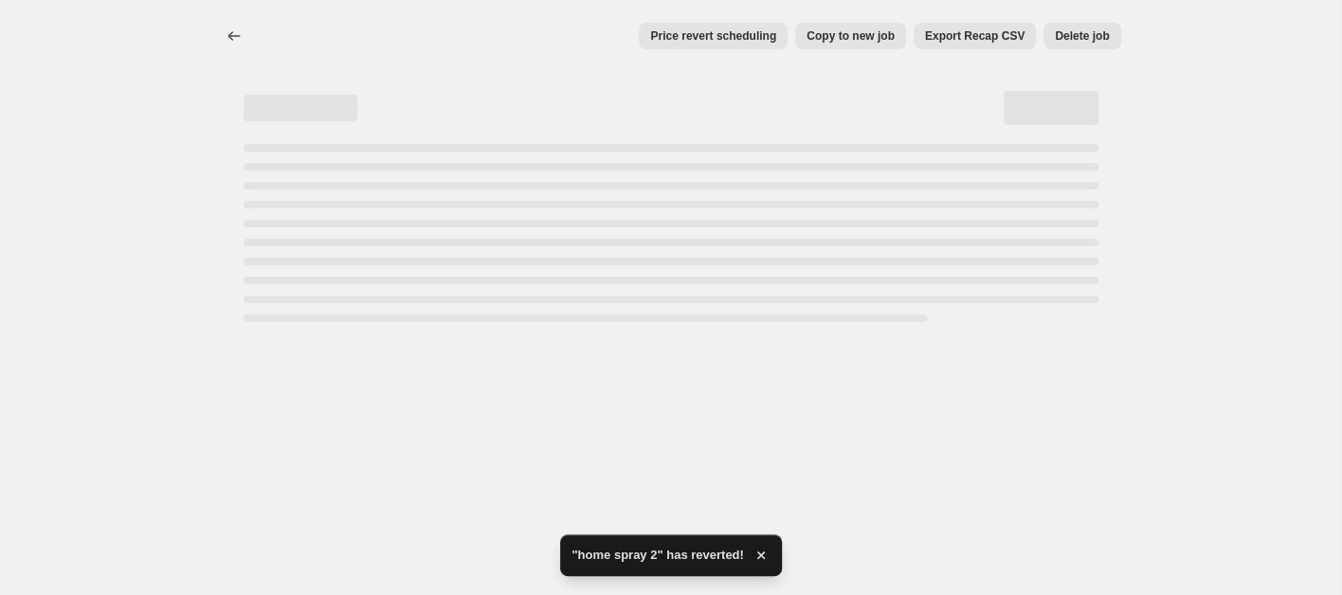
select select "percentage"
select select "collection"
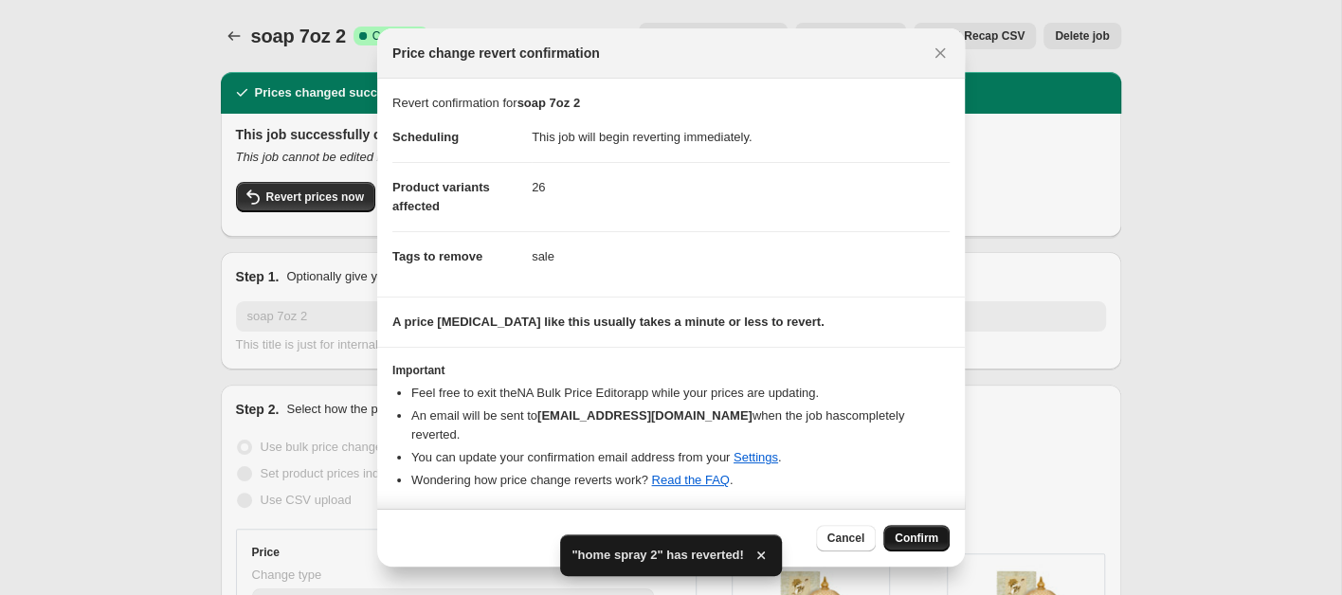
click at [904, 531] on span "Confirm" at bounding box center [917, 538] width 44 height 15
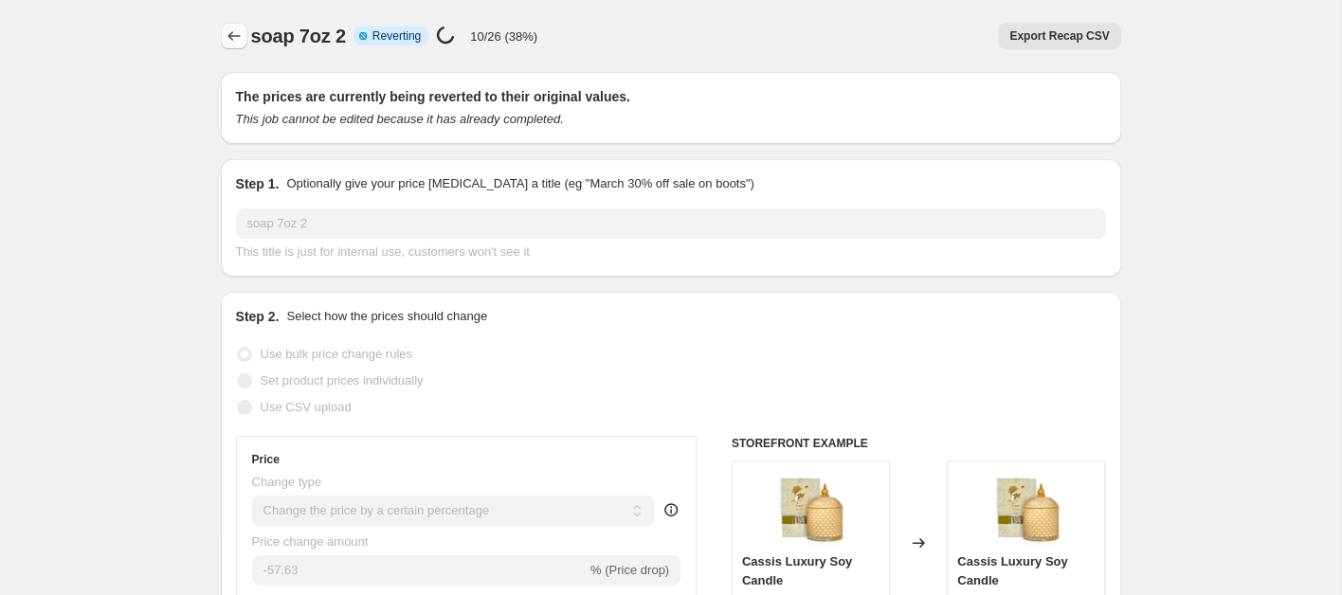
click at [230, 37] on icon "Price change jobs" at bounding box center [233, 35] width 12 height 9
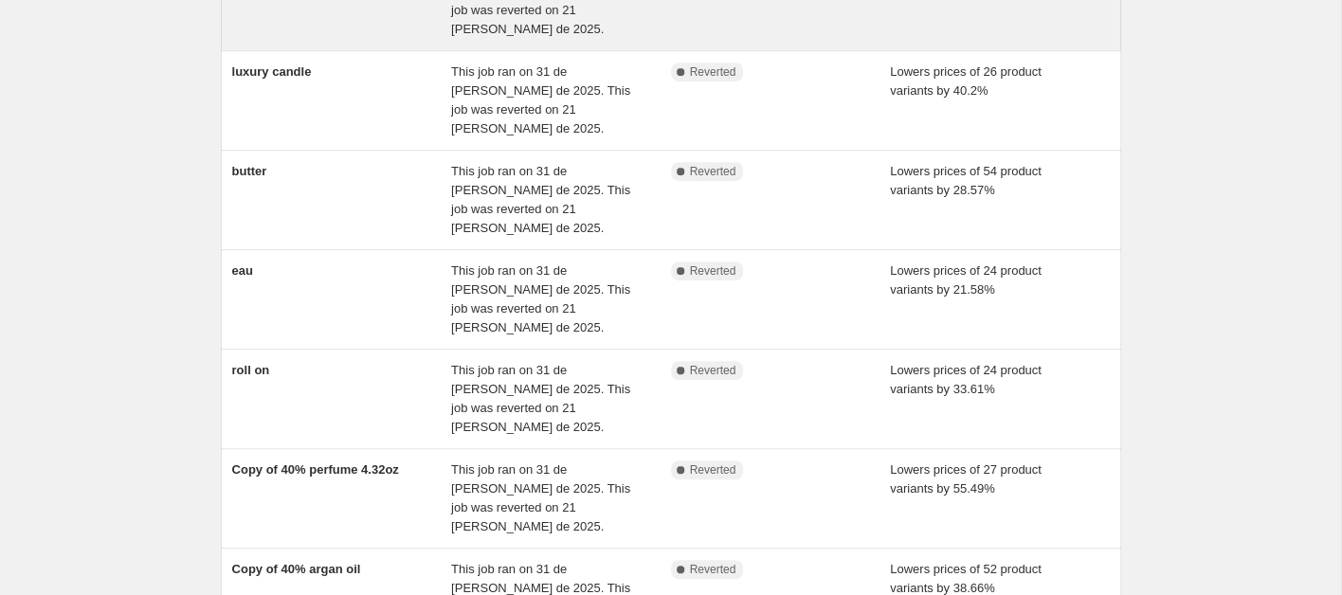
scroll to position [569, 0]
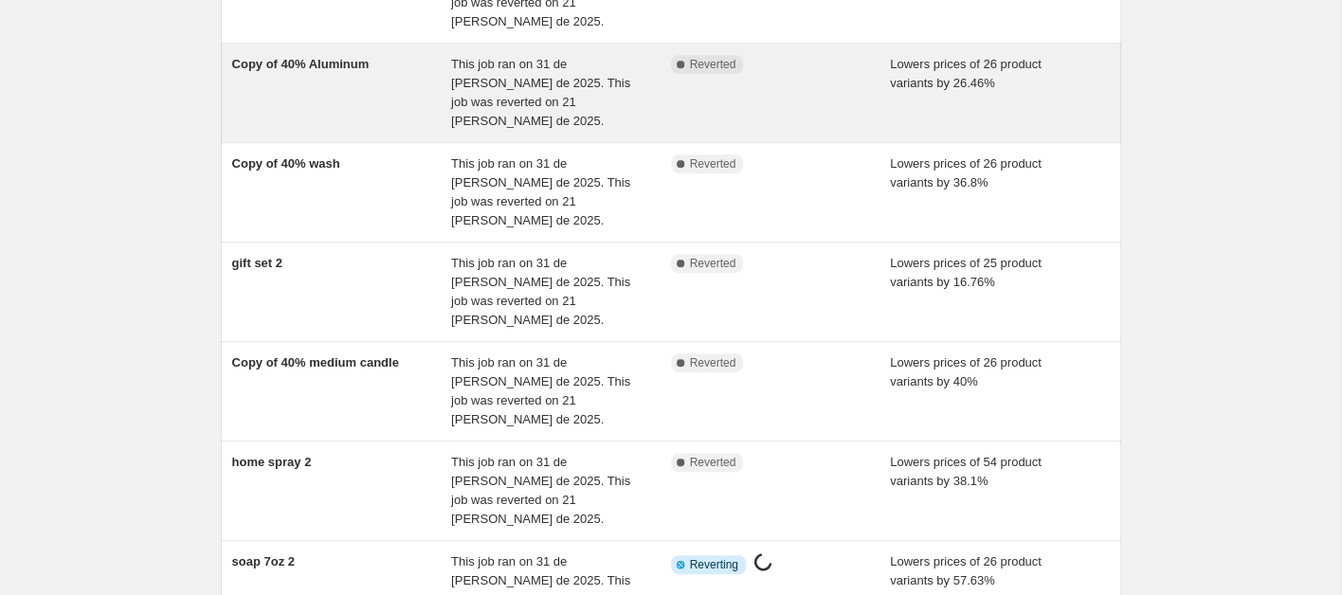
scroll to position [550, 0]
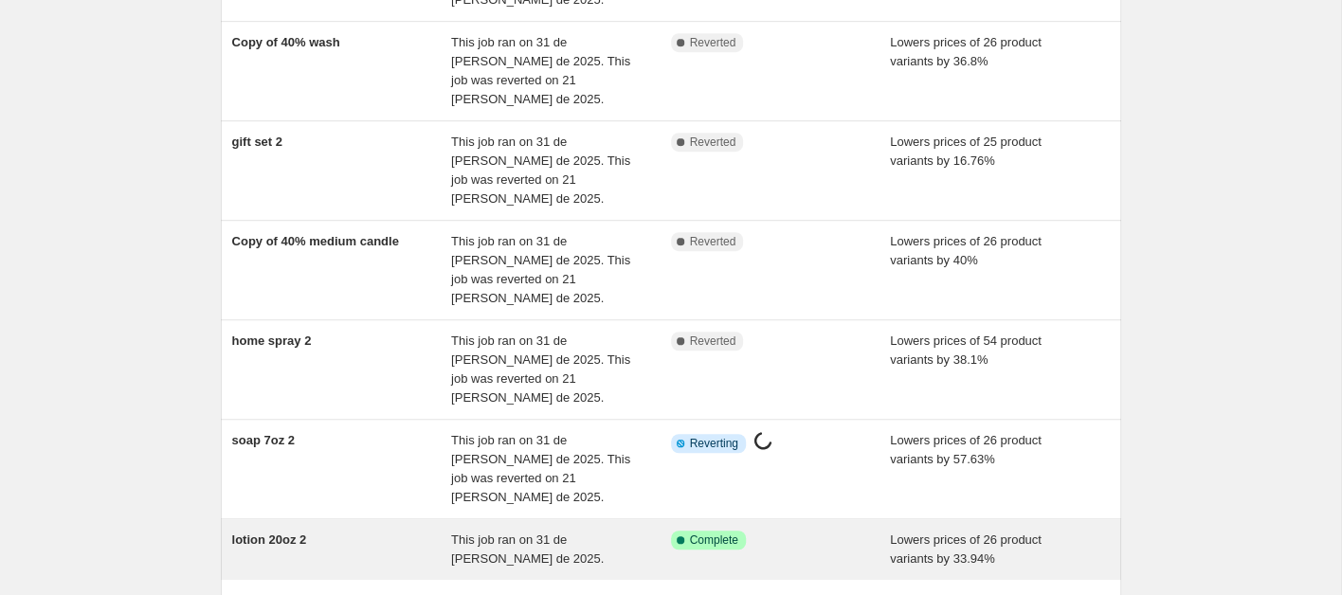
click at [389, 531] on div "lotion 20oz 2" at bounding box center [342, 550] width 220 height 38
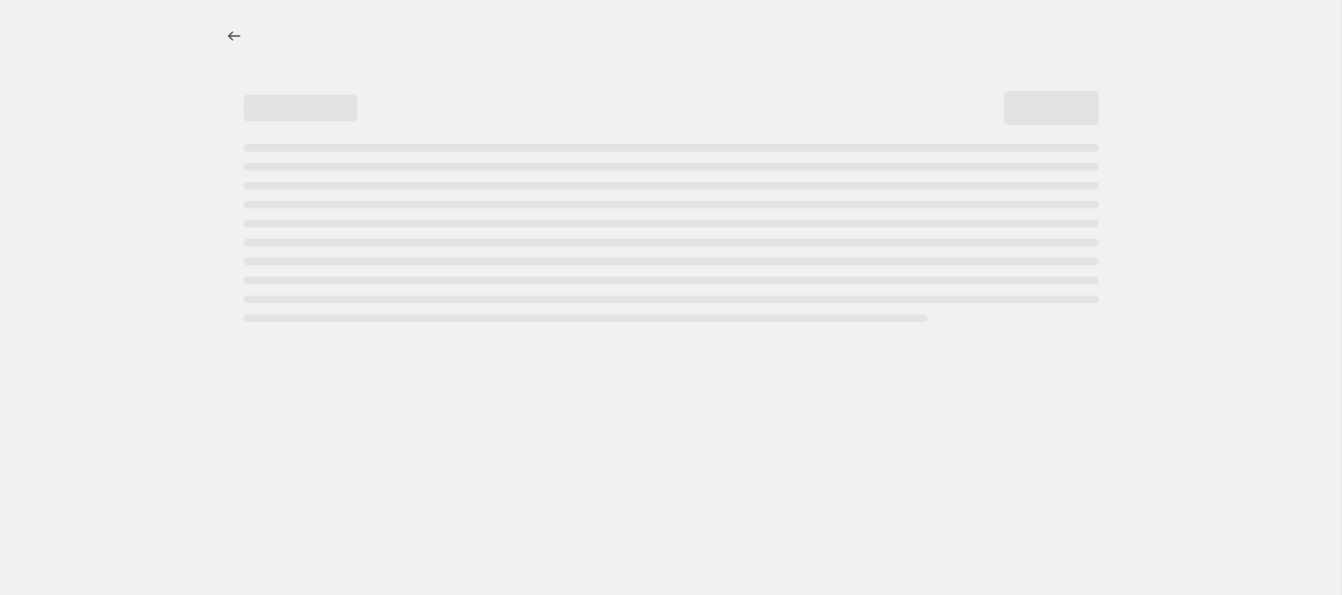
select select "percentage"
select select "collection"
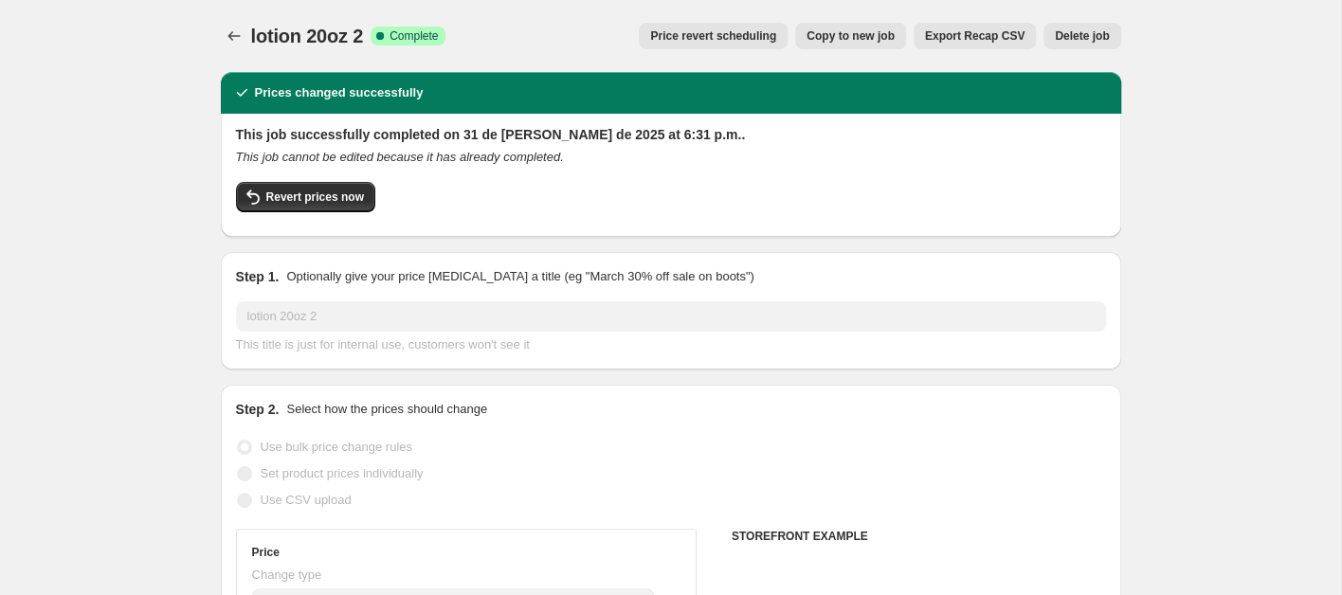
select select "percentage"
select select "collection"
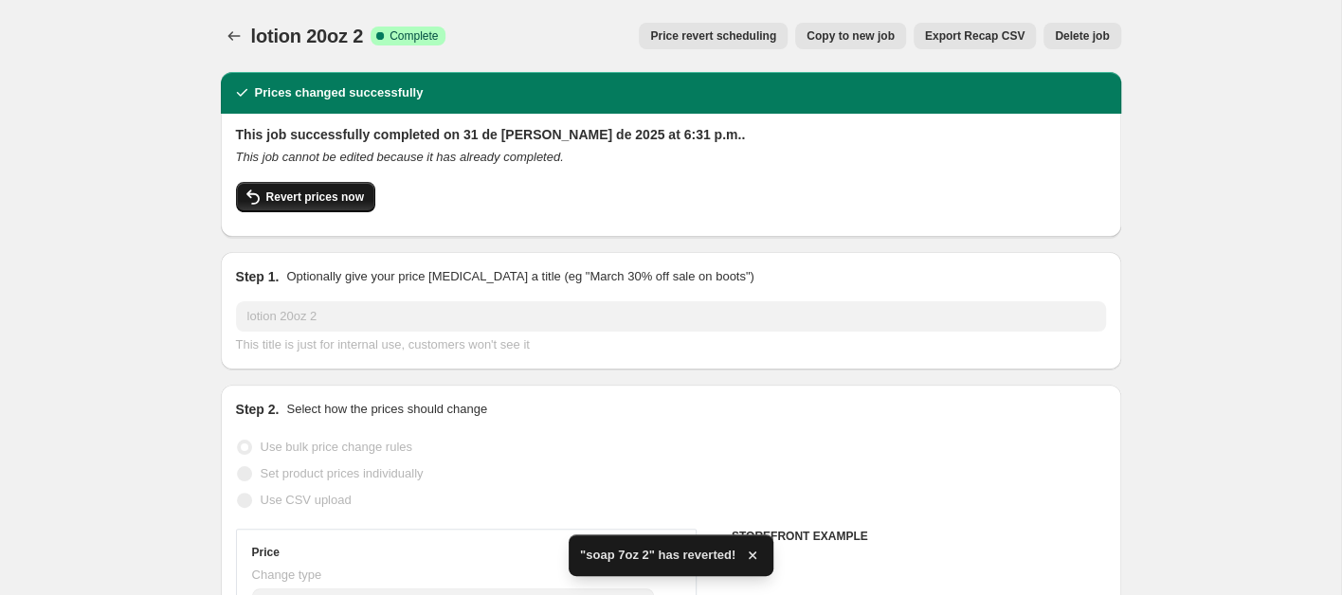
click at [335, 199] on span "Revert prices now" at bounding box center [315, 197] width 98 height 15
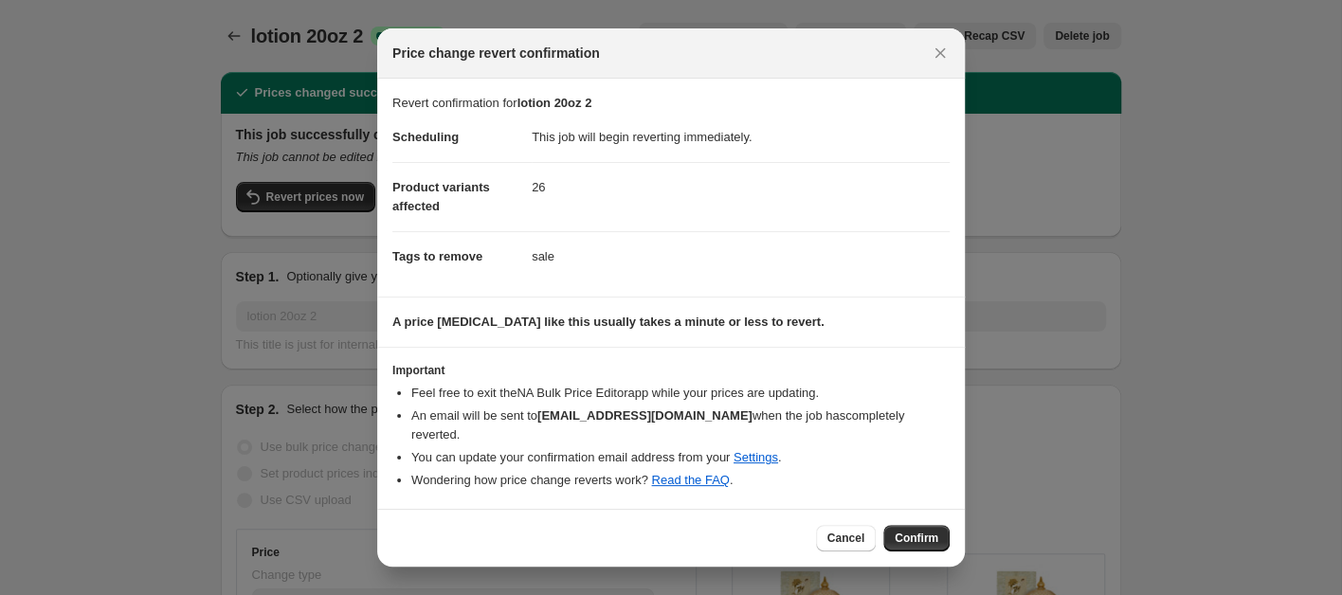
click at [926, 534] on span "Confirm" at bounding box center [917, 538] width 44 height 15
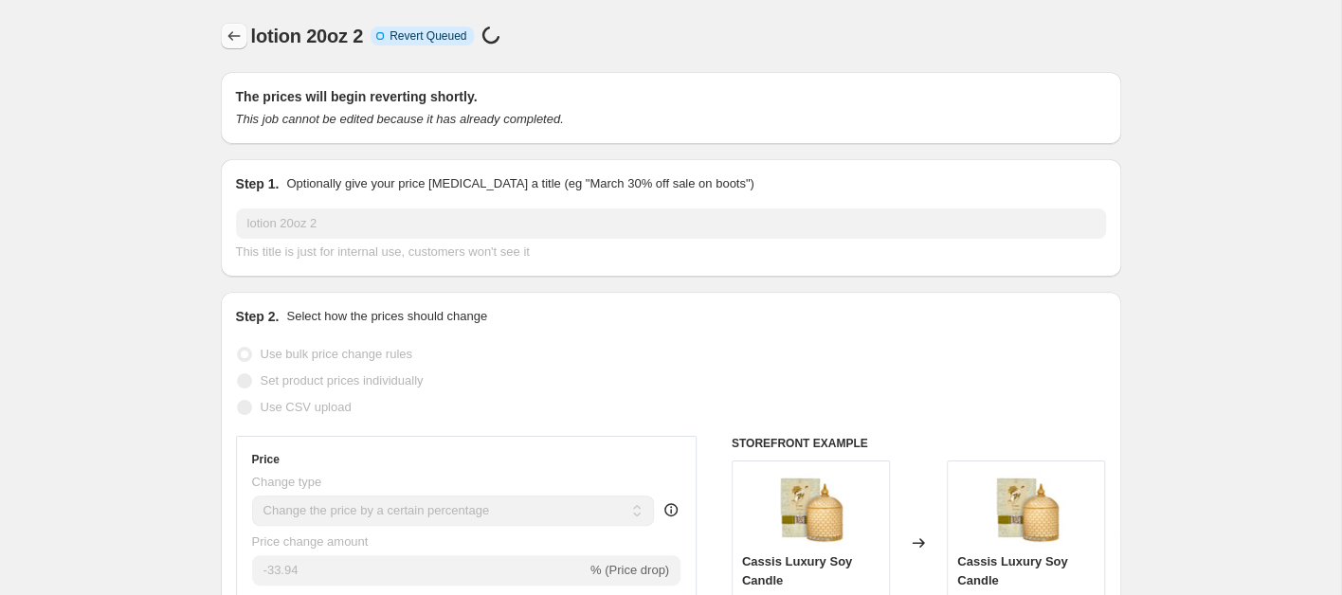
click at [232, 34] on icon "Price change jobs" at bounding box center [234, 36] width 19 height 19
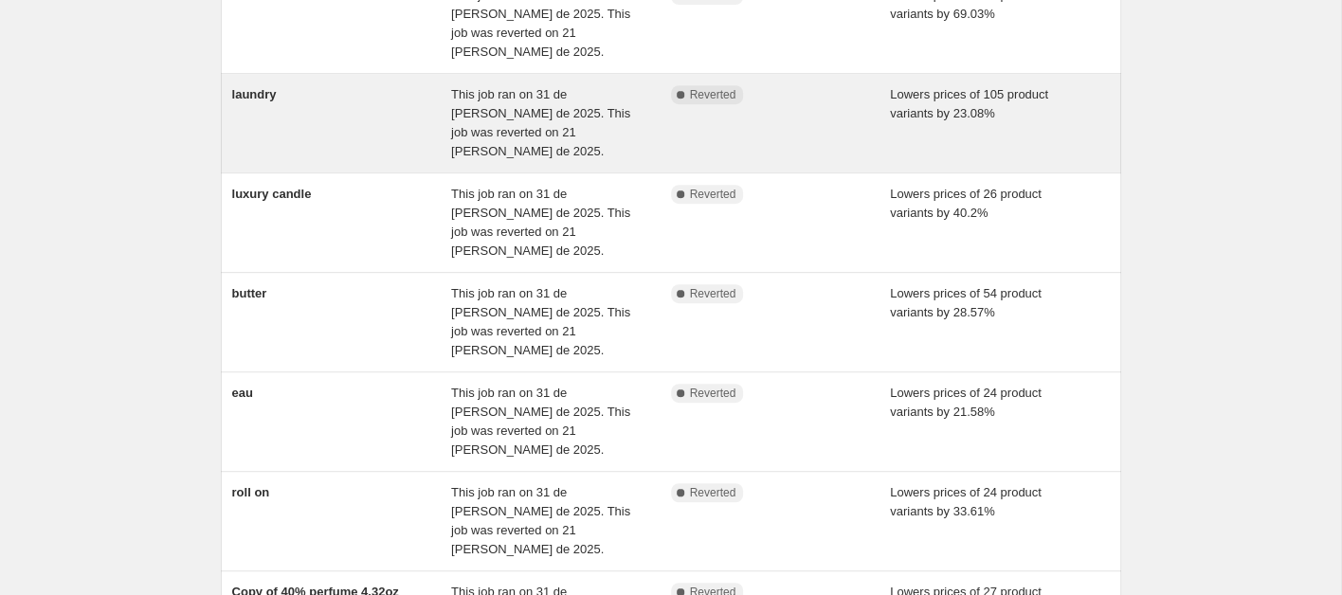
scroll to position [569, 0]
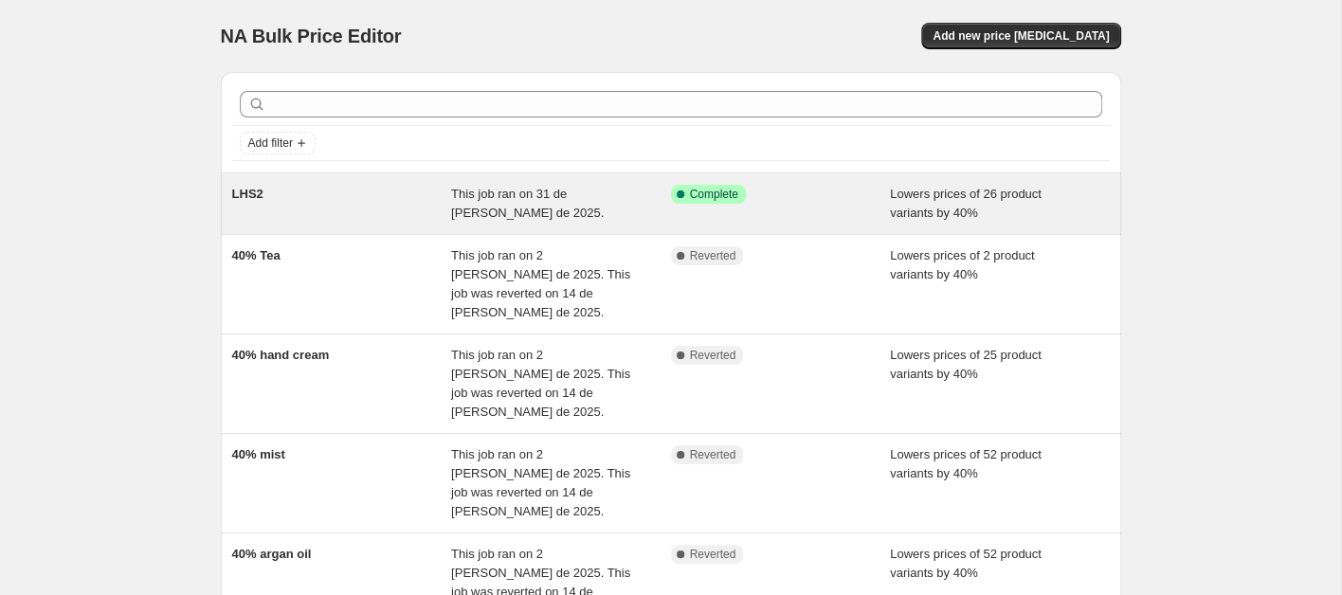
click at [375, 200] on div "LHS2" at bounding box center [342, 204] width 220 height 38
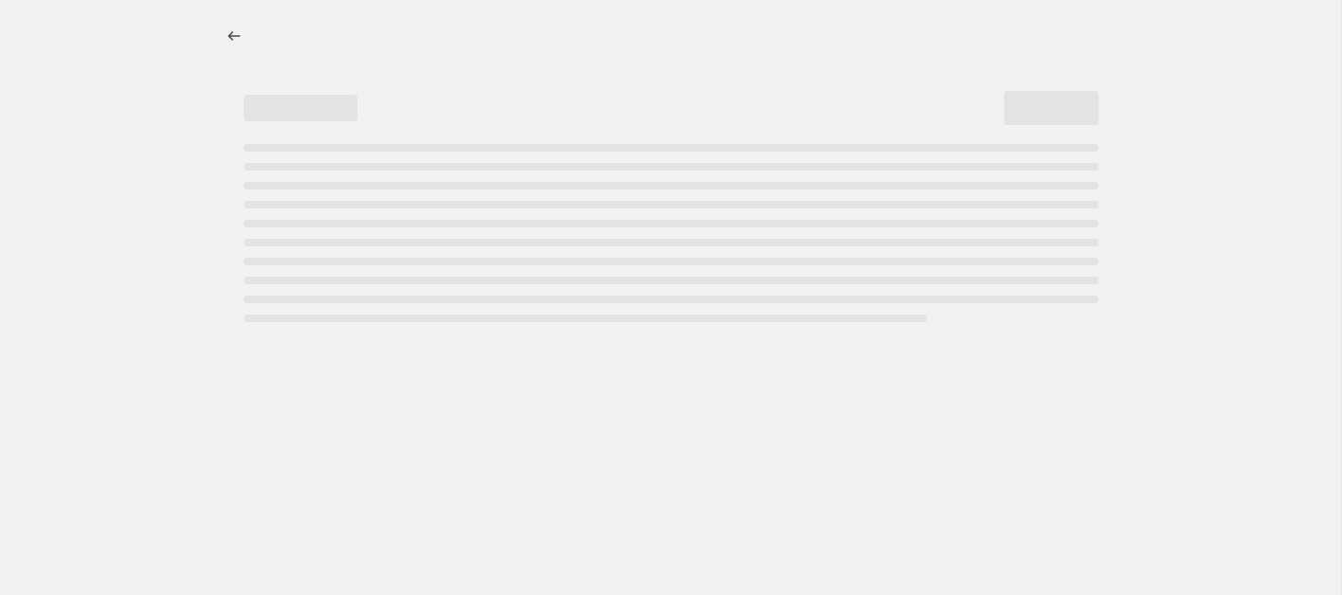
select select "percentage"
select select "collection"
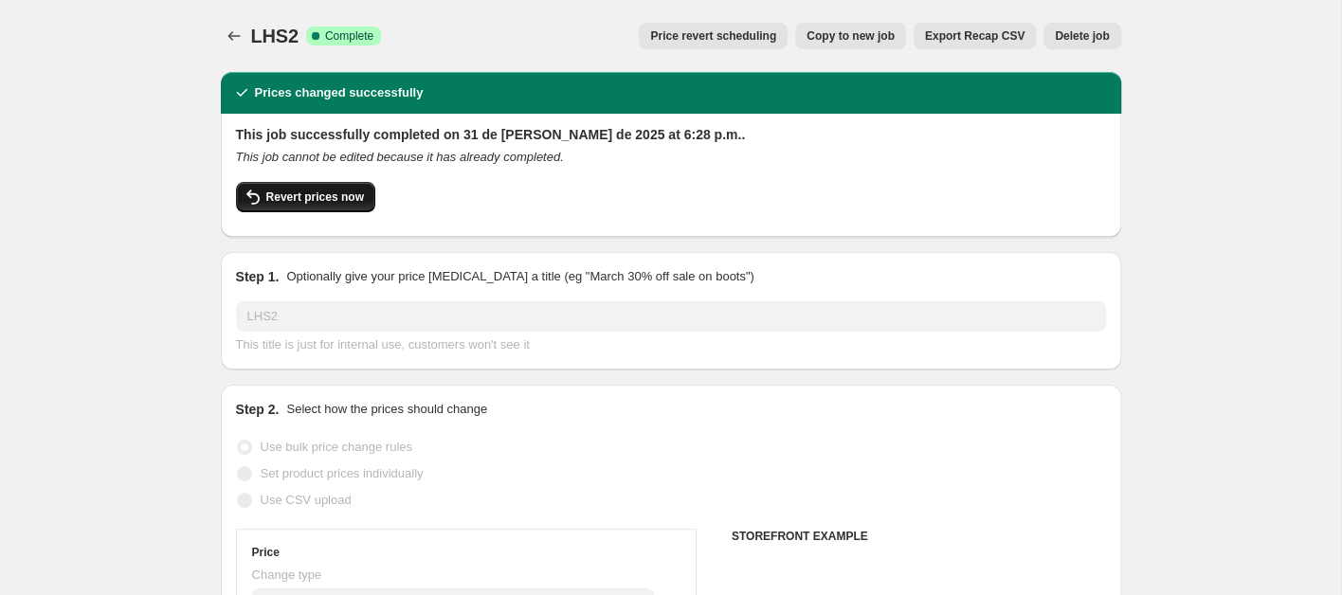
click at [291, 196] on span "Revert prices now" at bounding box center [315, 197] width 98 height 15
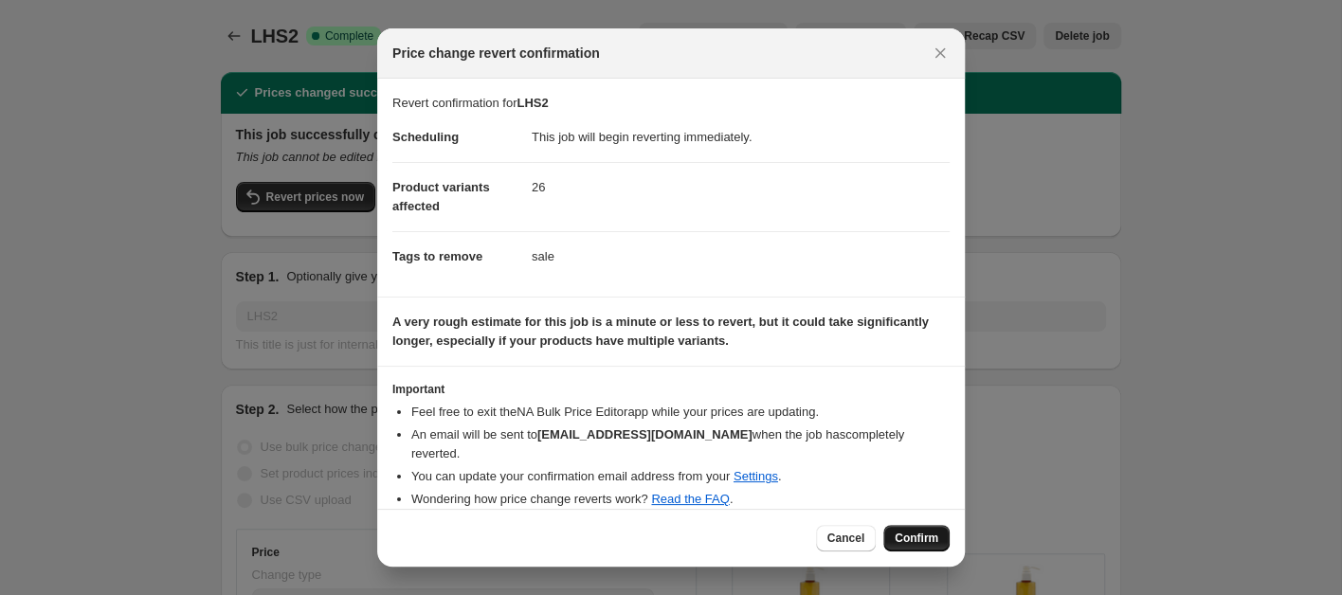
click at [921, 538] on span "Confirm" at bounding box center [917, 538] width 44 height 15
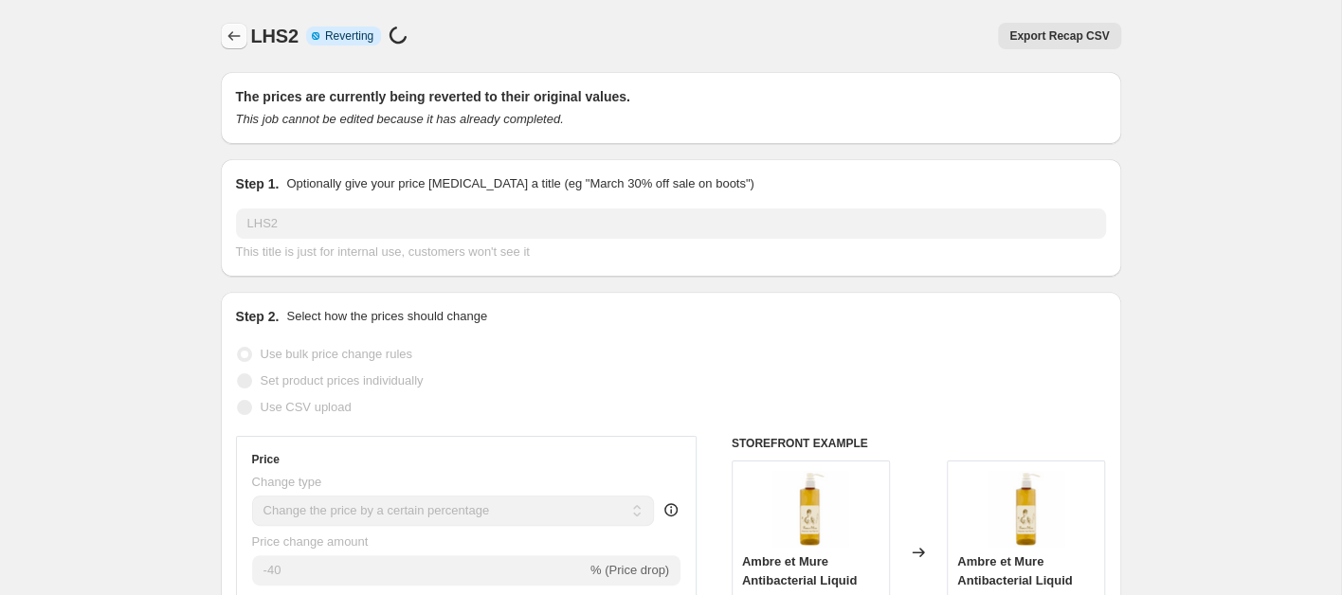
click at [233, 44] on icon "Price change jobs" at bounding box center [234, 36] width 19 height 19
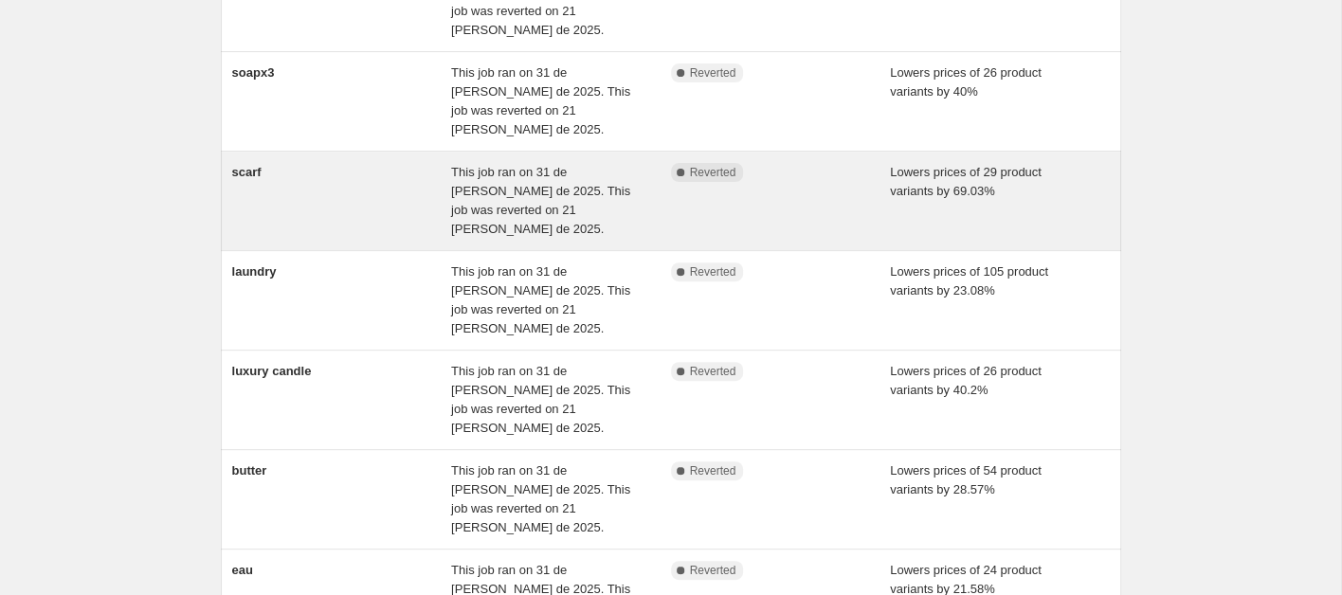
scroll to position [569, 0]
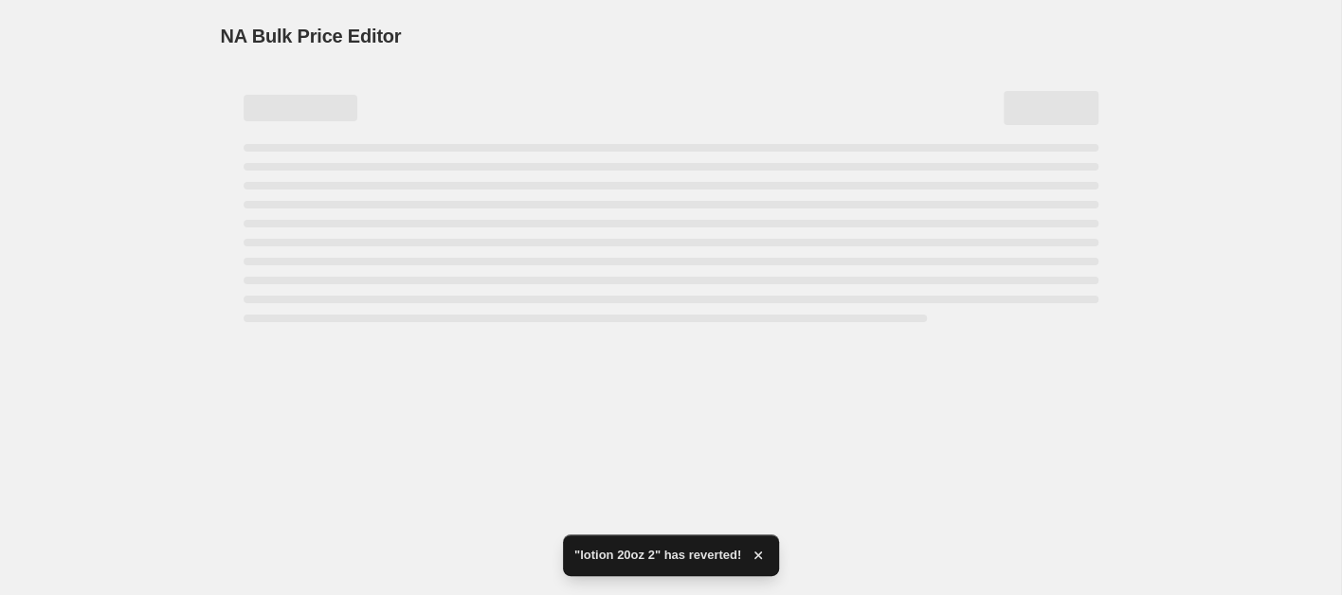
scroll to position [0, 0]
